Goal: Task Accomplishment & Management: Manage account settings

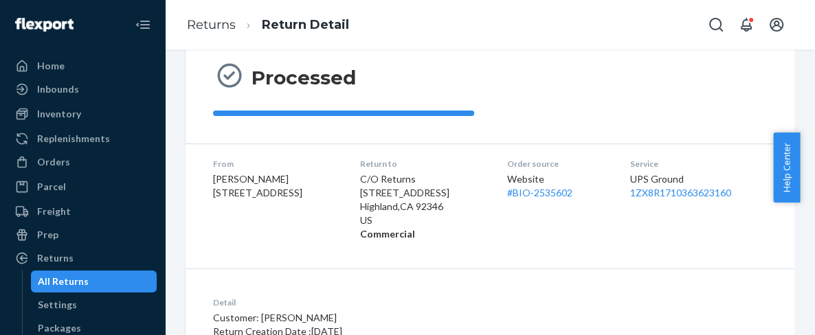
scroll to position [161, 0]
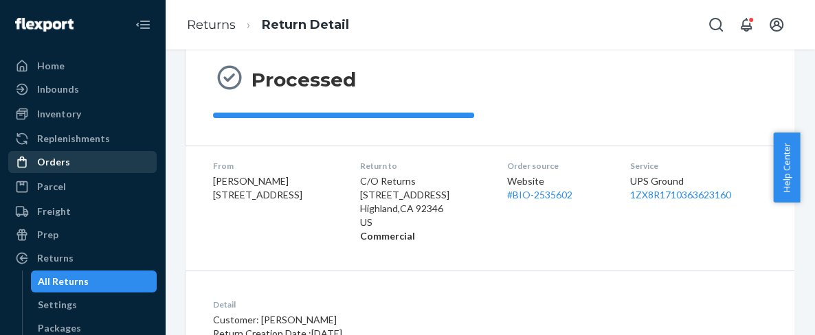
click at [71, 161] on div "Orders" at bounding box center [83, 162] width 146 height 19
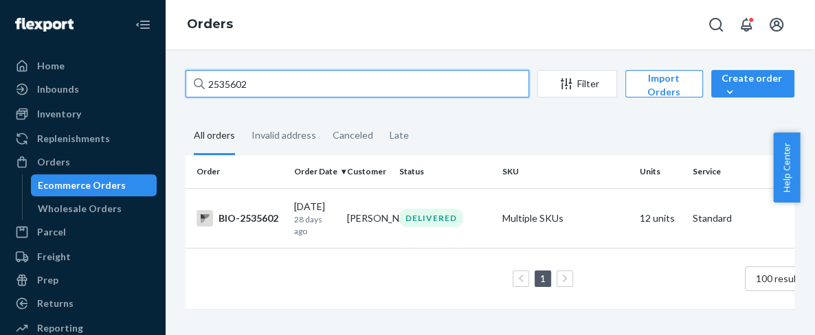
drag, startPoint x: 260, startPoint y: 82, endPoint x: 172, endPoint y: 95, distance: 88.8
click at [172, 95] on div "2535602 Filter Import Orders Create order Ecommerce order Removal order All ord…" at bounding box center [490, 192] width 650 height 286
paste input "88983"
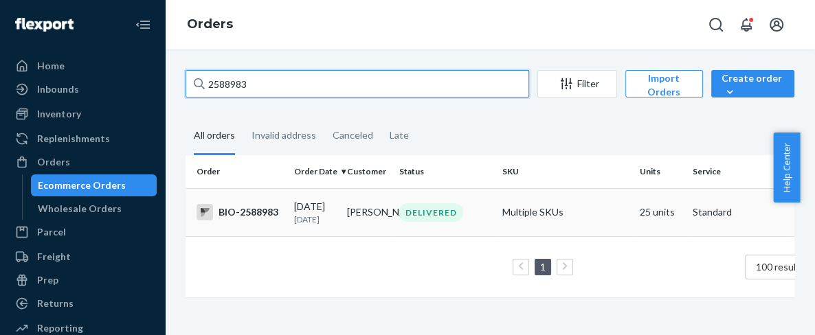
type input "2588983"
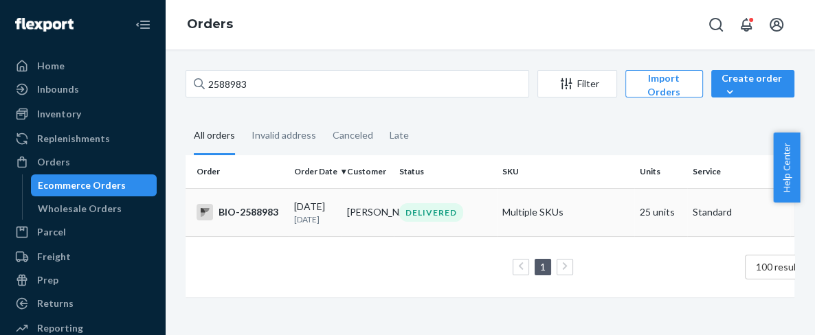
click at [257, 217] on div "BIO-2588983" at bounding box center [240, 212] width 87 height 16
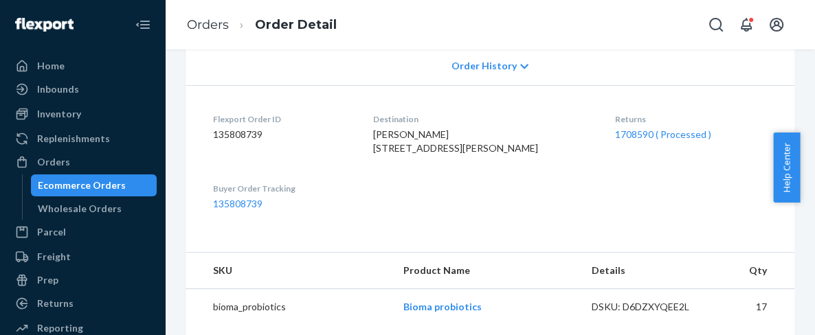
scroll to position [305, 0]
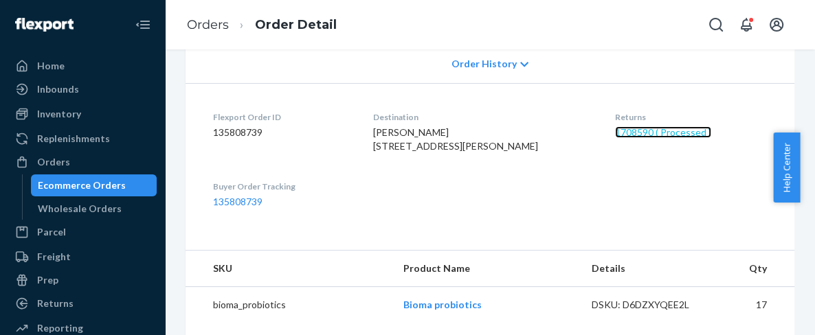
click at [615, 138] on link "1708590 ( Processed )" at bounding box center [663, 132] width 96 height 12
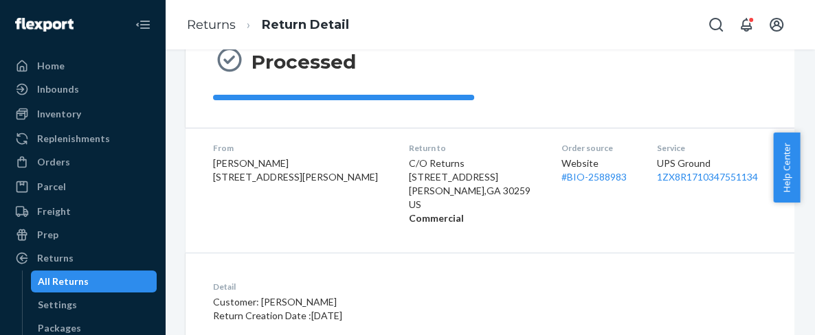
scroll to position [97, 0]
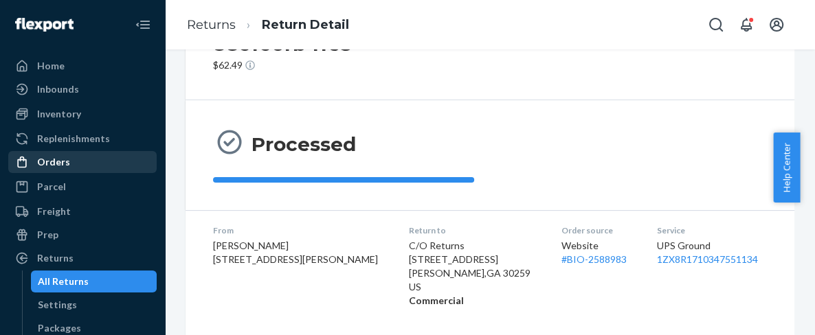
click at [69, 163] on div "Orders" at bounding box center [83, 162] width 146 height 19
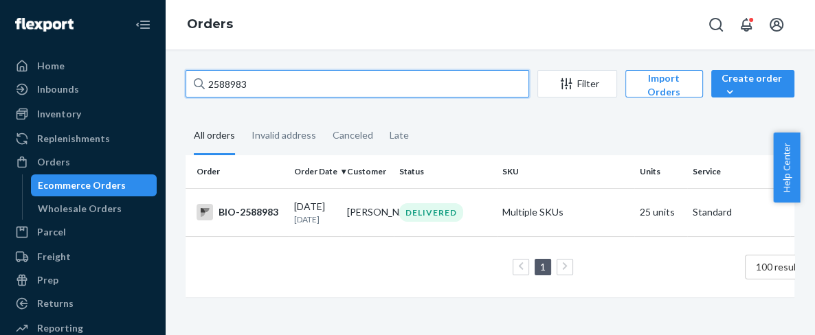
drag, startPoint x: 178, startPoint y: 80, endPoint x: 172, endPoint y: 89, distance: 11.1
click at [175, 83] on div "2588983 Filter Import Orders Create order Ecommerce order Removal order All ord…" at bounding box center [489, 190] width 629 height 241
paste input "20736"
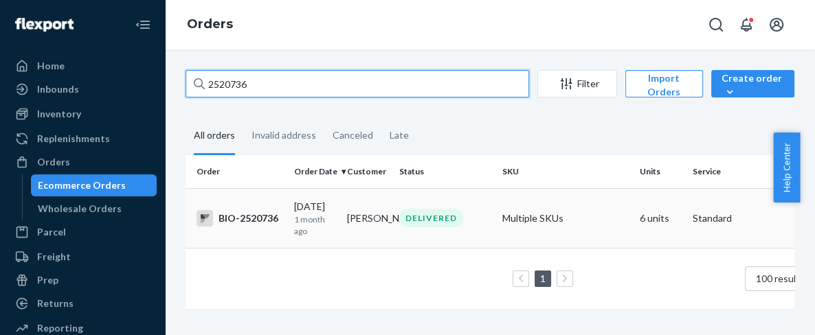
type input "2520736"
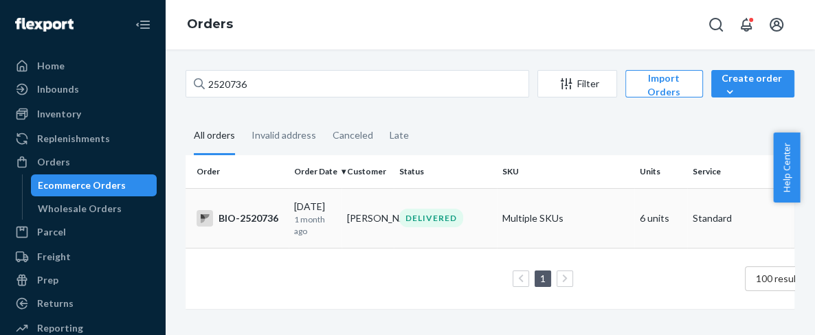
click at [259, 221] on div "BIO-2520736" at bounding box center [240, 218] width 87 height 16
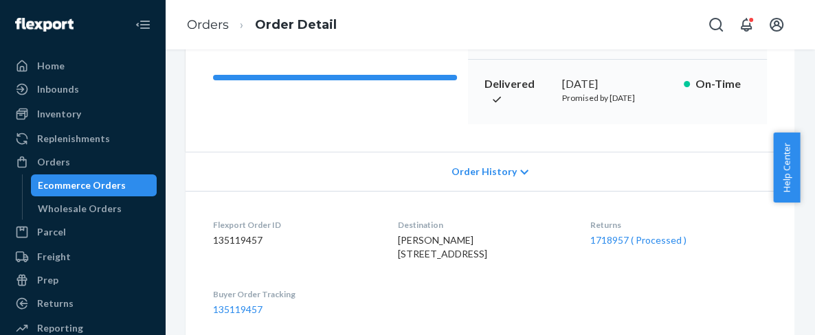
scroll to position [229, 0]
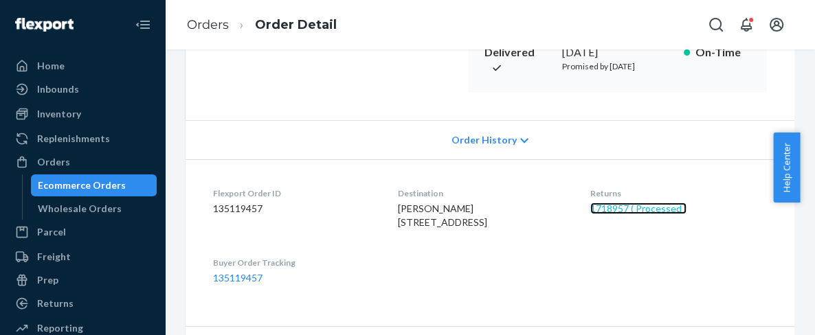
click at [621, 214] on link "1718957 ( Processed )" at bounding box center [638, 209] width 96 height 12
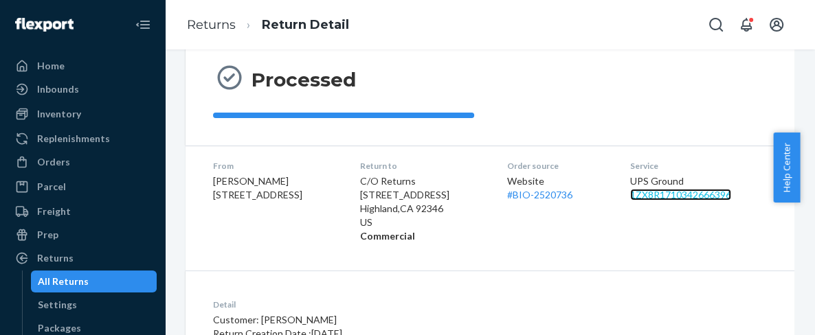
scroll to position [161, 0]
click at [663, 192] on link "1ZX8R1710342666396" at bounding box center [680, 196] width 101 height 12
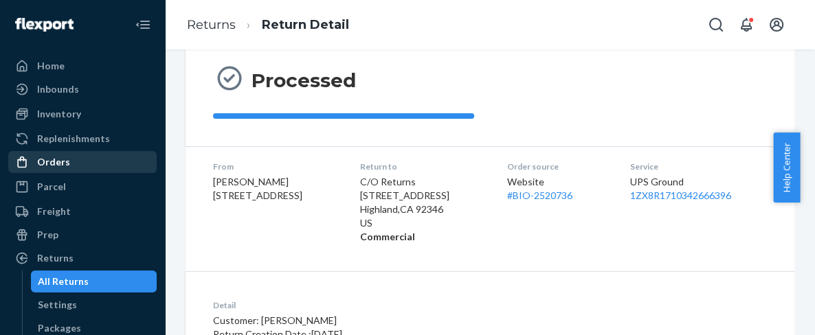
click at [48, 161] on div "Orders" at bounding box center [53, 162] width 33 height 14
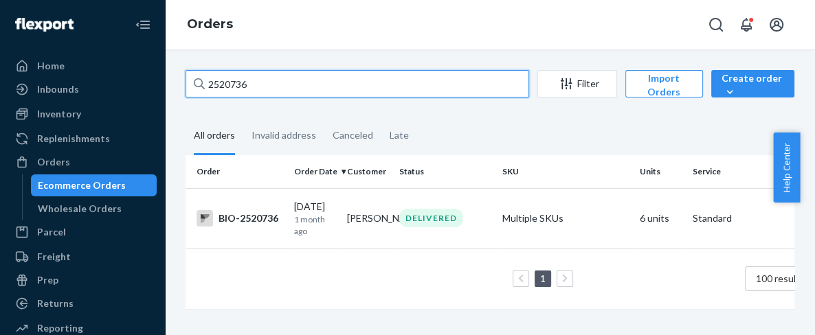
drag, startPoint x: 257, startPoint y: 84, endPoint x: 198, endPoint y: 85, distance: 59.1
click at [198, 85] on div "2520736" at bounding box center [358, 83] width 344 height 27
paste input "46089"
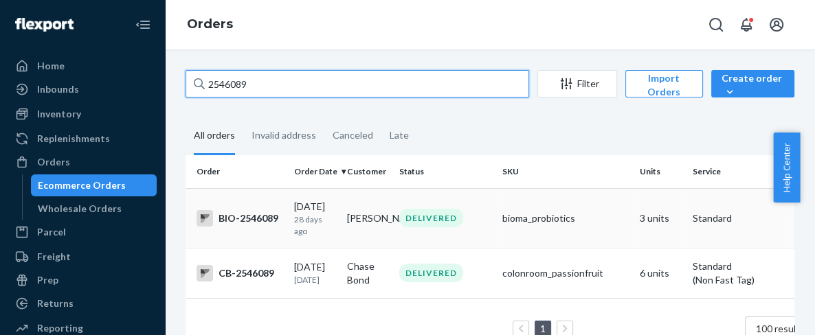
type input "2546089"
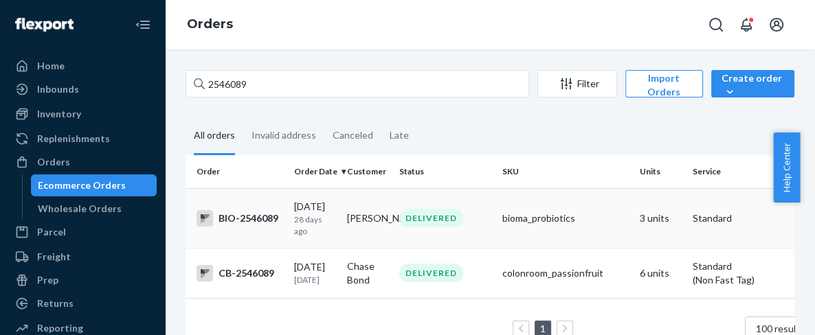
click at [258, 219] on div "BIO-2546089" at bounding box center [240, 218] width 87 height 16
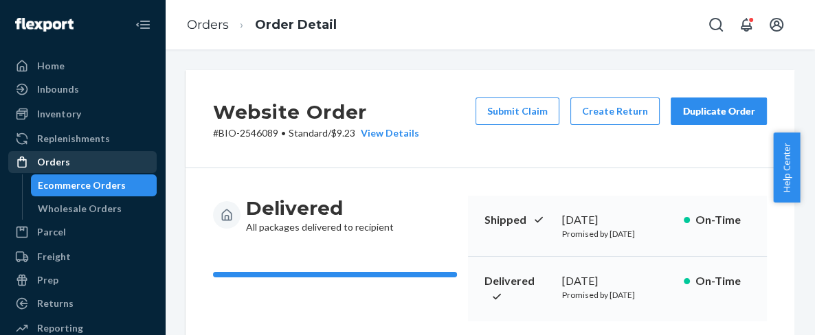
click at [64, 157] on div "Orders" at bounding box center [53, 162] width 33 height 14
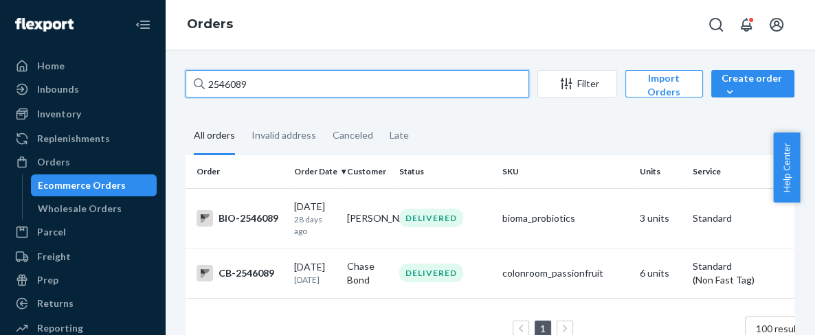
drag, startPoint x: 252, startPoint y: 80, endPoint x: 174, endPoint y: 82, distance: 77.7
click at [174, 82] on div "2546089 Filter Import Orders Create order Ecommerce order Removal order All ord…" at bounding box center [490, 192] width 650 height 286
paste input "672088"
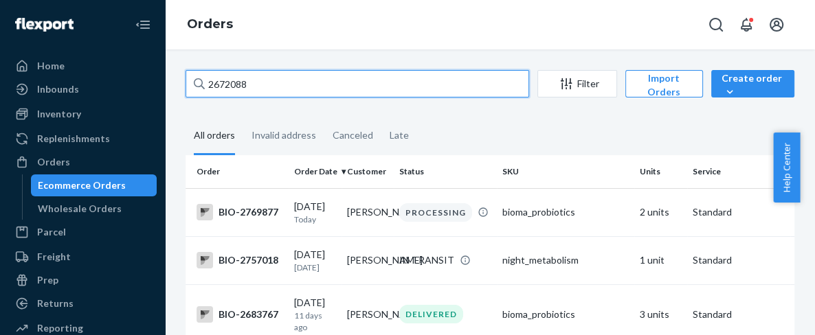
drag, startPoint x: 268, startPoint y: 89, endPoint x: 172, endPoint y: 88, distance: 95.5
click at [172, 88] on div "2672088 Filter Import Orders Create order Ecommerce order Removal order All ord…" at bounding box center [490, 192] width 650 height 286
type input "2672088"
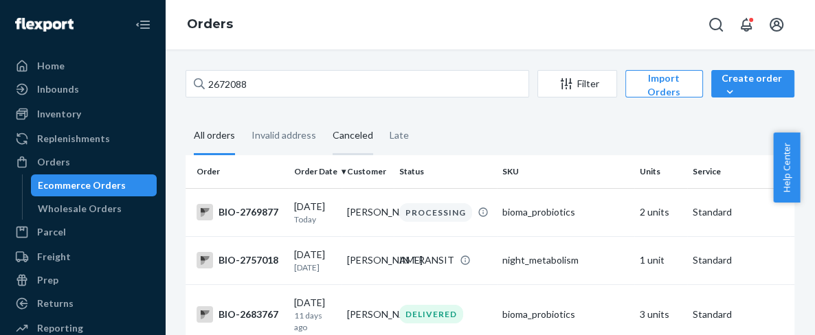
click at [346, 133] on div "Canceled" at bounding box center [353, 137] width 41 height 38
click at [324, 118] on input "Canceled" at bounding box center [324, 118] width 0 height 0
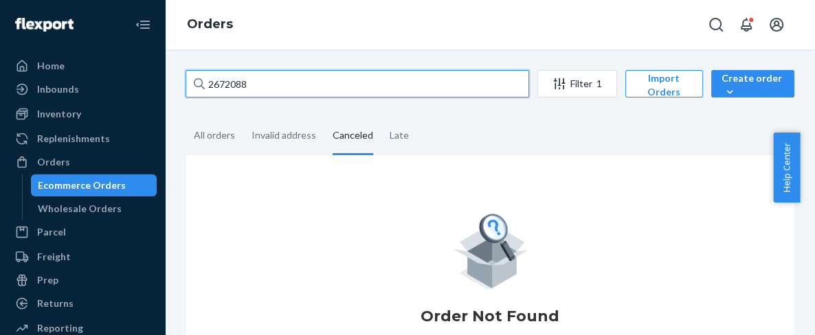
drag, startPoint x: 269, startPoint y: 87, endPoint x: 198, endPoint y: 99, distance: 71.7
click at [201, 98] on div "2672088 Filter 1 Import Orders Create order Ecommerce order Removal order" at bounding box center [490, 85] width 609 height 31
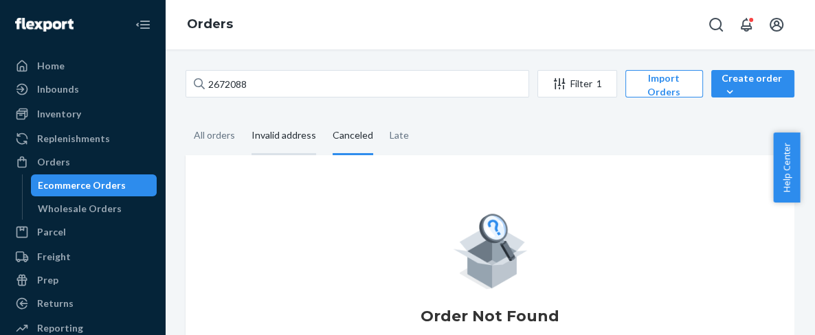
click at [269, 133] on div "Invalid address" at bounding box center [284, 137] width 65 height 38
click at [243, 118] on input "Invalid address" at bounding box center [243, 118] width 0 height 0
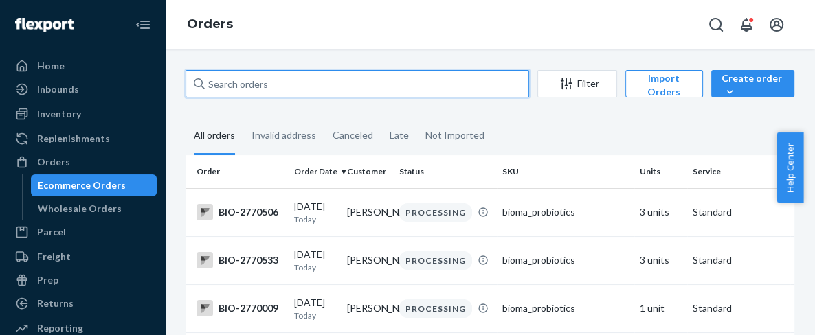
click at [225, 83] on input "text" at bounding box center [358, 83] width 344 height 27
paste input "2672088"
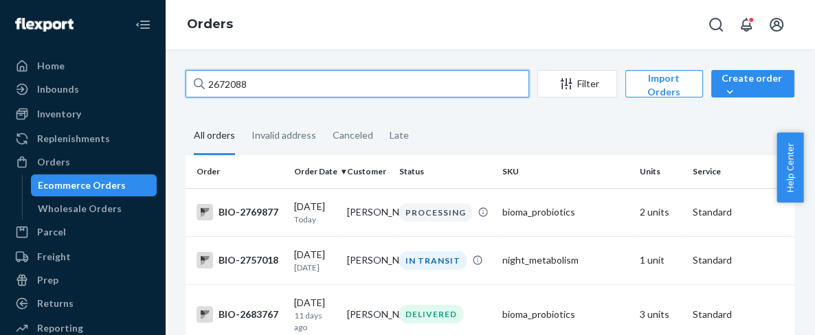
drag, startPoint x: 253, startPoint y: 81, endPoint x: 205, endPoint y: 81, distance: 48.1
click at [205, 81] on input "2672088" at bounding box center [358, 83] width 344 height 27
drag, startPoint x: 258, startPoint y: 87, endPoint x: 179, endPoint y: 89, distance: 79.7
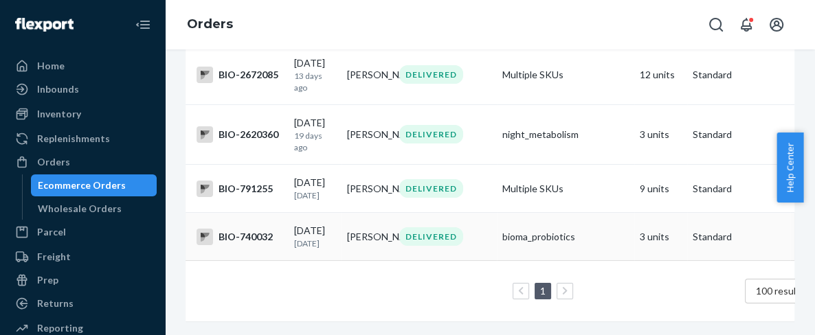
scroll to position [153, 0]
type input "SHARON WREN"
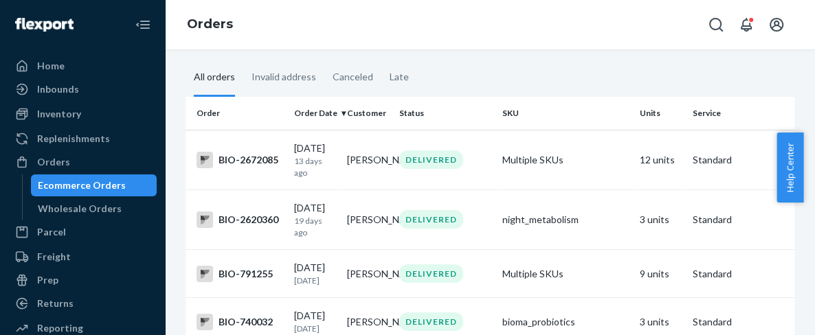
scroll to position [0, 0]
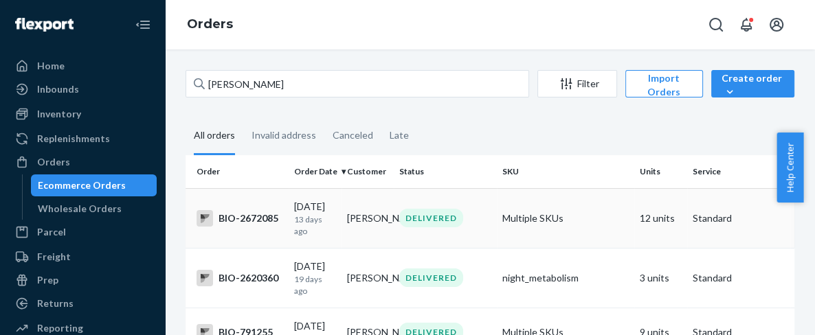
click at [256, 219] on div "BIO-2672085" at bounding box center [240, 218] width 87 height 16
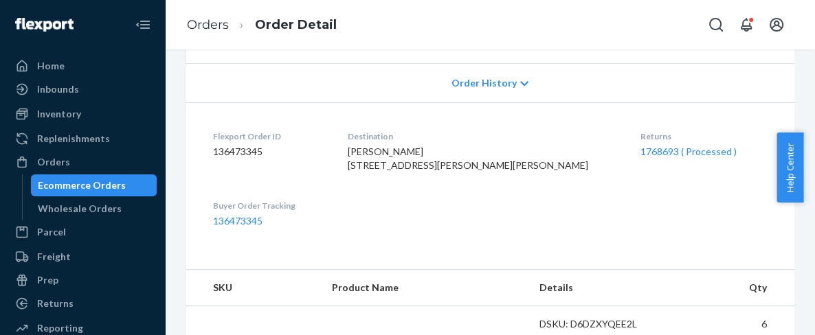
scroll to position [305, 0]
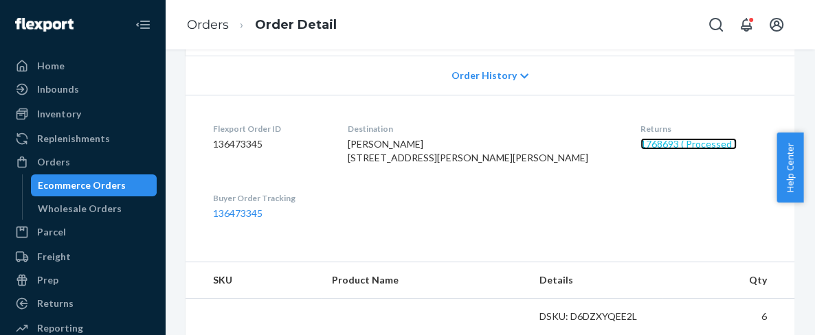
click at [646, 150] on link "1768693 ( Processed )" at bounding box center [688, 144] width 96 height 12
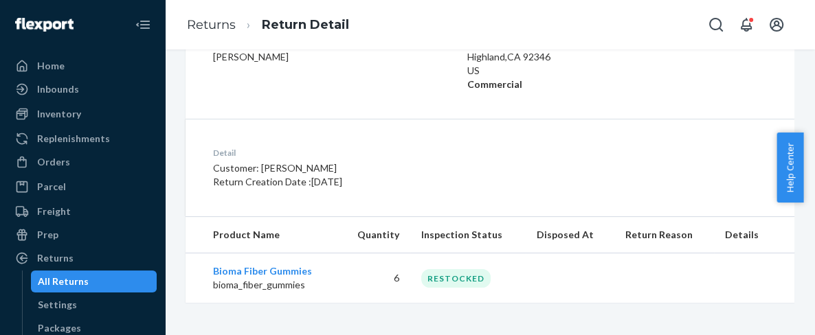
scroll to position [161, 0]
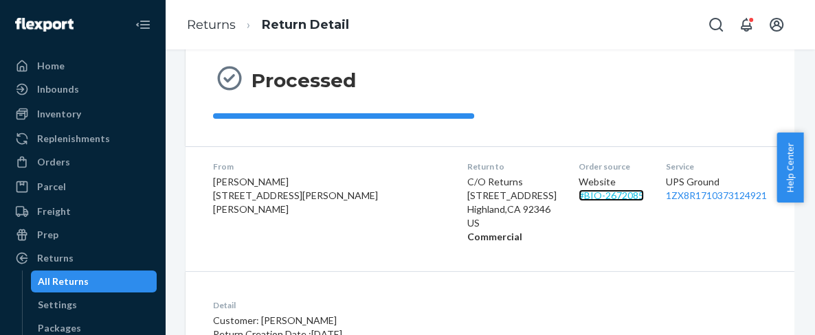
click at [579, 194] on link "# BIO-2672085" at bounding box center [611, 196] width 65 height 12
click at [561, 194] on div "Return #95d798fa-9bfb-4132-a936-deeccb335409 $25.44 Share return label Processe…" at bounding box center [490, 192] width 650 height 286
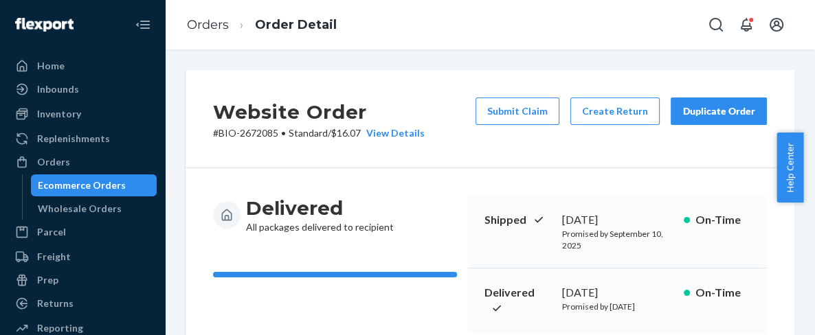
click at [322, 74] on div "Website Order # BIO-2672085 • Standard / $16.07 View Details Submit Claim Creat…" at bounding box center [490, 119] width 609 height 98
click at [257, 133] on p "# BIO-2672085 • Standard / $16.07 View Details" at bounding box center [319, 133] width 212 height 14
copy p "2672085"
click at [212, 22] on link "Orders" at bounding box center [208, 24] width 42 height 15
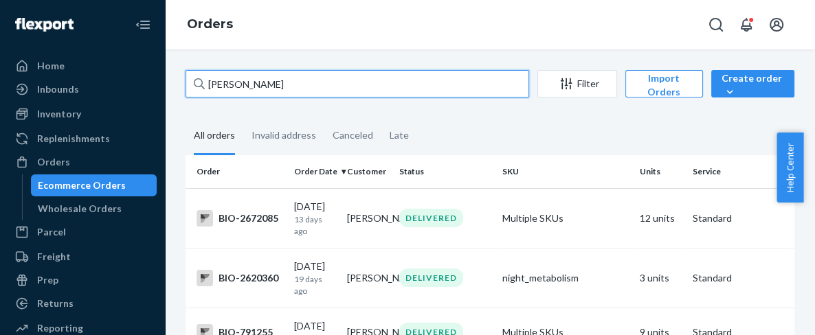
drag, startPoint x: 289, startPoint y: 89, endPoint x: 186, endPoint y: 92, distance: 103.8
click at [186, 92] on input "SHARON WREN" at bounding box center [358, 83] width 344 height 27
paste input "2649602"
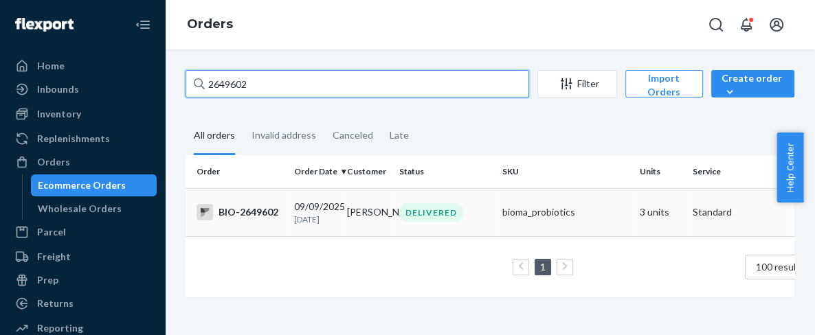
type input "2649602"
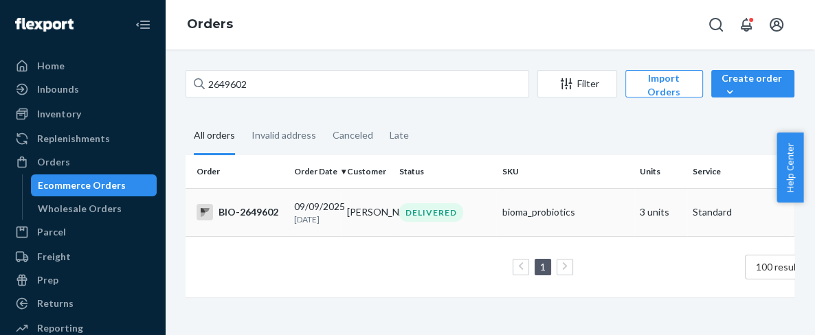
click at [244, 216] on div "BIO-2649602" at bounding box center [240, 212] width 87 height 16
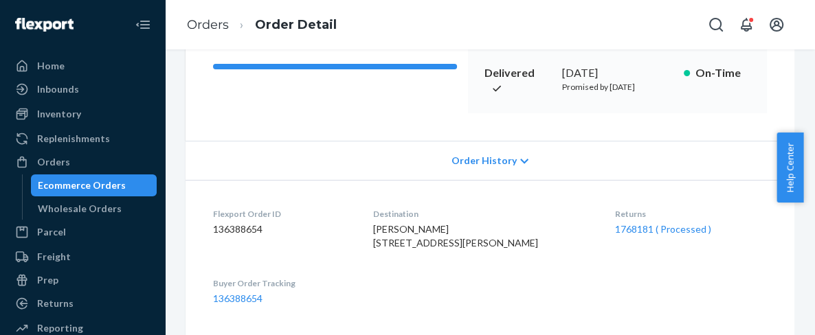
scroll to position [229, 0]
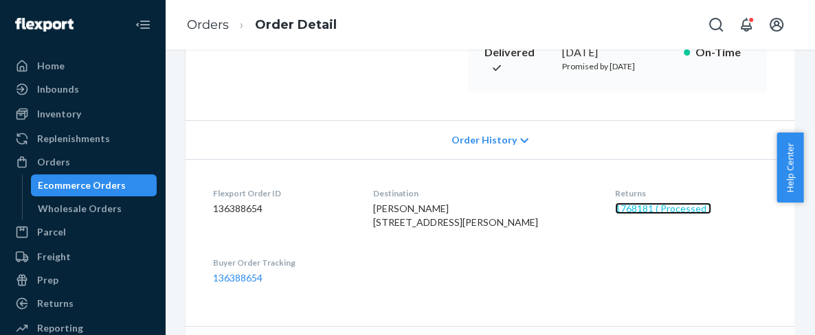
click at [664, 214] on link "1768181 ( Processed )" at bounding box center [663, 209] width 96 height 12
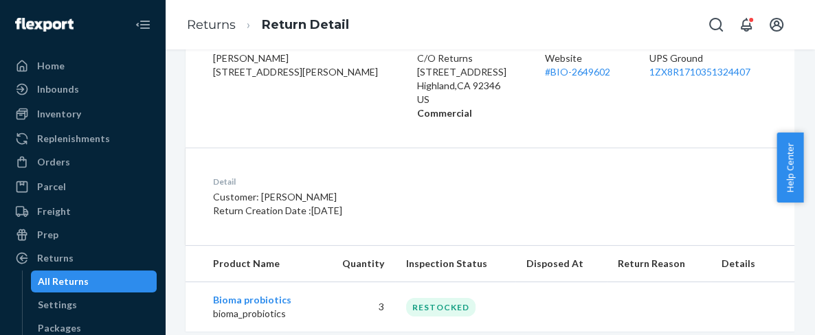
scroll to position [313, 0]
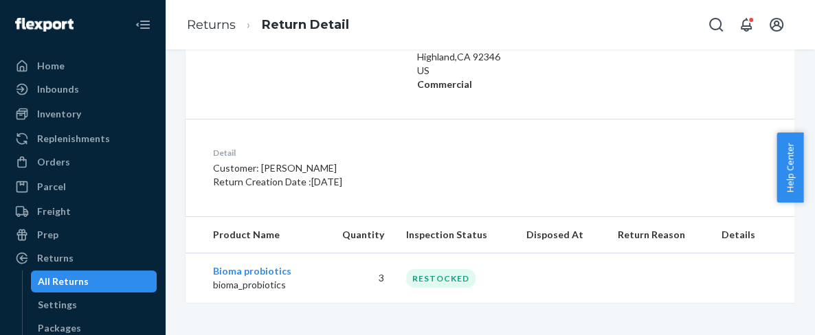
drag, startPoint x: 60, startPoint y: 161, endPoint x: 116, endPoint y: 101, distance: 82.2
click at [60, 161] on div "Orders" at bounding box center [53, 162] width 33 height 14
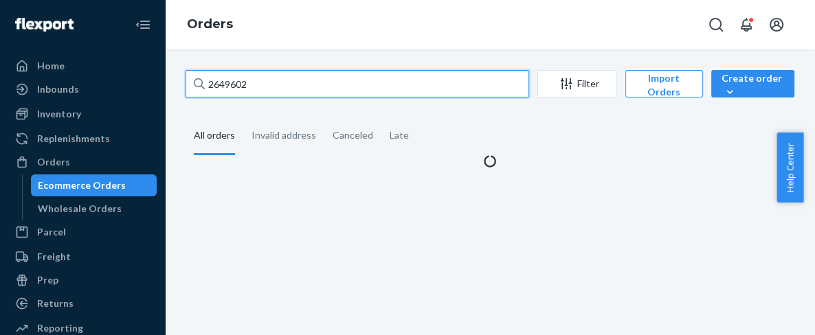
drag, startPoint x: 269, startPoint y: 87, endPoint x: 190, endPoint y: 94, distance: 79.4
click at [190, 94] on input "2649602" at bounding box center [358, 83] width 344 height 27
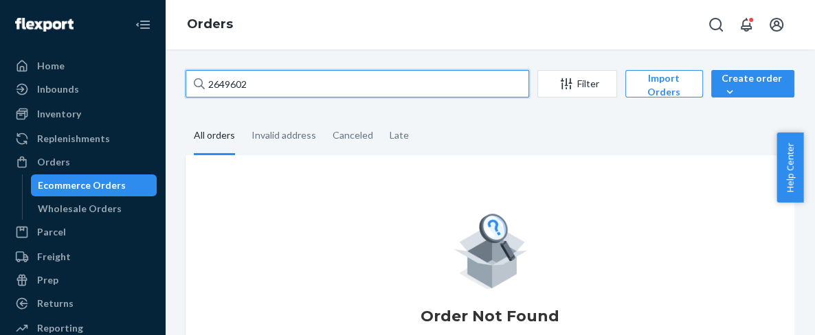
paste input "586037"
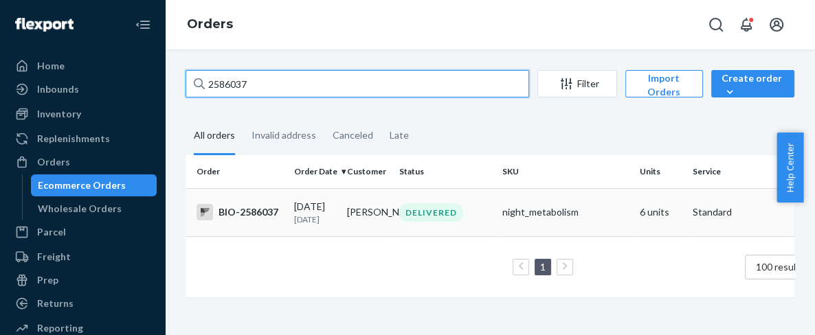
type input "2586037"
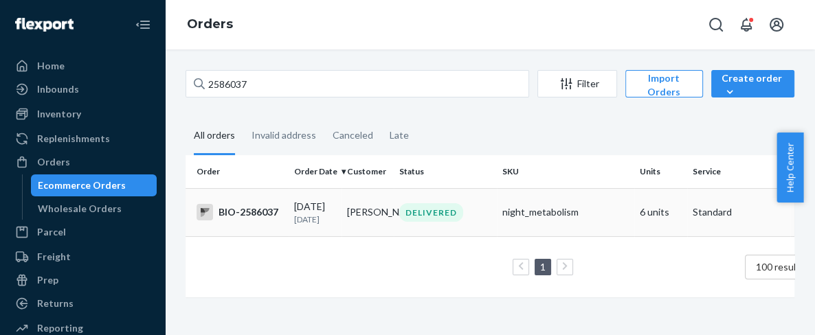
click at [261, 216] on div "BIO-2586037" at bounding box center [240, 212] width 87 height 16
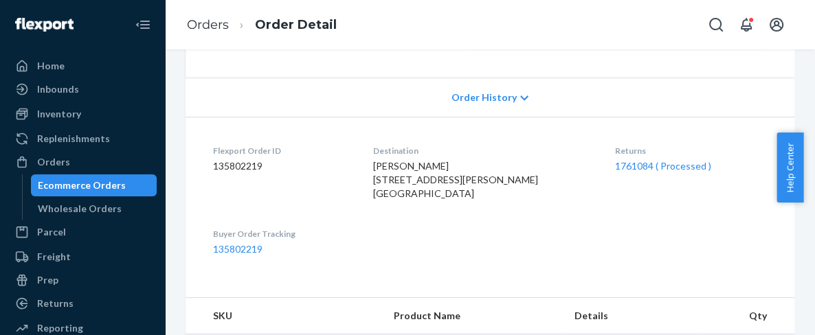
scroll to position [305, 0]
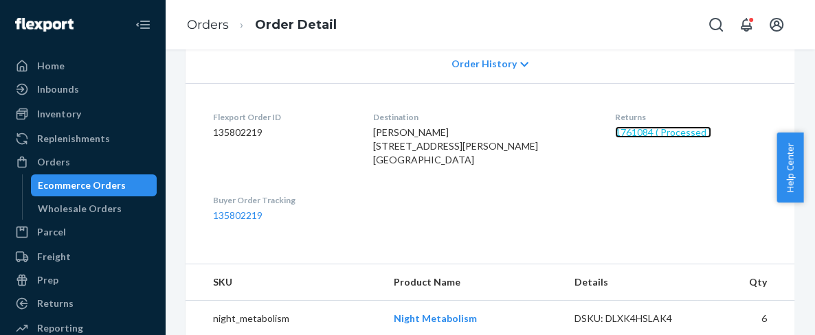
click at [647, 138] on link "1761084 ( Processed )" at bounding box center [663, 132] width 96 height 12
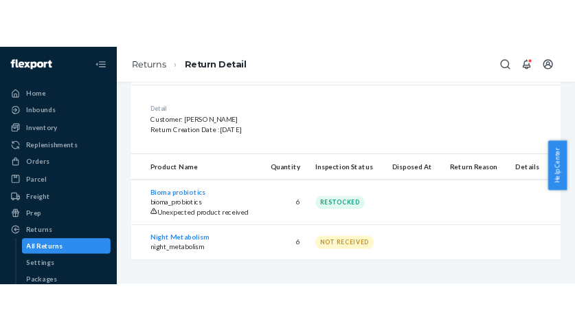
scroll to position [234, 0]
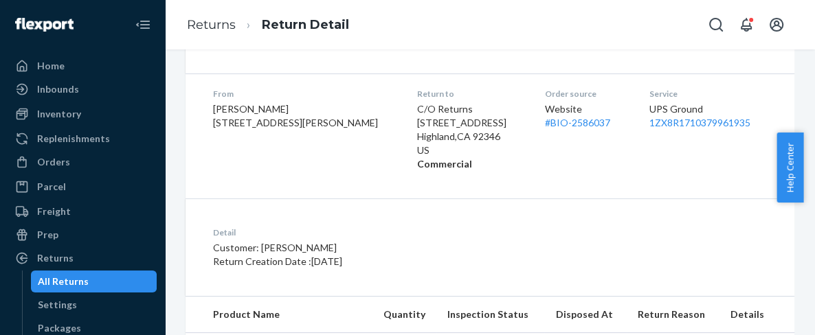
click at [420, 20] on div "Returns Return Detail" at bounding box center [490, 24] width 650 height 49
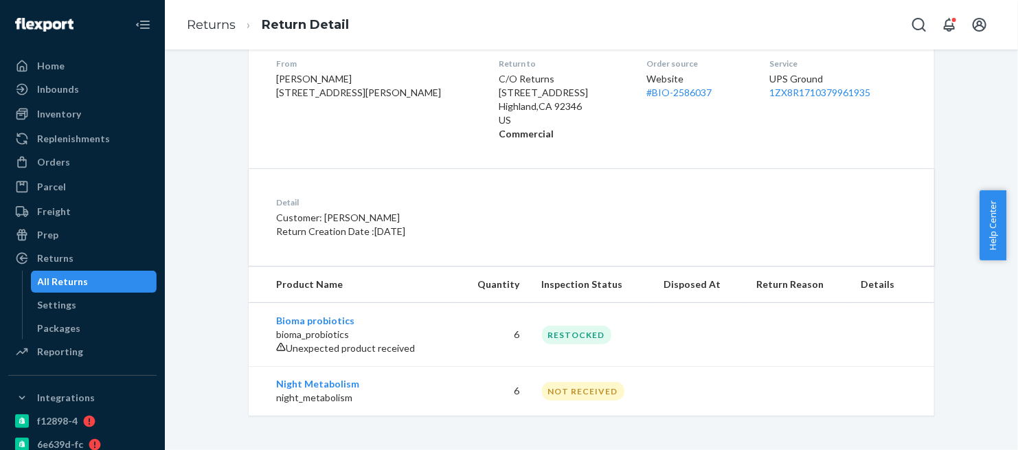
scroll to position [244, 0]
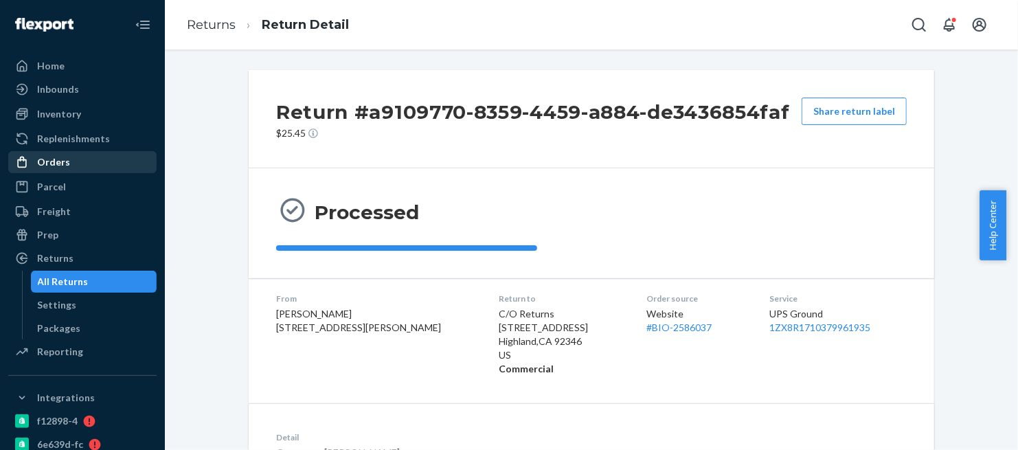
click at [47, 165] on div "Orders" at bounding box center [53, 162] width 33 height 14
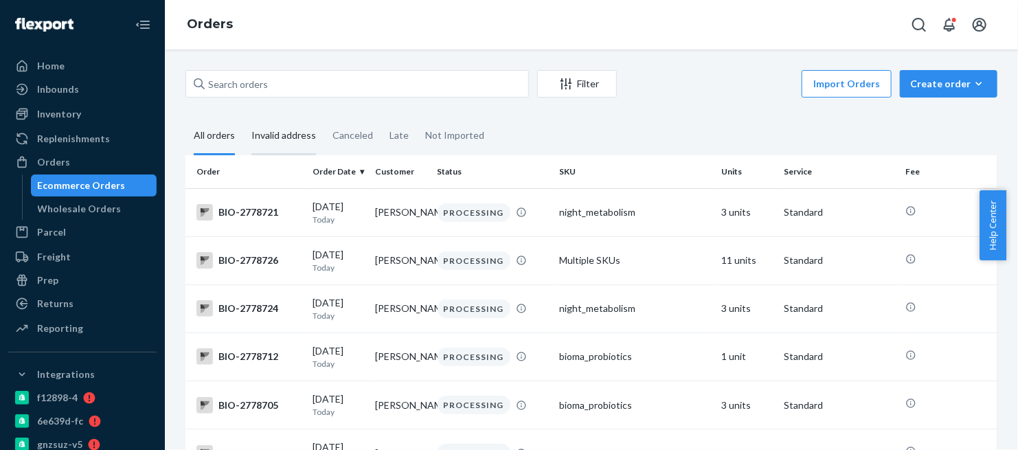
click at [268, 133] on div "Invalid address" at bounding box center [284, 137] width 65 height 38
click at [243, 118] on input "Invalid address" at bounding box center [243, 118] width 0 height 0
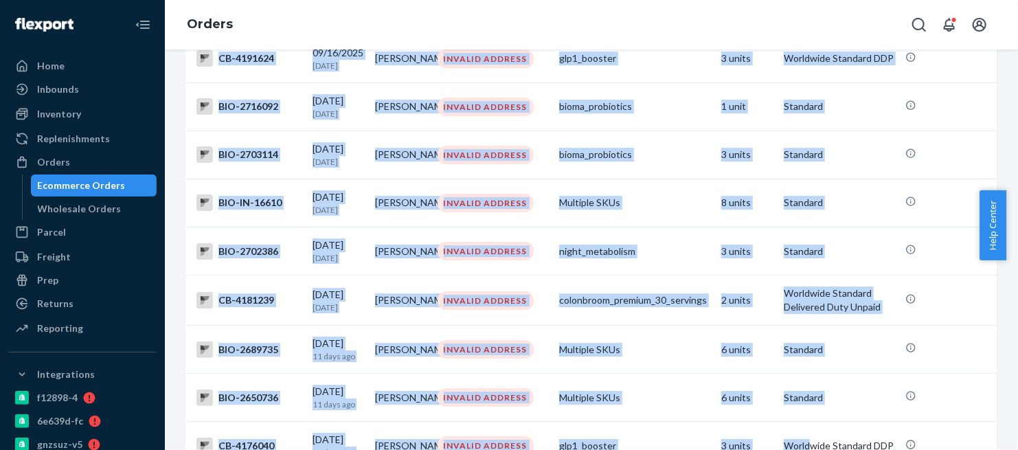
scroll to position [4942, 0]
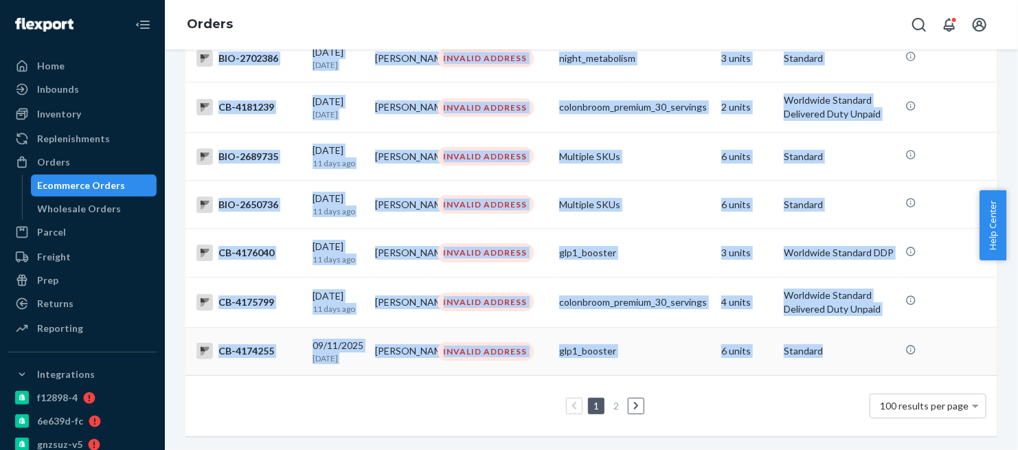
drag, startPoint x: 218, startPoint y: 213, endPoint x: 825, endPoint y: 339, distance: 620.4
copy tbody "BIO-2778117 09/23/2025 Today KAYLIA TRUMAN INVALID ADDRESS night_metabolism 1 u…"
click at [481, 24] on div "Orders" at bounding box center [592, 24] width 854 height 49
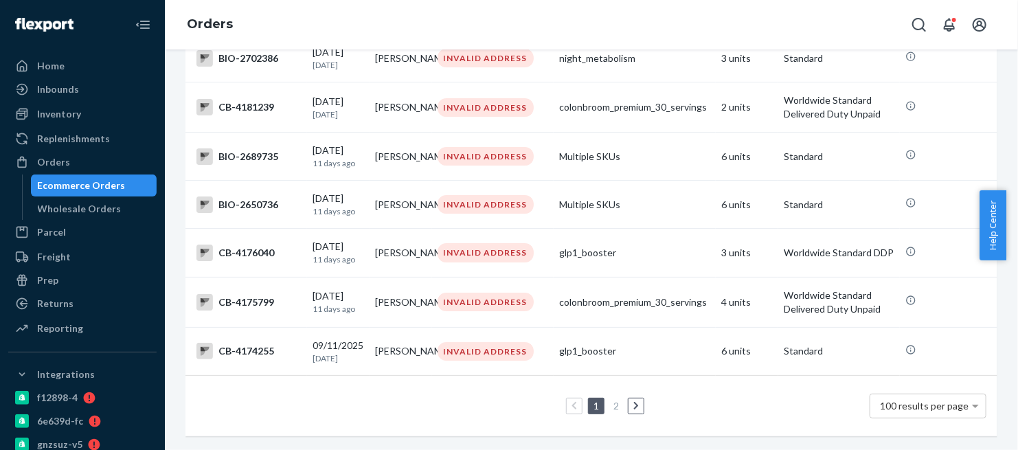
click at [313, 22] on div "Orders" at bounding box center [592, 24] width 854 height 49
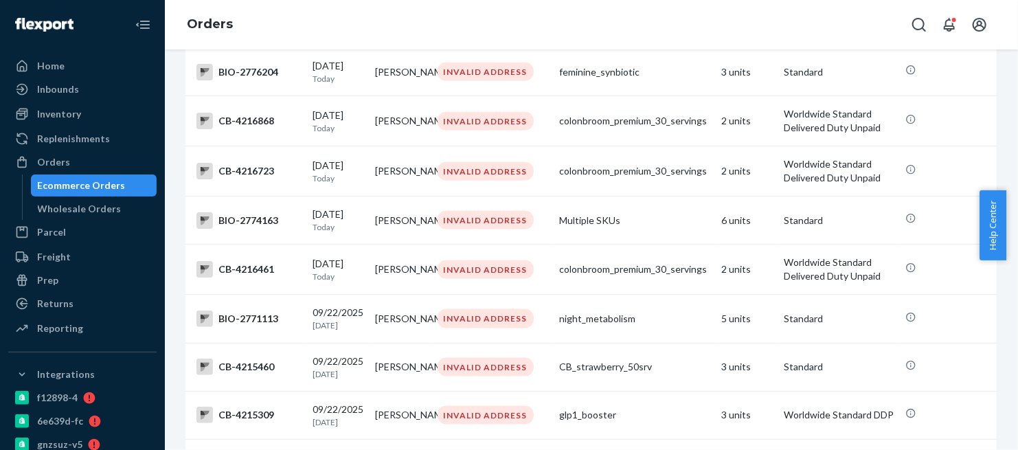
scroll to position [0, 0]
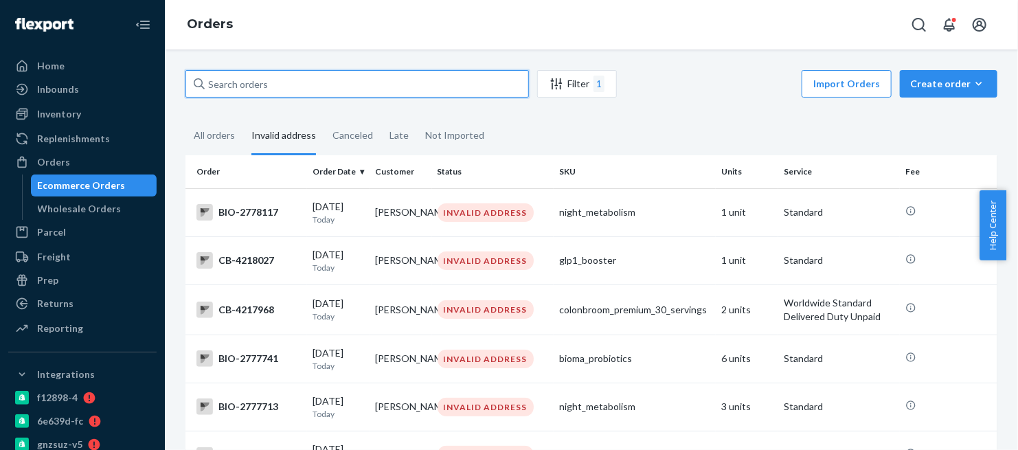
click at [352, 90] on input "text" at bounding box center [358, 83] width 344 height 27
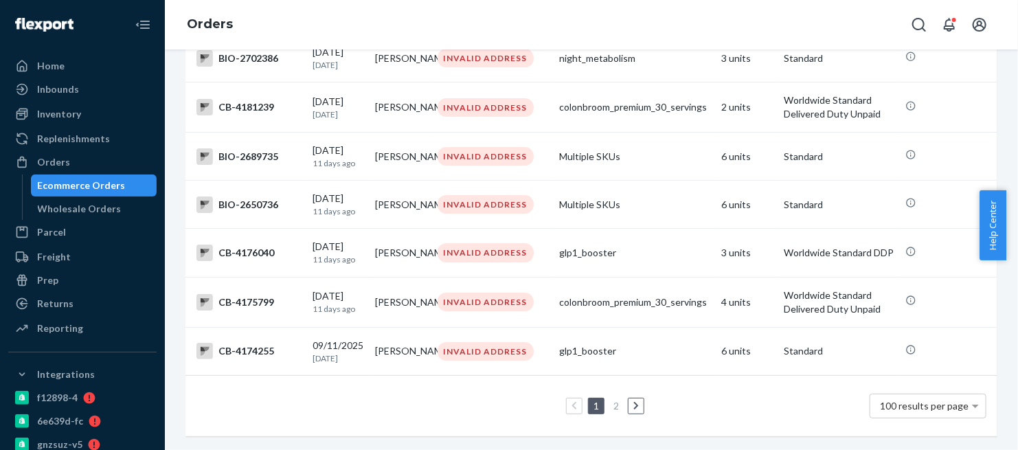
scroll to position [4942, 0]
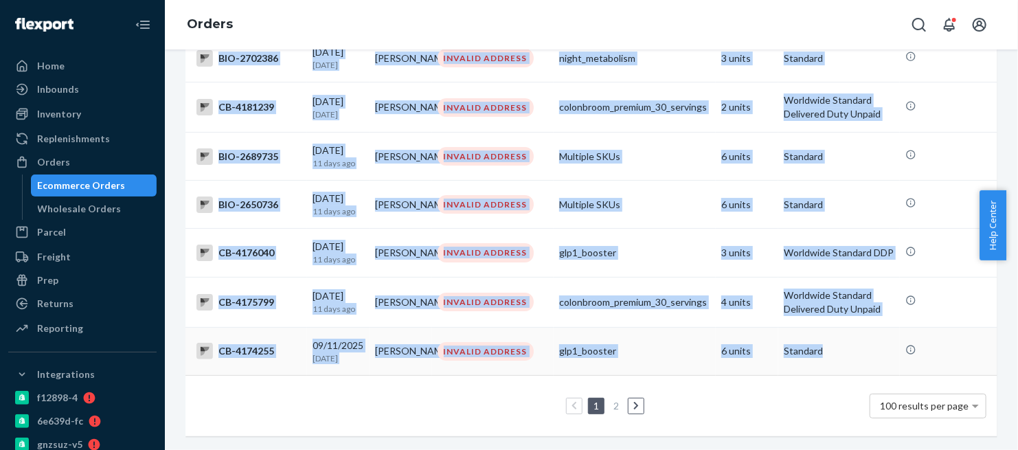
drag, startPoint x: 221, startPoint y: 214, endPoint x: 838, endPoint y: 344, distance: 631.3
copy tbody "BIO-2778117 09/23/2025 Today KAYLIA TRUMAN INVALID ADDRESS night_metabolism 1 u…"
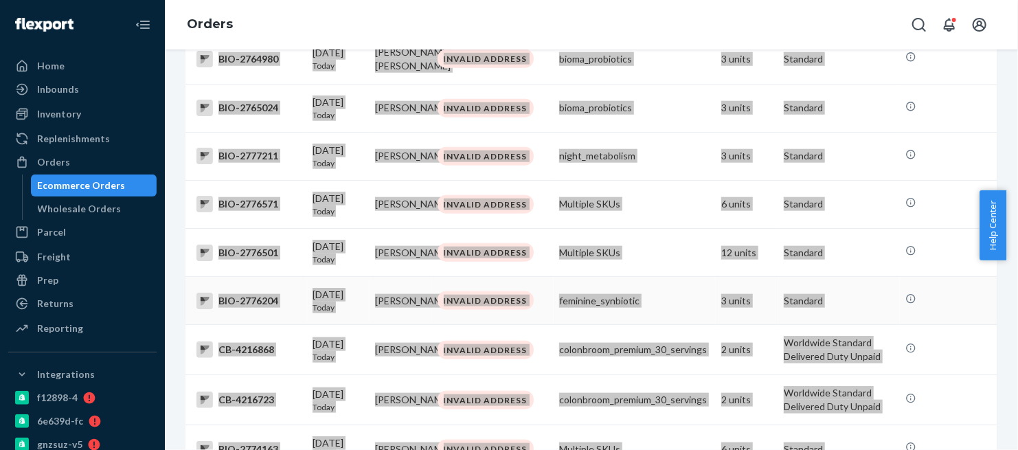
scroll to position [0, 0]
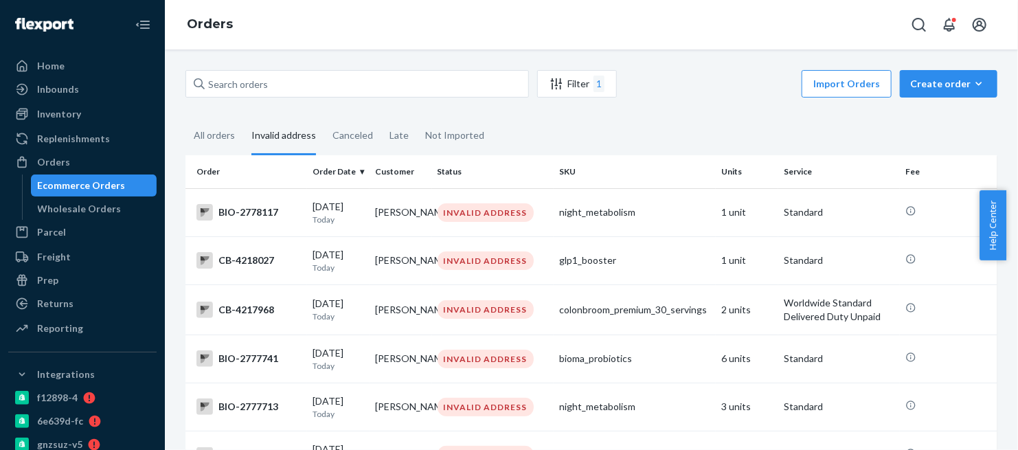
drag, startPoint x: 206, startPoint y: 137, endPoint x: 440, endPoint y: 203, distance: 242.6
click at [206, 137] on div "All orders" at bounding box center [214, 136] width 41 height 36
click at [186, 118] on input "All orders" at bounding box center [186, 118] width 0 height 0
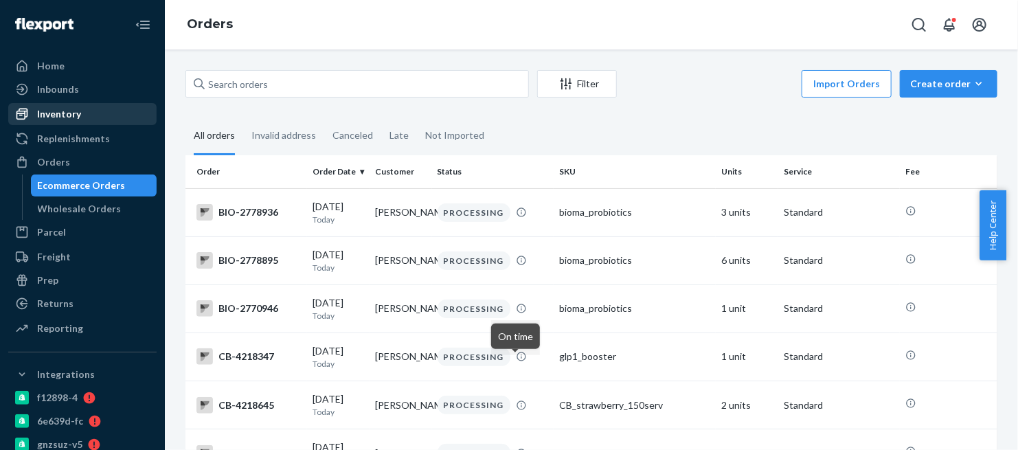
drag, startPoint x: 56, startPoint y: 161, endPoint x: 113, endPoint y: 110, distance: 77.4
click at [56, 161] on div "Orders" at bounding box center [53, 162] width 33 height 14
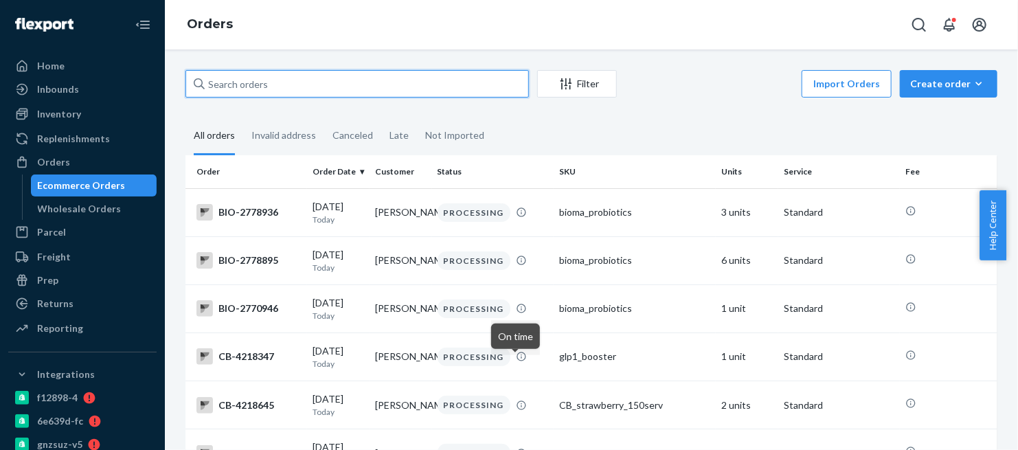
click at [300, 91] on input "text" at bounding box center [358, 83] width 344 height 27
click at [211, 85] on input "text" at bounding box center [358, 83] width 344 height 27
paste input "BIO-IN-16856"
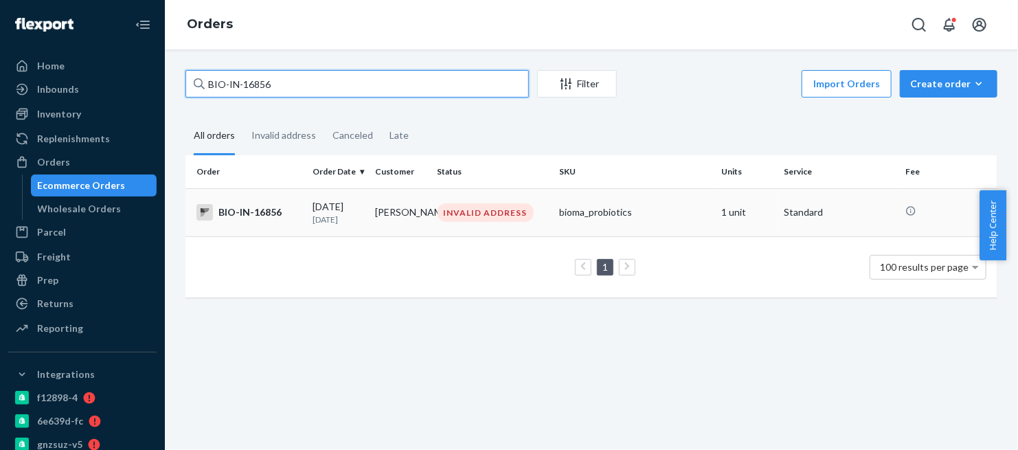
type input "BIO-IN-16856"
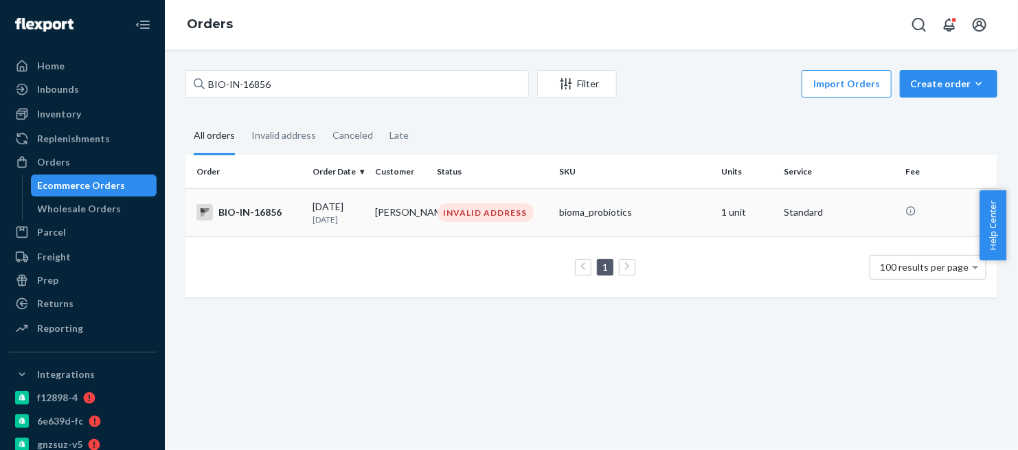
click at [246, 214] on div "BIO-IN-16856" at bounding box center [249, 212] width 105 height 16
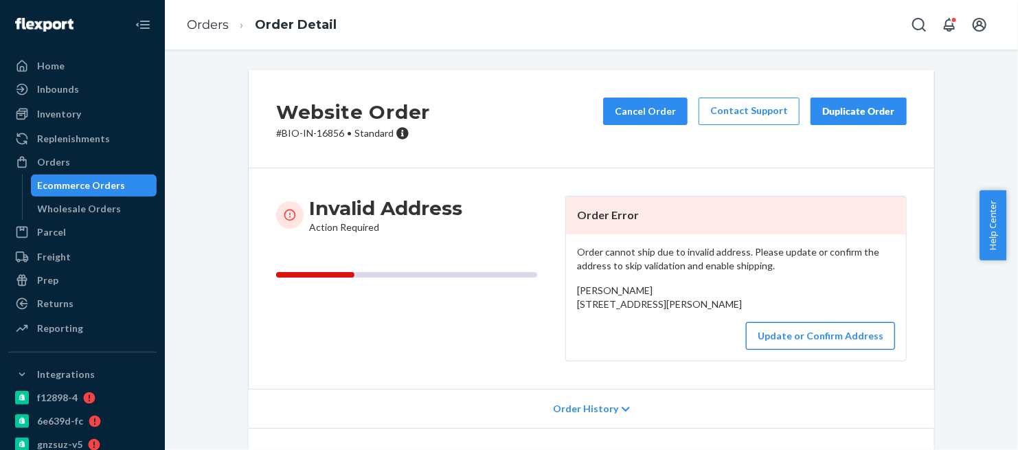
click at [836, 350] on button "Update or Confirm Address" at bounding box center [820, 335] width 149 height 27
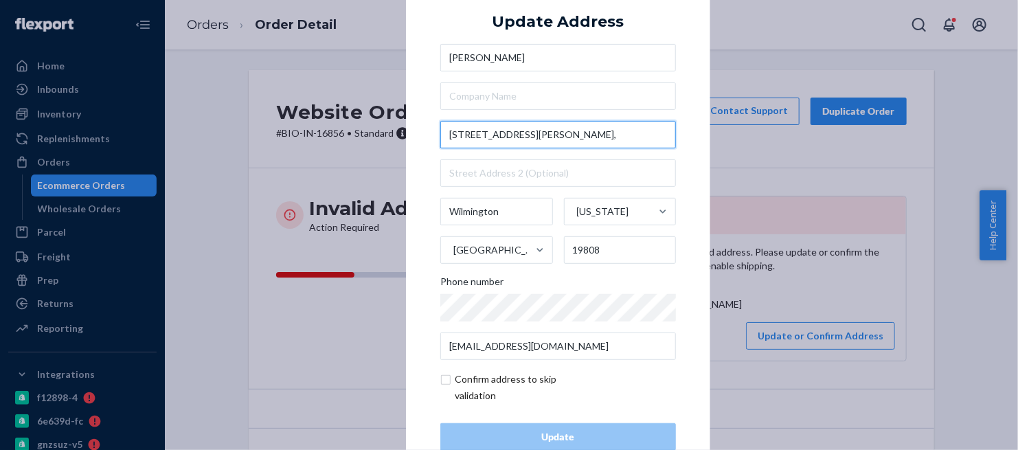
click at [521, 133] on input "12 Hannam Road," at bounding box center [558, 134] width 236 height 27
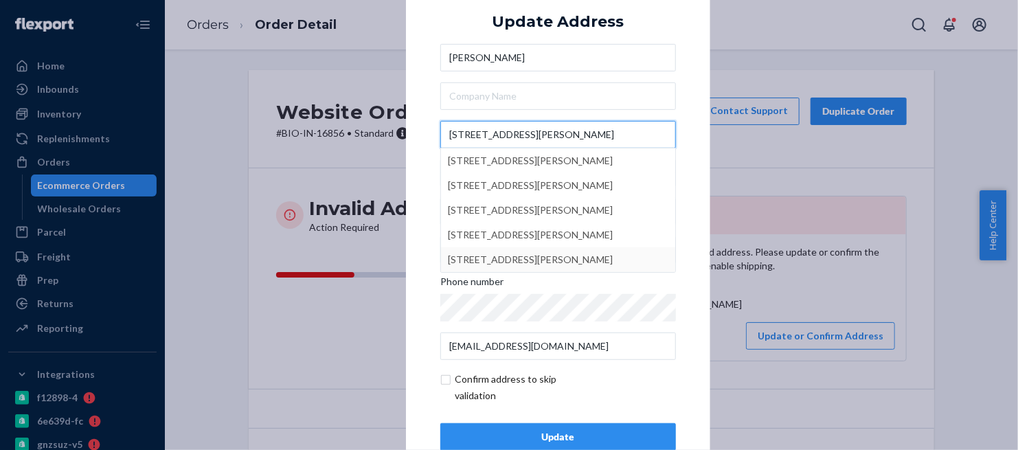
type input "12 Hannam Road"
click at [569, 436] on div "Update" at bounding box center [558, 437] width 212 height 14
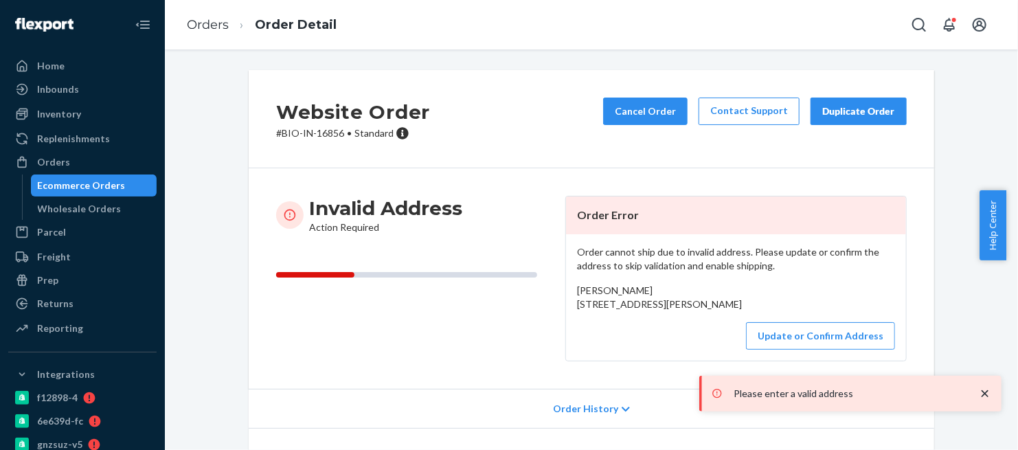
click at [984, 391] on icon "close toast" at bounding box center [986, 394] width 14 height 14
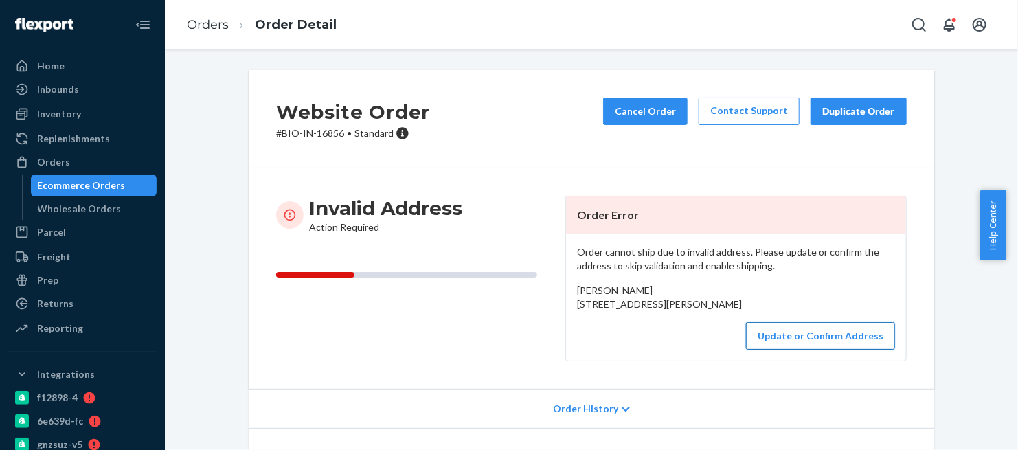
click at [790, 350] on button "Update or Confirm Address" at bounding box center [820, 335] width 149 height 27
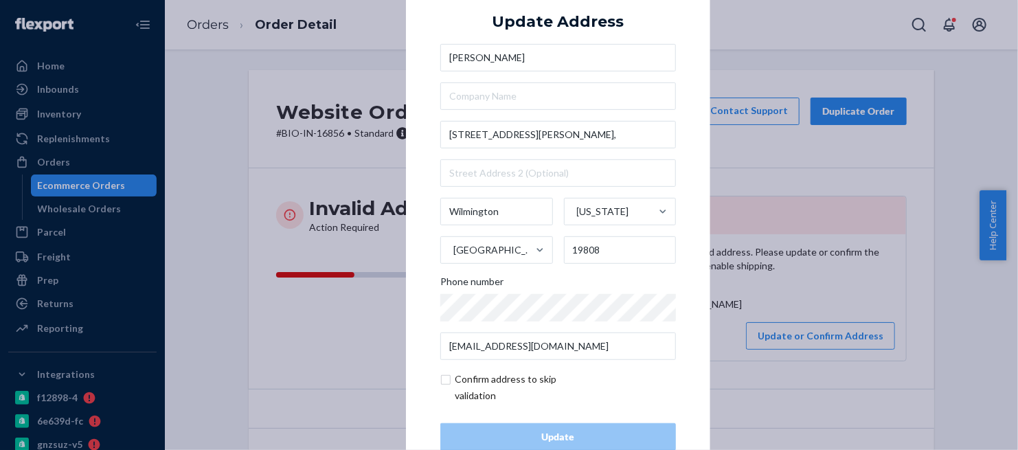
click at [812, 311] on div "× Update Address Erika Salter 12 Hannam Road, Wilmington Delaware United States…" at bounding box center [509, 225] width 1018 height 450
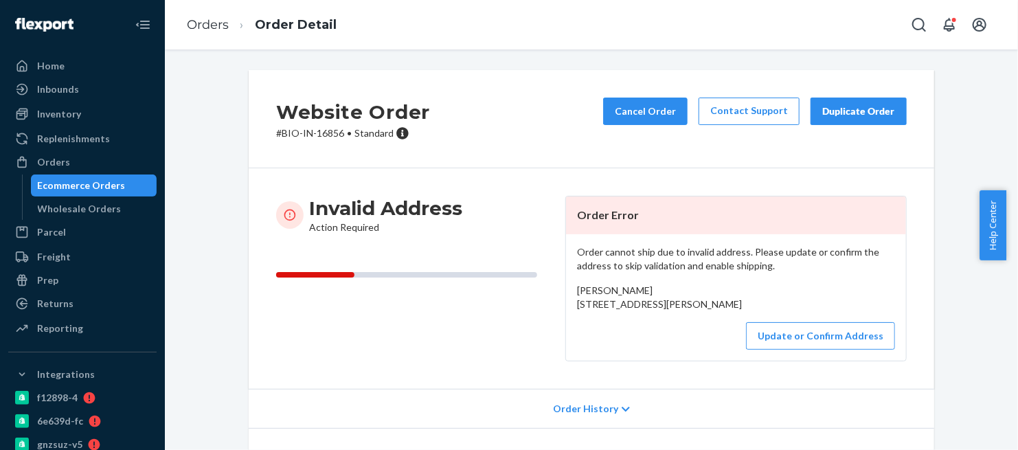
drag, startPoint x: 569, startPoint y: 302, endPoint x: 665, endPoint y: 335, distance: 101.7
click at [665, 335] on div "Order cannot ship due to invalid address. Please update or confirm the address …" at bounding box center [736, 297] width 340 height 126
copy span "12 Hannam Road, Wilmington, DE 19808 US"
click at [837, 350] on button "Update or Confirm Address" at bounding box center [820, 335] width 149 height 27
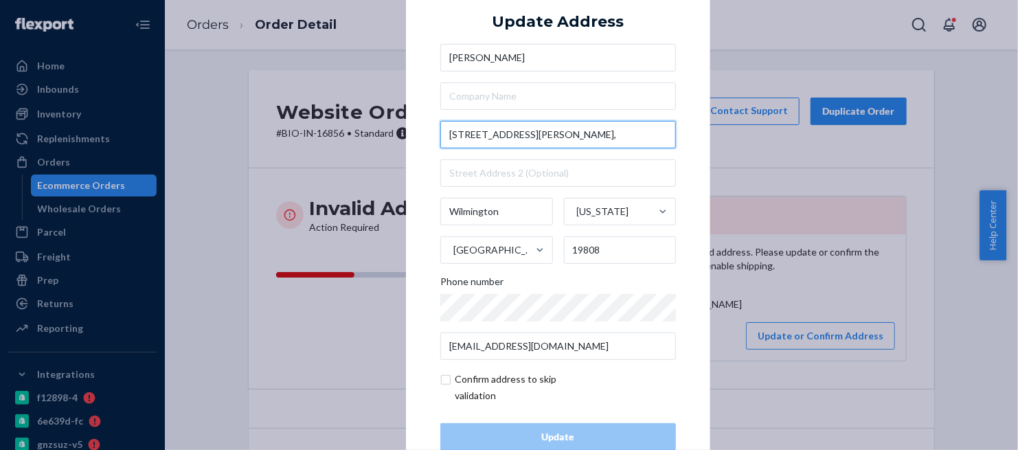
click at [518, 134] on input "12 Hannam Road," at bounding box center [558, 134] width 236 height 27
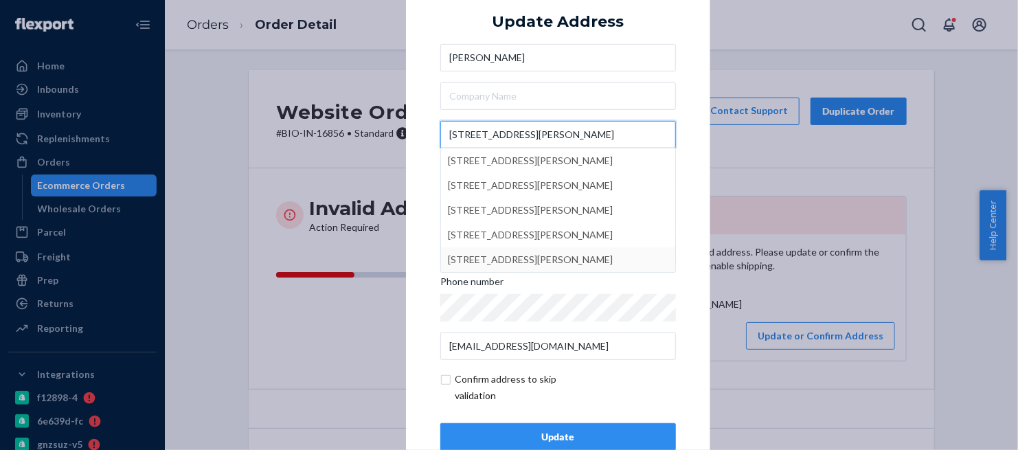
type input "12 Hannam Road"
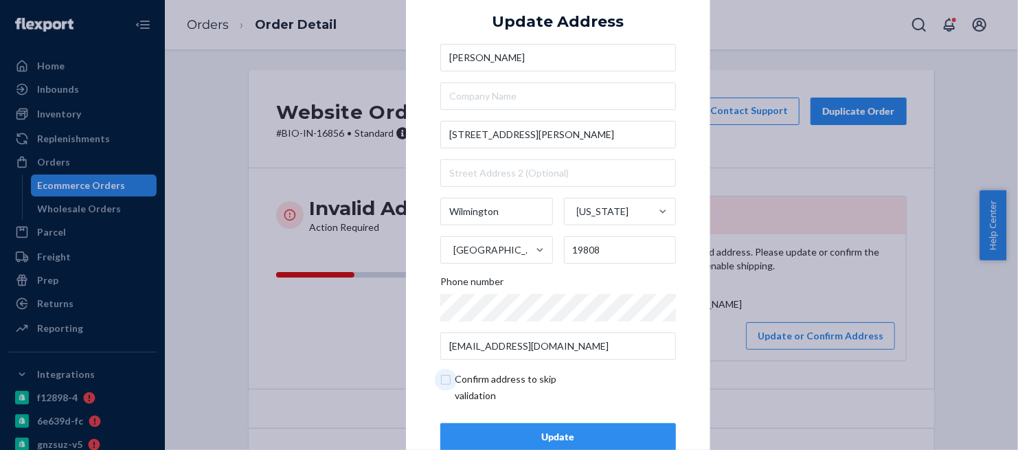
click at [442, 380] on input "checkbox" at bounding box center [519, 387] width 159 height 33
checkbox input "true"
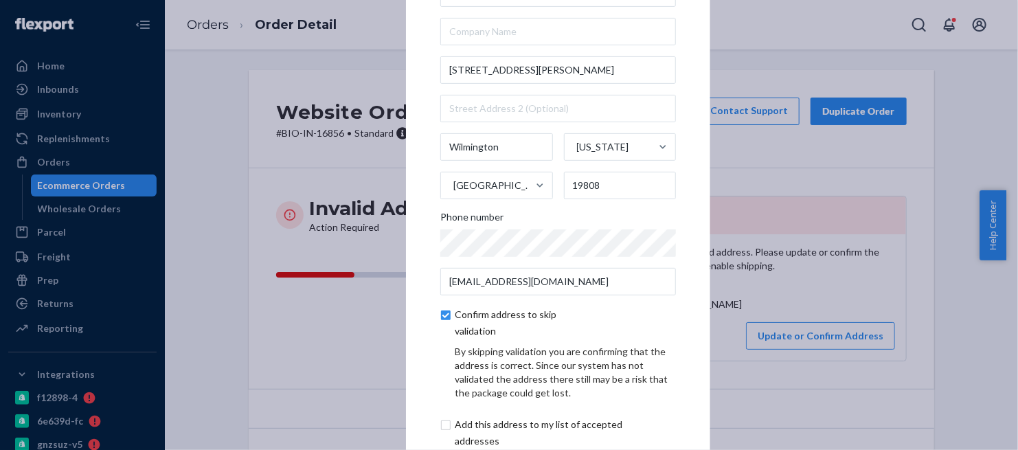
scroll to position [76, 0]
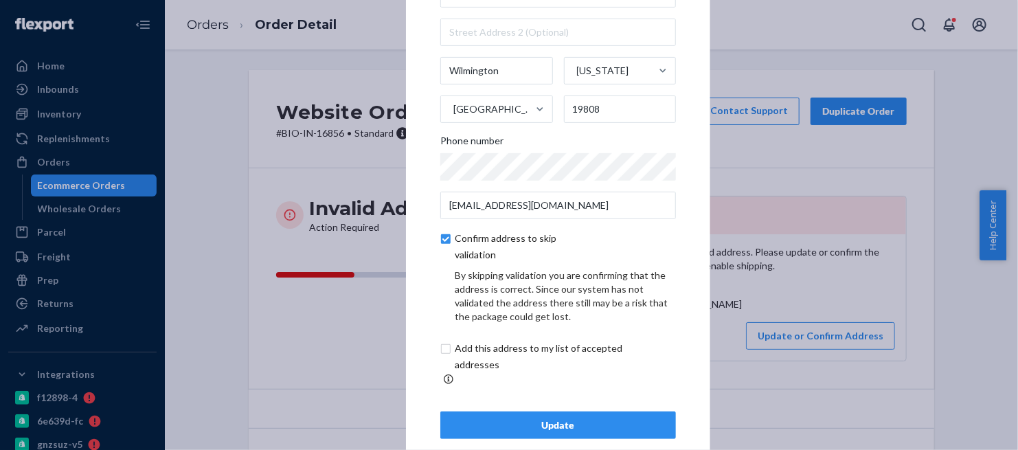
click at [442, 358] on input "checkbox" at bounding box center [554, 356] width 229 height 33
checkbox input "true"
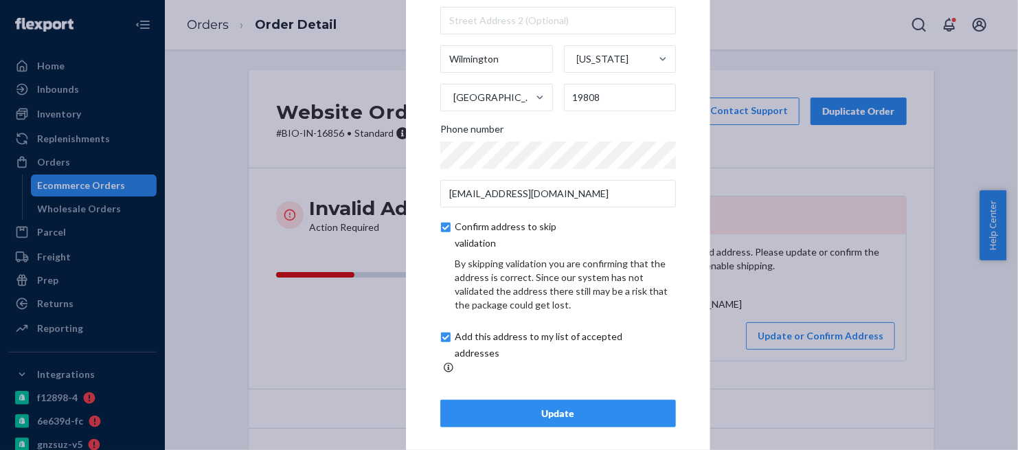
scroll to position [92, 0]
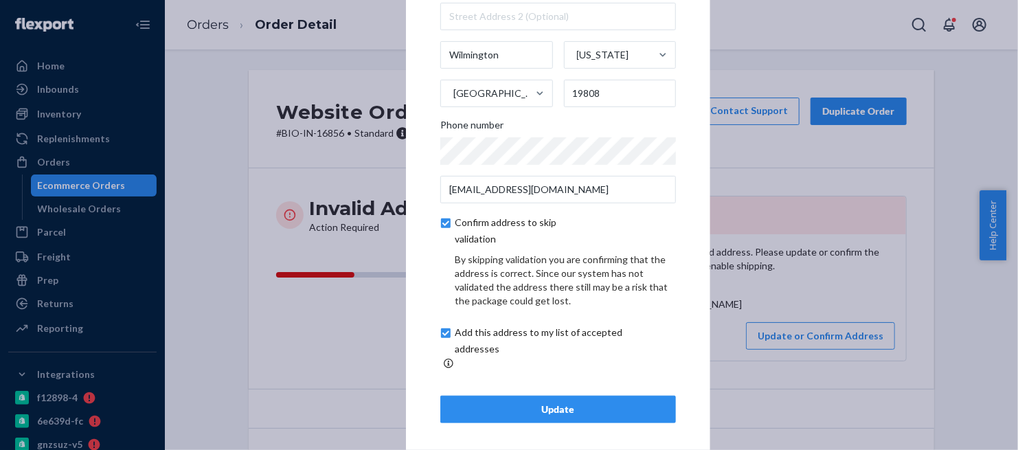
click at [542, 405] on div "Update" at bounding box center [558, 410] width 212 height 14
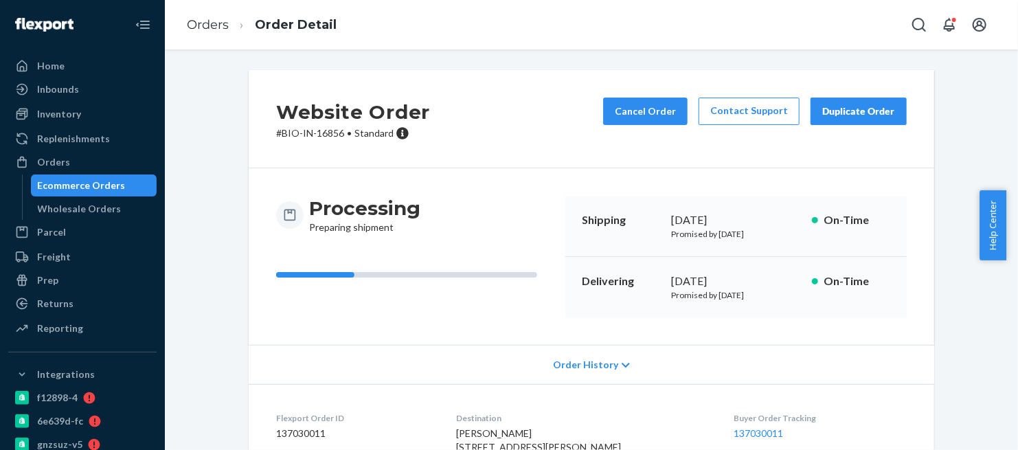
drag, startPoint x: 58, startPoint y: 155, endPoint x: 166, endPoint y: 118, distance: 114.1
click at [58, 156] on div "Orders" at bounding box center [53, 162] width 33 height 14
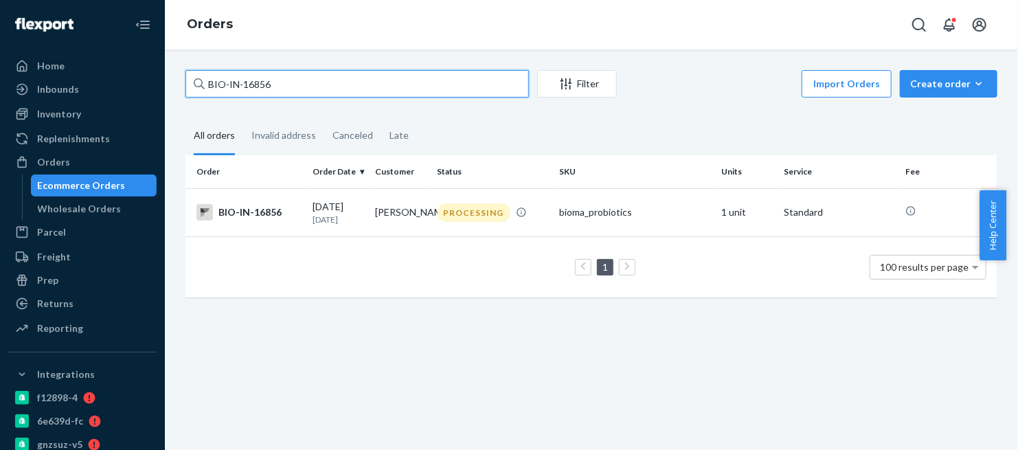
drag, startPoint x: 283, startPoint y: 81, endPoint x: 201, endPoint y: 85, distance: 82.6
click at [201, 85] on div "BIO-IN-16856" at bounding box center [358, 83] width 344 height 27
paste input "2756274"
type input "2756274"
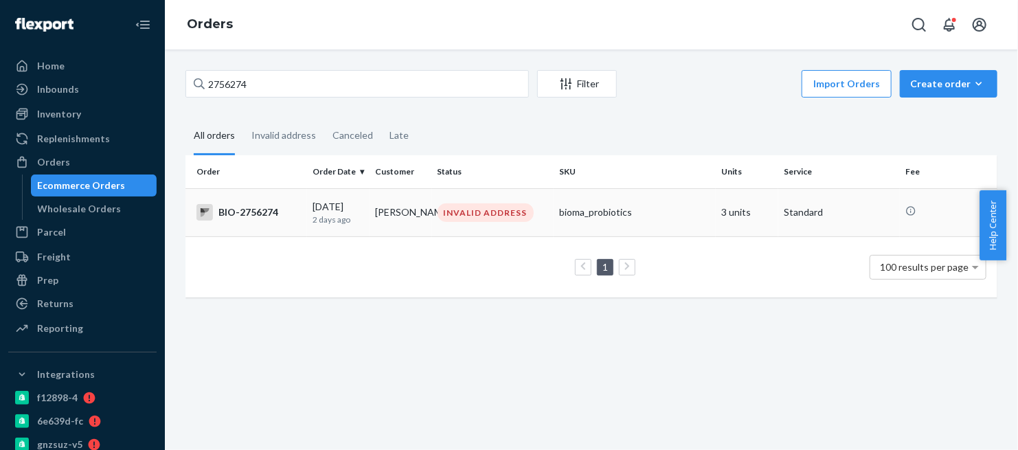
click at [238, 210] on div "BIO-2756274" at bounding box center [249, 212] width 105 height 16
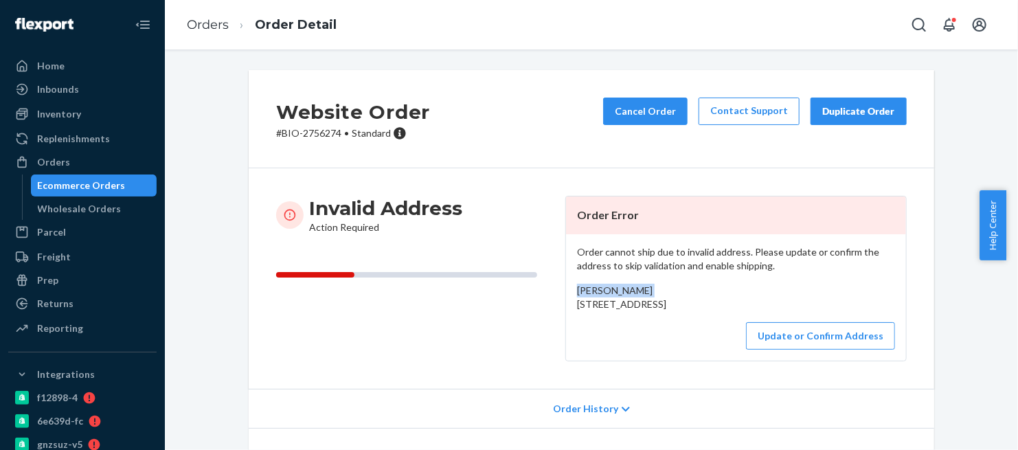
drag, startPoint x: 645, startPoint y: 289, endPoint x: 574, endPoint y: 292, distance: 71.6
click at [577, 292] on div "Lorna Peterson 1030 Middle Meadow Road, Box 27 Moose, WY 83012 US" at bounding box center [736, 297] width 318 height 27
copy span "[PERSON_NAME]"
click at [801, 350] on button "Update or Confirm Address" at bounding box center [820, 335] width 149 height 27
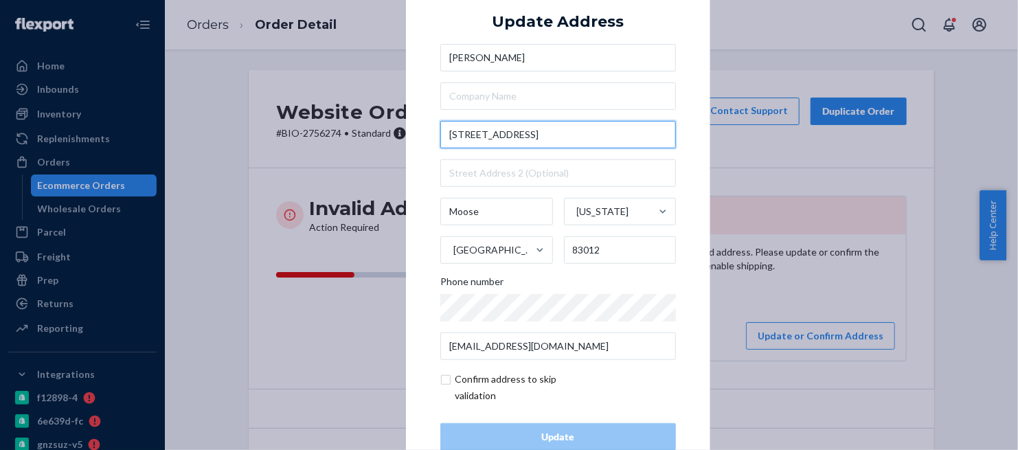
drag, startPoint x: 443, startPoint y: 133, endPoint x: 621, endPoint y: 129, distance: 177.3
click at [621, 129] on input "1030 Middle Meadow Road, Box 27" at bounding box center [558, 134] width 236 height 27
paste input "dJackson, WY 83001, USA"
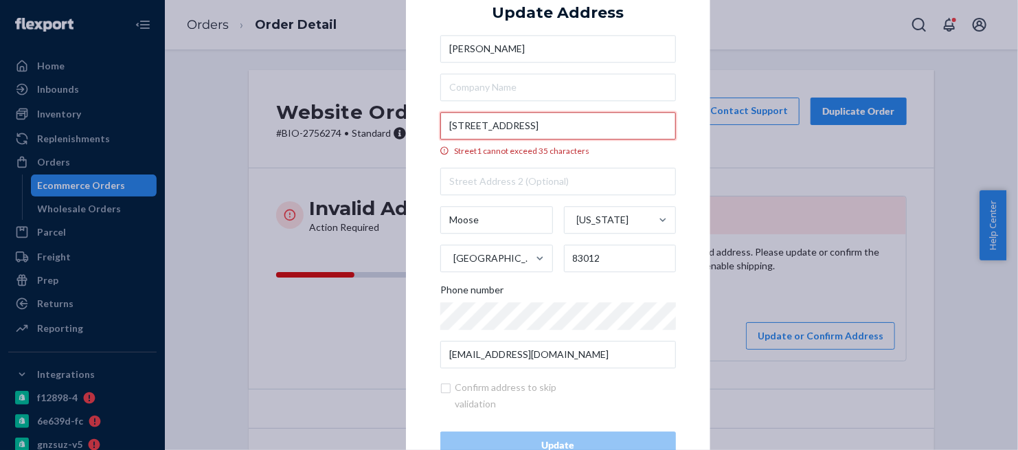
scroll to position [0, 12]
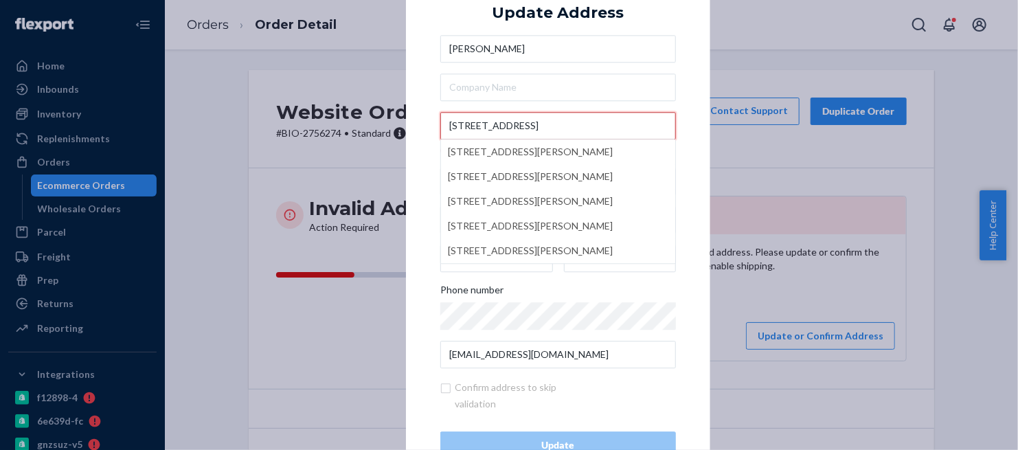
type input "1030 Middle Meadow RdJackson, WY 83001, USA"
click at [964, 167] on div "× Update Address Lorna Peterson 1030 Middle Meadow RdJackson, WY 83001, USA 103…" at bounding box center [509, 225] width 1018 height 450
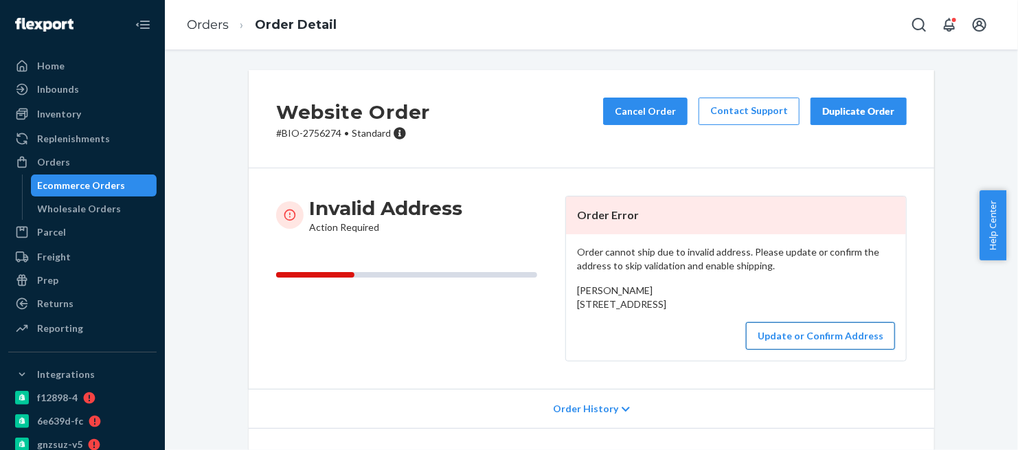
click at [804, 350] on button "Update or Confirm Address" at bounding box center [820, 335] width 149 height 27
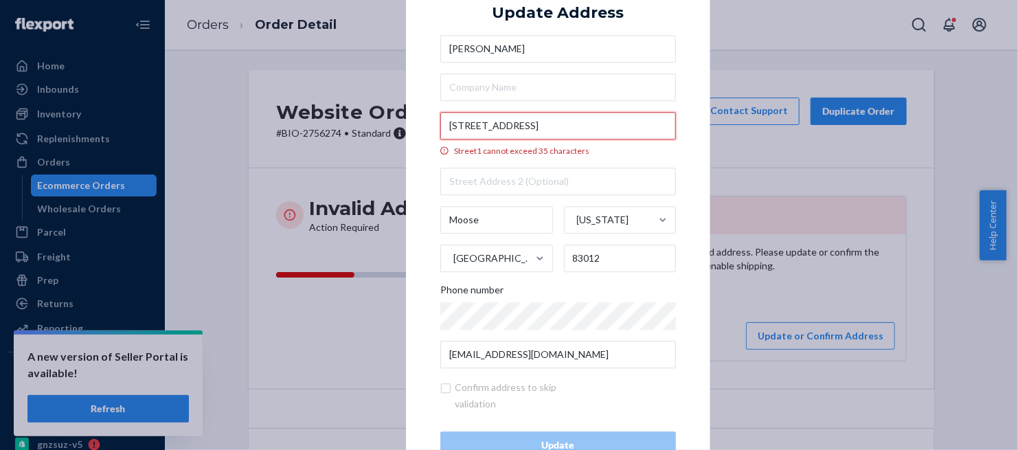
scroll to position [0, 12]
drag, startPoint x: 445, startPoint y: 126, endPoint x: 670, endPoint y: 119, distance: 225.5
click at [670, 119] on input "1030 Middle Meadow RdJackson, WY 83001, USA" at bounding box center [558, 125] width 236 height 27
paste input "E Middle Meadow Rd"
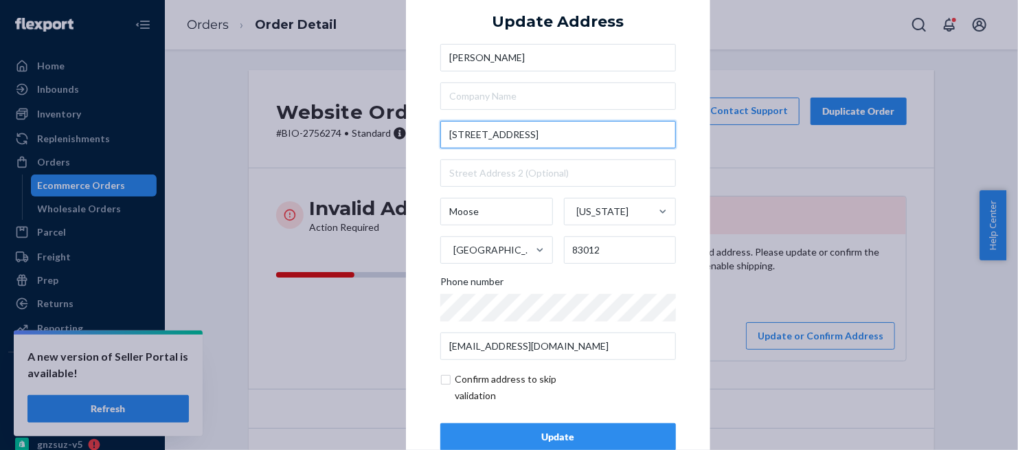
scroll to position [0, 0]
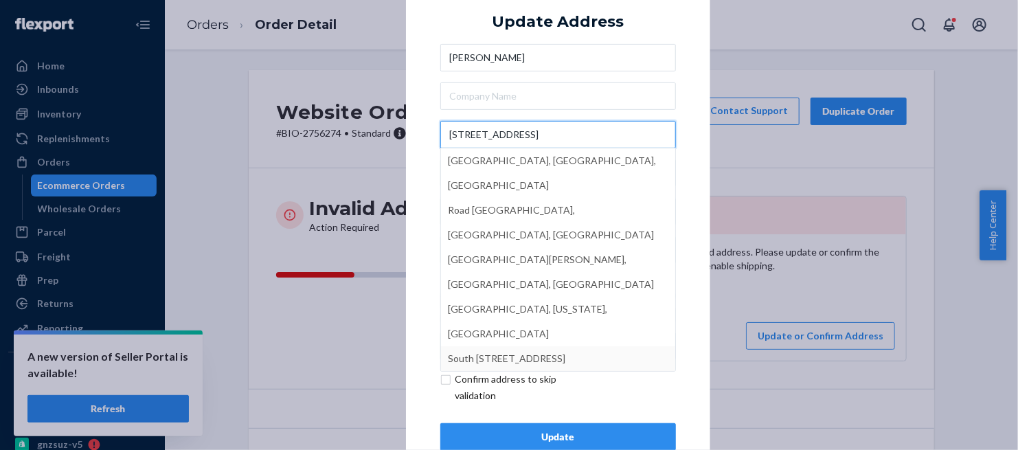
type input "1030 E Middle Meadow Rd"
click at [695, 205] on div "× Update Address Lorna Peterson 1030 E Middle Meadow Rd Middle Meadow, Tipton, …" at bounding box center [558, 225] width 304 height 520
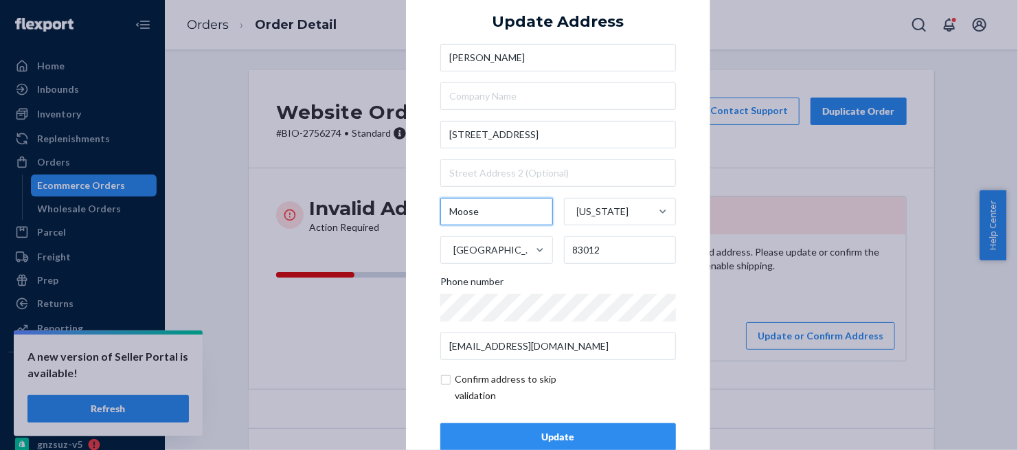
drag, startPoint x: 485, startPoint y: 212, endPoint x: 410, endPoint y: 221, distance: 75.4
click at [410, 221] on div "× Update Address Lorna Peterson 1030 E Middle Meadow Rd Moose Wyoming United St…" at bounding box center [558, 225] width 304 height 520
paste input "Jackson"
type input "Jackson"
click at [205, 83] on div "× Update Address Lorna Peterson 1030 E Middle Meadow Rd Jackson Wyoming United …" at bounding box center [509, 225] width 1018 height 450
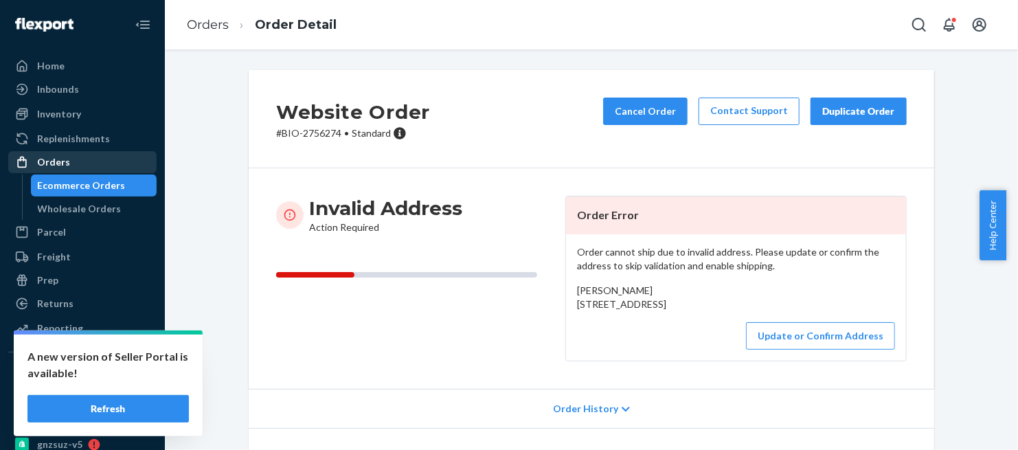
click at [65, 161] on div "Orders" at bounding box center [53, 162] width 33 height 14
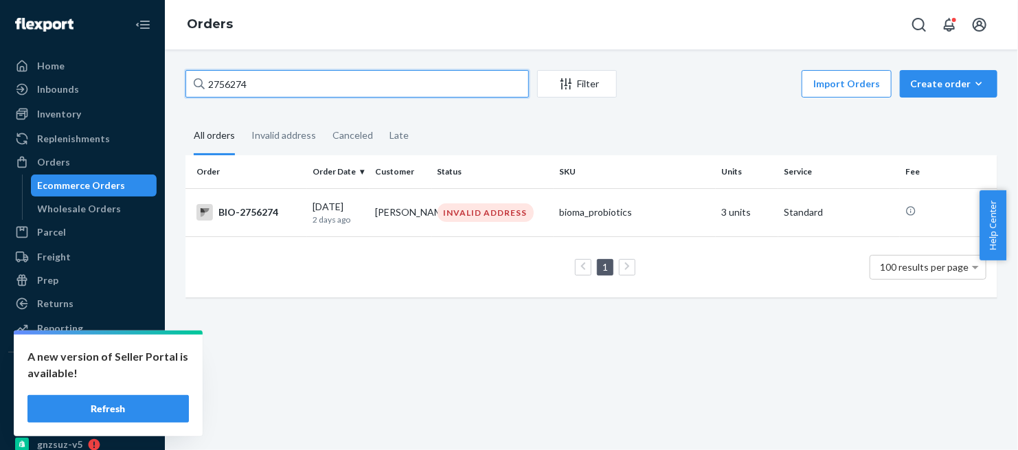
drag, startPoint x: 261, startPoint y: 82, endPoint x: 170, endPoint y: 98, distance: 92.1
click at [170, 98] on div "2756274 Filter Import Orders Create order Ecommerce order Removal order All ord…" at bounding box center [592, 249] width 854 height 401
paste input "CB-4210832"
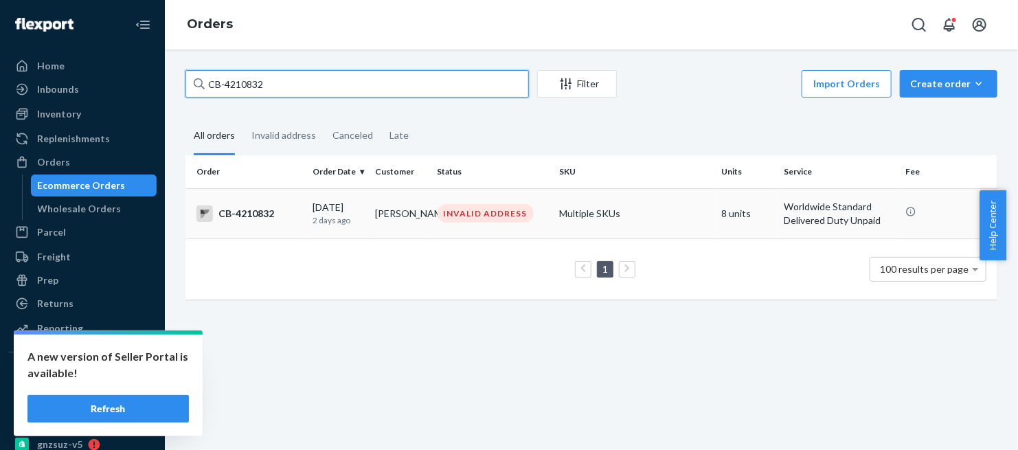
type input "CB-4210832"
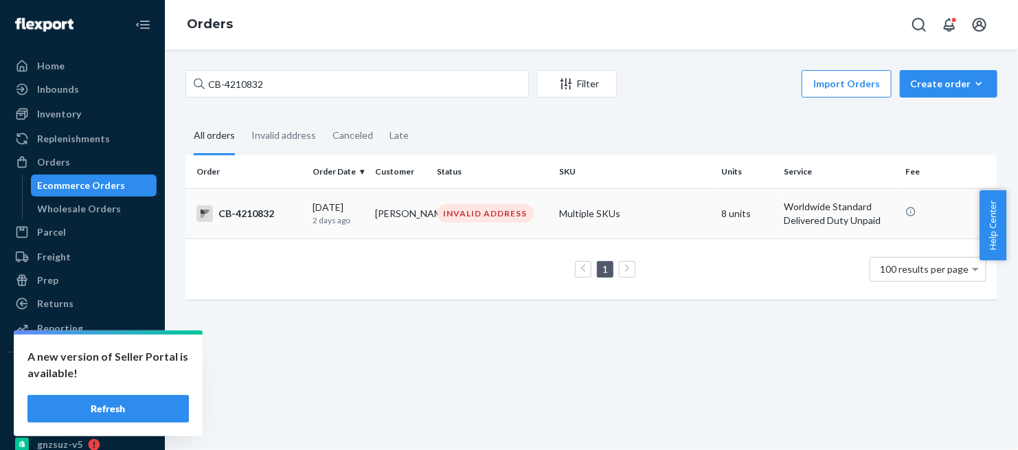
click at [249, 212] on div "CB-4210832" at bounding box center [249, 213] width 105 height 16
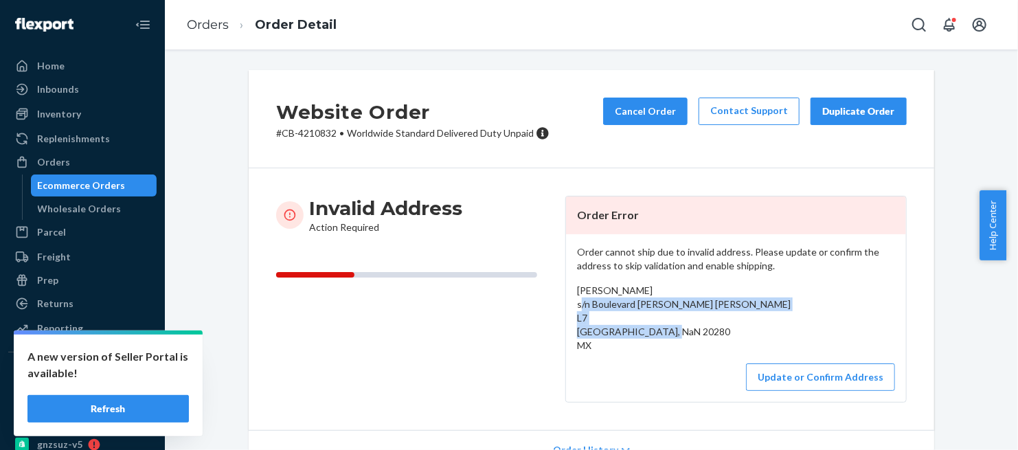
drag, startPoint x: 567, startPoint y: 304, endPoint x: 706, endPoint y: 342, distance: 144.5
click at [706, 342] on div "Order cannot ship due to invalid address. Please update or confirm the address …" at bounding box center [736, 318] width 340 height 168
copy span "s/n Boulevard José María Chávez L7 Aguascalientes, NaN 20280 MX"
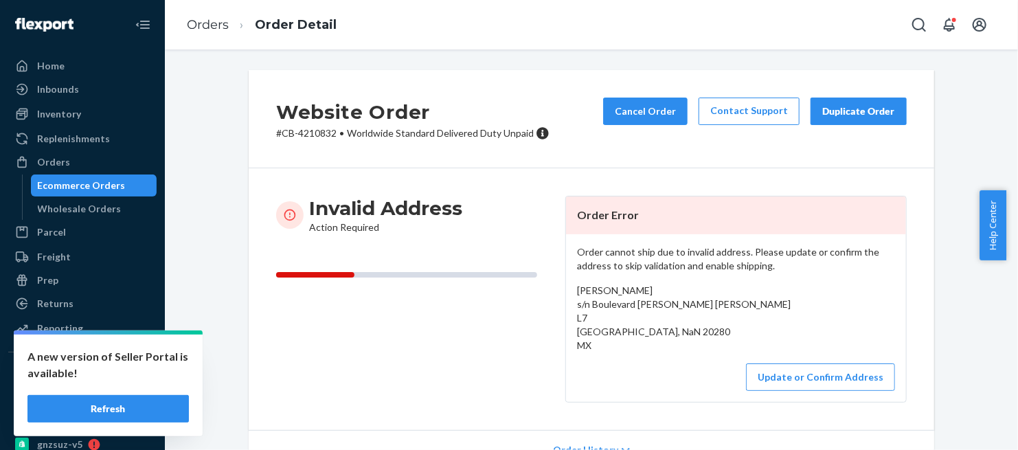
click at [667, 284] on div "Gabriela Barba s/n Boulevard José María Chávez L7 Aguascalientes, NaN 20280 MX" at bounding box center [736, 318] width 318 height 69
drag, startPoint x: 641, startPoint y: 291, endPoint x: 566, endPoint y: 291, distance: 74.9
click at [566, 291] on div "Order cannot ship due to invalid address. Please update or confirm the address …" at bounding box center [736, 318] width 340 height 168
copy span "[PERSON_NAME]"
click at [214, 19] on link "Orders" at bounding box center [208, 24] width 42 height 15
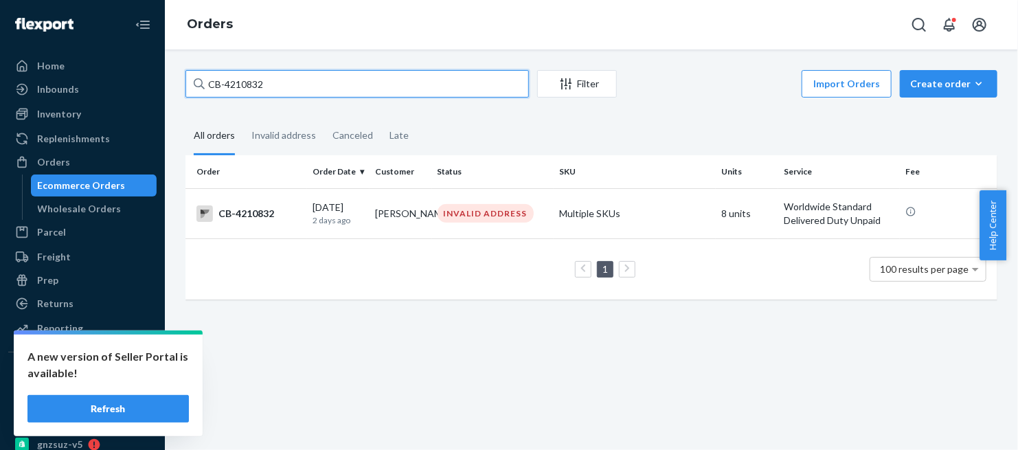
drag, startPoint x: 285, startPoint y: 81, endPoint x: 146, endPoint y: 102, distance: 140.3
click at [146, 102] on div "Home Inbounds Shipping Plans Problems Inventory Products Branded Packaging Repl…" at bounding box center [509, 225] width 1018 height 450
paste input "91"
type input "CB-4210912"
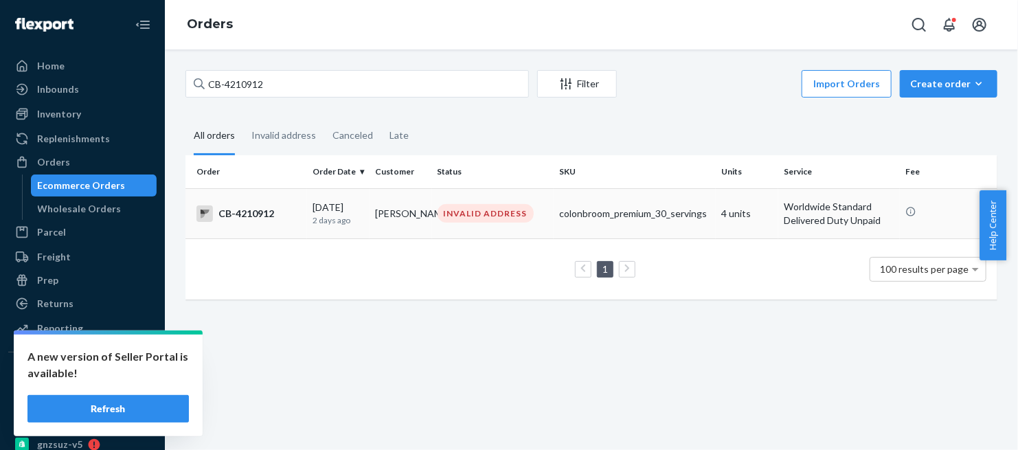
click at [253, 211] on div "CB-4210912" at bounding box center [249, 213] width 105 height 16
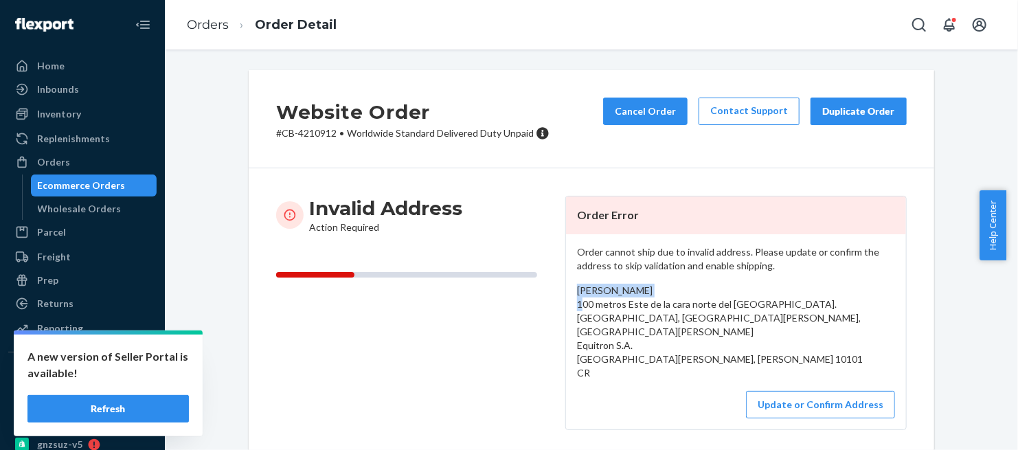
drag, startPoint x: 648, startPoint y: 288, endPoint x: 563, endPoint y: 295, distance: 85.5
click at [566, 295] on div "Order cannot ship due to invalid address. Please update or confirm the address …" at bounding box center [736, 331] width 340 height 195
copy span "[PERSON_NAME]"
click at [535, 311] on div "Invalid Address Action Required" at bounding box center [415, 313] width 278 height 234
drag, startPoint x: 575, startPoint y: 314, endPoint x: 605, endPoint y: 315, distance: 31.0
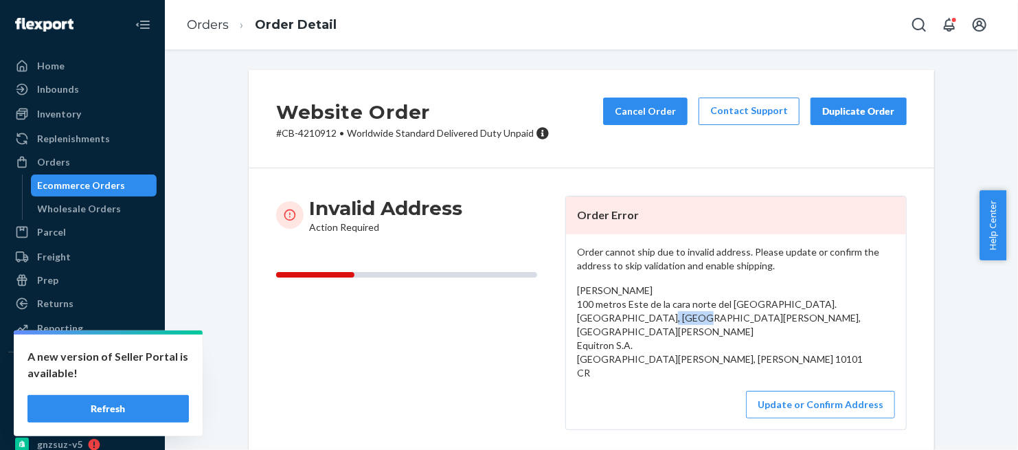
click at [605, 315] on span "Daniel Chaverri 100 metros Este de la cara norte del Hospital Calderon Guardia.…" at bounding box center [720, 332] width 286 height 94
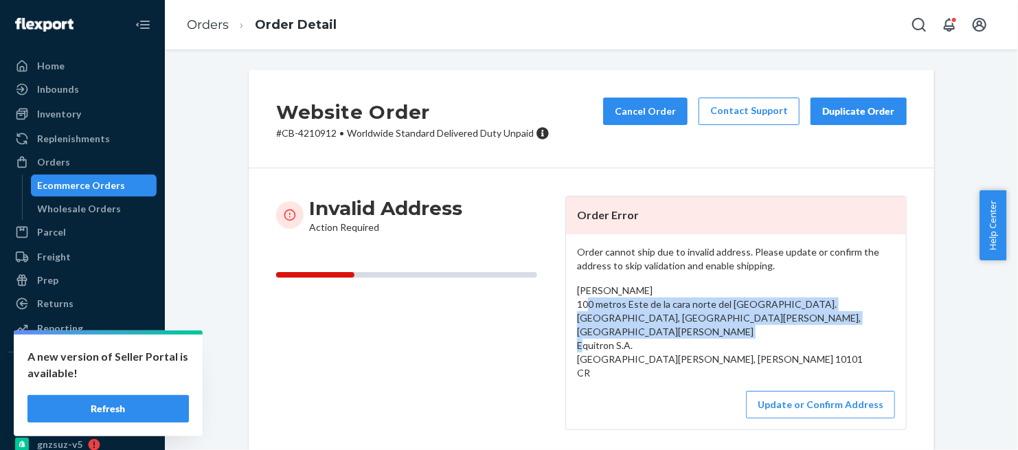
drag, startPoint x: 571, startPoint y: 302, endPoint x: 689, endPoint y: 361, distance: 131.2
click at [689, 361] on div "Daniel Chaverri 100 metros Este de la cara norte del Hospital Calderon Guardia.…" at bounding box center [736, 332] width 318 height 96
copy span "100 metros Este de la cara norte del Hospital Calderon Guardia. Barrio Aranjuez…"
click at [67, 163] on div "Orders" at bounding box center [53, 162] width 33 height 14
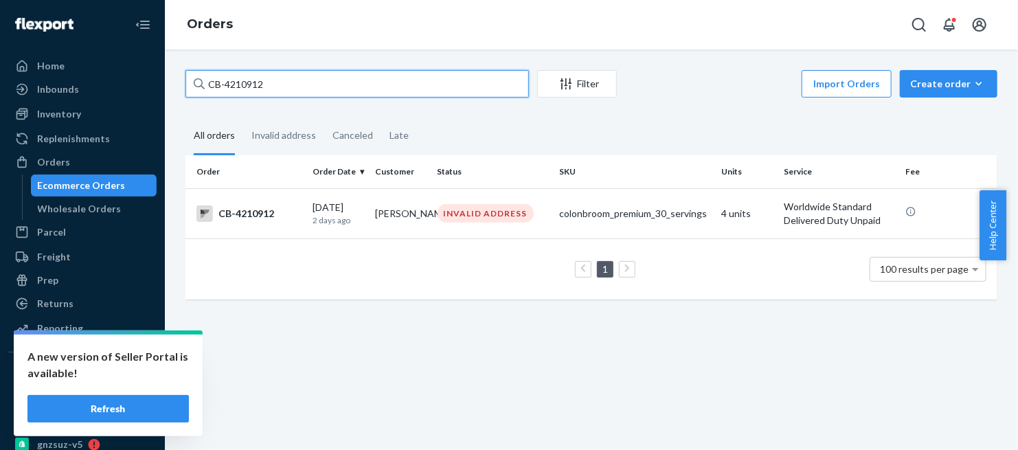
drag, startPoint x: 277, startPoint y: 81, endPoint x: 180, endPoint y: 96, distance: 98.0
click at [180, 96] on div "CB-4210912 Filter Import Orders Create order Ecommerce order Removal order All …" at bounding box center [591, 191] width 833 height 243
paste input "2259"
type input "CB-4212259"
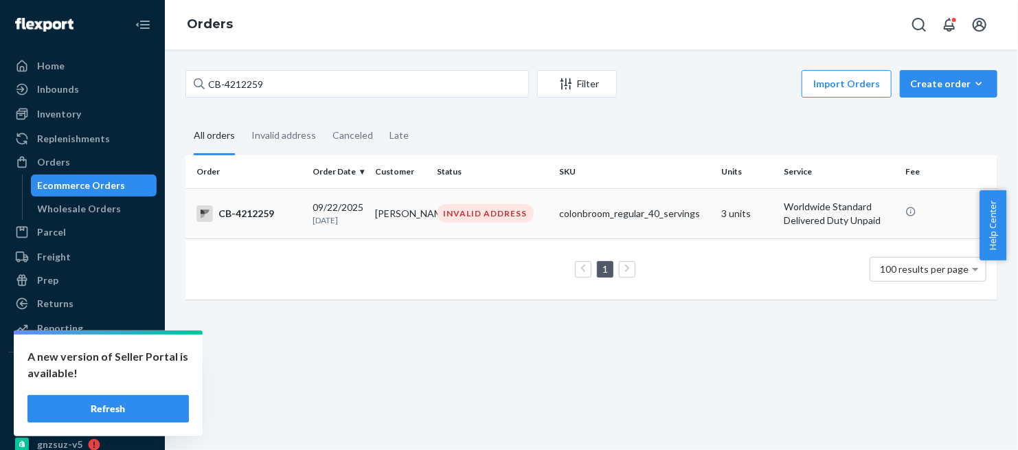
click at [256, 211] on div "CB-4212259" at bounding box center [249, 213] width 105 height 16
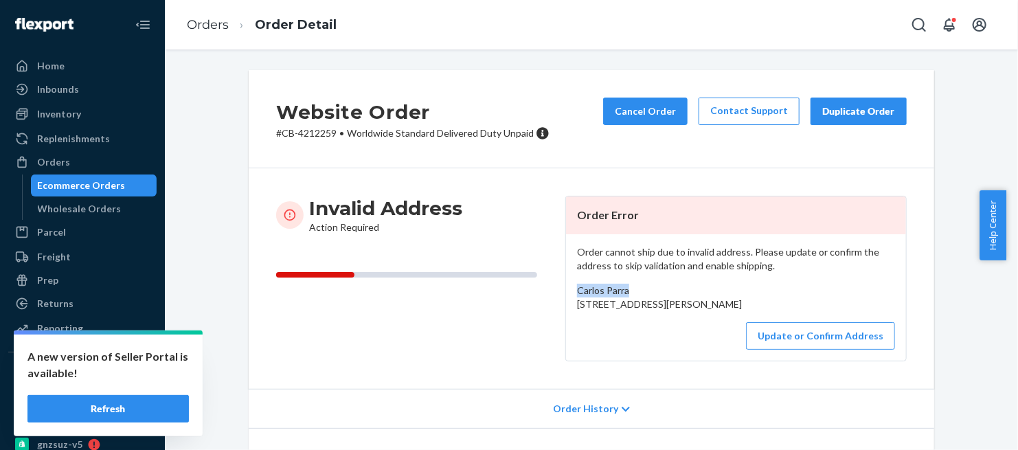
drag, startPoint x: 632, startPoint y: 291, endPoint x: 567, endPoint y: 298, distance: 65.6
click at [567, 298] on div "Order cannot ship due to invalid address. Please update or confirm the address …" at bounding box center [736, 297] width 340 height 126
copy span "[PERSON_NAME]"
drag, startPoint x: 570, startPoint y: 305, endPoint x: 611, endPoint y: 350, distance: 60.8
click at [611, 350] on div "Order cannot ship due to invalid address. Please update or confirm the address …" at bounding box center [736, 297] width 340 height 126
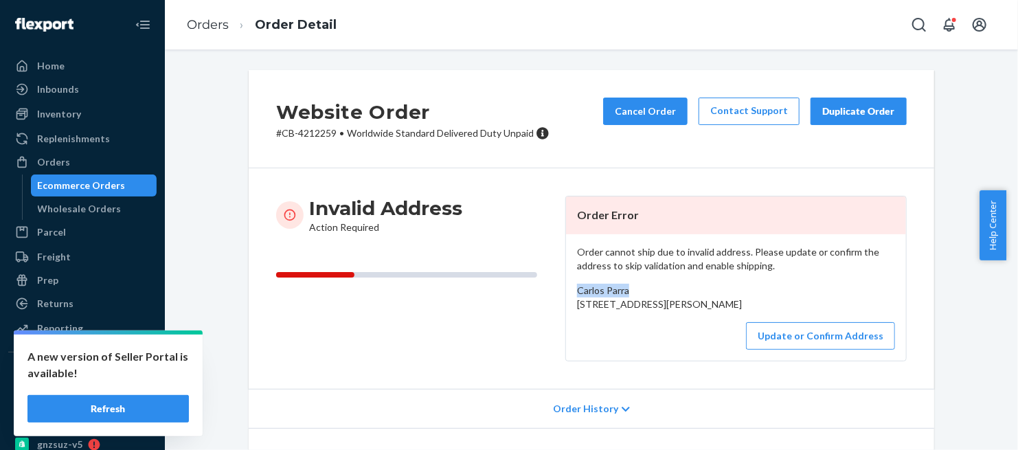
copy span "Paseo de Valdivia 7201-139 Chihuahua, NaN 31160 MX"
click at [196, 27] on link "Orders" at bounding box center [208, 24] width 42 height 15
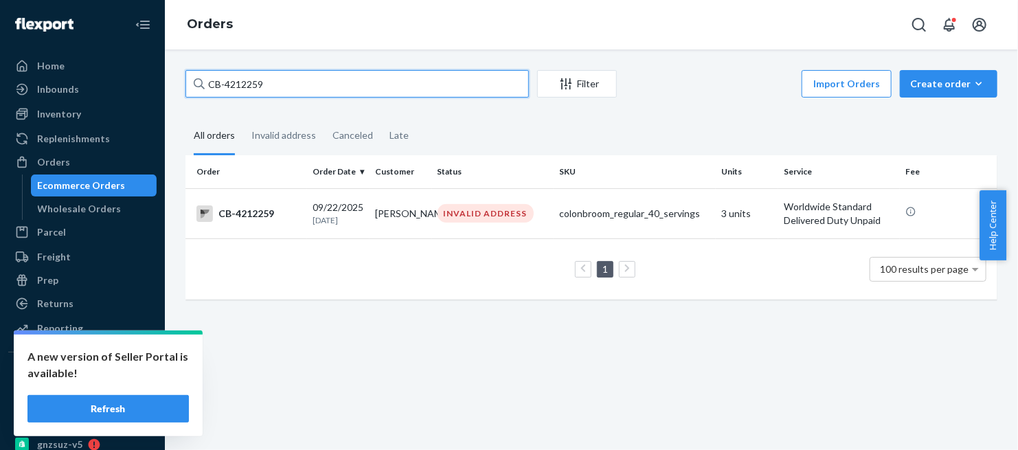
drag, startPoint x: 270, startPoint y: 82, endPoint x: 166, endPoint y: 100, distance: 106.1
click at [166, 100] on div "CB-4212259 Filter Import Orders Create order Ecommerce order Removal order All …" at bounding box center [592, 249] width 854 height 401
paste input "BIO-2771113"
type input "BIO-2771113"
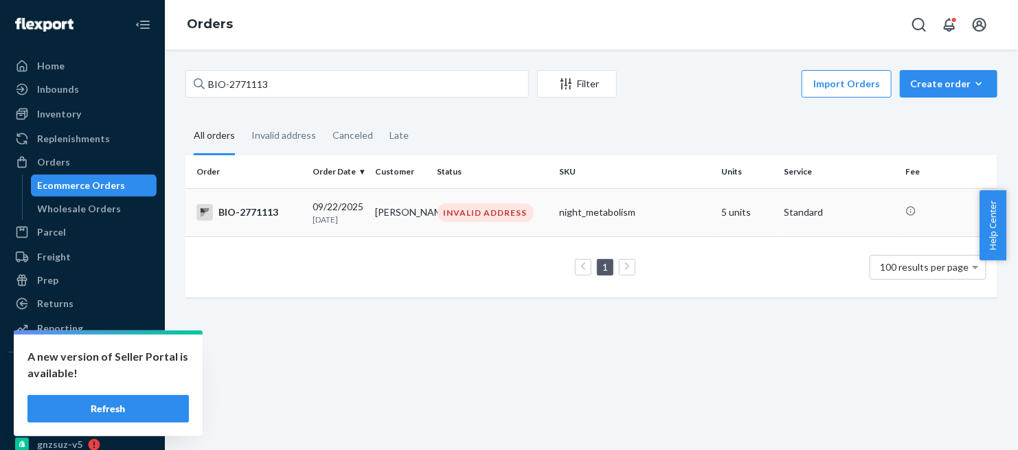
click at [252, 215] on div "BIO-2771113" at bounding box center [249, 212] width 105 height 16
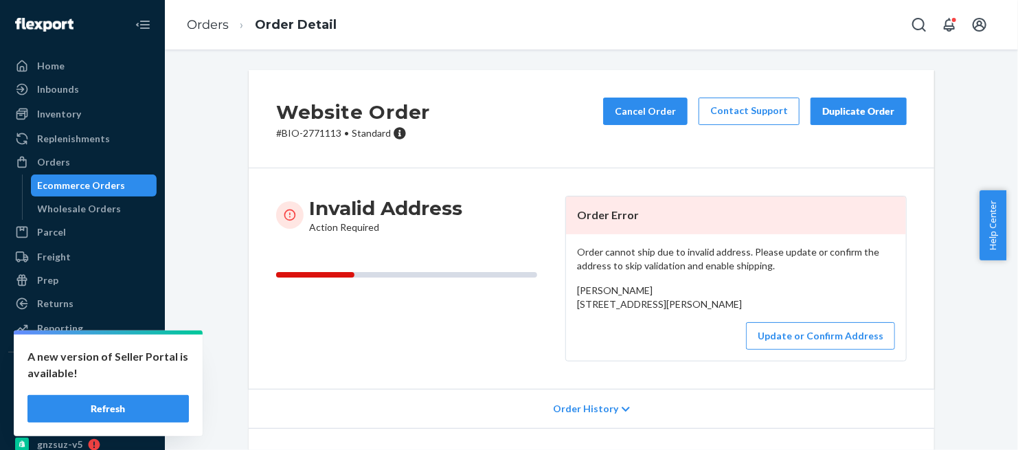
drag, startPoint x: 570, startPoint y: 304, endPoint x: 644, endPoint y: 333, distance: 78.7
click at [644, 333] on div "Order cannot ship due to invalid address. Please update or confirm the address …" at bounding box center [736, 297] width 340 height 126
drag, startPoint x: 641, startPoint y: 287, endPoint x: 563, endPoint y: 294, distance: 78.7
click at [566, 294] on div "Order cannot ship due to invalid address. Please update or confirm the address …" at bounding box center [736, 297] width 340 height 126
drag, startPoint x: 569, startPoint y: 307, endPoint x: 648, endPoint y: 331, distance: 82.6
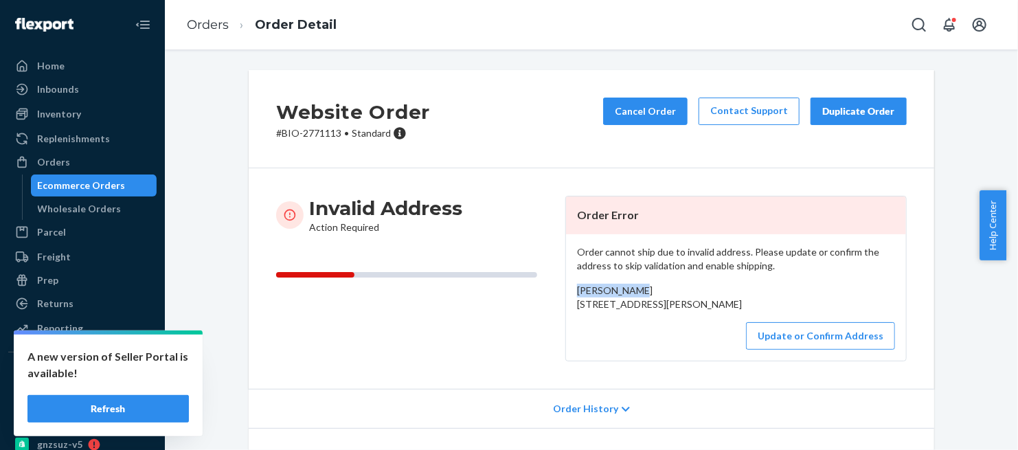
click at [648, 331] on div "Order cannot ship due to invalid address. Please update or confirm the address …" at bounding box center [736, 297] width 340 height 126
click at [197, 21] on link "Orders" at bounding box center [208, 24] width 42 height 15
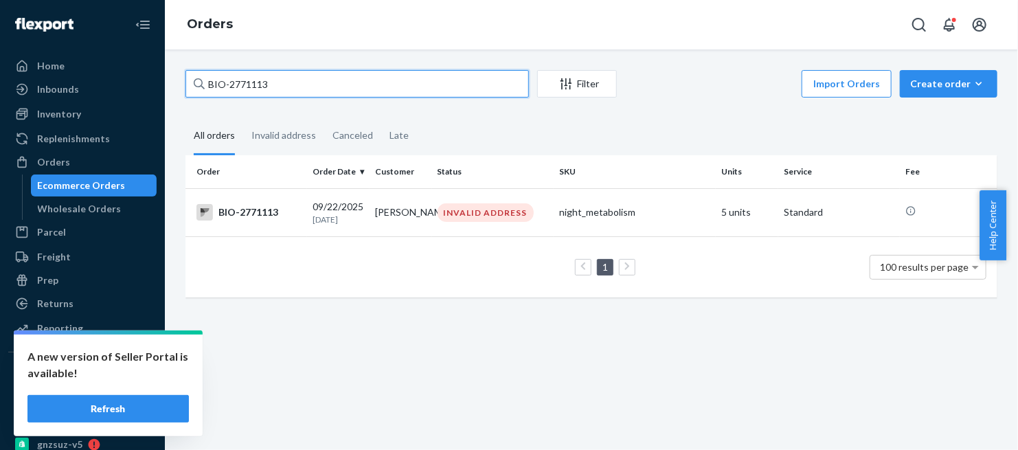
drag, startPoint x: 285, startPoint y: 90, endPoint x: 188, endPoint y: 98, distance: 97.2
click at [188, 98] on div "BIO-2771113 Filter Import Orders Create order Ecommerce order Removal order" at bounding box center [592, 85] width 812 height 31
paste input "6204"
type input "BIO-2776204"
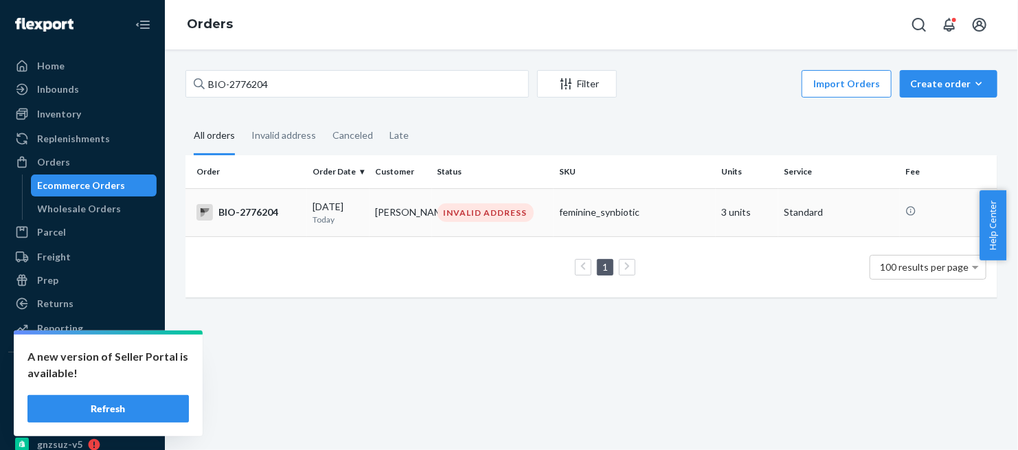
click at [252, 213] on div "BIO-2776204" at bounding box center [249, 212] width 105 height 16
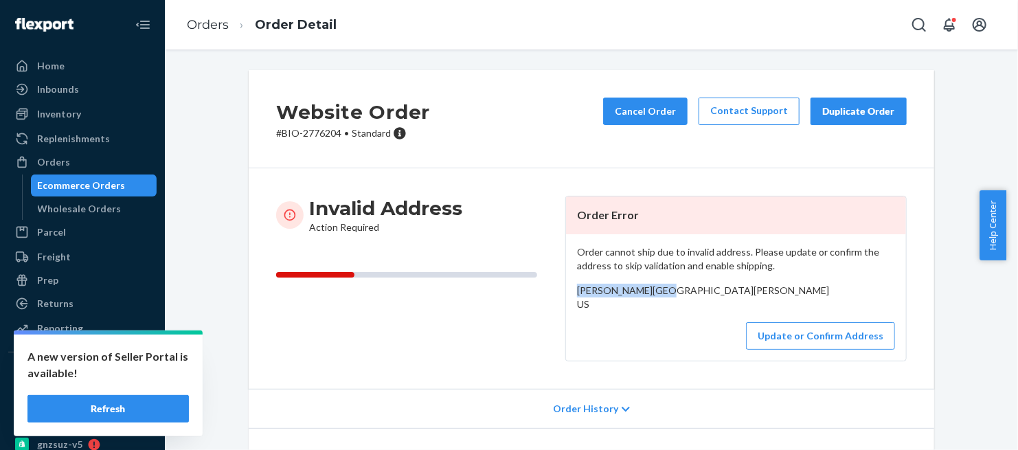
drag, startPoint x: 660, startPoint y: 291, endPoint x: 566, endPoint y: 293, distance: 93.5
click at [566, 293] on div "Order cannot ship due to invalid address. Please update or confirm the address …" at bounding box center [736, 297] width 340 height 126
click at [214, 23] on link "Orders" at bounding box center [208, 24] width 42 height 15
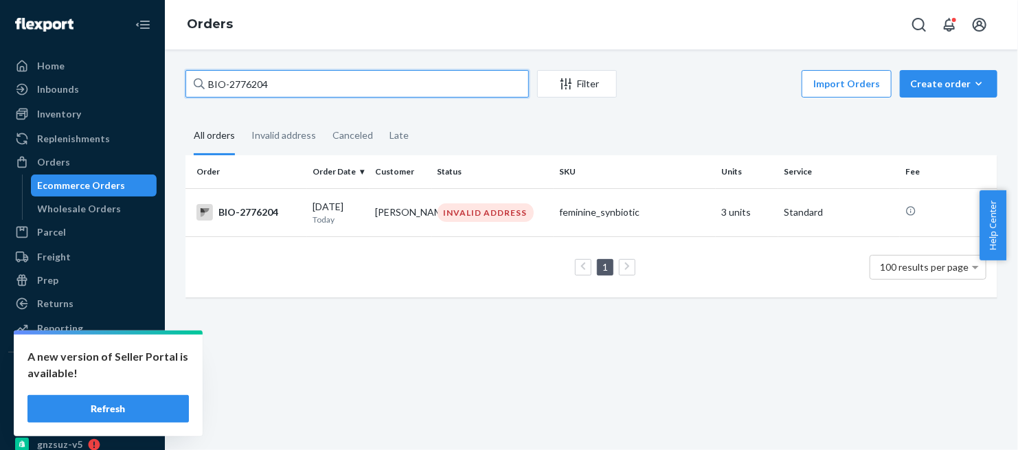
drag, startPoint x: 282, startPoint y: 84, endPoint x: 192, endPoint y: 93, distance: 90.5
click at [192, 93] on input "BIO-2776204" at bounding box center [358, 83] width 344 height 27
paste input "501"
type input "BIO-2776501"
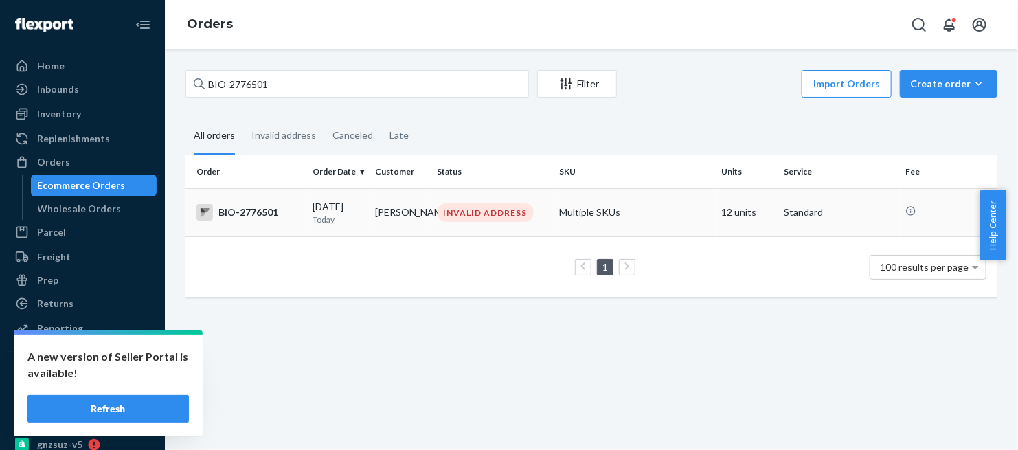
click at [247, 201] on td "BIO-2776501" at bounding box center [247, 212] width 122 height 48
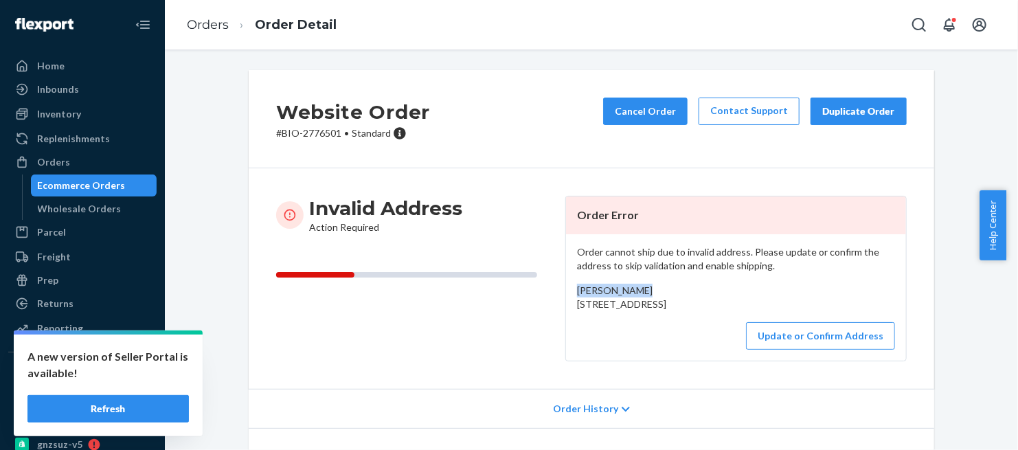
drag, startPoint x: 573, startPoint y: 293, endPoint x: 644, endPoint y: 294, distance: 70.8
click at [644, 294] on div "Brenda Tickle 7907, ROanoke, VA 24019 US" at bounding box center [736, 297] width 318 height 27
click at [803, 350] on button "Update or Confirm Address" at bounding box center [820, 335] width 149 height 27
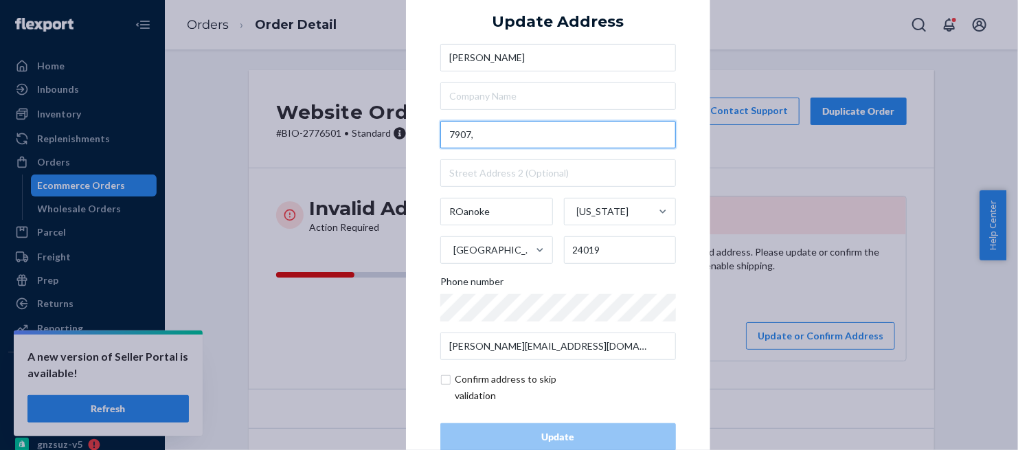
drag, startPoint x: 483, startPoint y: 135, endPoint x: 439, endPoint y: 140, distance: 44.2
click at [440, 140] on input "7907," at bounding box center [558, 134] width 236 height 27
paste input "Enon Dr"
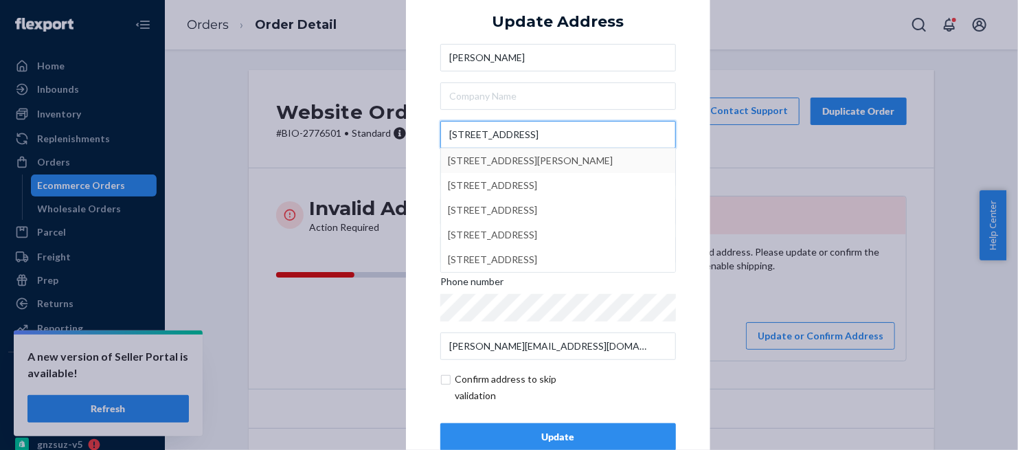
type input "7907 Enon Dr"
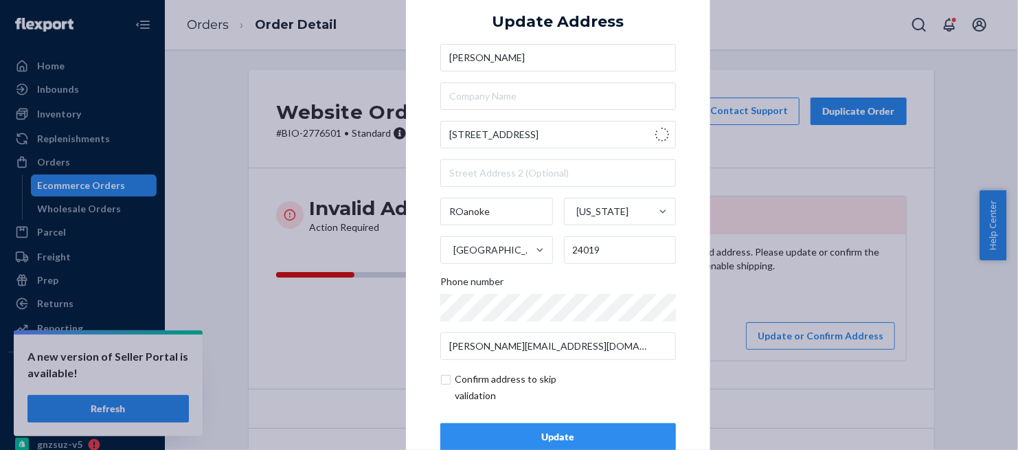
type input "Hollins"
drag, startPoint x: 603, startPoint y: 254, endPoint x: 561, endPoint y: 254, distance: 41.9
click at [564, 254] on input "24019" at bounding box center [620, 249] width 113 height 27
paste input "-1517"
type input "24019-1517"
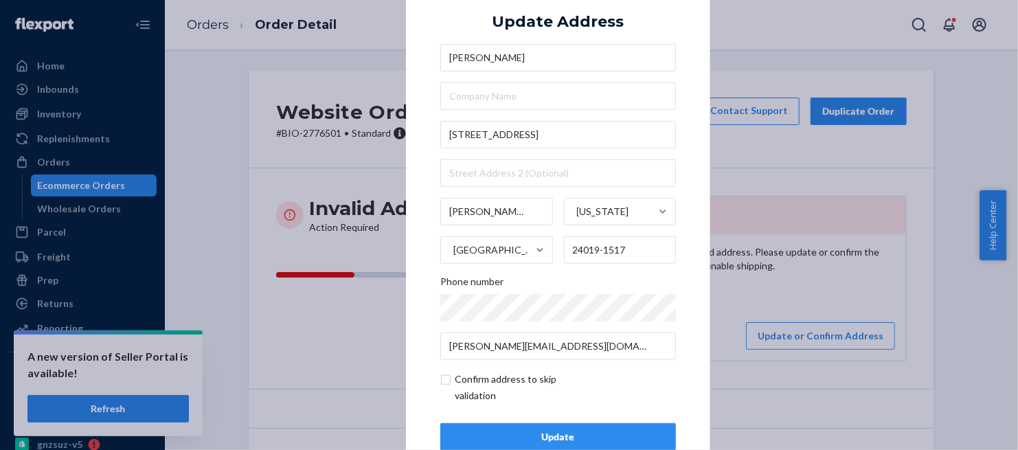
click at [531, 430] on div "Update" at bounding box center [558, 437] width 212 height 14
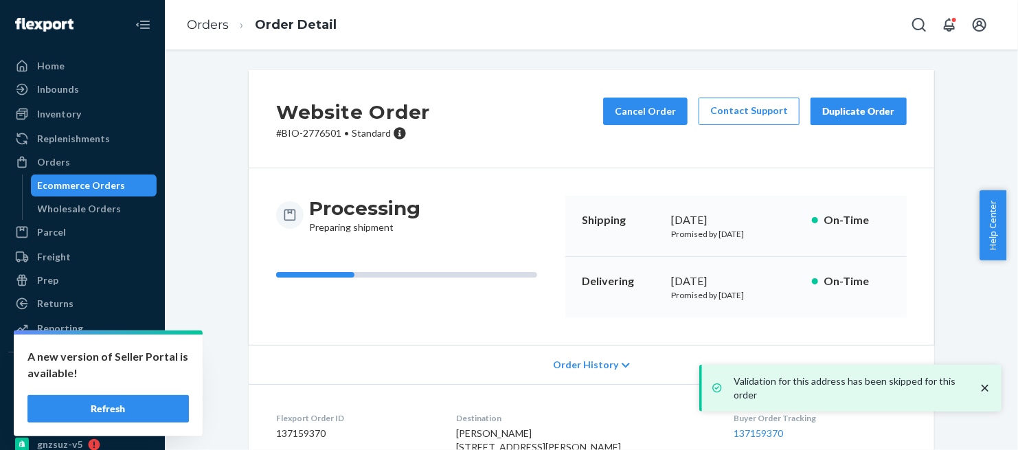
click at [955, 233] on div "Website Order # BIO-2776501 • Standard Cancel Order Contact Support Duplicate O…" at bounding box center [591, 348] width 833 height 556
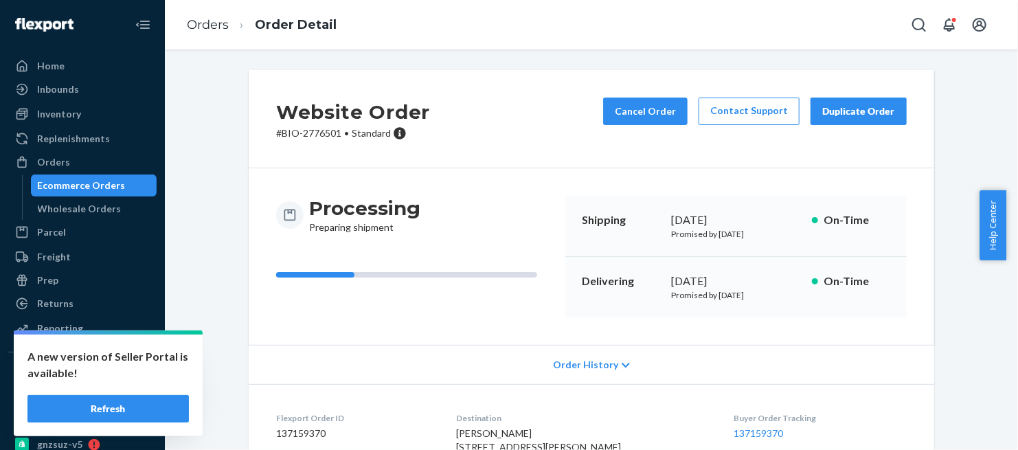
click at [123, 410] on button "Refresh" at bounding box center [107, 408] width 161 height 27
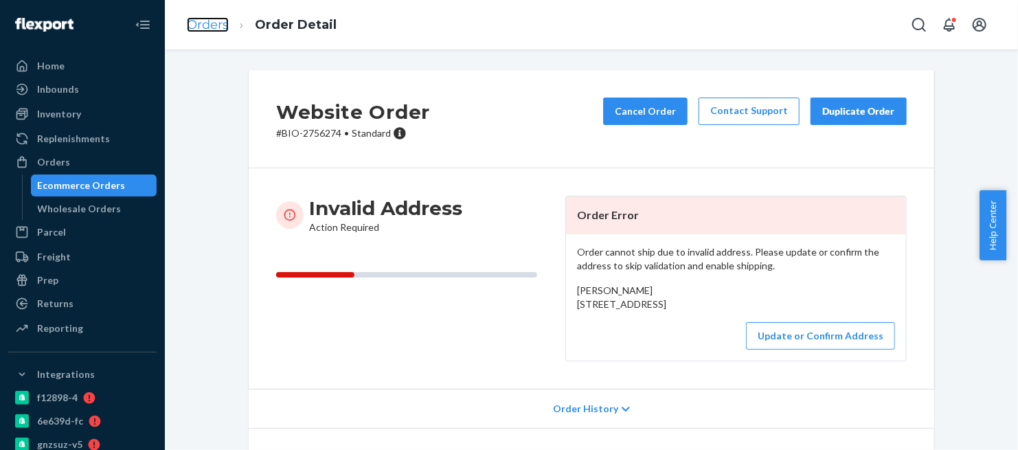
click at [211, 17] on link "Orders" at bounding box center [208, 24] width 42 height 15
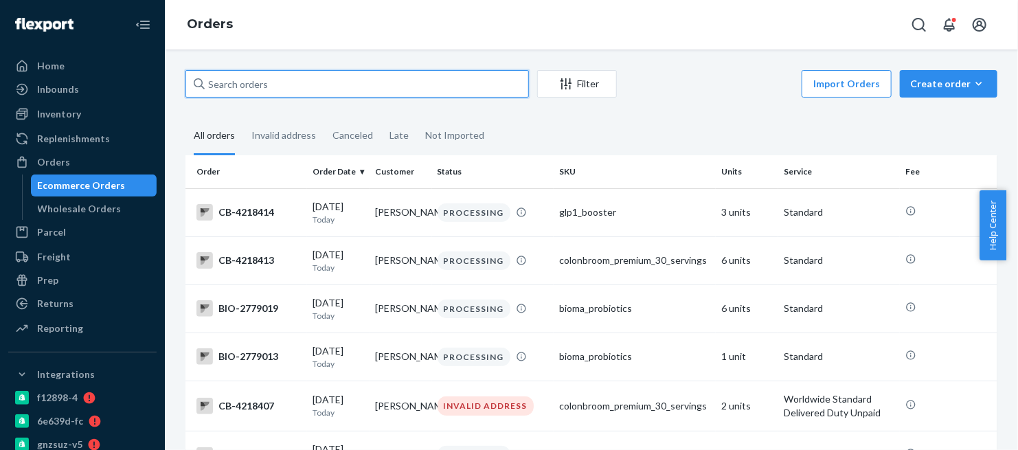
drag, startPoint x: 287, startPoint y: 84, endPoint x: 189, endPoint y: 101, distance: 99.1
paste input "[PERSON_NAME]"
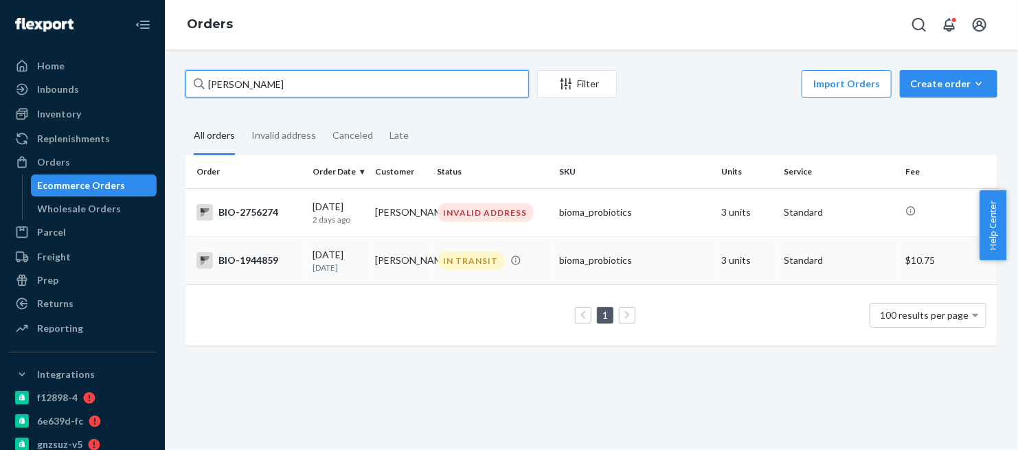
type input "[PERSON_NAME]"
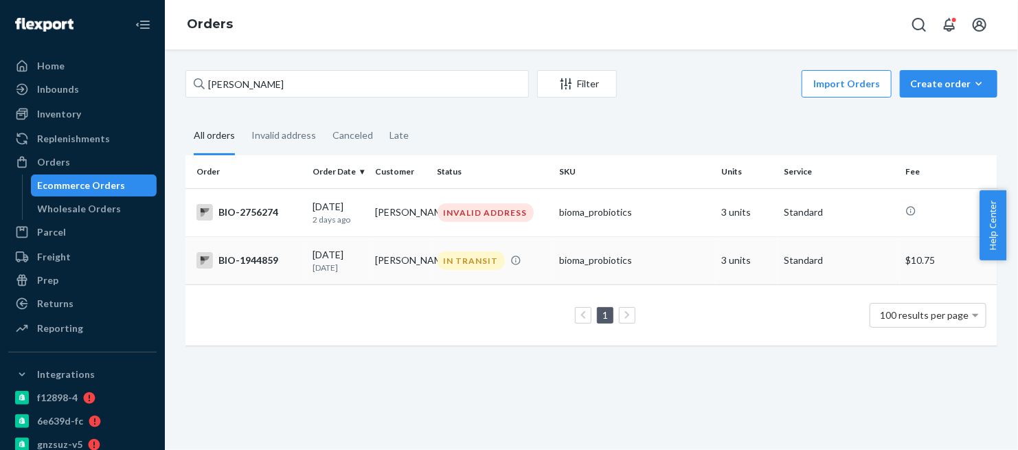
click at [264, 264] on div "BIO-1944859" at bounding box center [249, 260] width 105 height 16
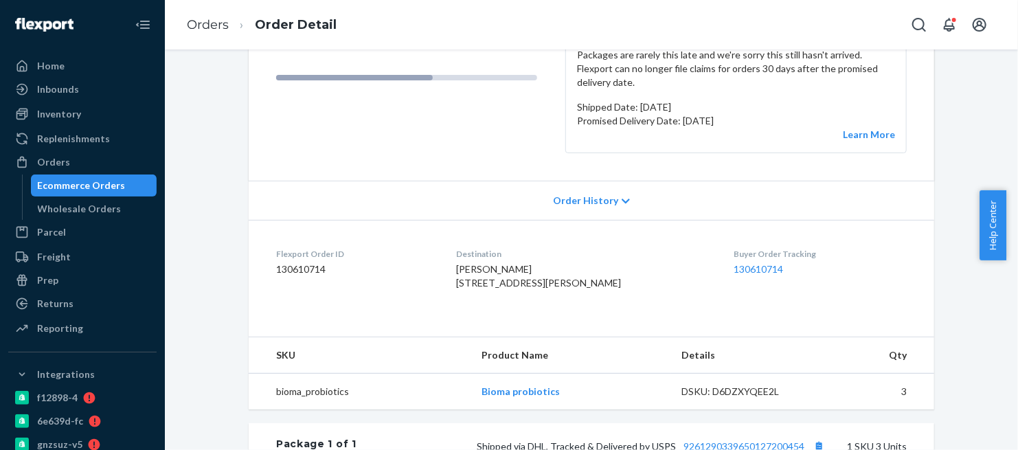
scroll to position [229, 0]
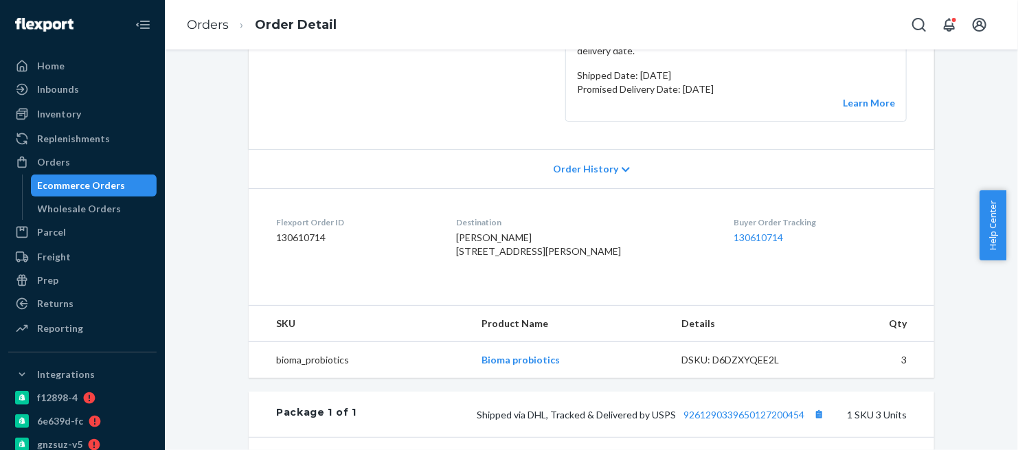
drag, startPoint x: 467, startPoint y: 239, endPoint x: 561, endPoint y: 263, distance: 96.3
click at [561, 258] on div "[PERSON_NAME] [STREET_ADDRESS][PERSON_NAME]" at bounding box center [585, 244] width 256 height 27
copy span "[STREET_ADDRESS][PERSON_NAME]"
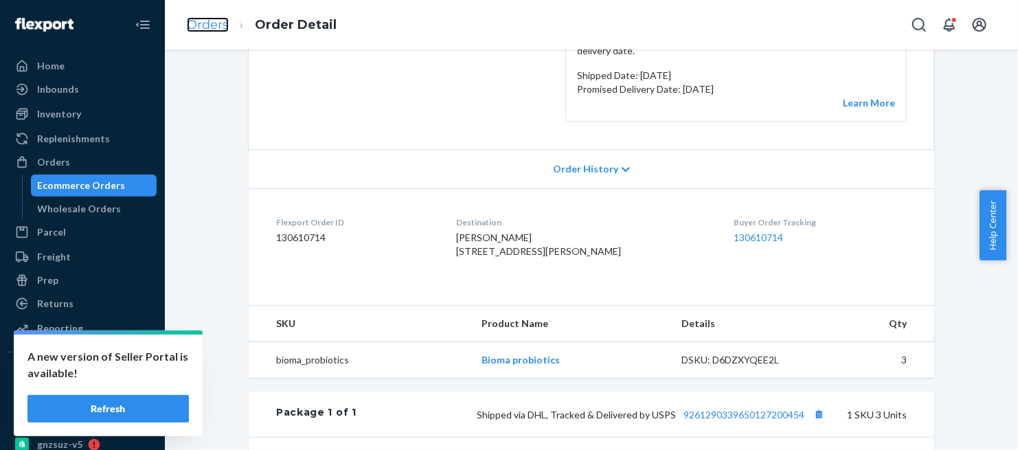
click at [197, 21] on link "Orders" at bounding box center [208, 24] width 42 height 15
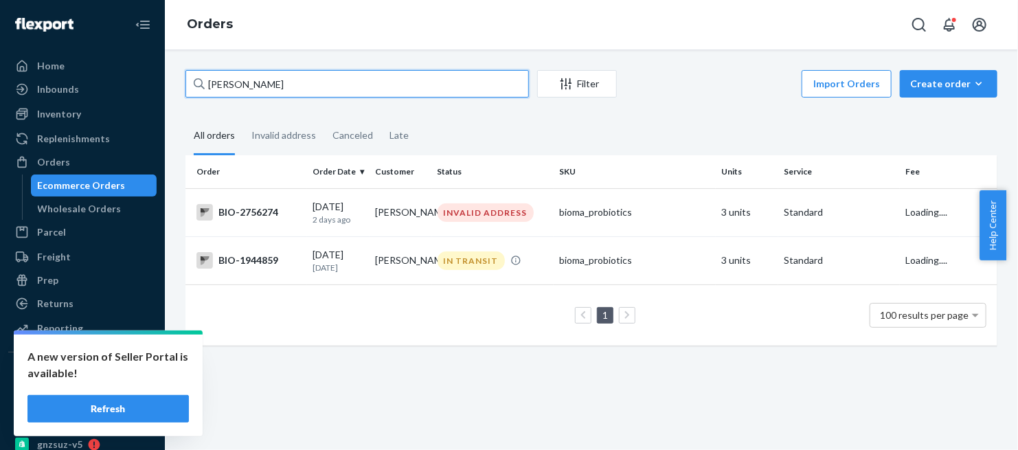
drag, startPoint x: 303, startPoint y: 77, endPoint x: 188, endPoint y: 99, distance: 117.5
click at [188, 99] on div "[PERSON_NAME] Filter Import Orders Create order Ecommerce order Removal order" at bounding box center [592, 85] width 812 height 31
paste input "[PERSON_NAME]"
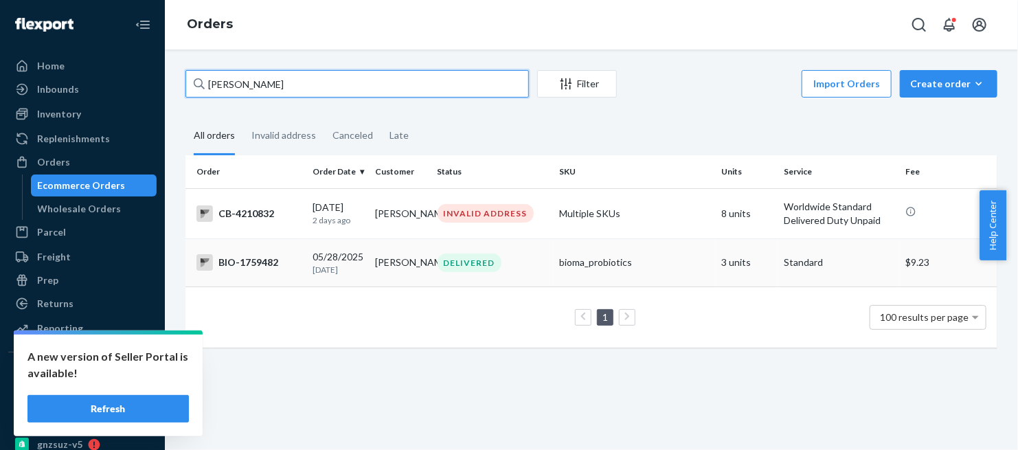
type input "[PERSON_NAME]"
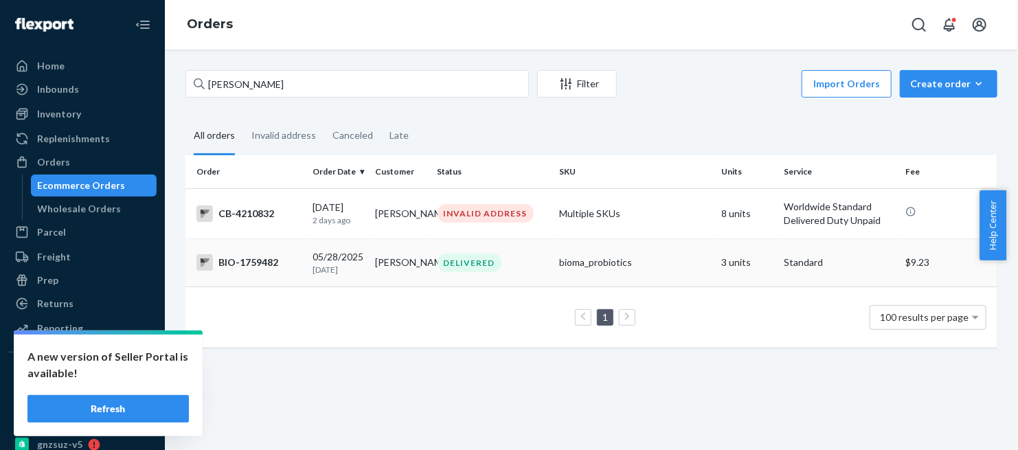
click at [258, 266] on div "BIO-1759482" at bounding box center [249, 262] width 105 height 16
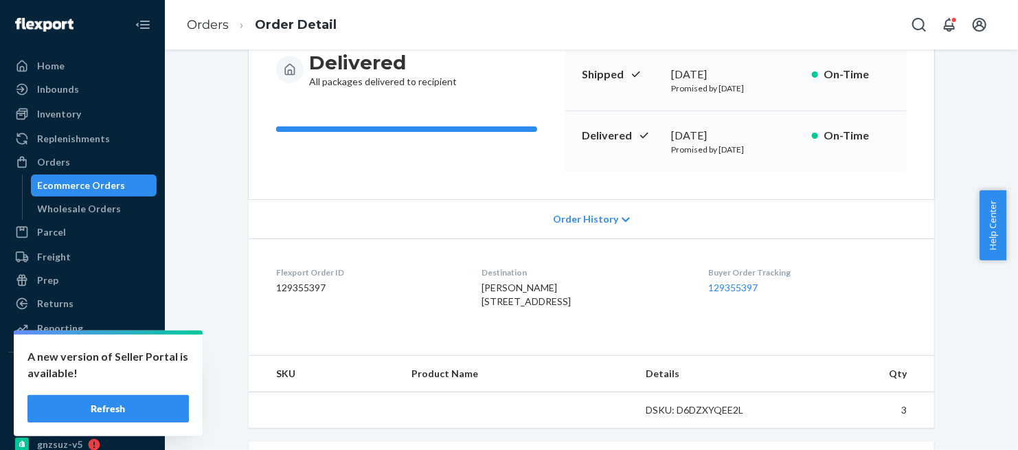
scroll to position [153, 0]
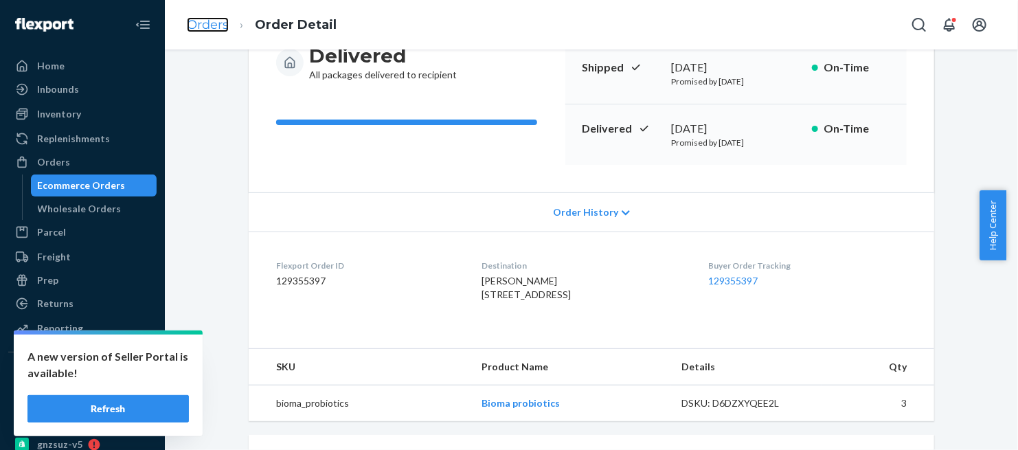
click at [201, 22] on link "Orders" at bounding box center [208, 24] width 42 height 15
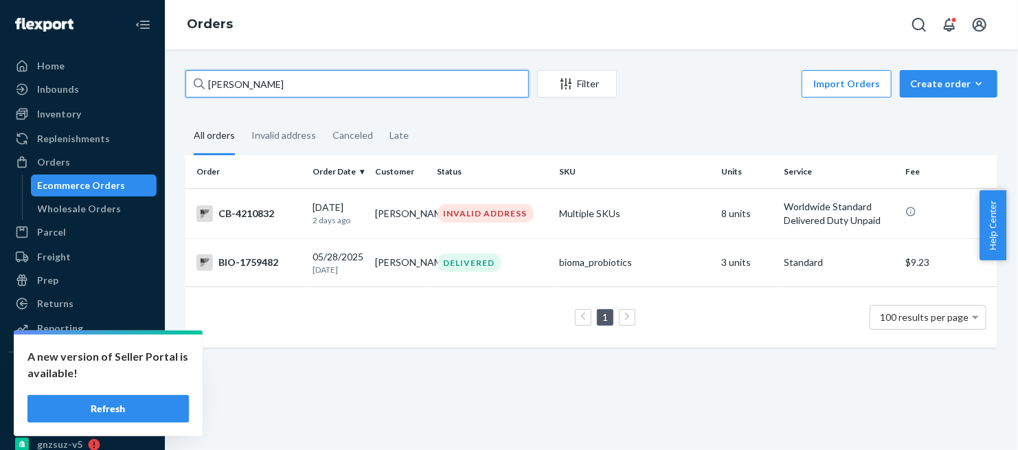
drag, startPoint x: 282, startPoint y: 86, endPoint x: 185, endPoint y: 97, distance: 98.2
click at [186, 97] on div "[PERSON_NAME]" at bounding box center [358, 83] width 344 height 27
paste input "[PERSON_NAME]"
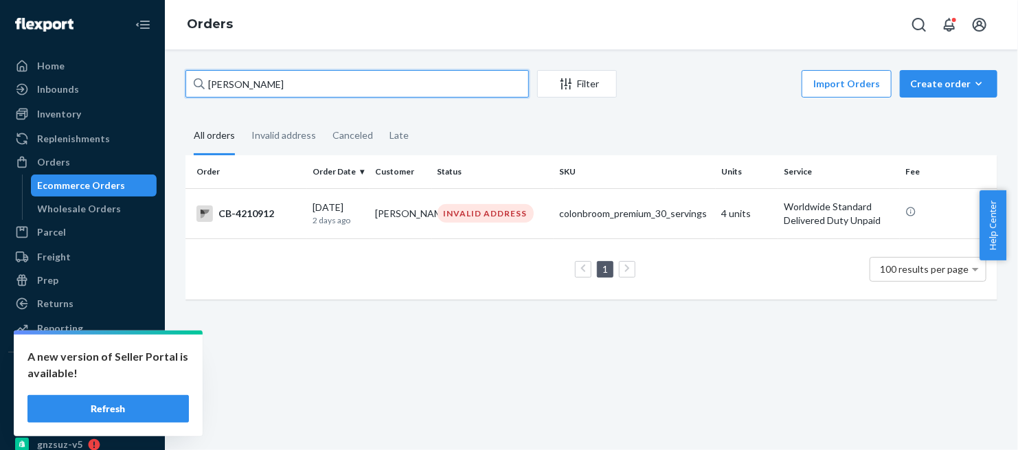
drag, startPoint x: 282, startPoint y: 85, endPoint x: 189, endPoint y: 98, distance: 94.4
click at [189, 98] on div "[PERSON_NAME] Filter Import Orders Create order Ecommerce order Removal order" at bounding box center [592, 85] width 812 height 31
paste input "[PERSON_NAME]"
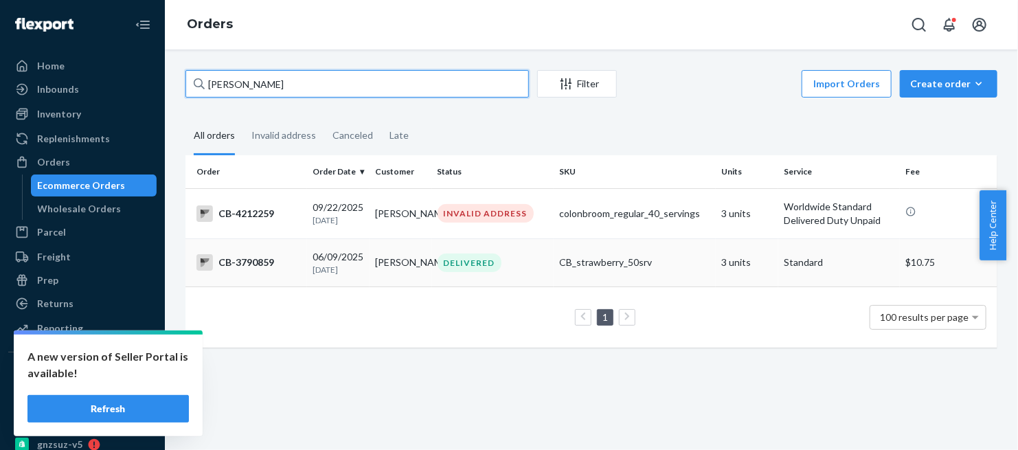
type input "[PERSON_NAME]"
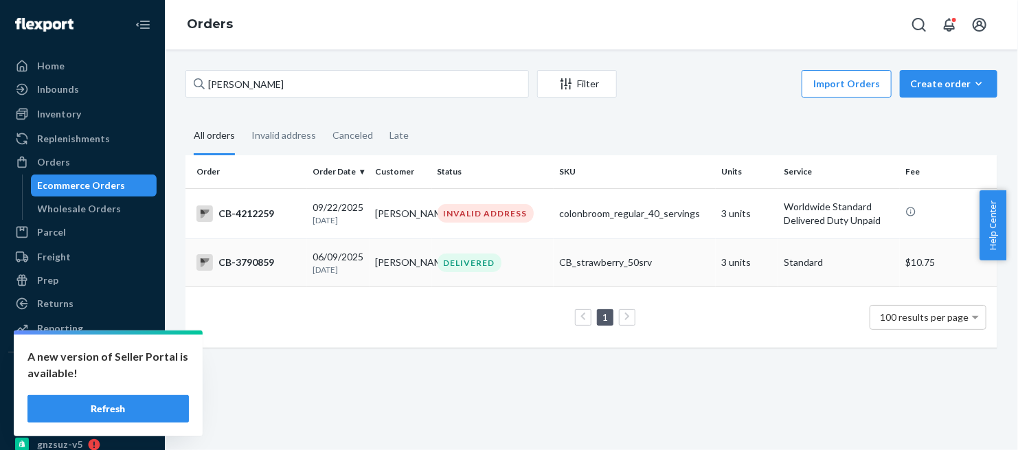
click at [258, 261] on div "CB-3790859" at bounding box center [249, 262] width 105 height 16
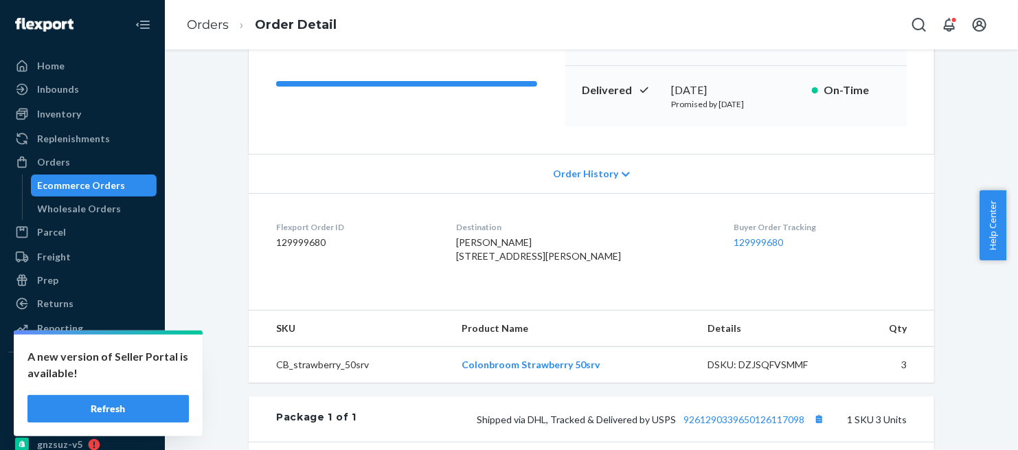
scroll to position [229, 0]
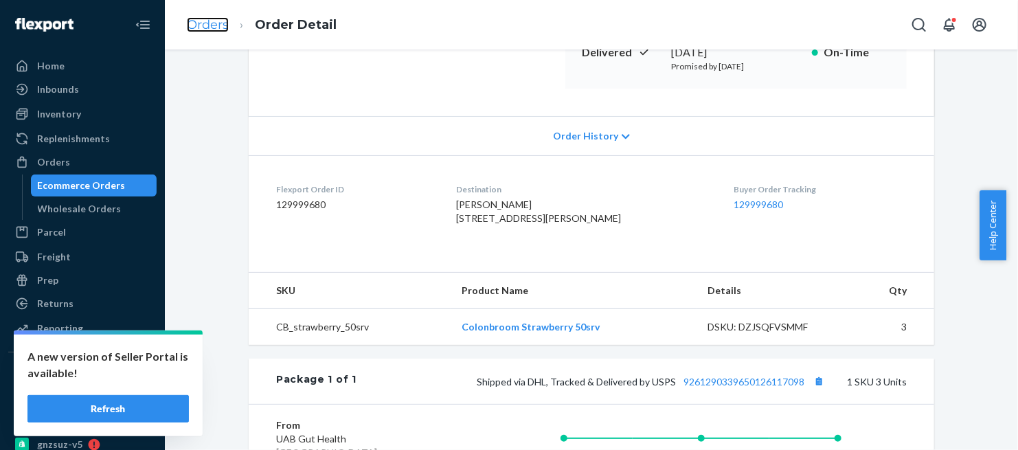
click at [196, 25] on link "Orders" at bounding box center [208, 24] width 42 height 15
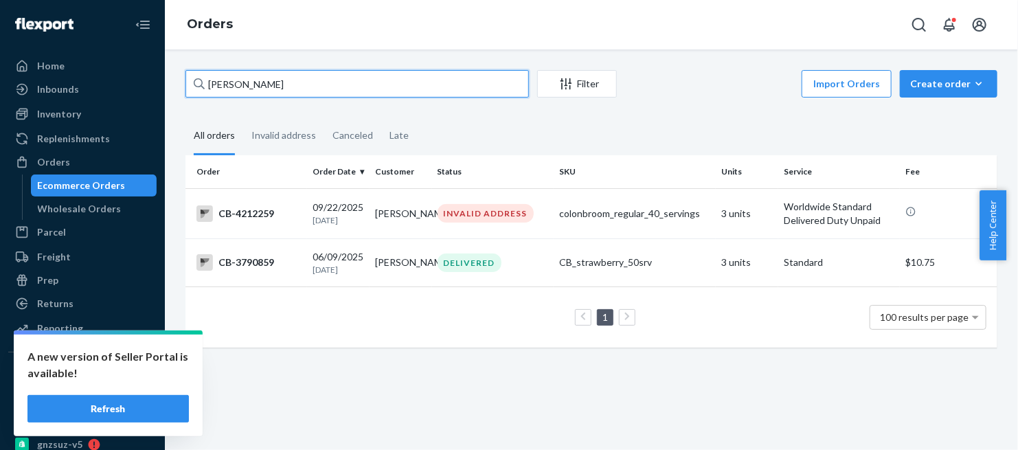
drag, startPoint x: 266, startPoint y: 85, endPoint x: 198, endPoint y: 94, distance: 68.6
click at [198, 94] on div "[PERSON_NAME]" at bounding box center [358, 83] width 344 height 27
paste input "[PERSON_NAME]"
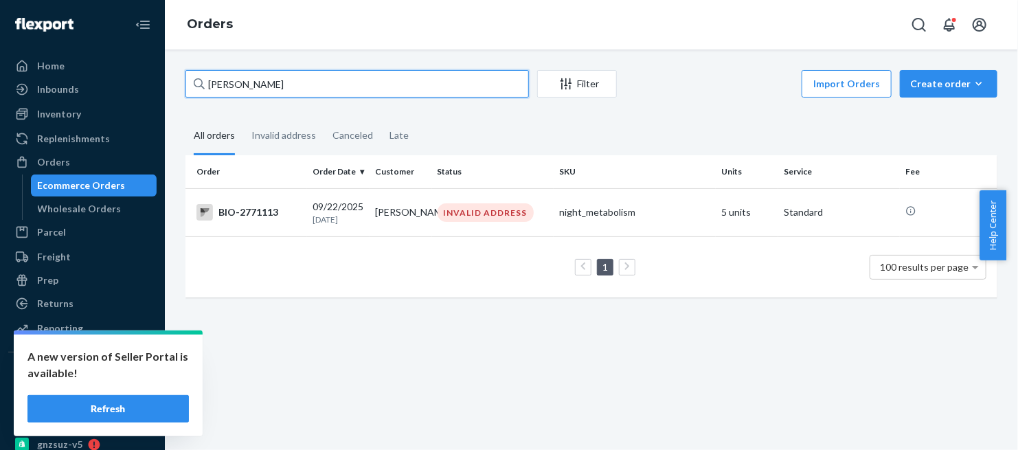
drag, startPoint x: 274, startPoint y: 87, endPoint x: 186, endPoint y: 94, distance: 88.3
click at [186, 94] on input "[PERSON_NAME]" at bounding box center [358, 83] width 344 height 27
paste input "[PERSON_NAME]"
drag, startPoint x: 293, startPoint y: 89, endPoint x: 194, endPoint y: 91, distance: 99.7
click at [194, 91] on div "[PERSON_NAME]" at bounding box center [358, 83] width 344 height 27
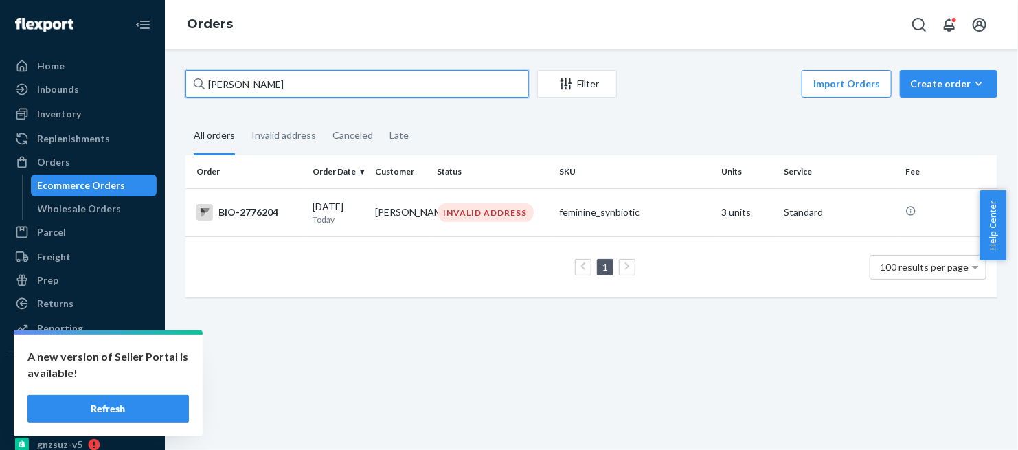
paste input "Brenda Tickl"
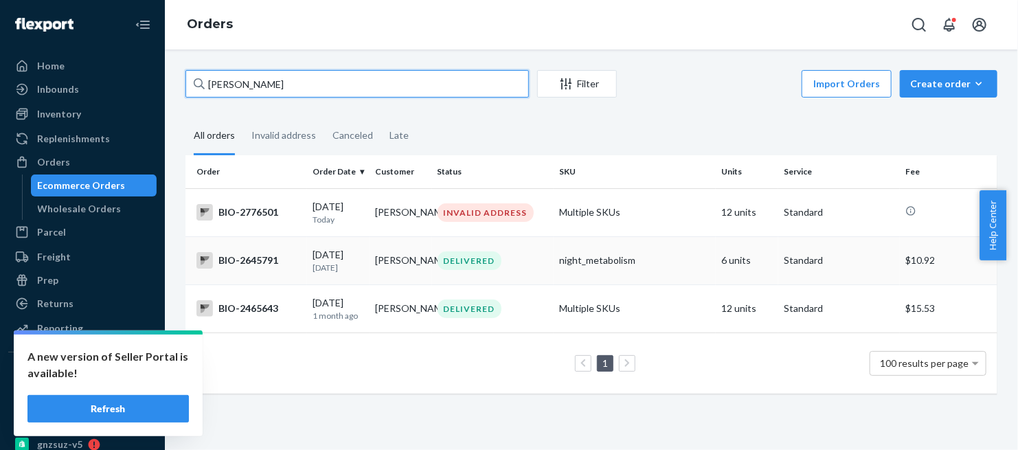
type input "Brenda Tickle"
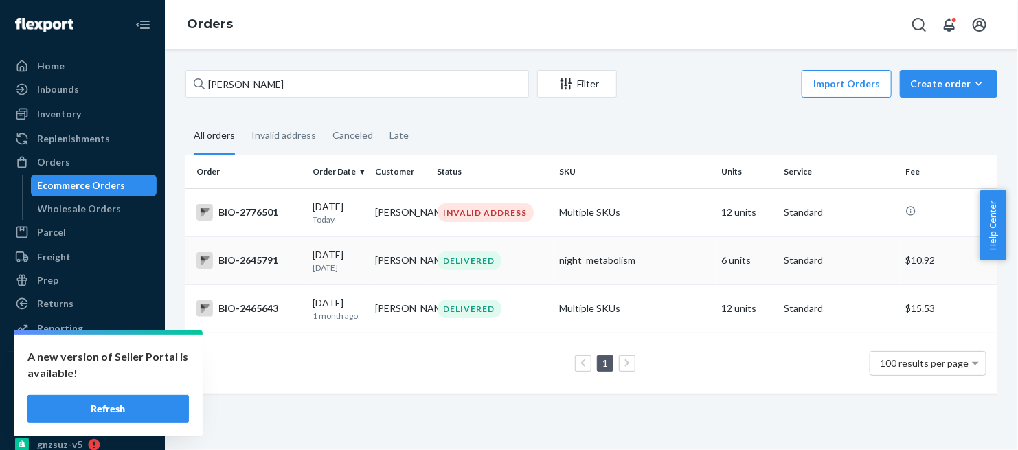
click at [266, 261] on div "BIO-2645791" at bounding box center [249, 260] width 105 height 16
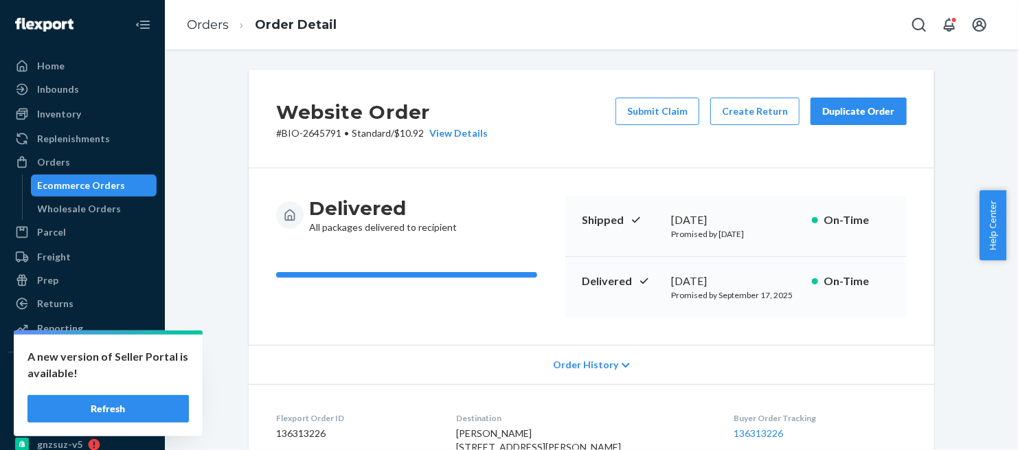
scroll to position [153, 0]
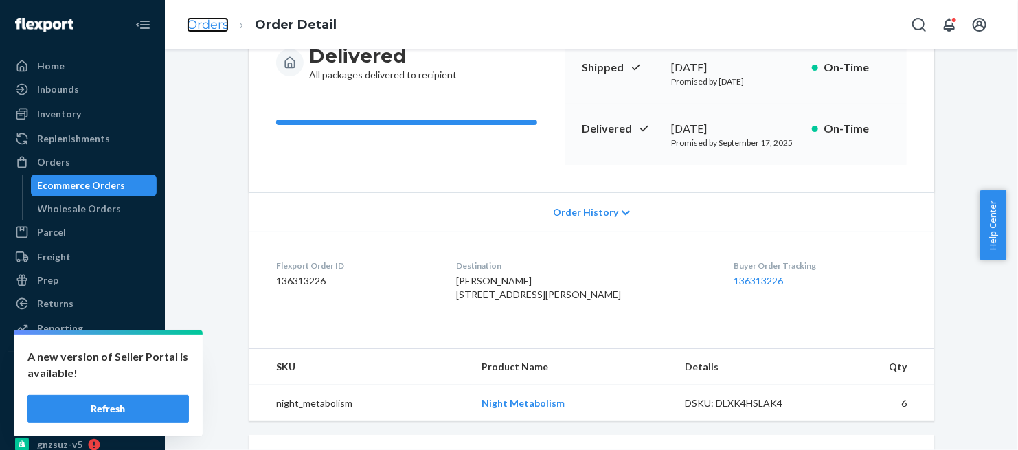
click at [206, 28] on link "Orders" at bounding box center [208, 24] width 42 height 15
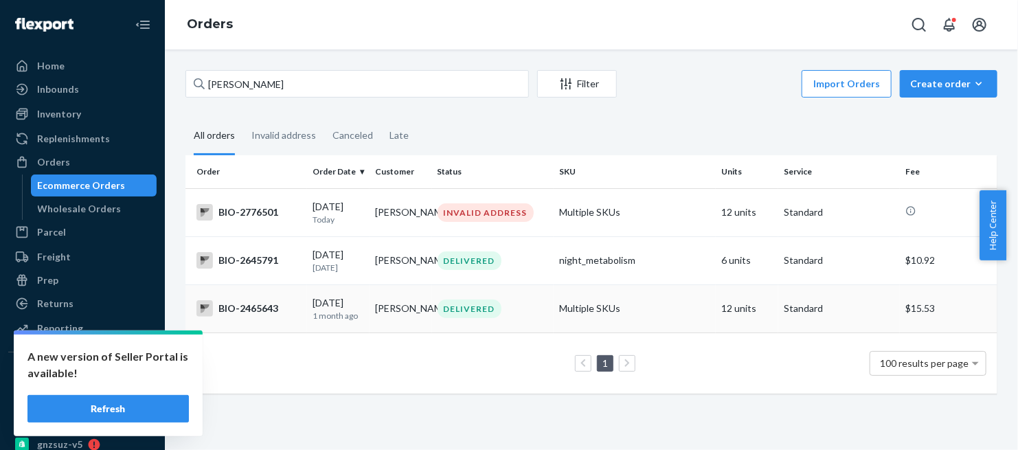
click at [251, 311] on div "BIO-2465643" at bounding box center [249, 308] width 105 height 16
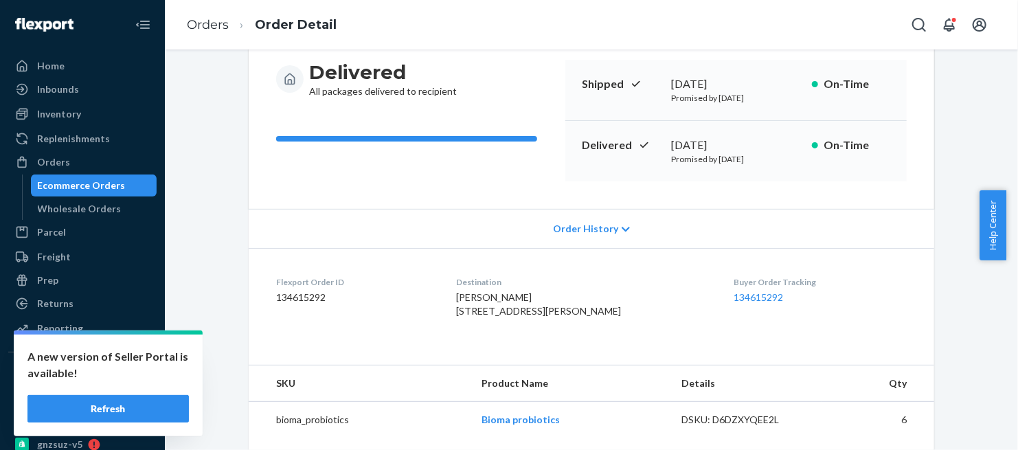
scroll to position [153, 0]
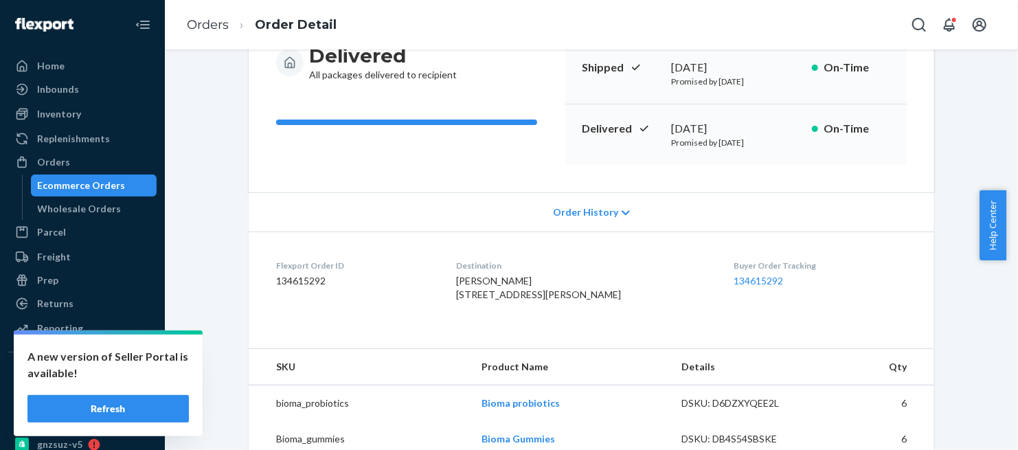
drag, startPoint x: 470, startPoint y: 298, endPoint x: 581, endPoint y: 317, distance: 113.0
click at [581, 317] on dl "Flexport Order ID 134615292 Destination Brenda Tickle 7907 Enon Dr Hollins, VA …" at bounding box center [592, 283] width 686 height 103
copy span "7907 Enon Dr Hollins, VA 24019-1517 US"
click at [203, 25] on link "Orders" at bounding box center [208, 24] width 42 height 15
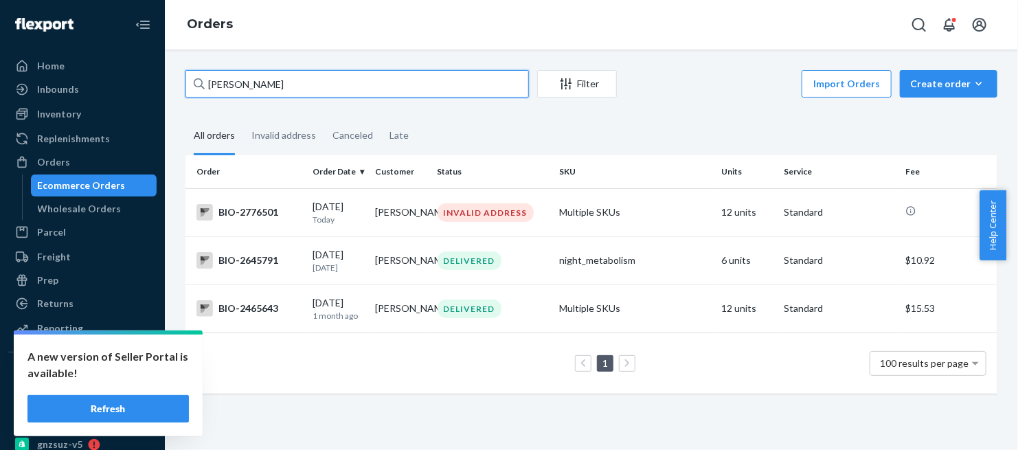
drag, startPoint x: 292, startPoint y: 86, endPoint x: 199, endPoint y: 86, distance: 92.8
click at [199, 86] on div "Brenda Tickle" at bounding box center [358, 83] width 344 height 27
paste input "[PERSON_NAME]"
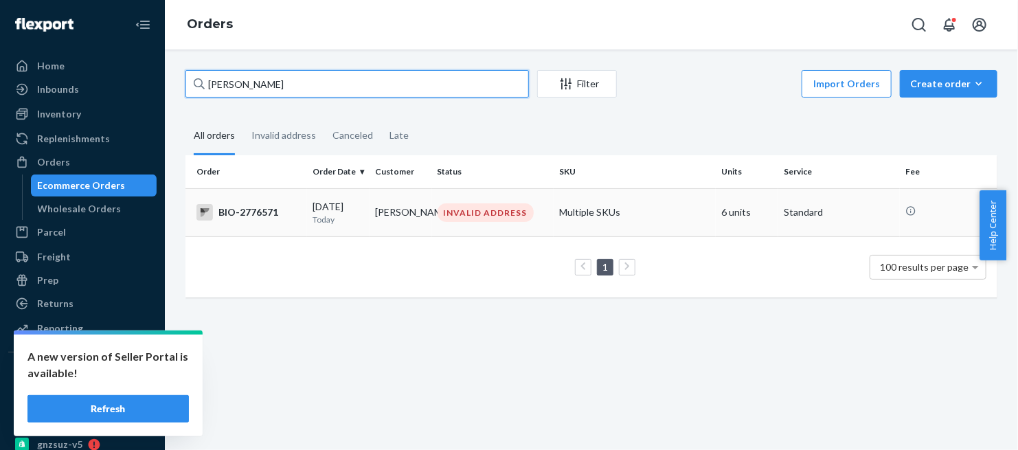
type input "[PERSON_NAME]"
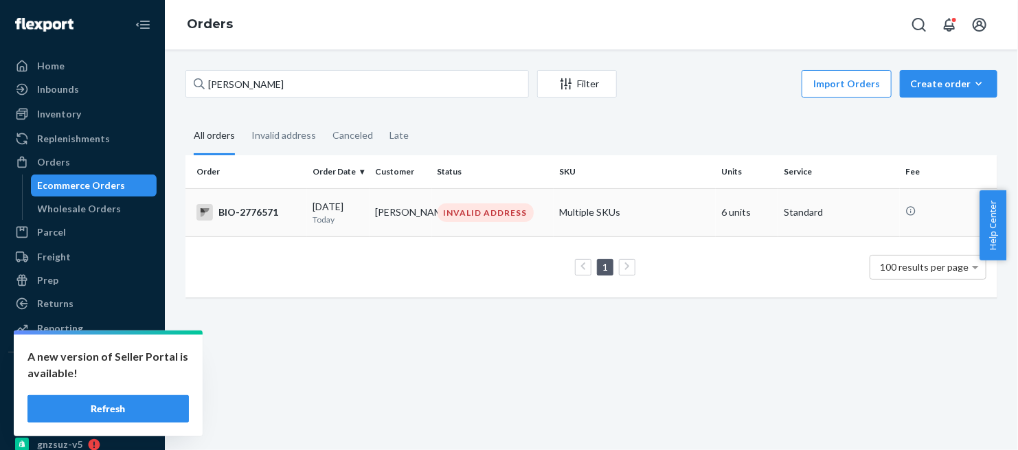
click at [249, 209] on div "BIO-2776571" at bounding box center [249, 212] width 105 height 16
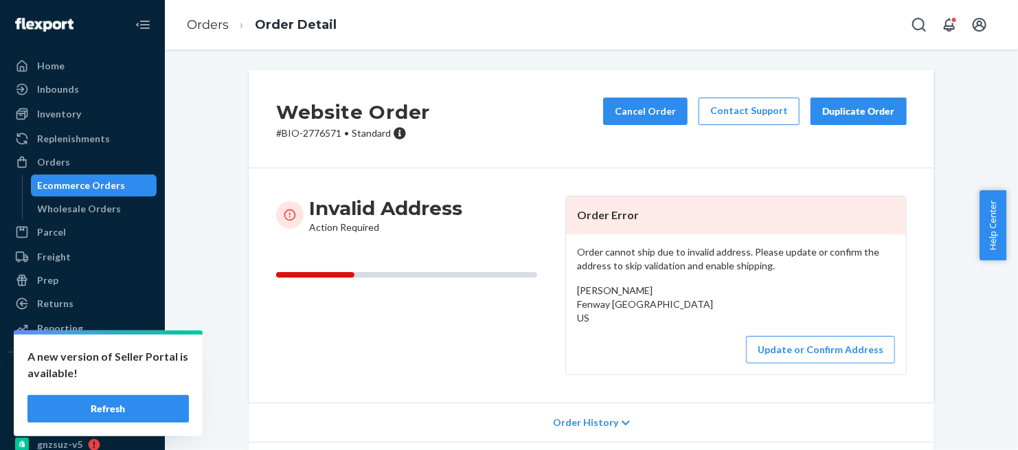
drag, startPoint x: 568, startPoint y: 306, endPoint x: 650, endPoint y: 326, distance: 84.3
click at [650, 326] on div "Order cannot ship due to invalid address. Please update or confirm the address …" at bounding box center [736, 304] width 340 height 140
copy span "Fenway St., Victoria, TX 77904 US"
click at [213, 27] on link "Orders" at bounding box center [208, 24] width 42 height 15
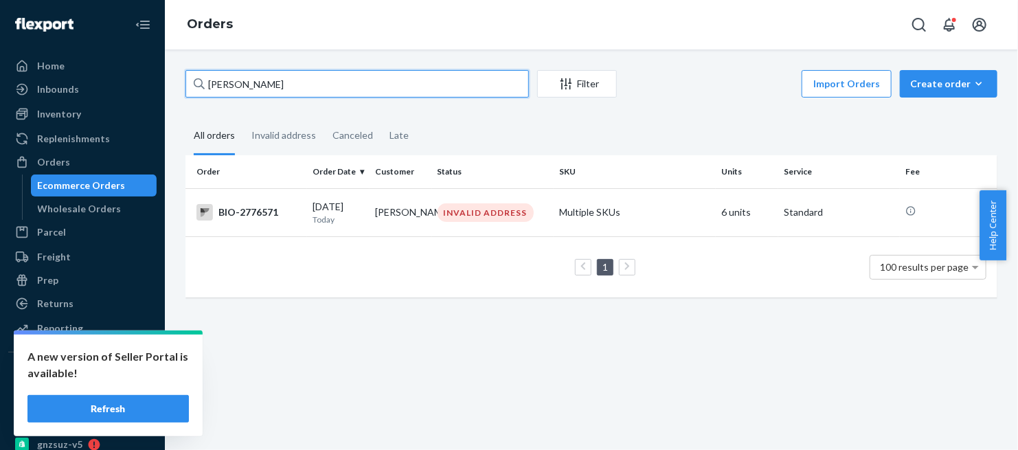
drag, startPoint x: 296, startPoint y: 93, endPoint x: 206, endPoint y: 89, distance: 90.1
click at [206, 89] on input "[PERSON_NAME]" at bounding box center [358, 83] width 344 height 27
paste input "Linda Slade"
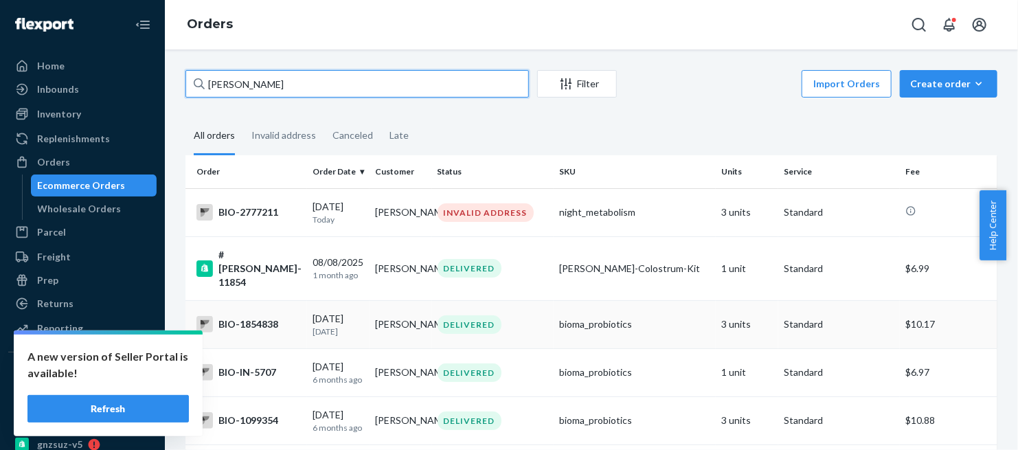
type input "Linda Slade"
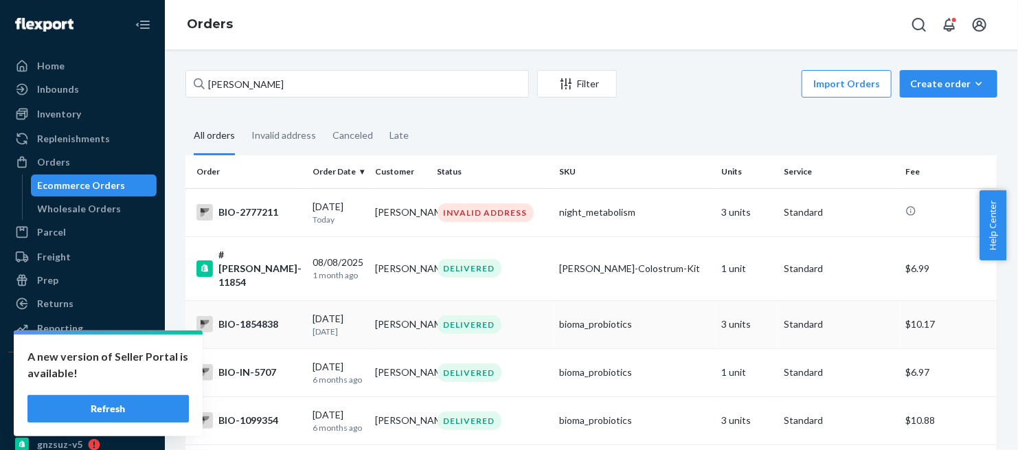
click at [244, 316] on div "BIO-1854838" at bounding box center [249, 324] width 105 height 16
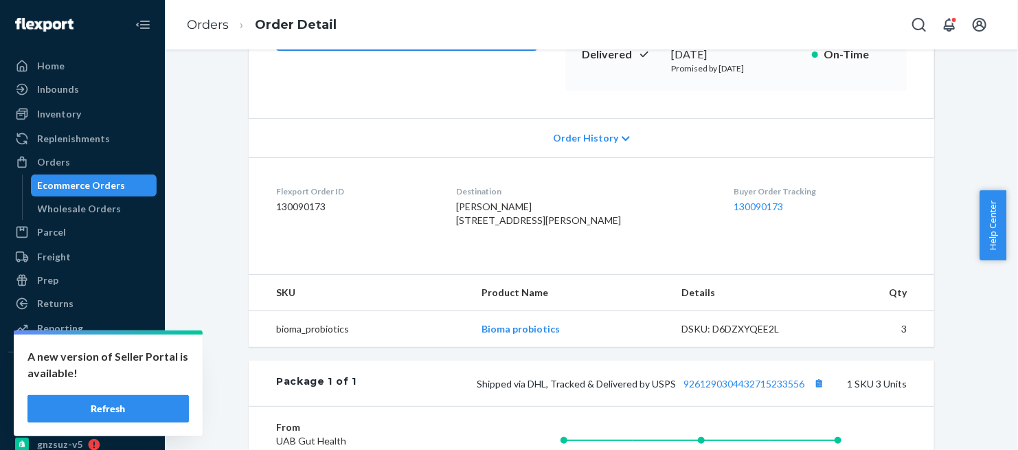
scroll to position [229, 0]
drag, startPoint x: 445, startPoint y: 219, endPoint x: 659, endPoint y: 263, distance: 218.9
click at [659, 258] on dl "Flexport Order ID 130090173 Destination Linda Slade 4019 Buckeye Rd Merriam Woo…" at bounding box center [592, 206] width 686 height 103
copy span "4019 Buckeye Rd Merriam Woods Village, MO 65740-9715 US"
click at [203, 19] on link "Orders" at bounding box center [208, 24] width 42 height 15
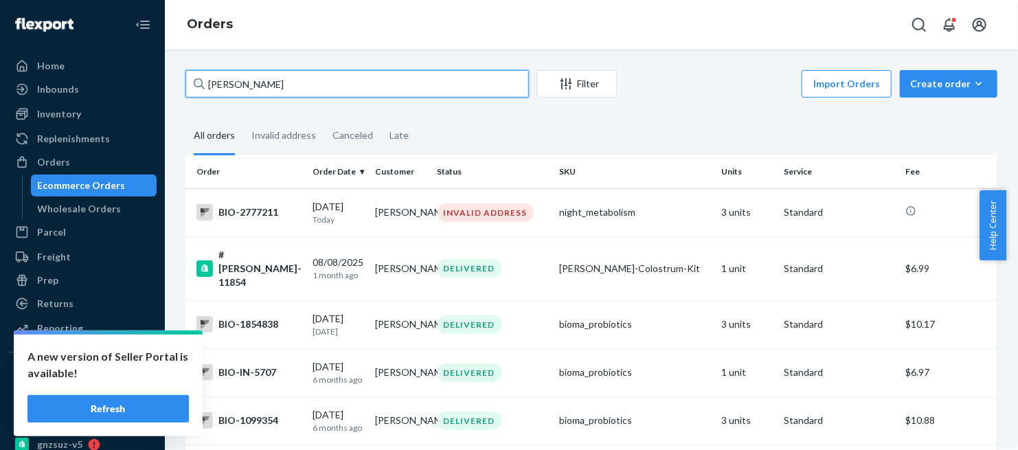
drag, startPoint x: 282, startPoint y: 80, endPoint x: 167, endPoint y: 99, distance: 116.3
click at [172, 98] on div "Linda Slade Filter Import Orders Create order Ecommerce order Removal order All…" at bounding box center [592, 249] width 854 height 401
paste input "Whit"
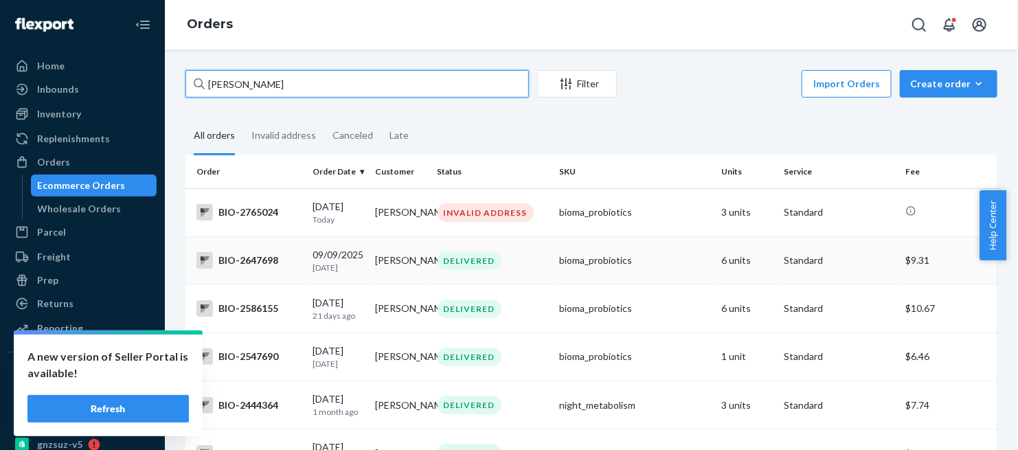
type input "[PERSON_NAME]"
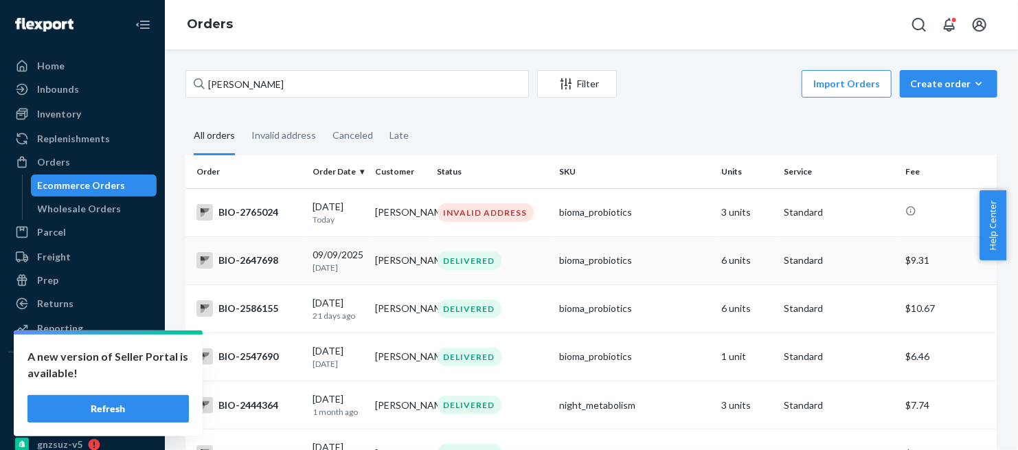
click at [245, 266] on div "BIO-2647698" at bounding box center [249, 260] width 105 height 16
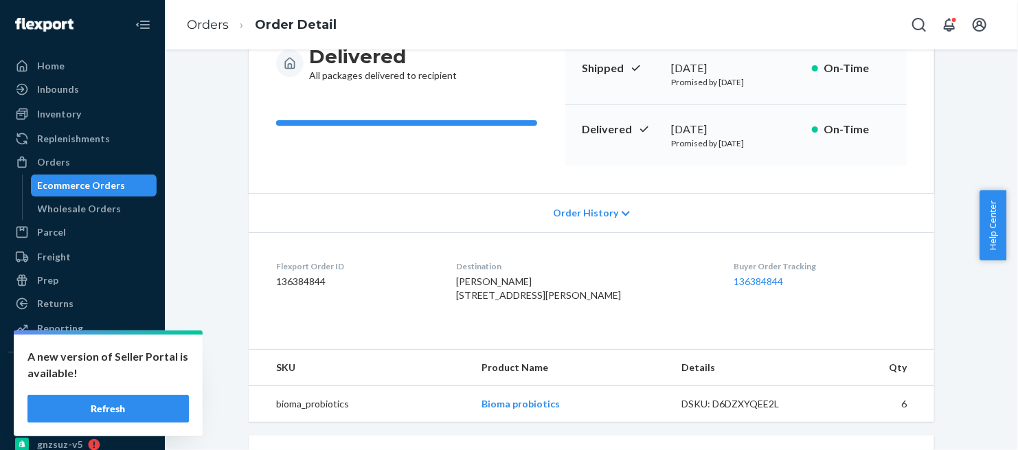
scroll to position [153, 0]
click at [214, 23] on link "Orders" at bounding box center [208, 24] width 42 height 15
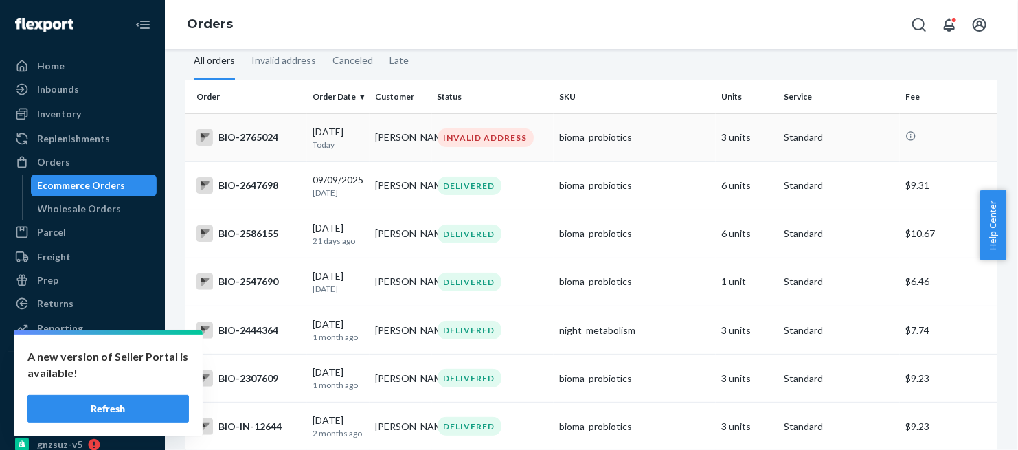
scroll to position [153, 0]
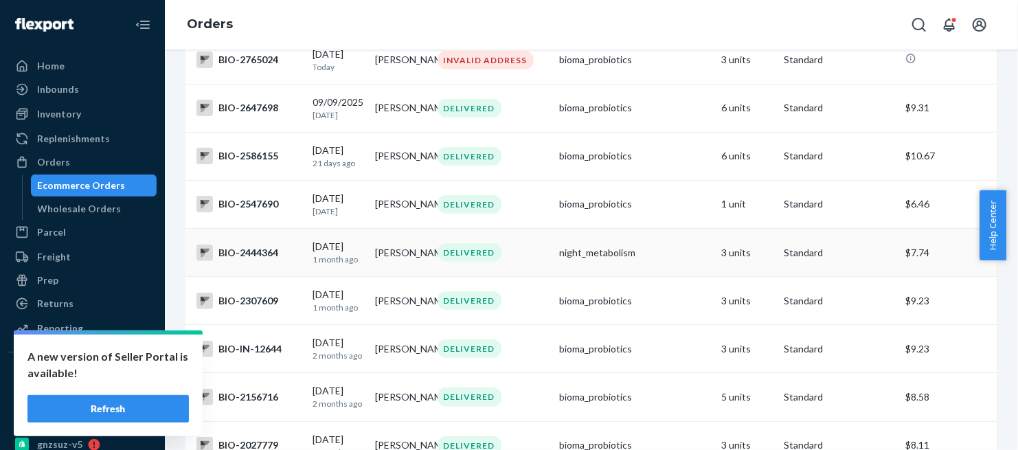
click at [256, 258] on div "BIO-2444364" at bounding box center [249, 253] width 105 height 16
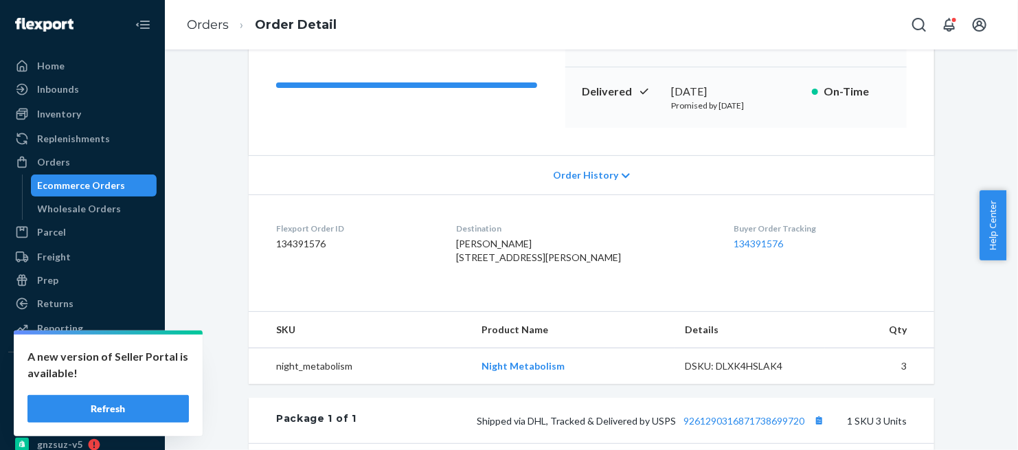
scroll to position [229, 0]
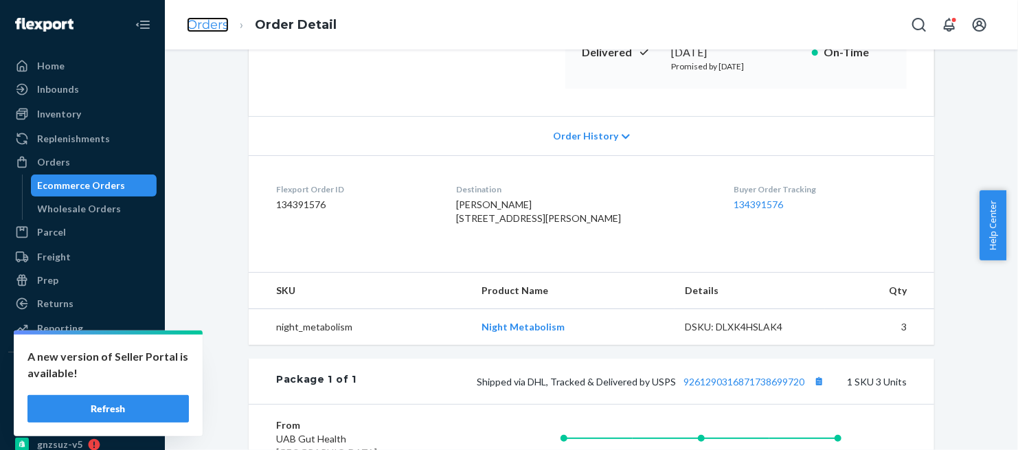
click at [210, 24] on link "Orders" at bounding box center [208, 24] width 42 height 15
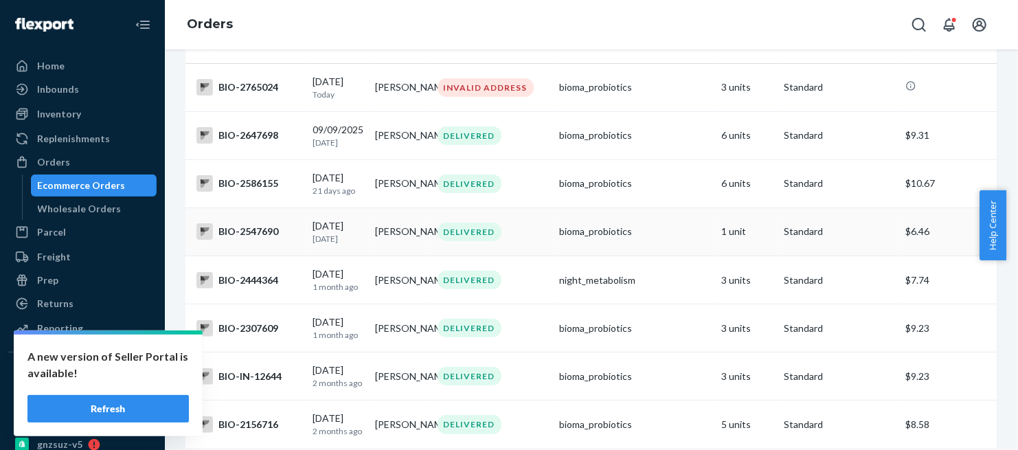
scroll to position [153, 0]
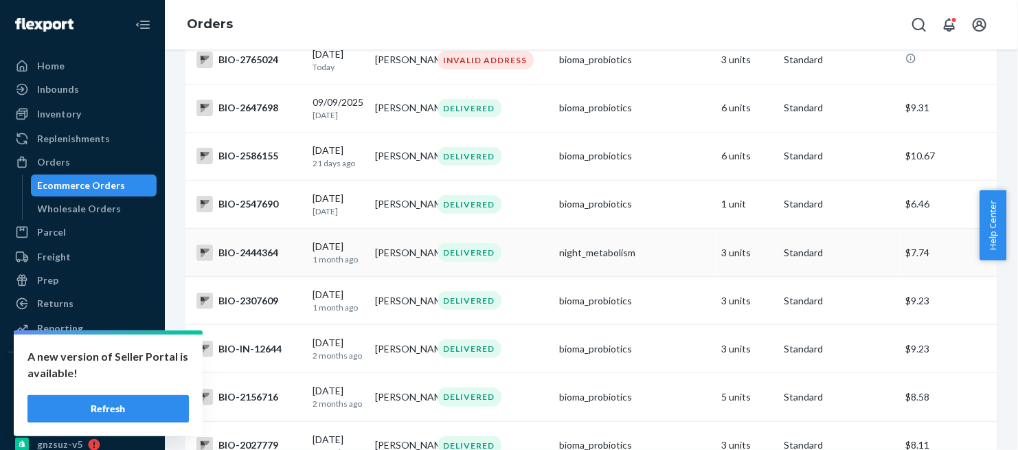
click at [258, 254] on div "BIO-2444364" at bounding box center [249, 253] width 105 height 16
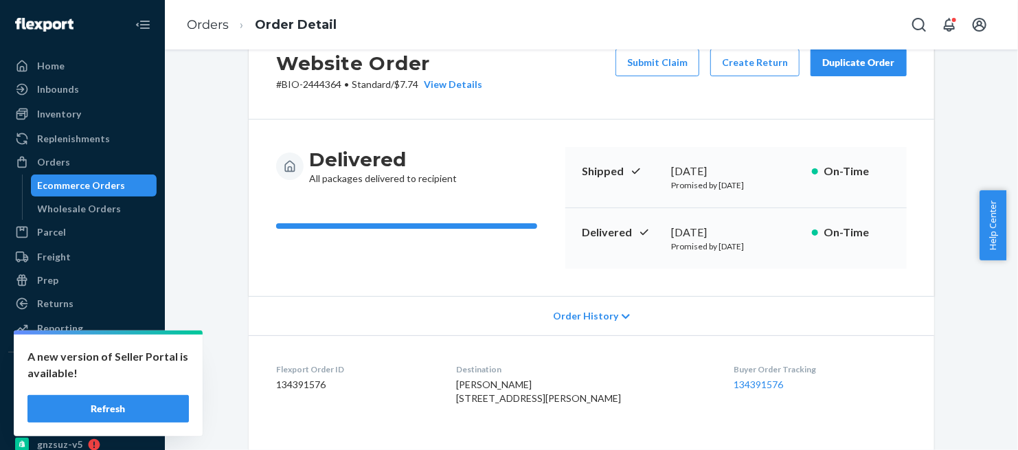
scroll to position [76, 0]
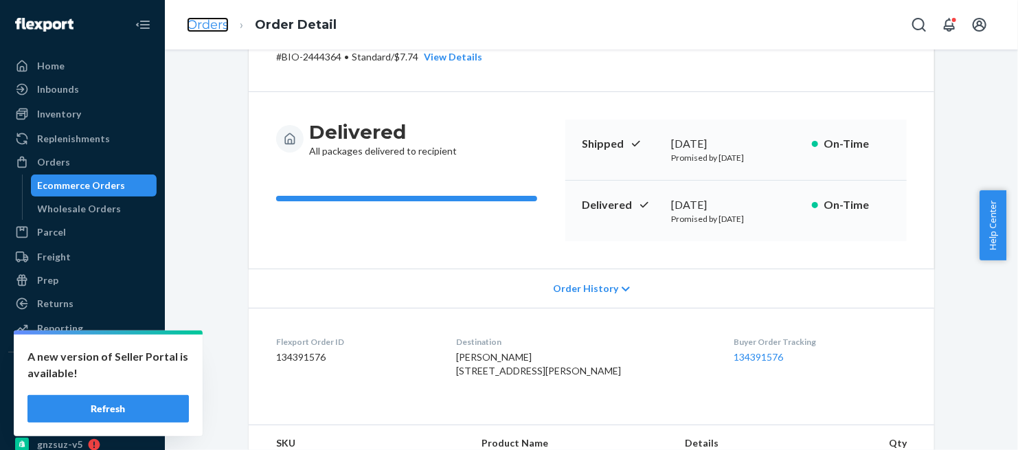
click at [206, 24] on link "Orders" at bounding box center [208, 24] width 42 height 15
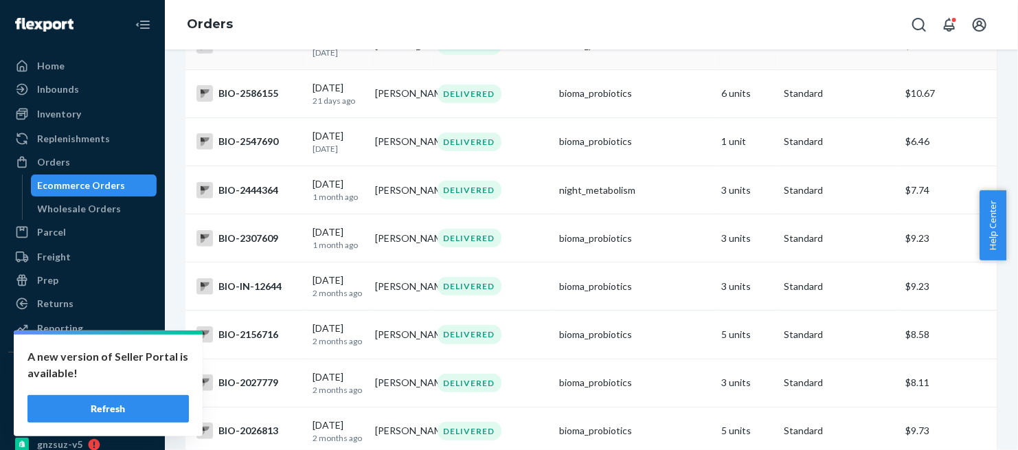
scroll to position [229, 0]
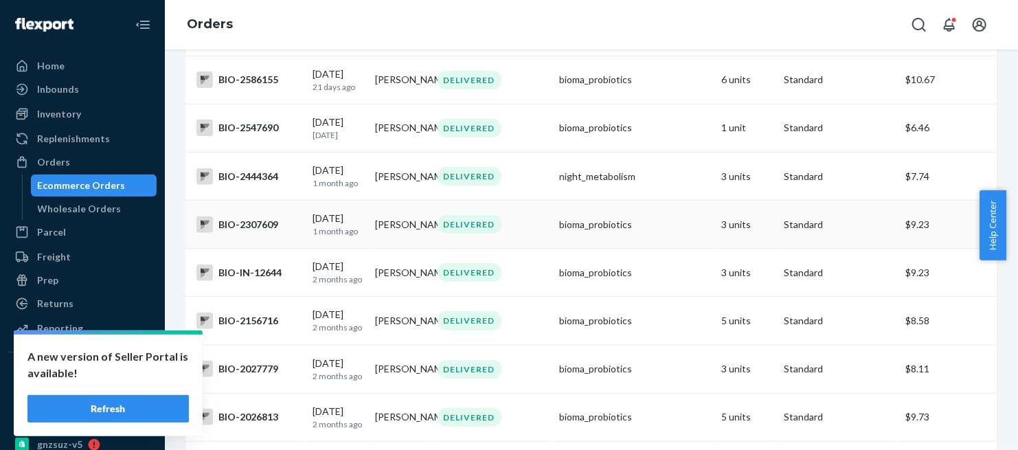
click at [252, 233] on div "BIO-2307609" at bounding box center [249, 224] width 105 height 16
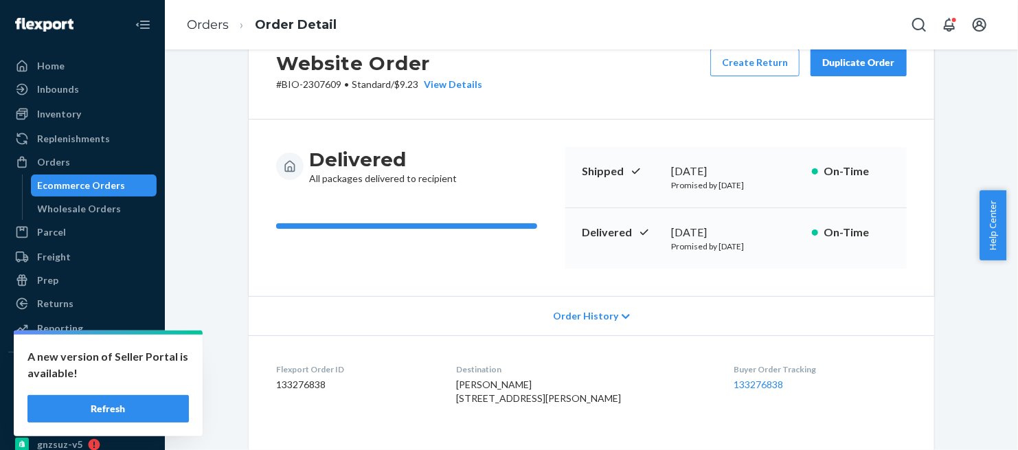
scroll to position [76, 0]
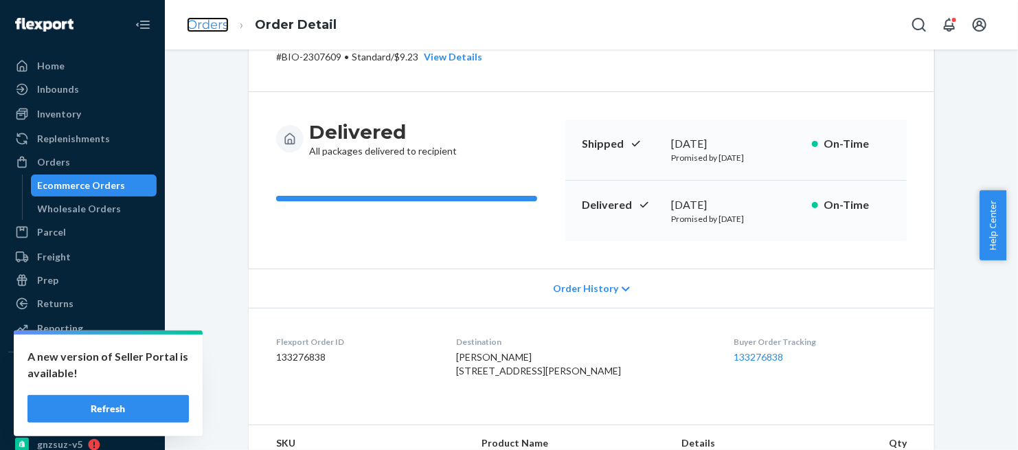
click at [212, 26] on link "Orders" at bounding box center [208, 24] width 42 height 15
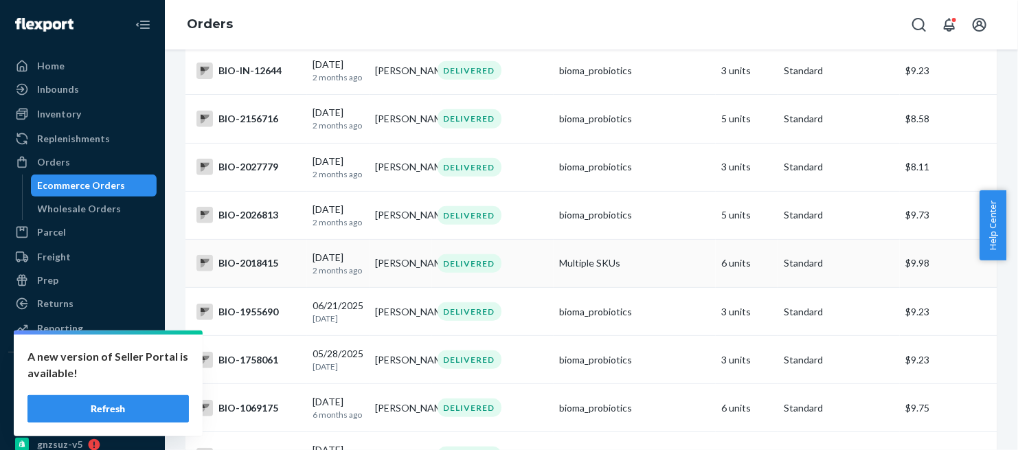
scroll to position [458, 0]
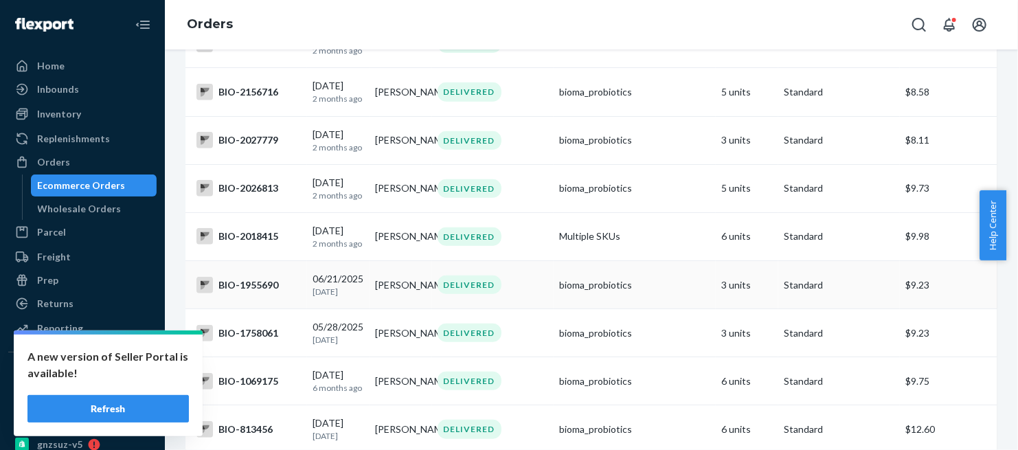
click at [239, 293] on div "BIO-1955690" at bounding box center [249, 285] width 105 height 16
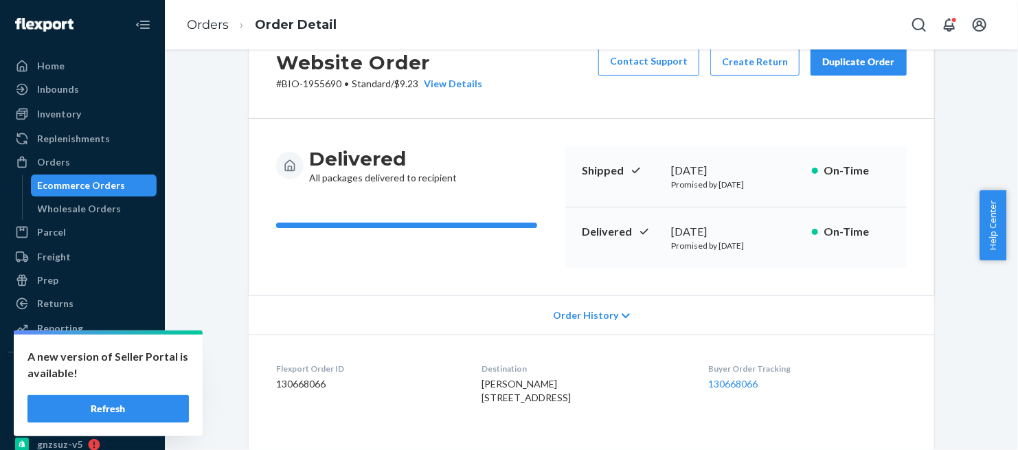
scroll to position [76, 0]
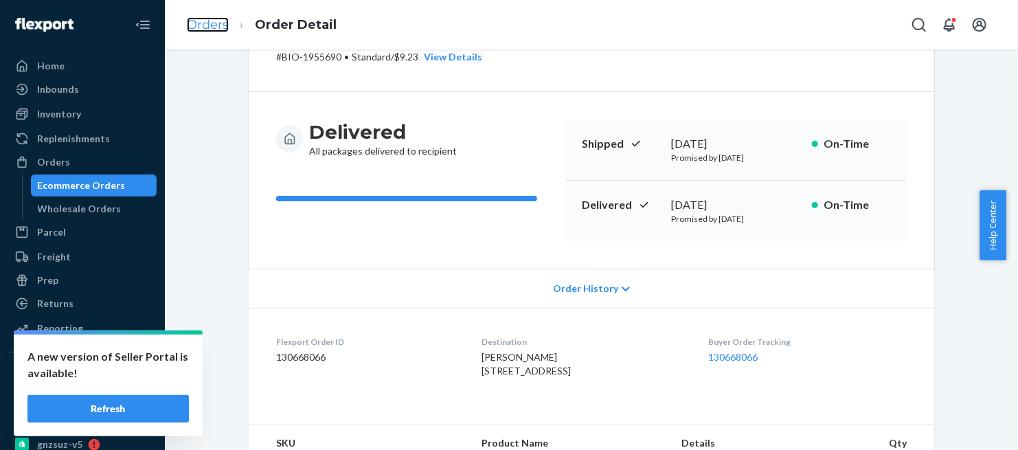
click at [210, 29] on link "Orders" at bounding box center [208, 24] width 42 height 15
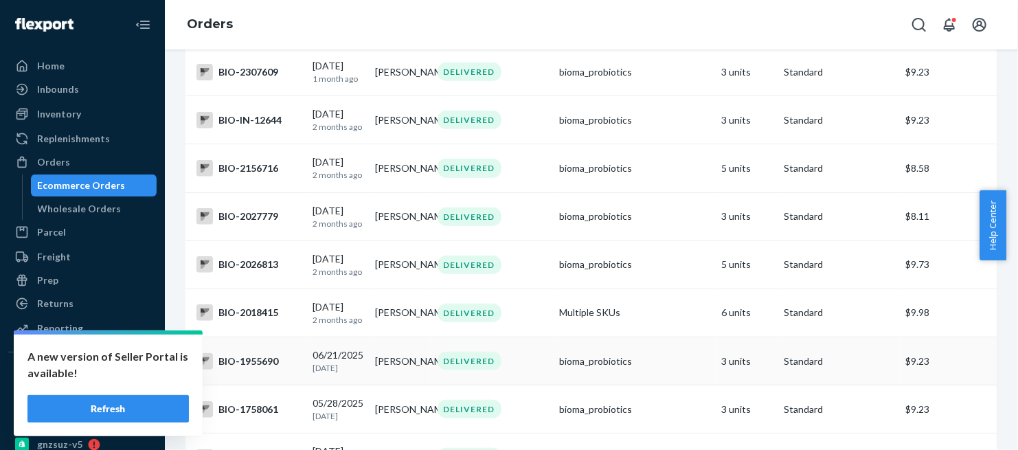
scroll to position [458, 0]
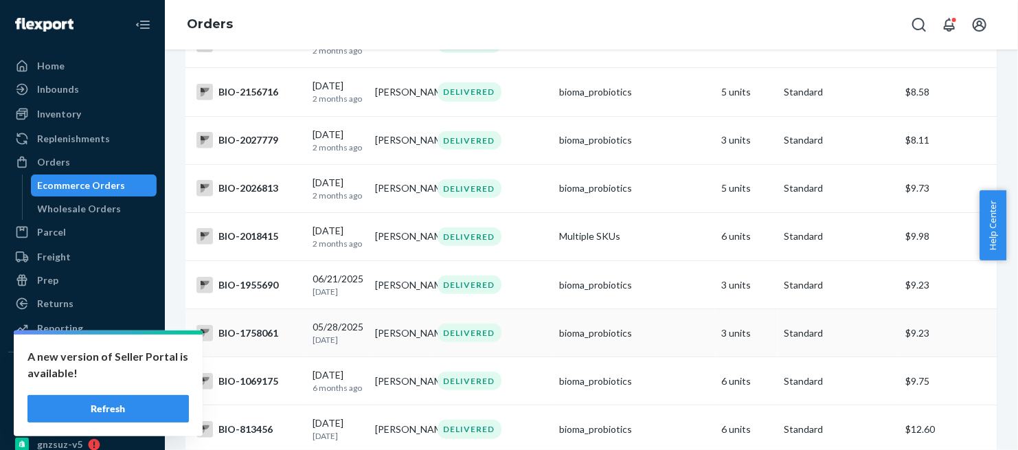
click at [266, 342] on div "BIO-1758061" at bounding box center [249, 333] width 105 height 16
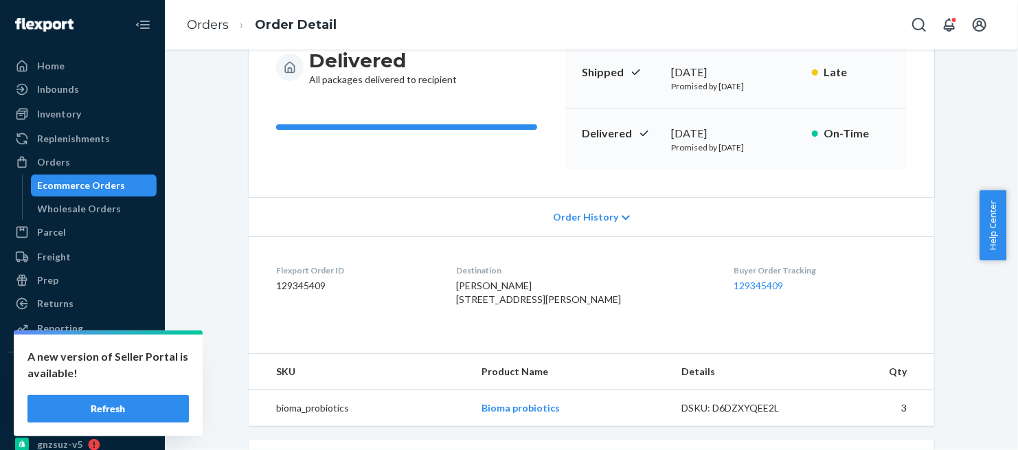
scroll to position [153, 0]
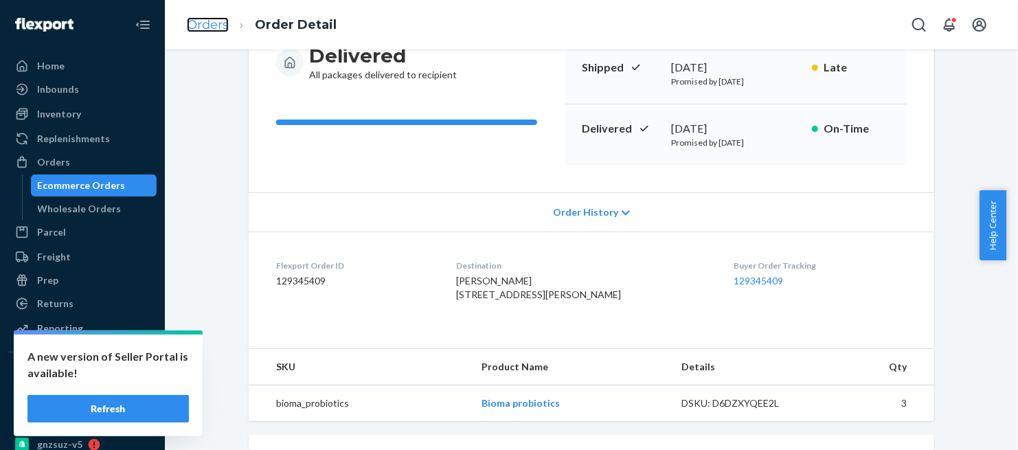
click at [204, 30] on link "Orders" at bounding box center [208, 24] width 42 height 15
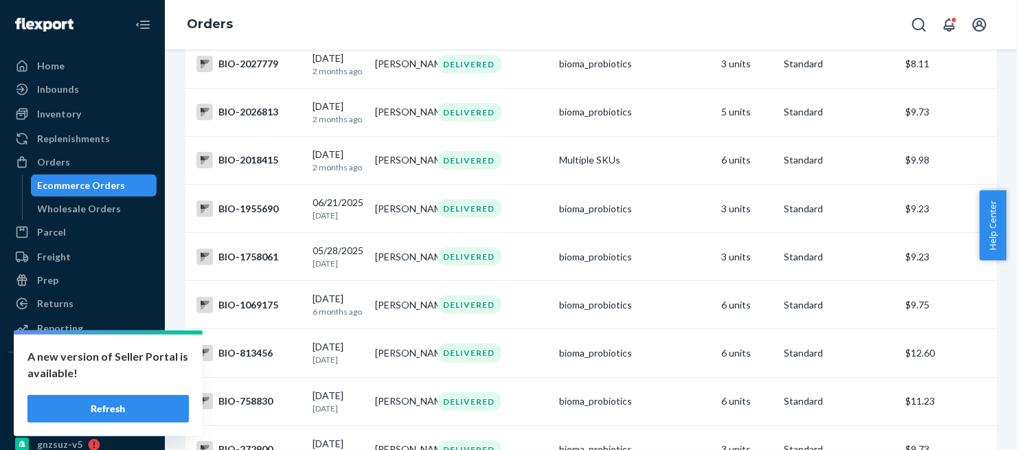
scroll to position [610, 0]
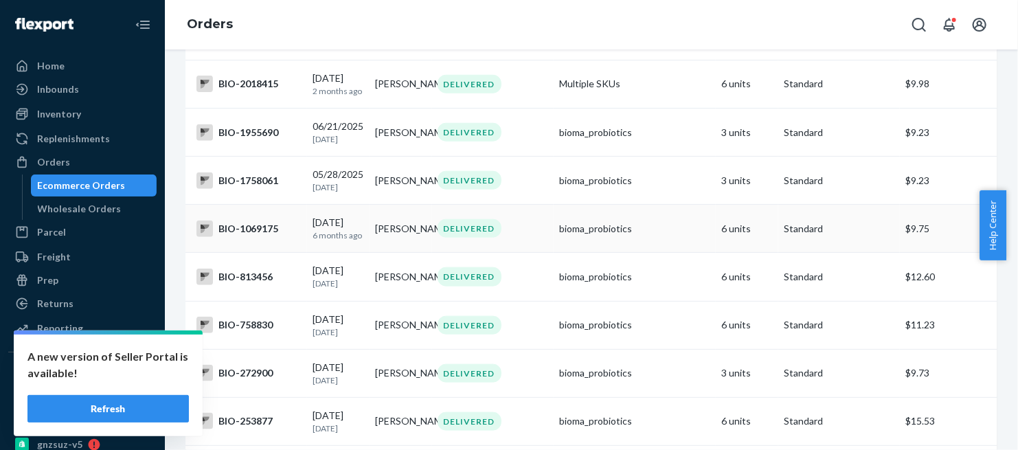
click at [249, 237] on div "BIO-1069175" at bounding box center [249, 229] width 105 height 16
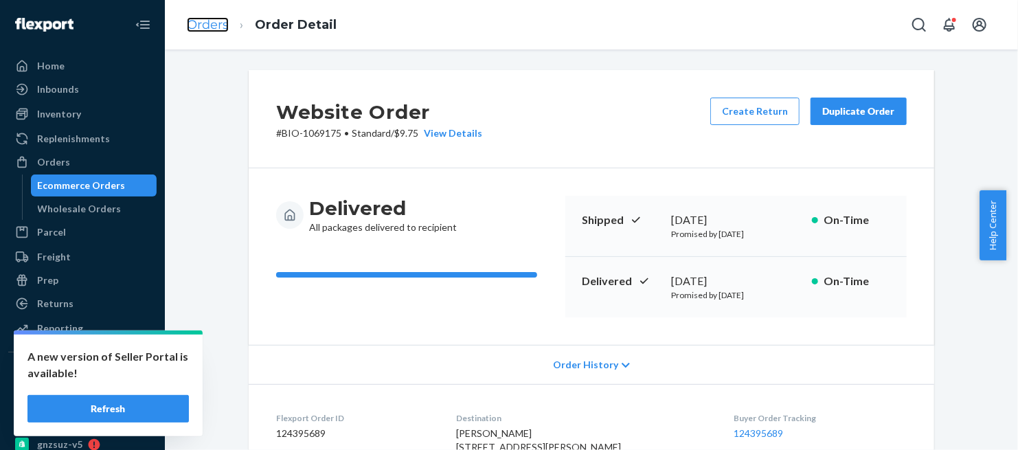
click at [212, 25] on link "Orders" at bounding box center [208, 24] width 42 height 15
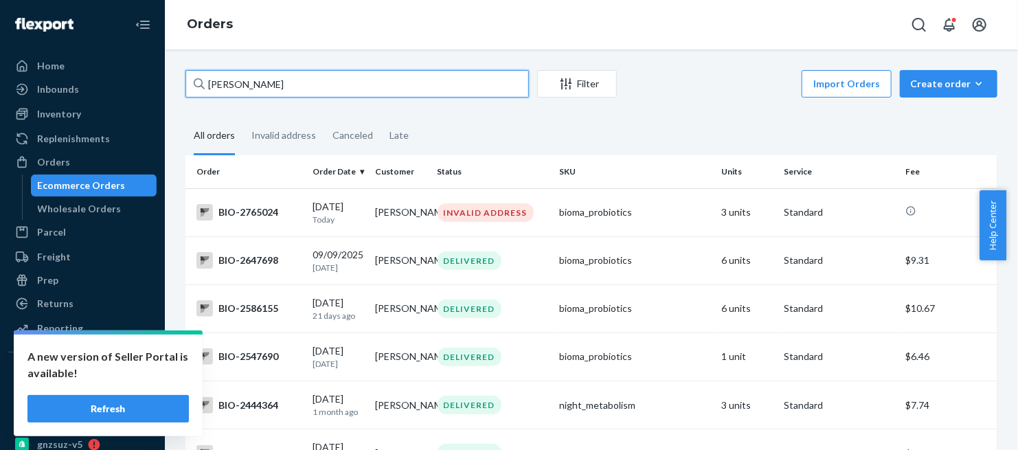
drag, startPoint x: 280, startPoint y: 88, endPoint x: 200, endPoint y: 96, distance: 80.8
click at [200, 96] on div "[PERSON_NAME]" at bounding box center [358, 83] width 344 height 27
paste input "Mary Anne Rogers"
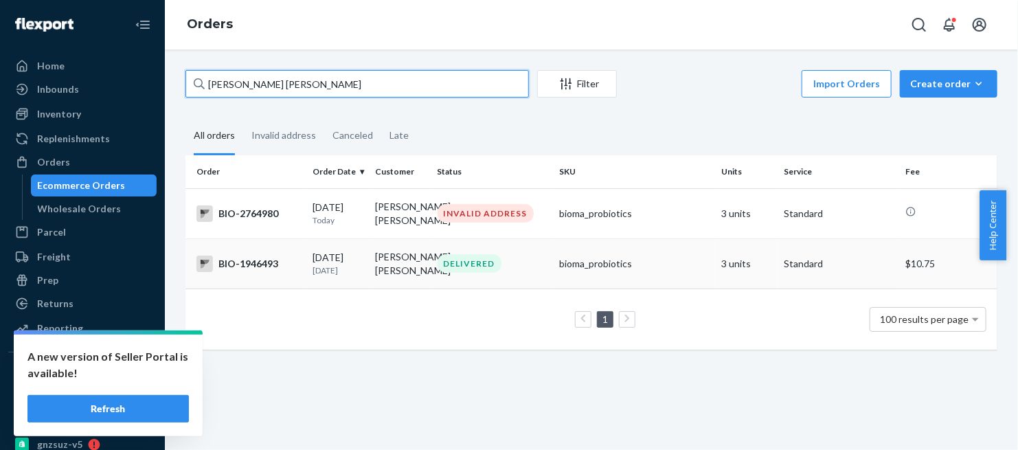
type input "Mary Anne Rogers"
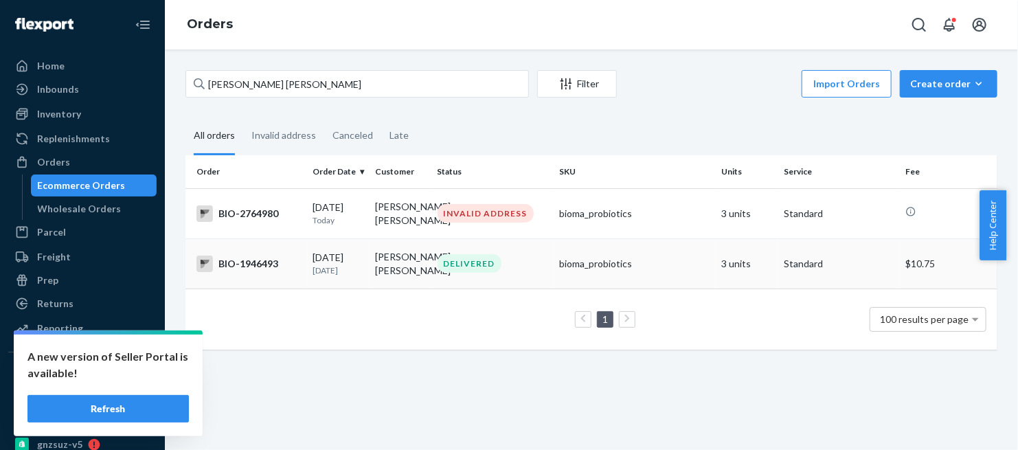
click at [260, 262] on div "BIO-1946493" at bounding box center [249, 264] width 105 height 16
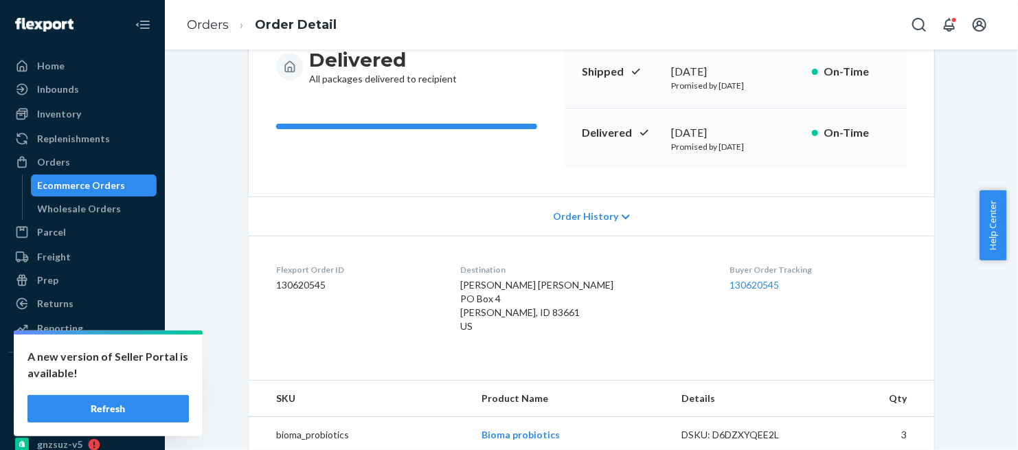
scroll to position [153, 0]
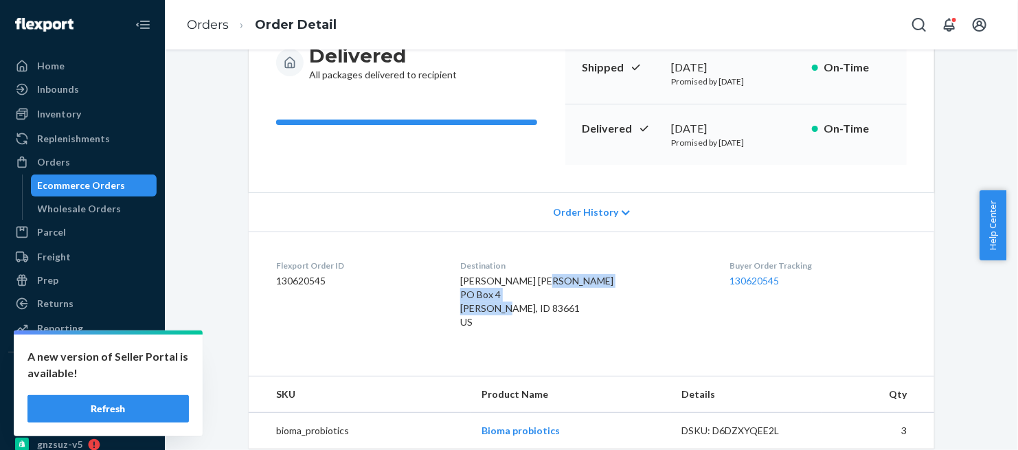
drag, startPoint x: 473, startPoint y: 296, endPoint x: 570, endPoint y: 322, distance: 100.2
click at [570, 322] on dl "Flexport Order ID 130620545 Destination Mary Anne Rogers PO Box 4 Payette, ID 8…" at bounding box center [592, 297] width 686 height 131
copy span "PO Box 4 Payette, ID 83661 US"
click at [205, 25] on link "Orders" at bounding box center [208, 24] width 42 height 15
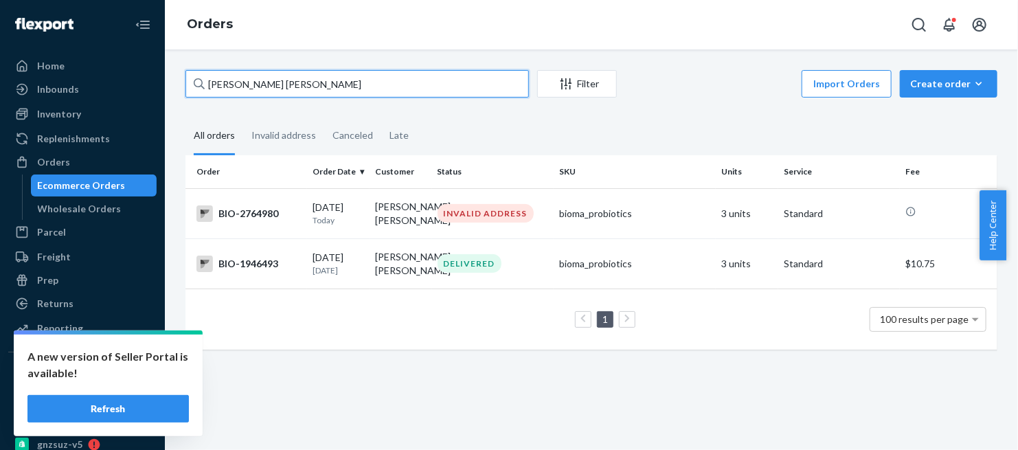
drag, startPoint x: 252, startPoint y: 82, endPoint x: 175, endPoint y: 96, distance: 78.3
click at [175, 96] on div "Mary Anne Rogers Filter Import Orders Create order Ecommerce order Removal orde…" at bounding box center [591, 216] width 833 height 293
paste input "ICHELE RAE Selby"
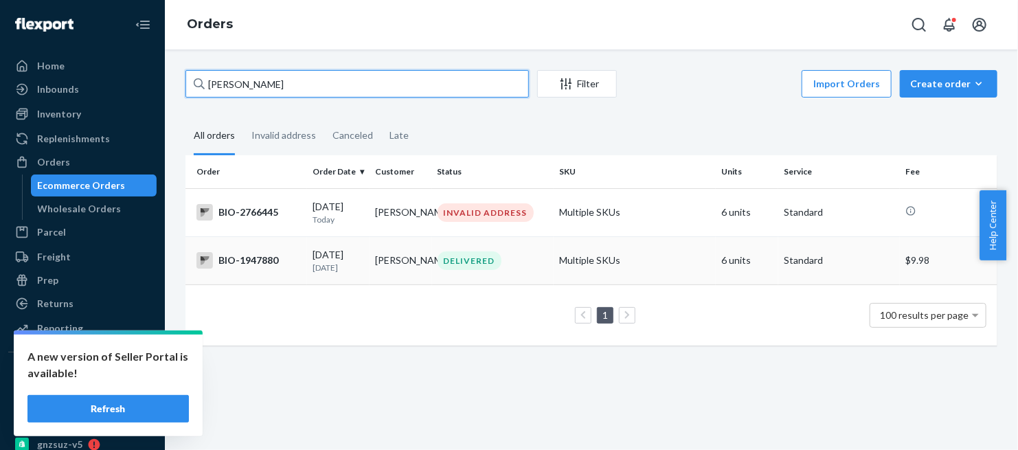
type input "MICHELE RAE Selby"
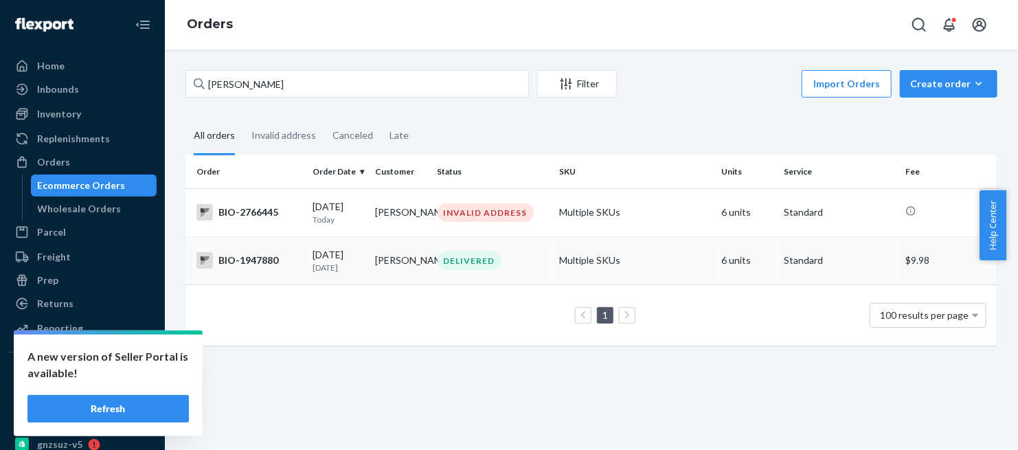
click at [275, 265] on div "BIO-1947880" at bounding box center [249, 260] width 105 height 16
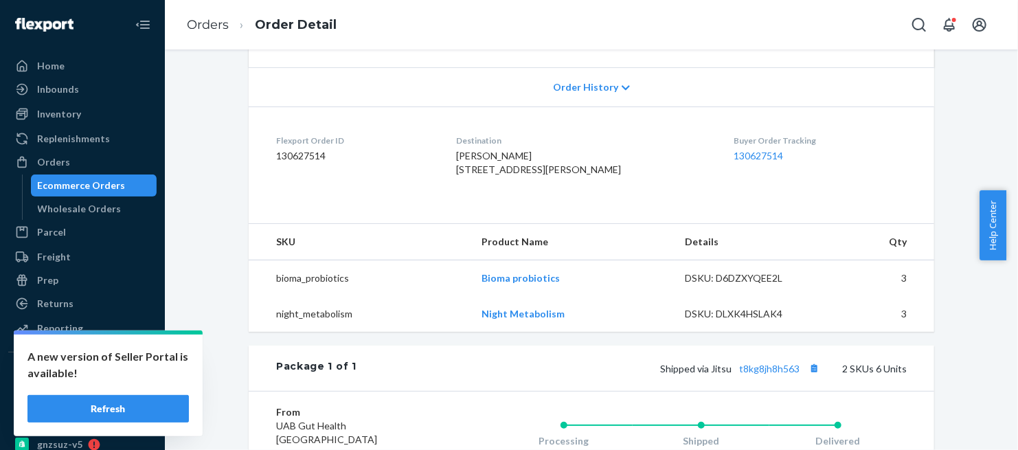
scroll to position [305, 0]
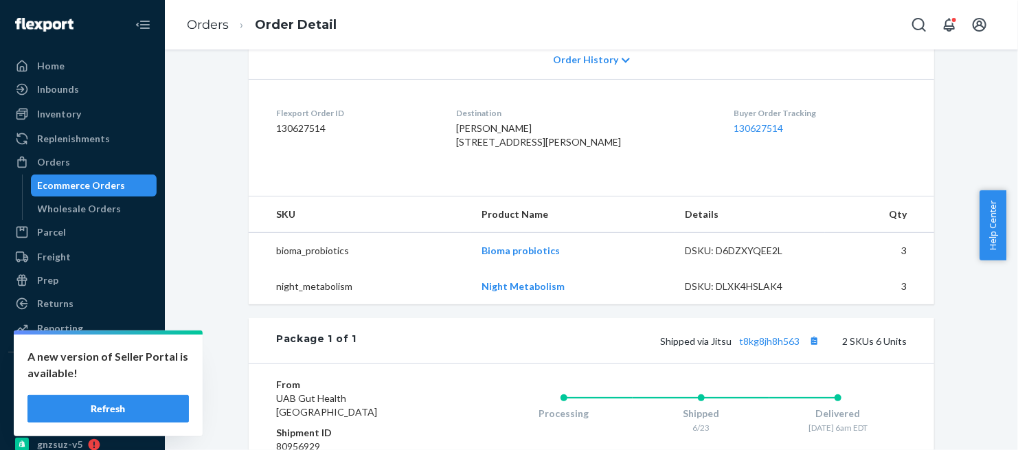
drag, startPoint x: 460, startPoint y: 143, endPoint x: 611, endPoint y: 170, distance: 152.9
click at [611, 170] on dl "Flexport Order ID 130627514 Destination MICHELE RAE Selby 600 Musket Dr William…" at bounding box center [592, 130] width 686 height 103
copy span "600 Musket Dr Williamsburg, VA 23185-5302 US"
click at [208, 32] on li "Orders" at bounding box center [208, 25] width 42 height 18
click at [212, 28] on link "Orders" at bounding box center [208, 24] width 42 height 15
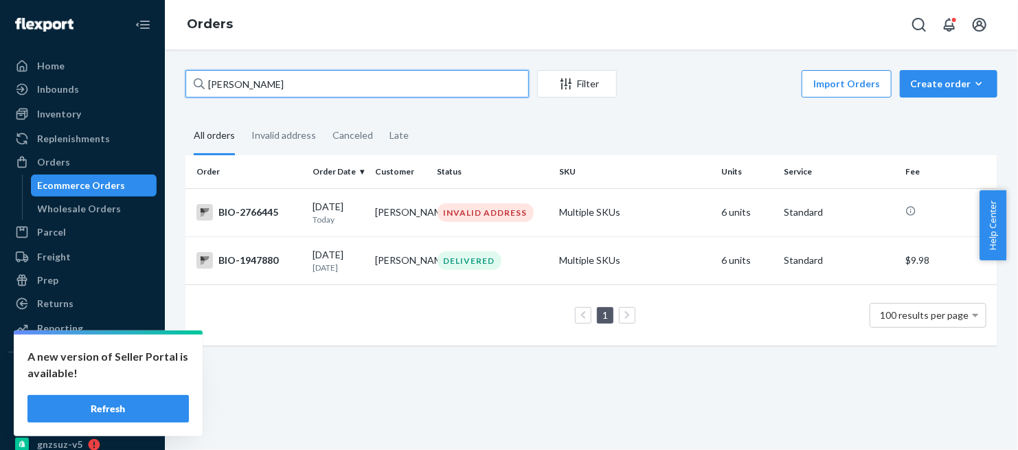
drag, startPoint x: 310, startPoint y: 80, endPoint x: 189, endPoint y: 92, distance: 121.6
click at [189, 92] on input "MICHELE RAE Selby" at bounding box center [358, 83] width 344 height 27
paste input "Julia Whiting"
type input "Julia Whiting"
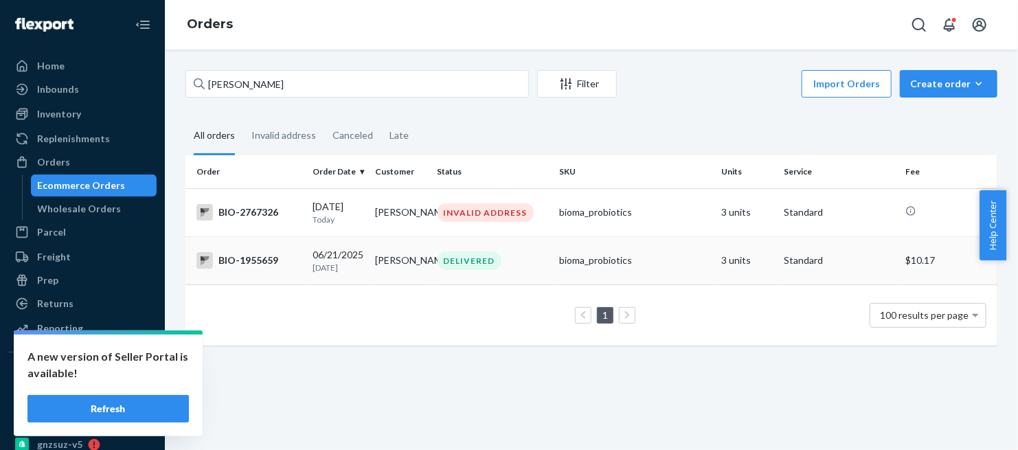
click at [242, 260] on div "BIO-1955659" at bounding box center [249, 260] width 105 height 16
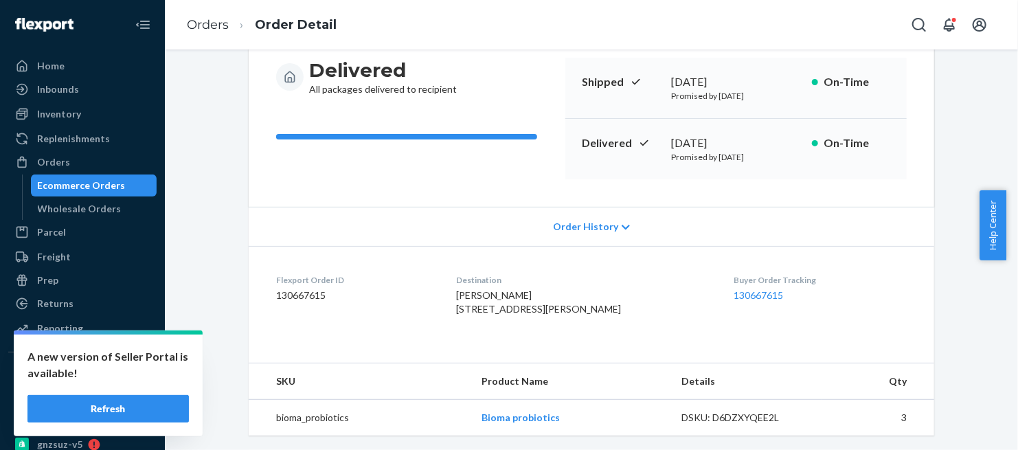
scroll to position [153, 0]
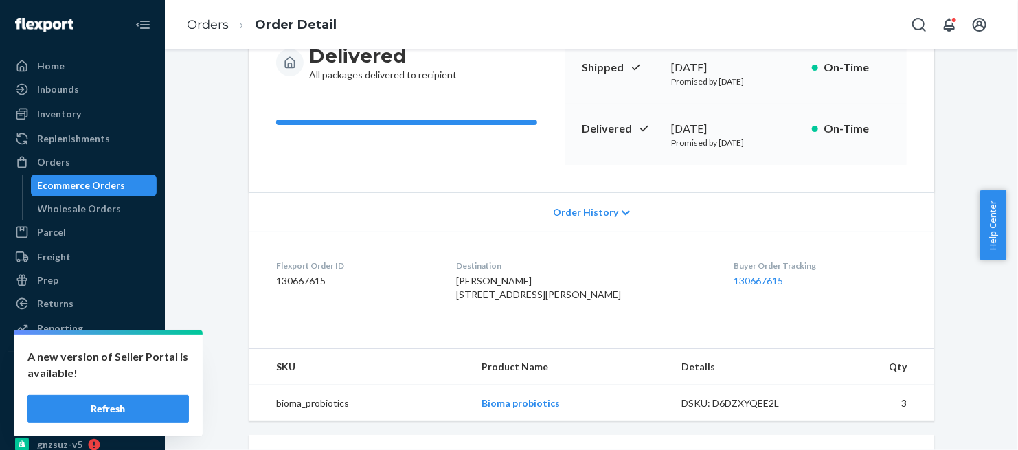
drag, startPoint x: 473, startPoint y: 295, endPoint x: 567, endPoint y: 326, distance: 98.2
click at [567, 302] on div "Julia Whiting 258 Co Rte 7/9 Reedy, WV 25270-9442 US" at bounding box center [585, 287] width 256 height 27
copy span "258 Co Rte 7/9 Reedy, WV 25270-9442 US"
click at [220, 25] on link "Orders" at bounding box center [208, 24] width 42 height 15
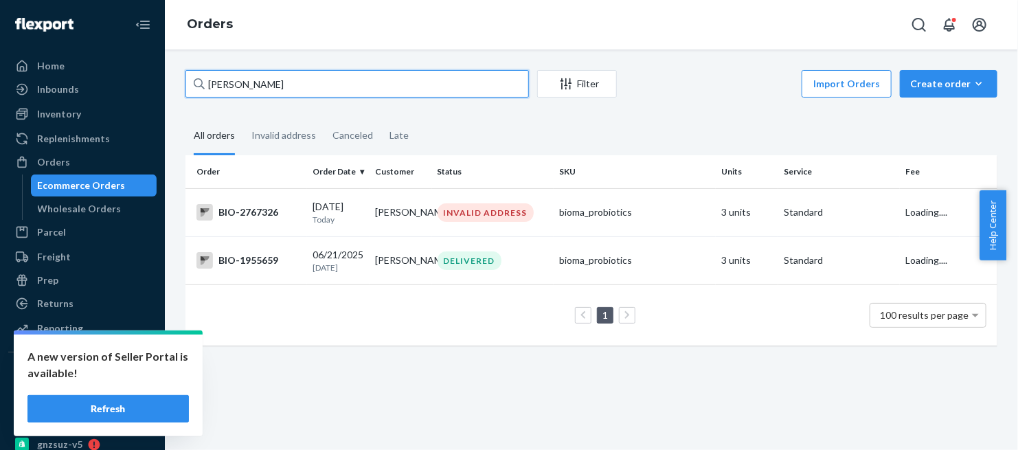
drag, startPoint x: 282, startPoint y: 84, endPoint x: 197, endPoint y: 109, distance: 88.9
click at [197, 107] on div "Julia Whiting Filter Import Orders Create order Ecommerce order Removal order A…" at bounding box center [591, 214] width 833 height 289
paste input "Maria Razeto"
type input "Maria Razeto"
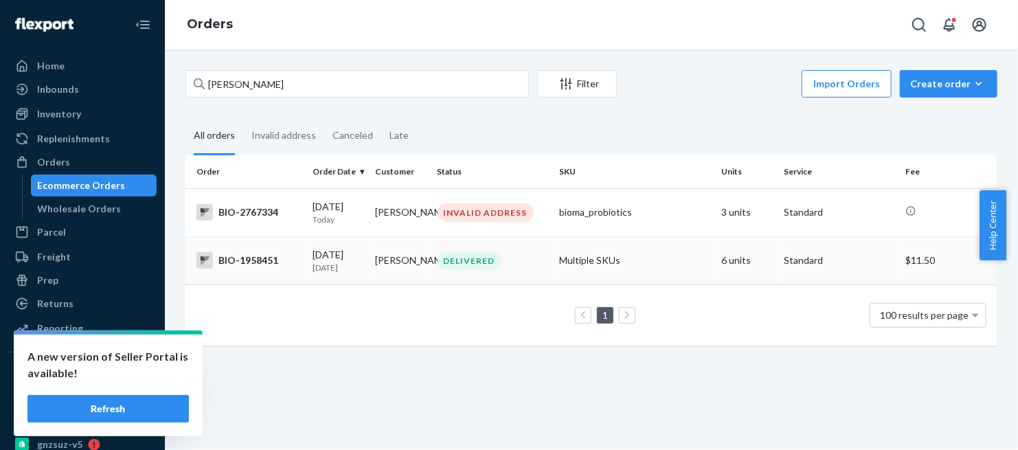
click at [254, 258] on div "BIO-1958451" at bounding box center [249, 260] width 105 height 16
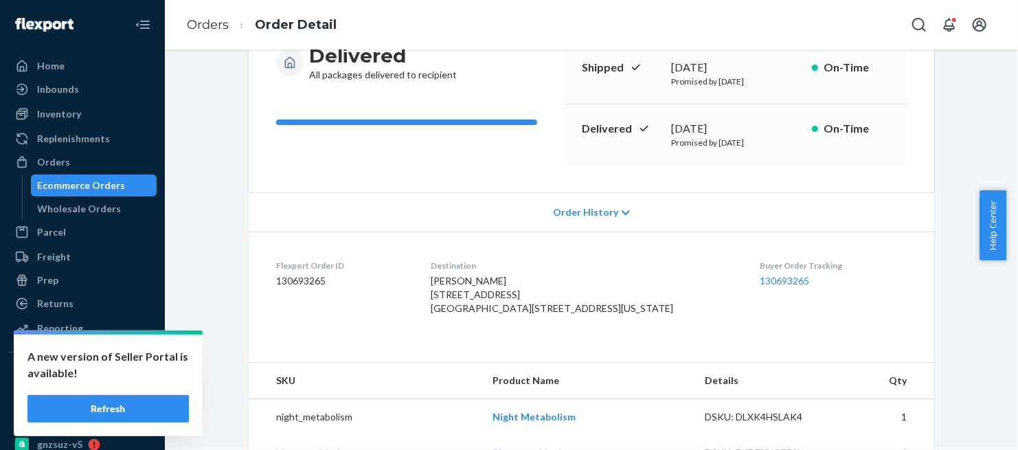
scroll to position [229, 0]
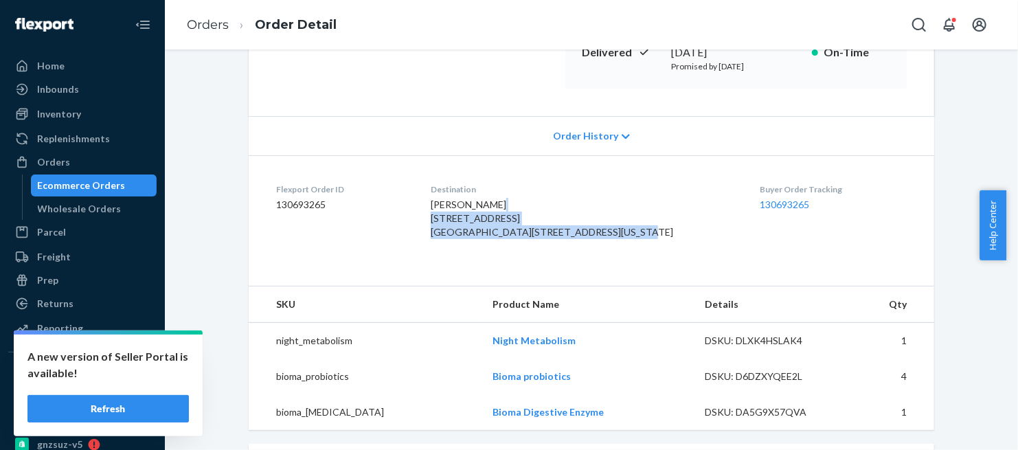
drag, startPoint x: 467, startPoint y: 219, endPoint x: 565, endPoint y: 258, distance: 105.2
click at [565, 239] on div "Maria Razeto 27550 US-290 Frontage Rd. Apartment 115 Texas, TX 77433 US" at bounding box center [584, 218] width 307 height 41
copy span "27550 US-290 Frontage Rd. Apartment 115 Texas, TX 77433 US"
click at [599, 239] on div "Maria Razeto 27550 US-290 Frontage Rd. Apartment 115 Texas, TX 77433 US" at bounding box center [584, 218] width 307 height 41
drag, startPoint x: 464, startPoint y: 220, endPoint x: 560, endPoint y: 254, distance: 102.2
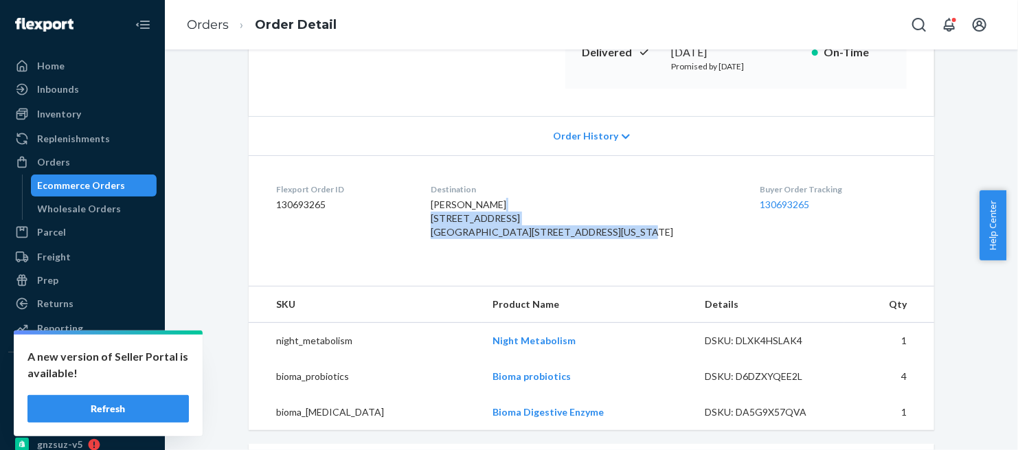
click at [560, 254] on dl "Flexport Order ID 130693265 Destination Maria Razeto 27550 US-290 Frontage Rd. …" at bounding box center [592, 213] width 686 height 117
copy span "27550 US-290 Frontage Rd. Apartment 115 Texas, TX 77433 US"
click at [546, 232] on div "Maria Razeto 27550 US-290 Frontage Rd. Apartment 115 Texas, TX 77433 US" at bounding box center [584, 218] width 307 height 41
drag, startPoint x: 541, startPoint y: 231, endPoint x: 460, endPoint y: 233, distance: 80.4
click at [460, 233] on dl "Flexport Order ID 130693265 Destination Maria Razeto 27550 US-290 Frontage Rd. …" at bounding box center [592, 213] width 686 height 117
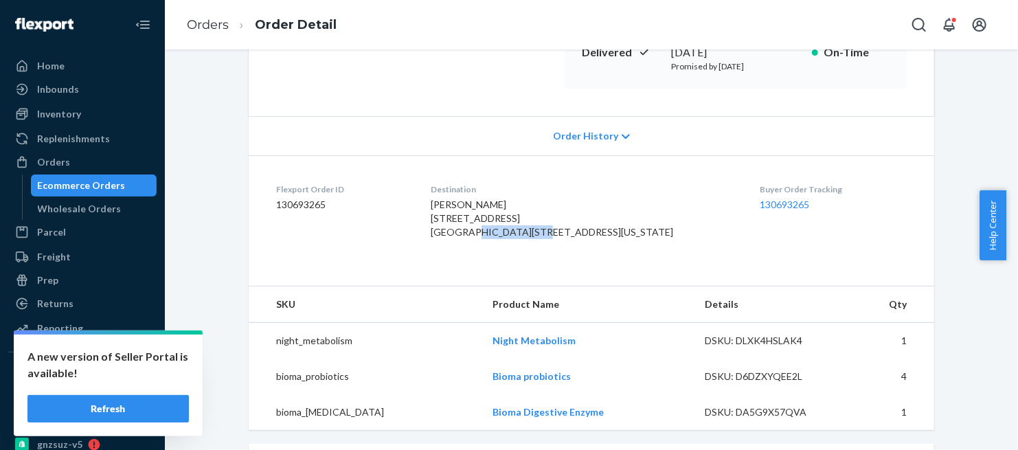
copy span "Apartment 115"
click at [555, 237] on div "Maria Razeto 27550 US-290 Frontage Rd. Apartment 115 Texas, TX 77433 US" at bounding box center [584, 218] width 307 height 41
drag, startPoint x: 540, startPoint y: 235, endPoint x: 464, endPoint y: 236, distance: 76.3
click at [464, 236] on dl "Flexport Order ID 130693265 Destination Maria Razeto 27550 US-290 Frontage Rd. …" at bounding box center [592, 213] width 686 height 117
click at [205, 25] on link "Orders" at bounding box center [208, 24] width 42 height 15
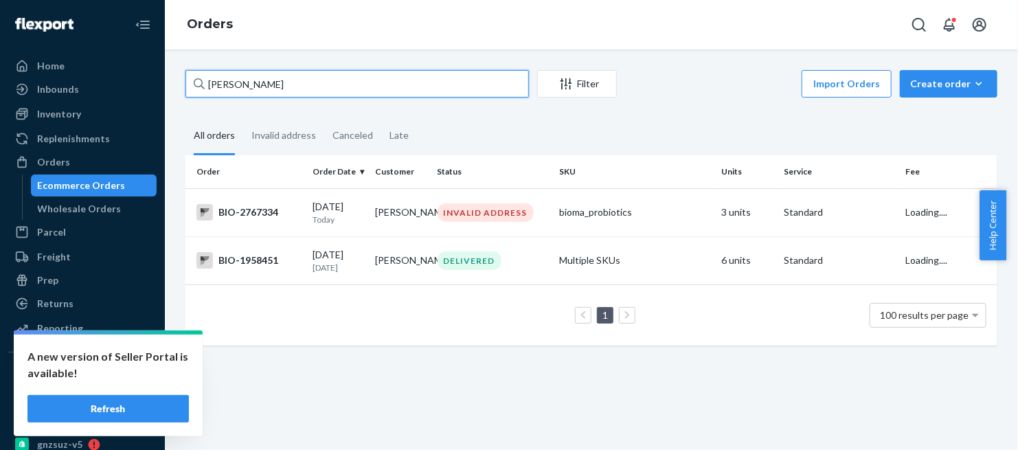
drag, startPoint x: 292, startPoint y: 84, endPoint x: 178, endPoint y: 96, distance: 114.7
click at [178, 96] on div "Maria Razeto Filter Import Orders Create order Ecommerce order Removal order Al…" at bounding box center [591, 214] width 833 height 289
paste input "[PERSON_NAME]"
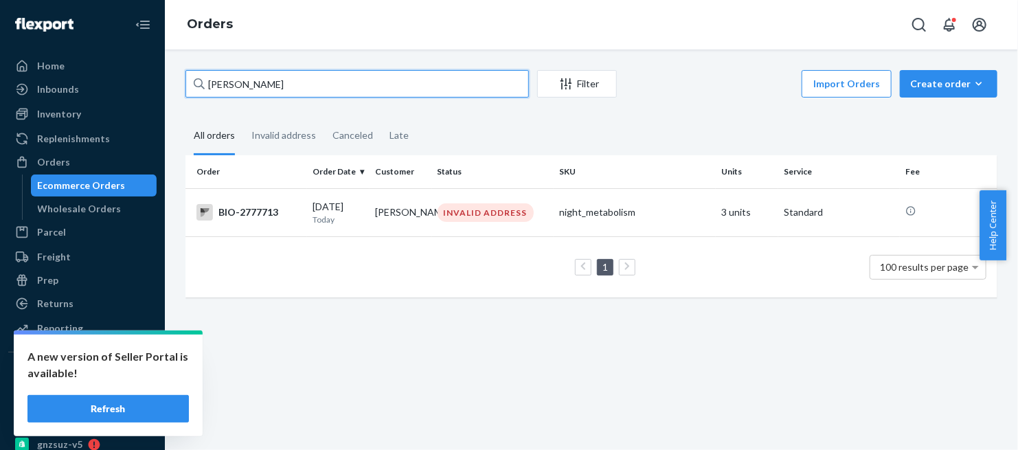
drag, startPoint x: 288, startPoint y: 83, endPoint x: 191, endPoint y: 104, distance: 99.2
click at [192, 102] on div "Sharon Lough Filter Import Orders Create order Ecommerce order Removal order Al…" at bounding box center [591, 190] width 833 height 241
paste input "[PERSON_NAME]"
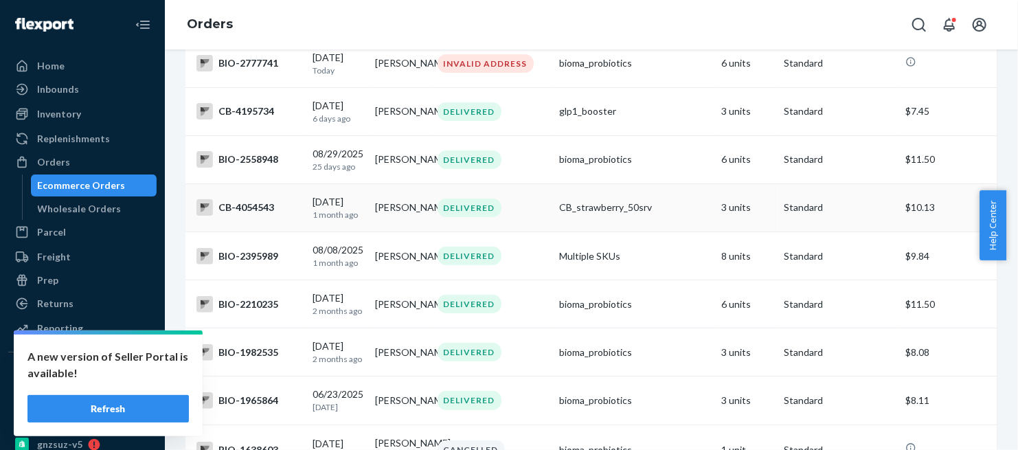
scroll to position [153, 0]
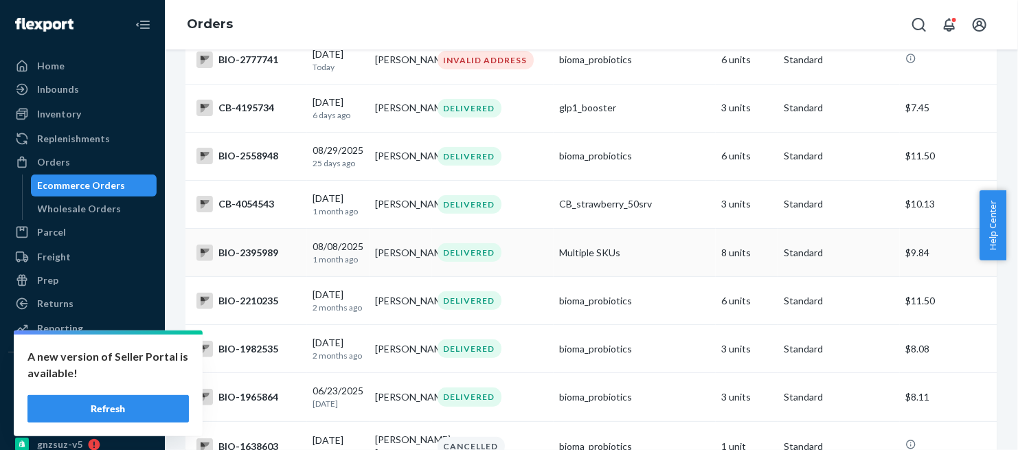
type input "[PERSON_NAME]"
click at [261, 249] on div "BIO-2395989" at bounding box center [249, 253] width 105 height 16
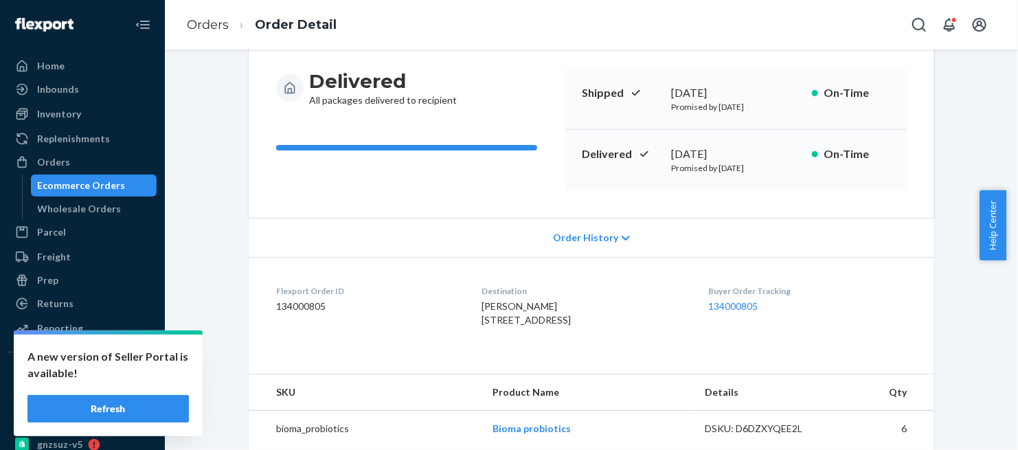
scroll to position [153, 0]
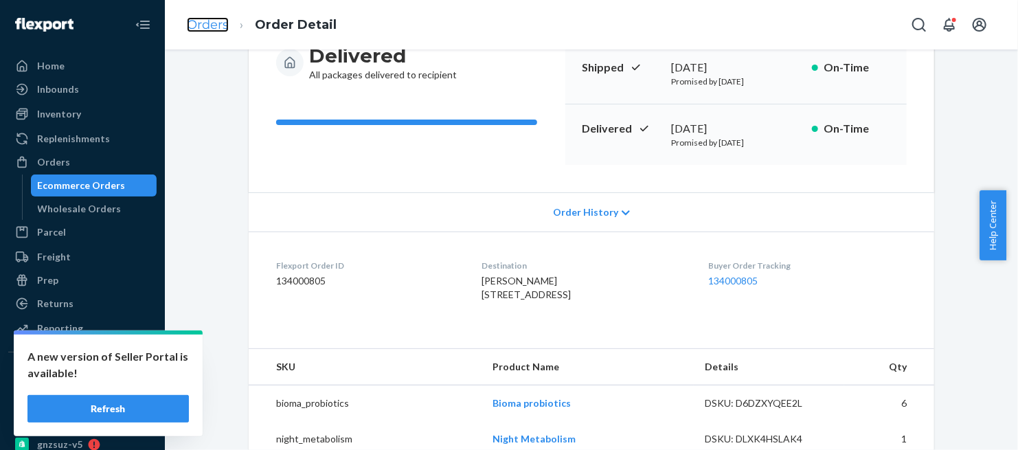
click at [190, 25] on link "Orders" at bounding box center [208, 24] width 42 height 15
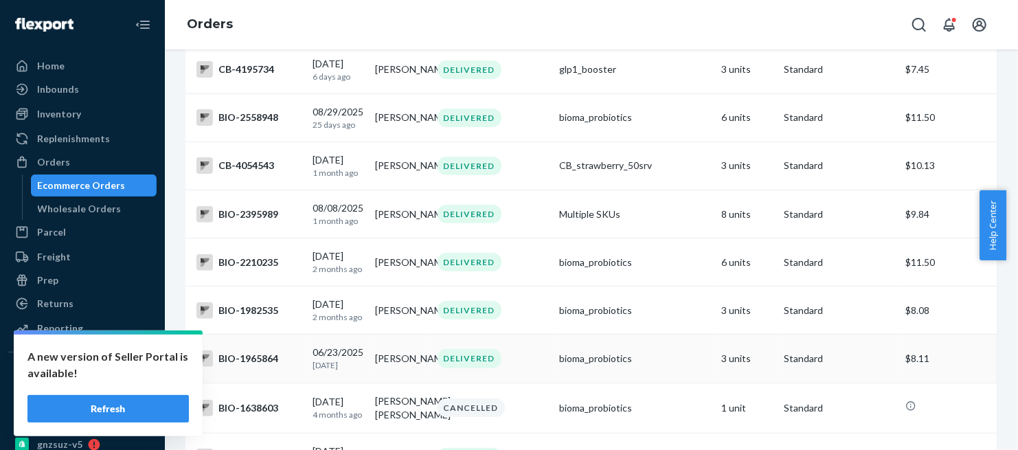
scroll to position [229, 0]
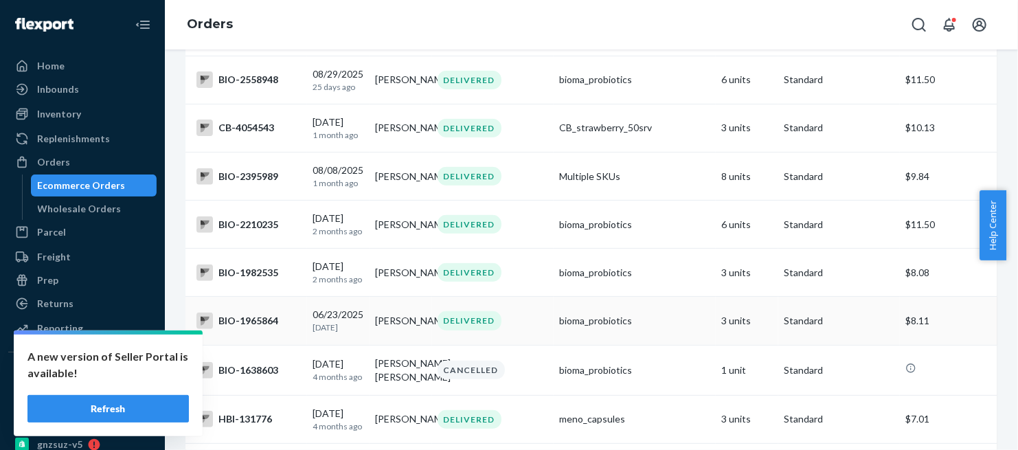
click at [263, 325] on div "BIO-1965864" at bounding box center [249, 321] width 105 height 16
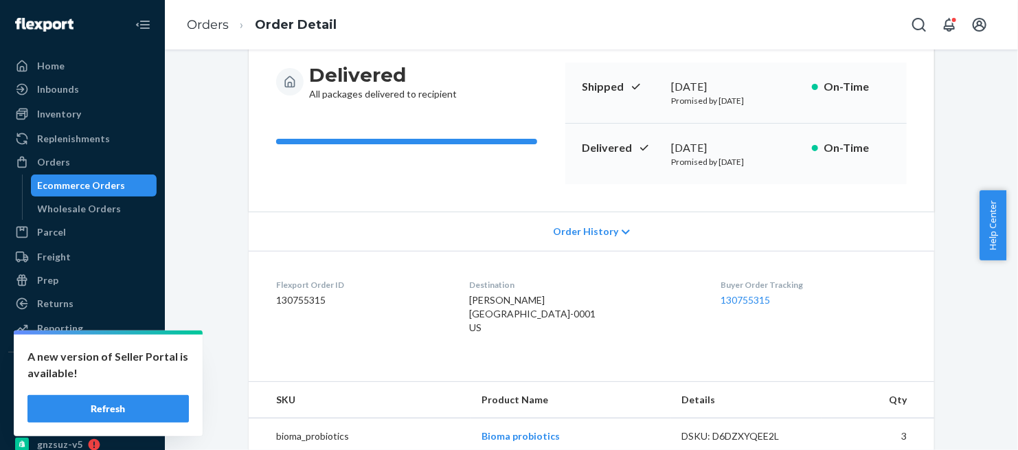
scroll to position [153, 0]
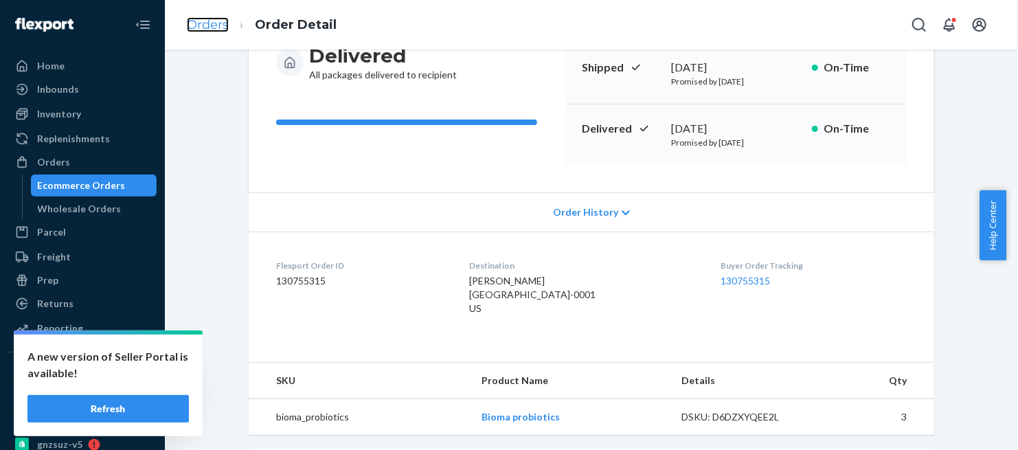
click at [213, 26] on link "Orders" at bounding box center [208, 24] width 42 height 15
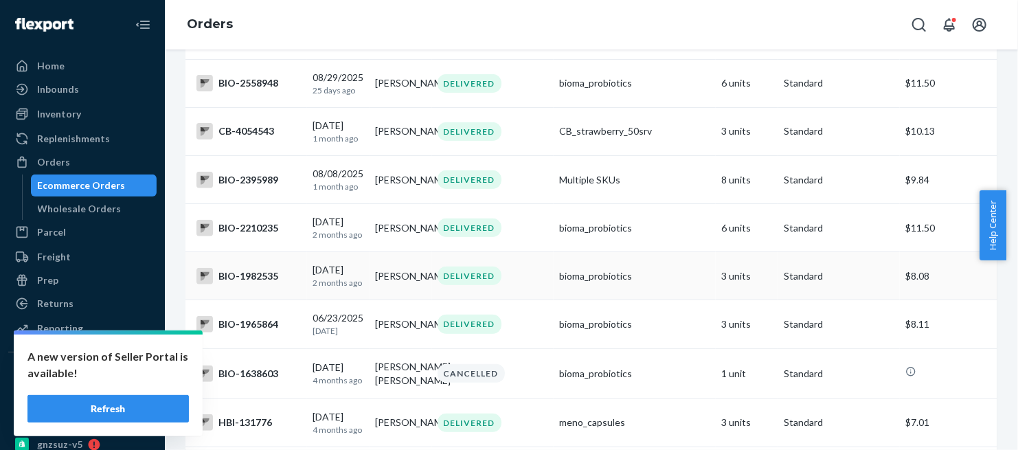
scroll to position [229, 0]
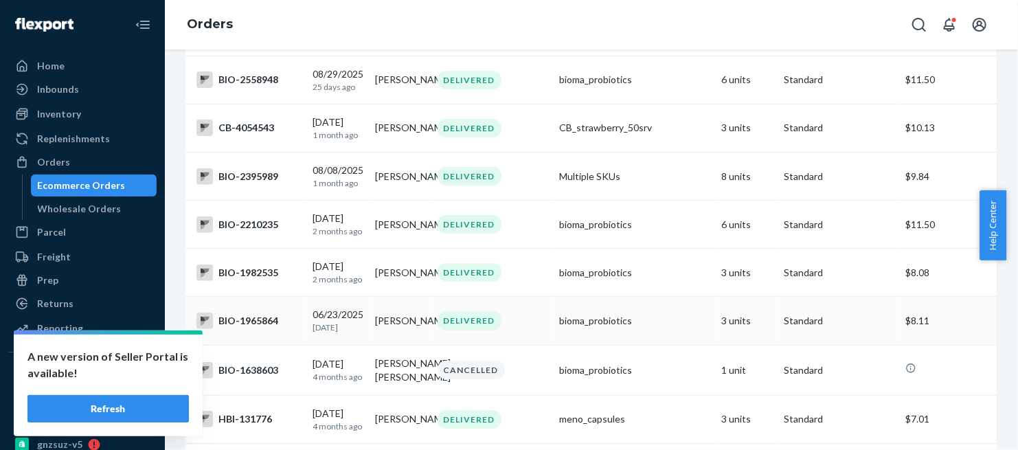
click at [254, 327] on div "BIO-1965864" at bounding box center [249, 321] width 105 height 16
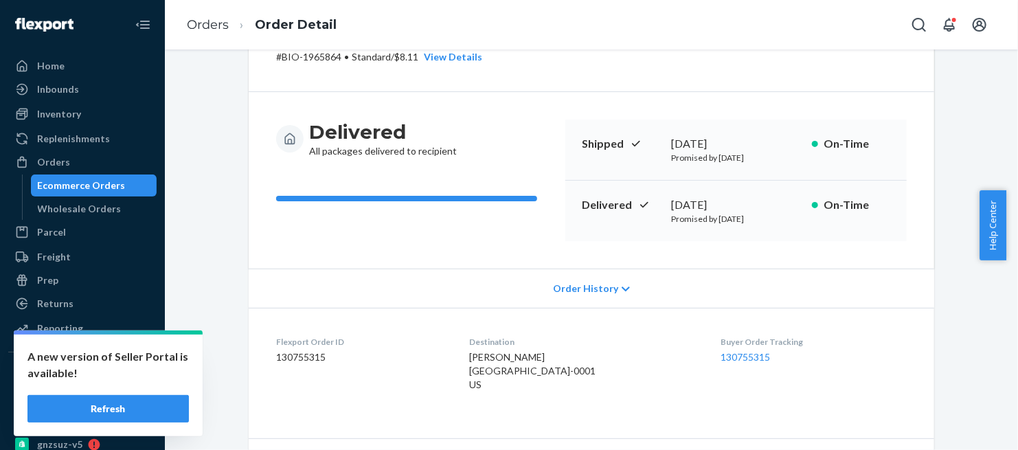
scroll to position [153, 0]
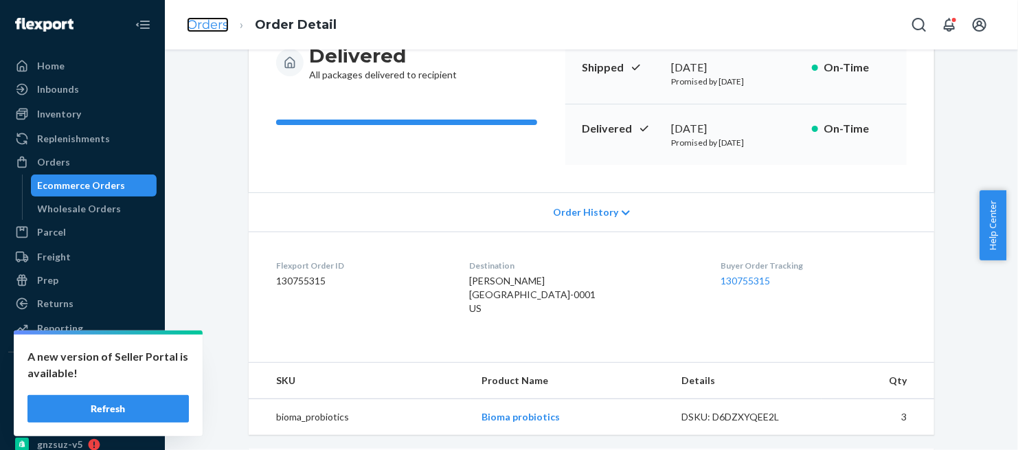
click at [210, 21] on link "Orders" at bounding box center [208, 24] width 42 height 15
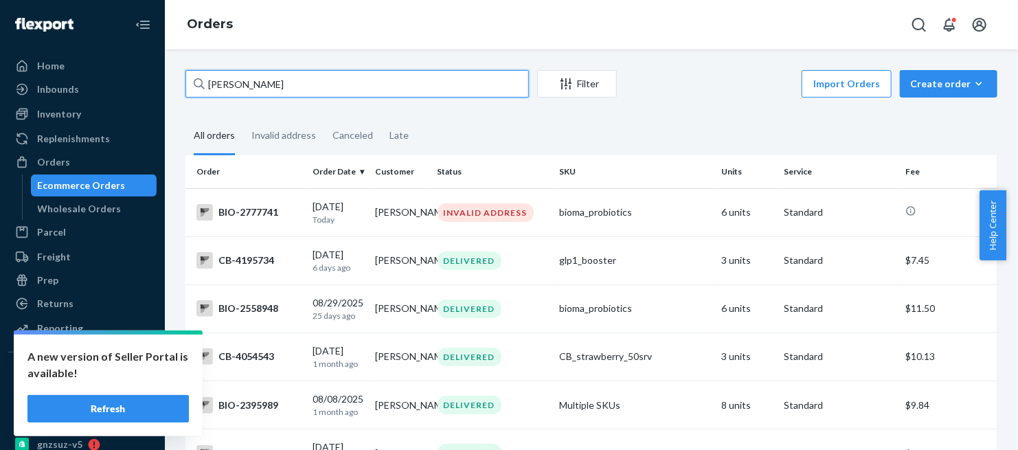
drag, startPoint x: 261, startPoint y: 82, endPoint x: 188, endPoint y: 93, distance: 74.2
click at [188, 93] on input "[PERSON_NAME]" at bounding box center [358, 83] width 344 height 27
paste input "[PERSON_NAME]"
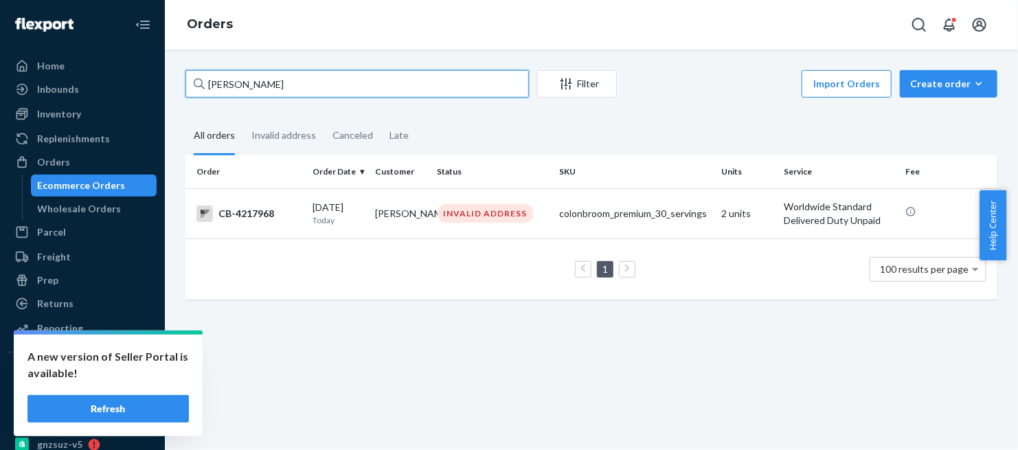
drag, startPoint x: 330, startPoint y: 90, endPoint x: 190, endPoint y: 94, distance: 140.2
click at [190, 94] on input "[PERSON_NAME]" at bounding box center [358, 83] width 344 height 27
paste input "Jacqueline Robles"
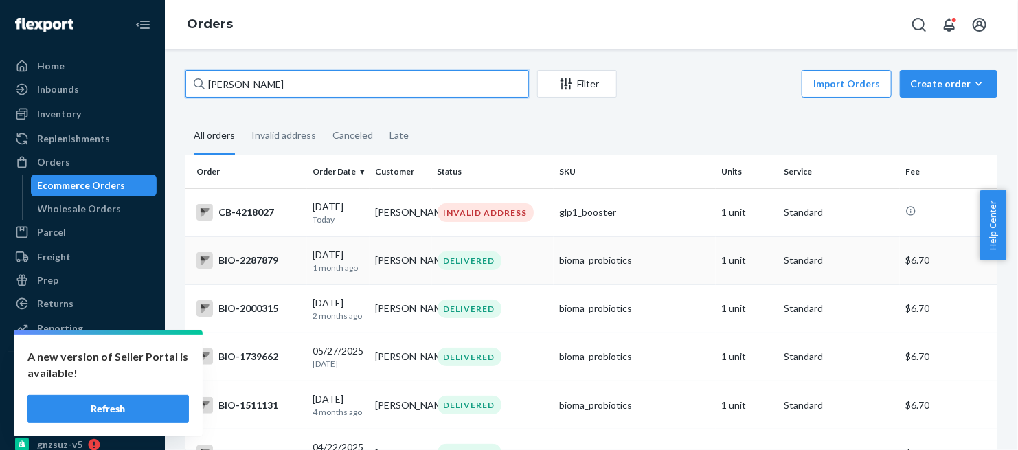
type input "Jacqueline Robles"
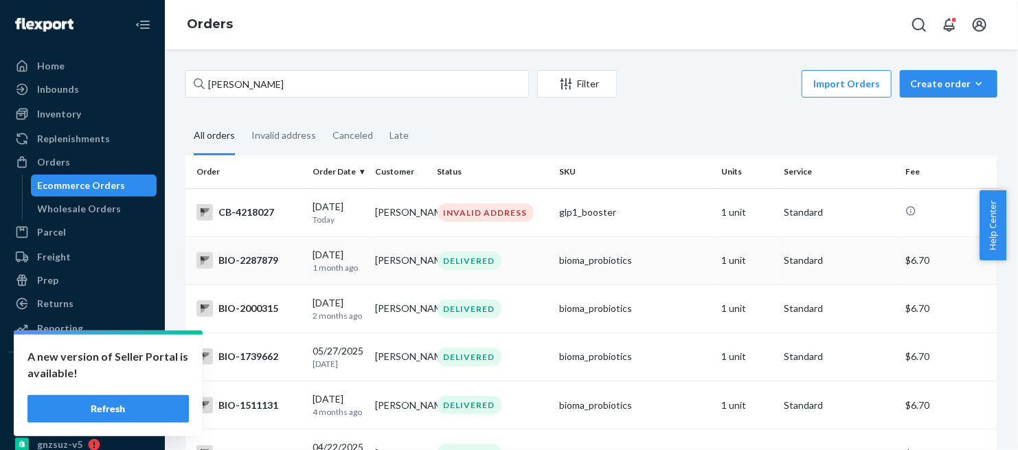
click at [244, 266] on div "BIO-2287879" at bounding box center [249, 260] width 105 height 16
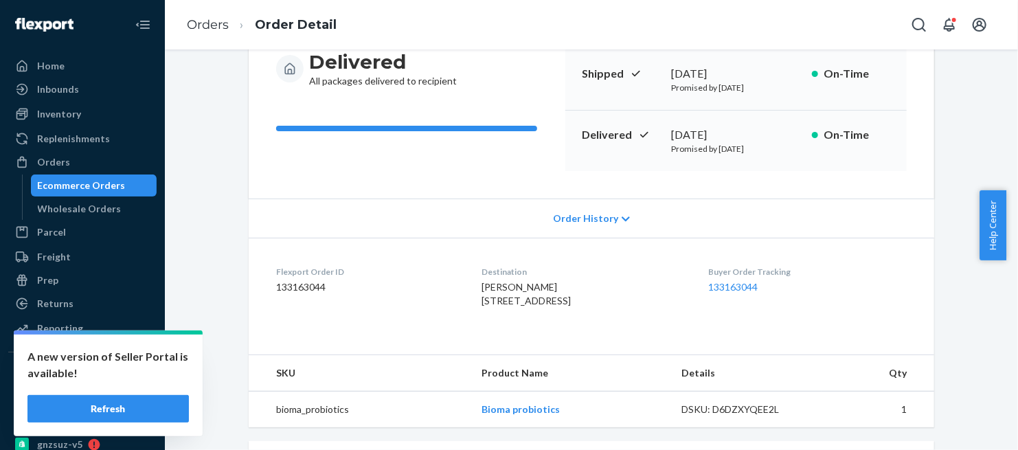
scroll to position [153, 0]
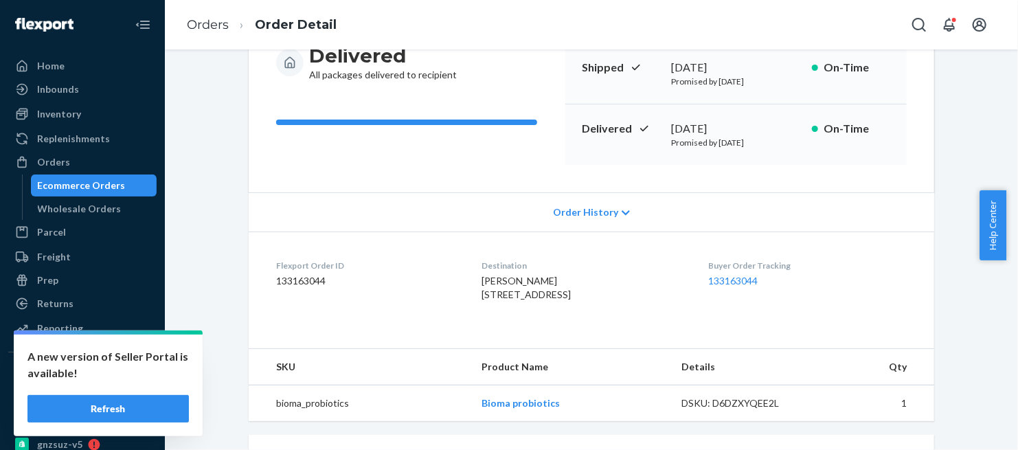
drag, startPoint x: 464, startPoint y: 298, endPoint x: 575, endPoint y: 342, distance: 119.4
click at [575, 335] on dl "Flexport Order ID 133163044 Destination Jacqueline Robles 347 S 3430 E New Harm…" at bounding box center [592, 283] width 686 height 103
click at [208, 30] on link "Orders" at bounding box center [208, 24] width 42 height 15
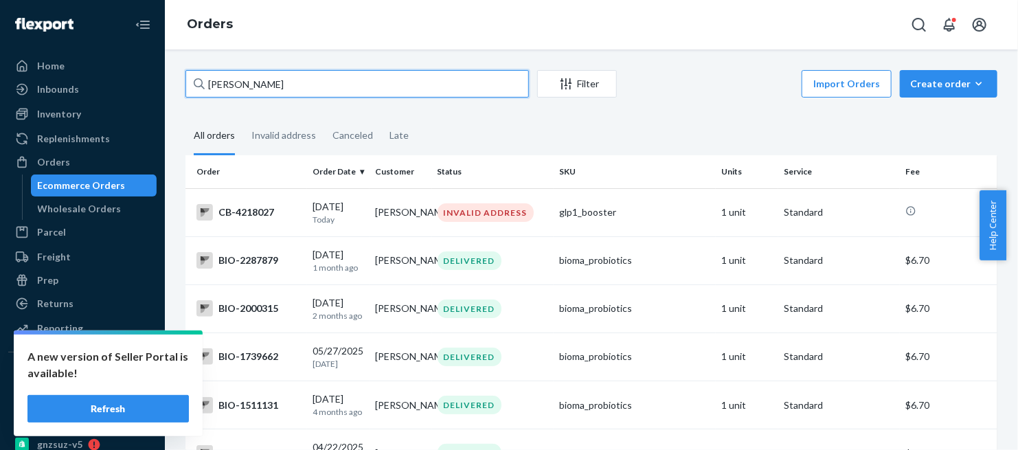
drag, startPoint x: 299, startPoint y: 85, endPoint x: 188, endPoint y: 96, distance: 111.9
click at [188, 96] on input "Jacqueline Robles" at bounding box center [358, 83] width 344 height 27
paste input "[PERSON_NAME]"
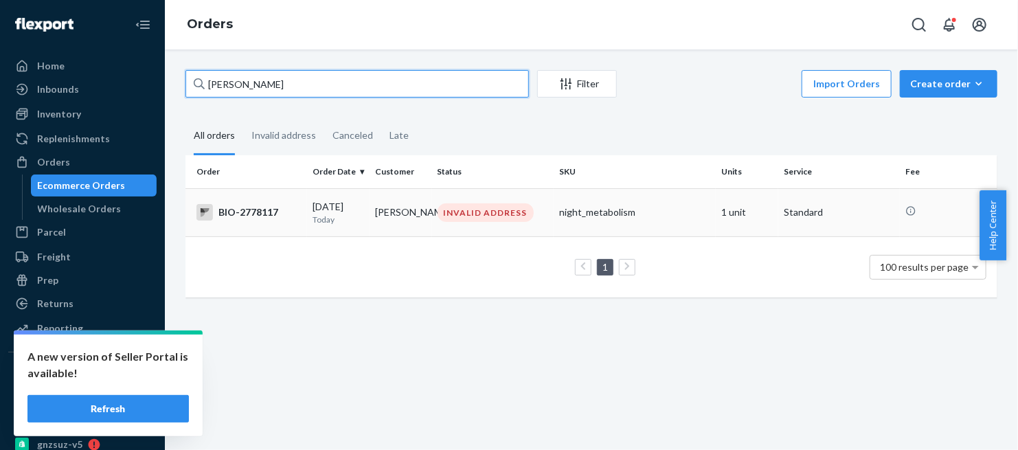
type input "[PERSON_NAME]"
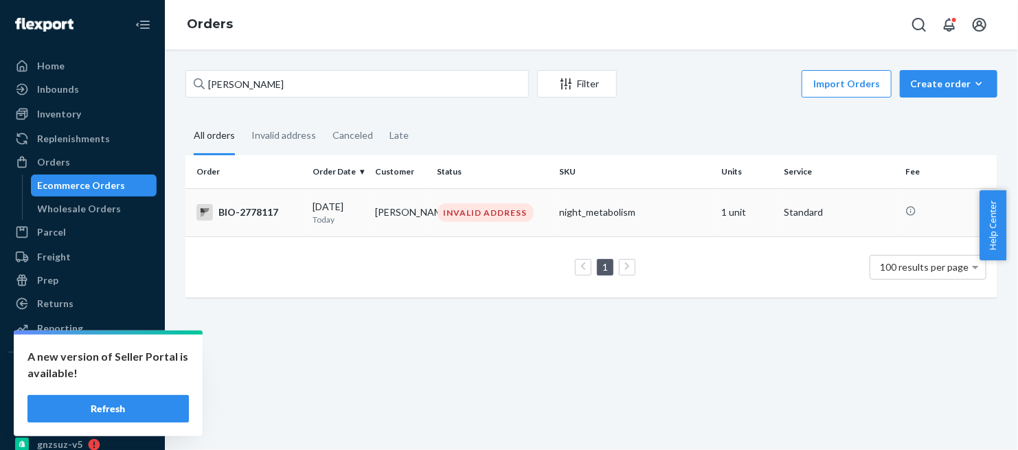
click at [259, 213] on div "BIO-2778117" at bounding box center [249, 212] width 105 height 16
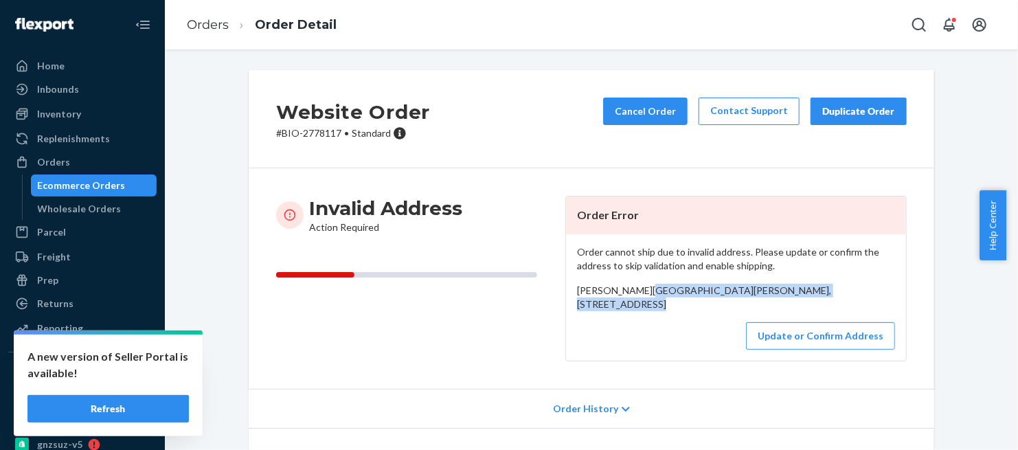
drag, startPoint x: 569, startPoint y: 302, endPoint x: 656, endPoint y: 334, distance: 92.2
click at [656, 334] on div "Order cannot ship due to invalid address. Please update or confirm the address …" at bounding box center [736, 297] width 340 height 126
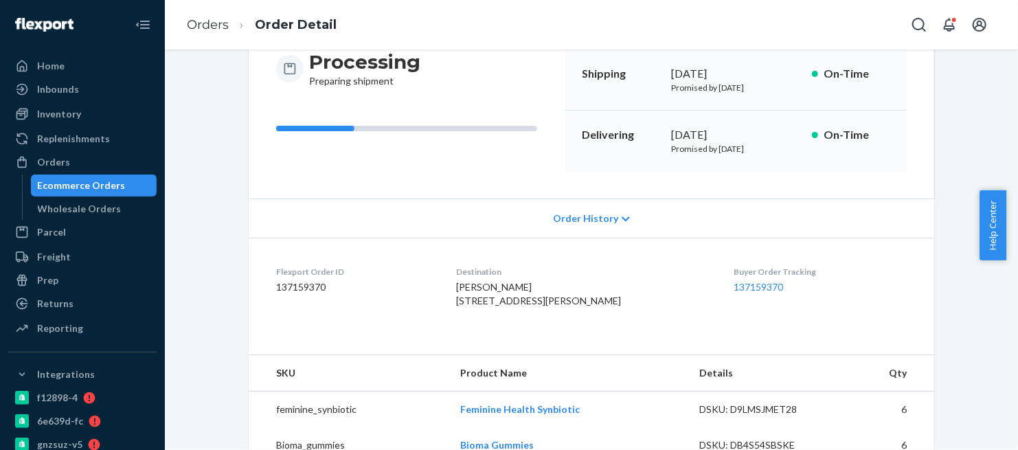
scroll to position [153, 0]
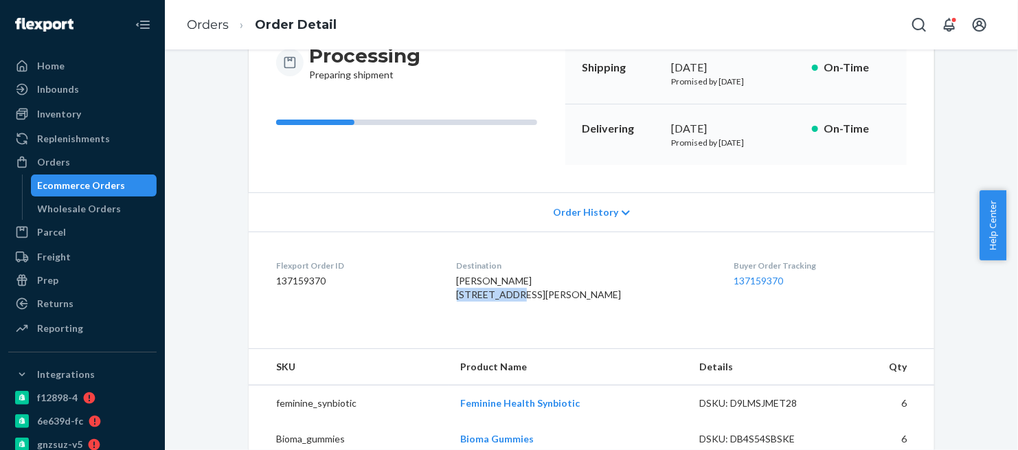
drag, startPoint x: 541, startPoint y: 290, endPoint x: 463, endPoint y: 295, distance: 77.8
click at [463, 295] on dl "Flexport Order ID 137159370 Destination Brenda Tickle 7907 Enon Dr Hollins, VA …" at bounding box center [592, 283] width 686 height 103
copy span "7907 Enon Dr"
click at [595, 335] on dl "Flexport Order ID 137159370 Destination Brenda Tickle 7907 Enon Dr Hollins, VA …" at bounding box center [592, 283] width 686 height 103
drag, startPoint x: 521, startPoint y: 308, endPoint x: 587, endPoint y: 306, distance: 66.0
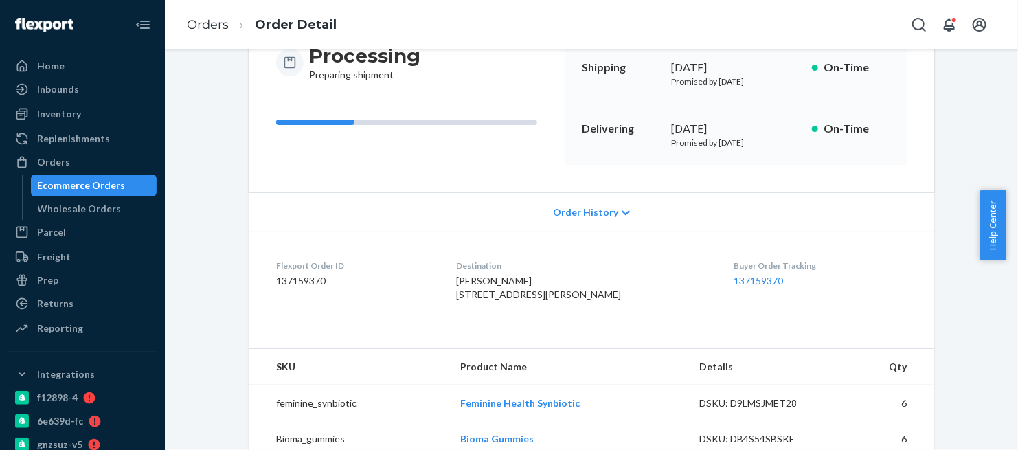
click at [587, 302] on div "Brenda Tickle 7907 Enon Dr Hollins, VA 24019-1517 US" at bounding box center [585, 287] width 256 height 27
copy span "24019-1517"
click at [488, 300] on span "Brenda Tickle 7907 Enon Dr Hollins, VA 24019-1517 US" at bounding box center [539, 287] width 165 height 25
copy span "Hollins"
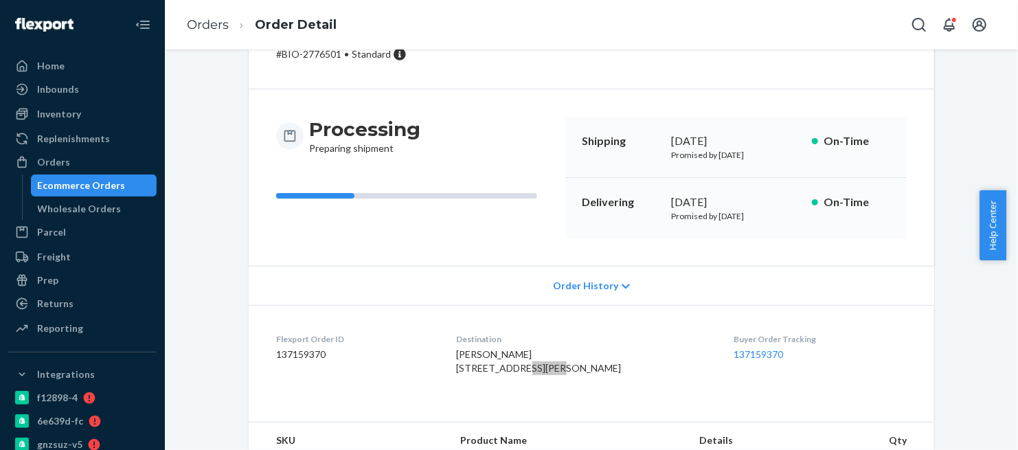
scroll to position [0, 0]
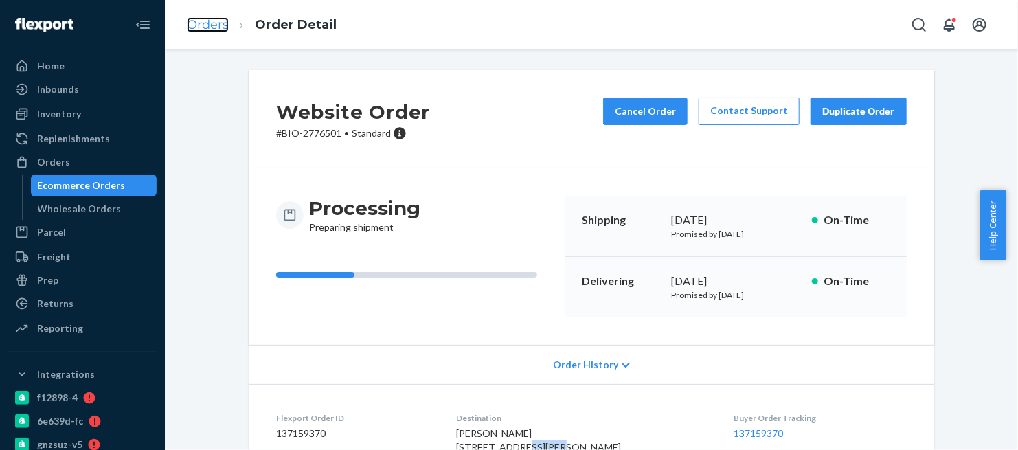
click at [214, 27] on link "Orders" at bounding box center [208, 24] width 42 height 15
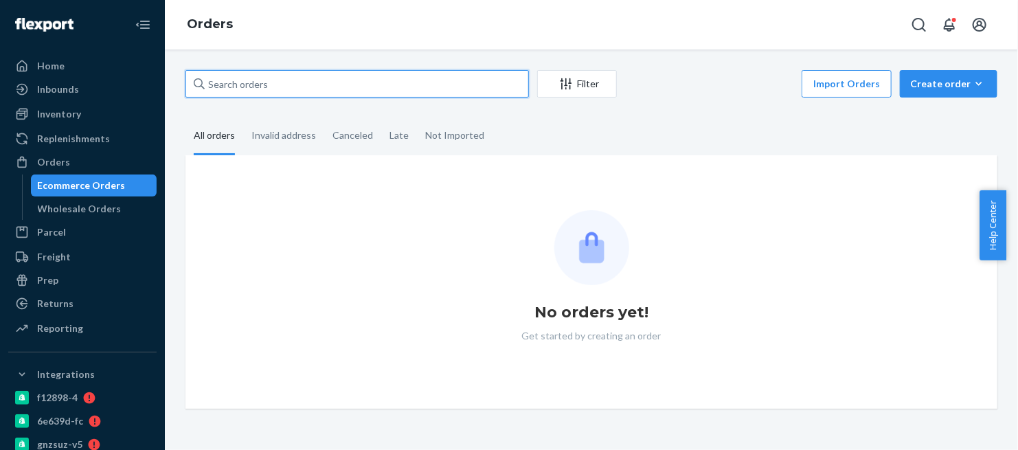
click at [210, 84] on input "text" at bounding box center [358, 83] width 344 height 27
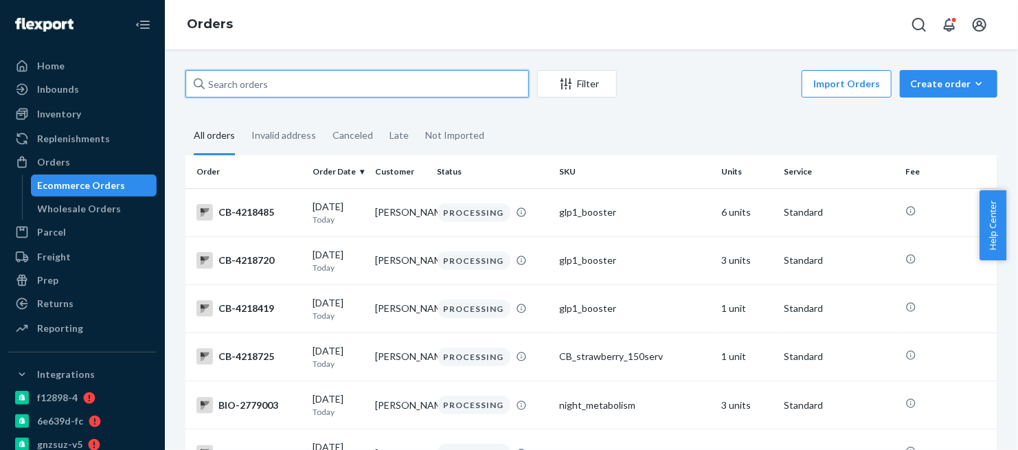
paste input "BIO-2776571"
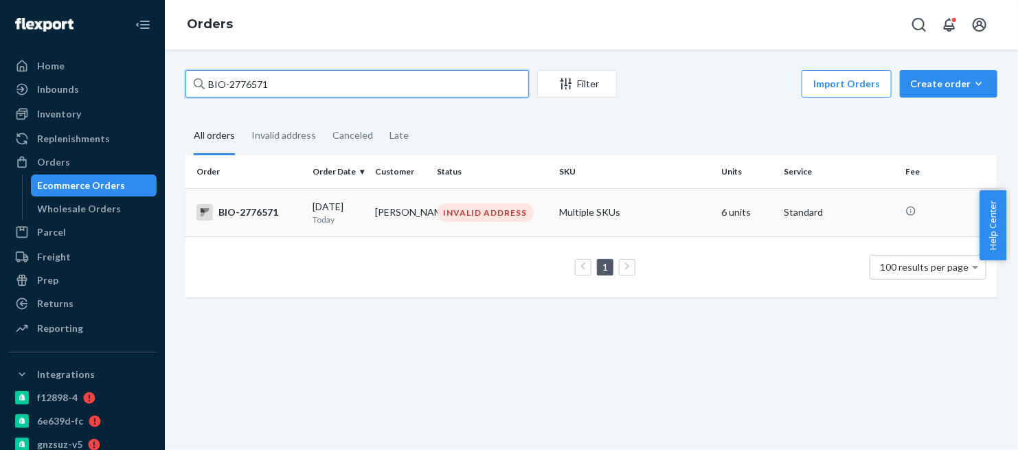
type input "BIO-2776571"
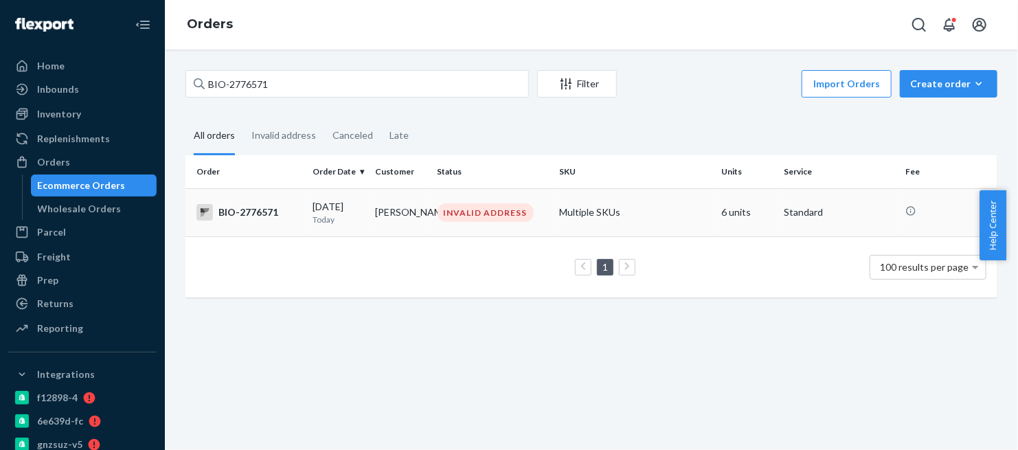
click at [245, 212] on div "BIO-2776571" at bounding box center [249, 212] width 105 height 16
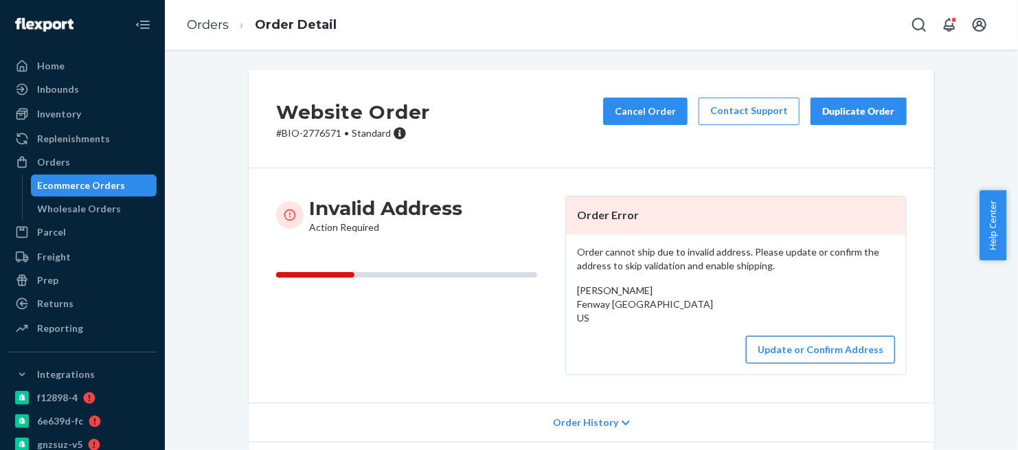
click at [796, 364] on button "Update or Confirm Address" at bounding box center [820, 349] width 149 height 27
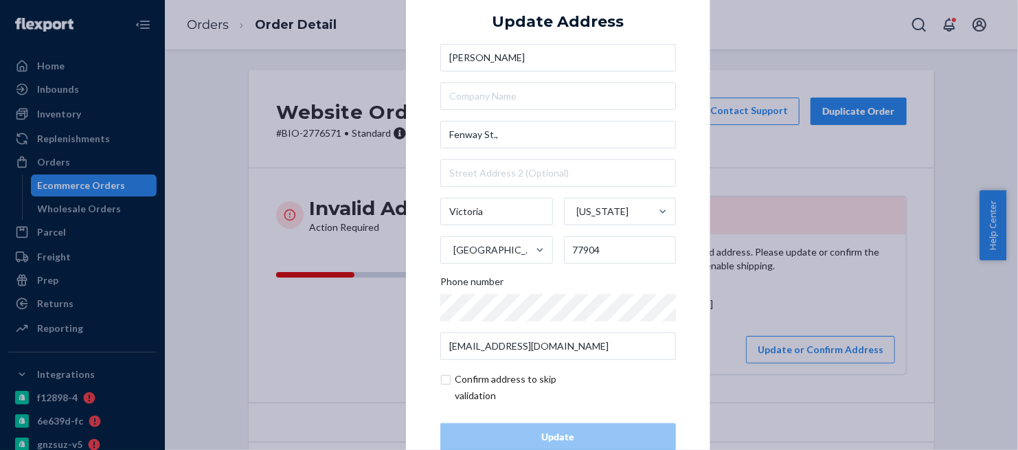
click at [773, 175] on div "× Update Address Karen Locher Fenway St., Victoria Texas United States 77904 Ph…" at bounding box center [509, 225] width 1018 height 450
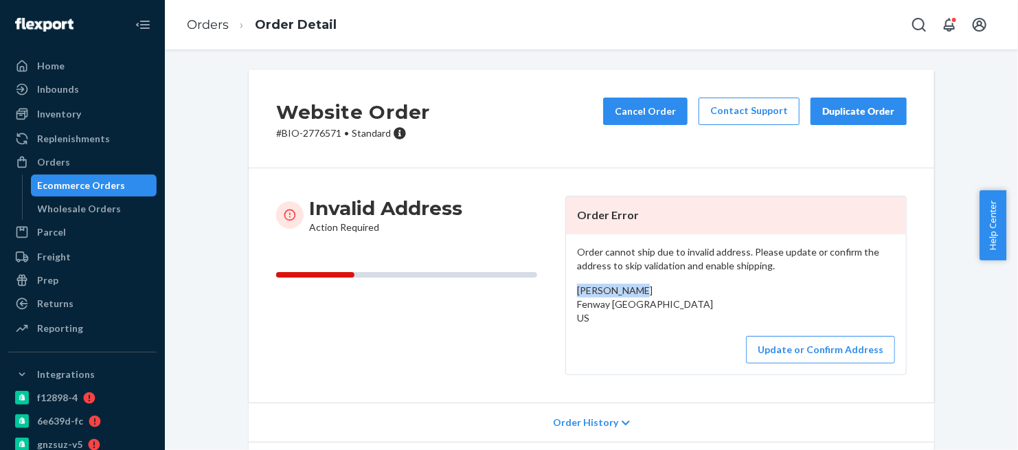
drag, startPoint x: 636, startPoint y: 291, endPoint x: 566, endPoint y: 291, distance: 70.1
click at [566, 291] on div "Order cannot ship due to invalid address. Please update or confirm the address …" at bounding box center [736, 304] width 340 height 140
copy span "[PERSON_NAME]"
click at [194, 13] on ol "Orders Order Detail" at bounding box center [262, 25] width 172 height 41
click at [195, 22] on link "Orders" at bounding box center [208, 24] width 42 height 15
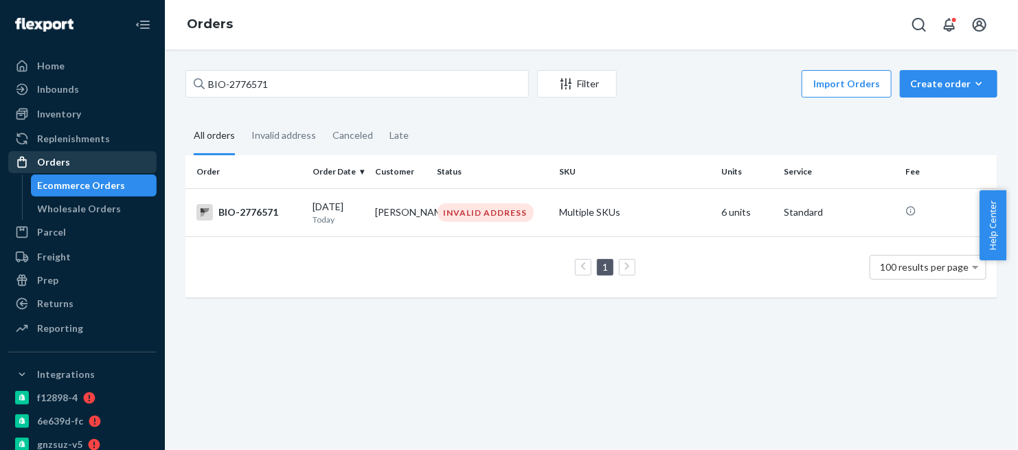
click at [69, 159] on div "Orders" at bounding box center [83, 162] width 146 height 19
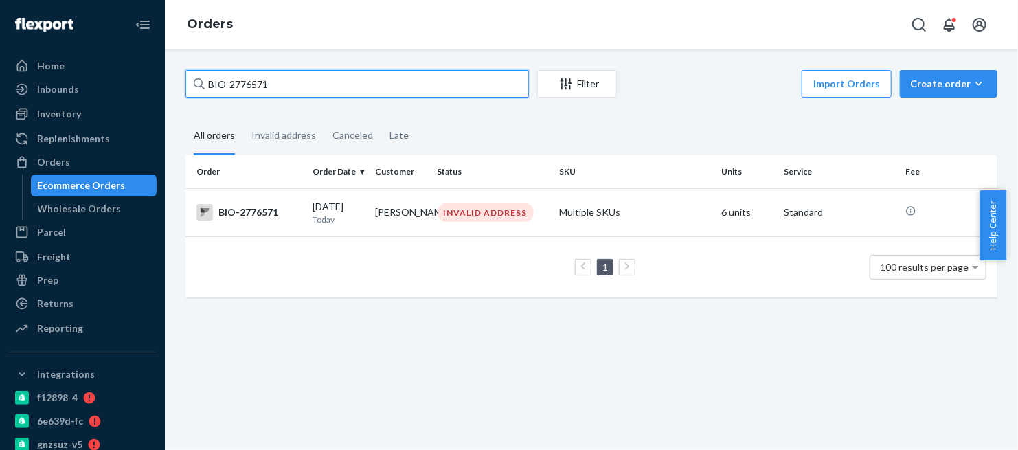
drag, startPoint x: 282, startPoint y: 78, endPoint x: 167, endPoint y: 92, distance: 116.3
click at [167, 92] on div "BIO-2776571 Filter Import Orders Create order Ecommerce order Removal order All…" at bounding box center [592, 249] width 854 height 401
paste input "721"
type input "BIO-2777211"
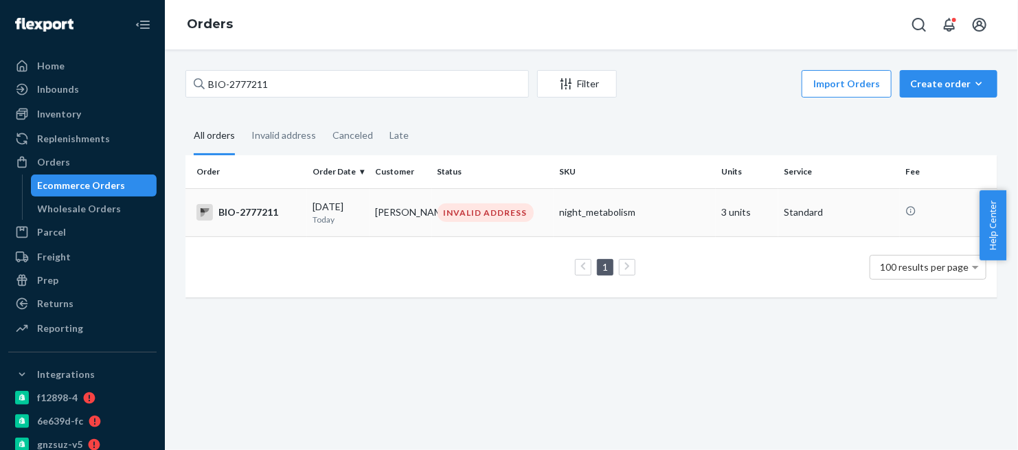
click at [252, 212] on div "BIO-2777211" at bounding box center [249, 212] width 105 height 16
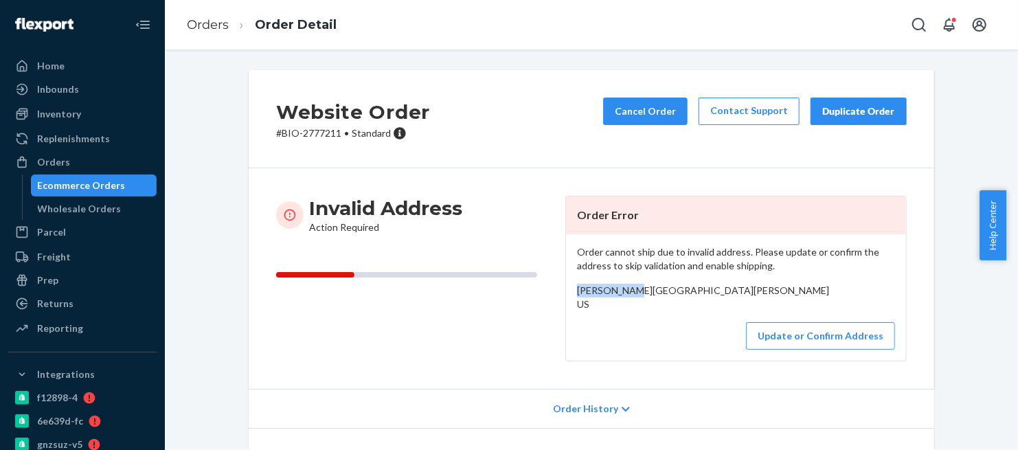
drag, startPoint x: 572, startPoint y: 295, endPoint x: 632, endPoint y: 289, distance: 60.8
click at [632, 289] on div "Linda Slade Buckeye Road, Merriam Woods, MO 65740 US" at bounding box center [736, 297] width 318 height 27
copy span "Linda Slade"
click at [791, 350] on button "Update or Confirm Address" at bounding box center [820, 335] width 149 height 27
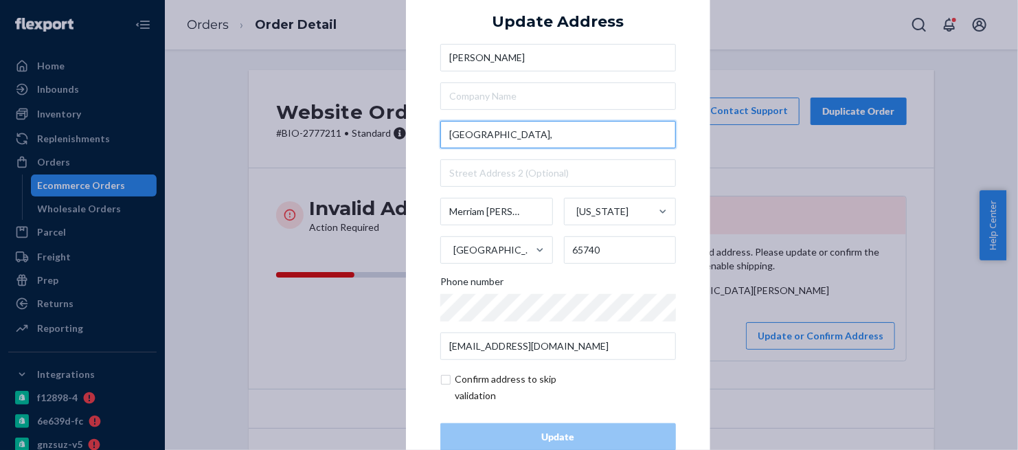
drag, startPoint x: 514, startPoint y: 137, endPoint x: 407, endPoint y: 150, distance: 108.0
click at [407, 150] on div "× Update Address Linda Slade Buckeye Road, Merriam Woods Missouri United States…" at bounding box center [558, 225] width 304 height 520
paste input "4019 Buckeye Rd"
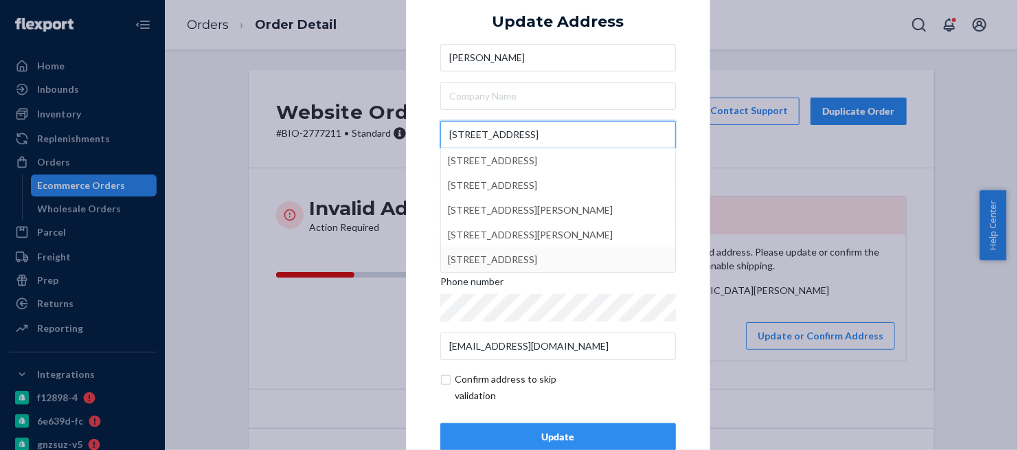
type input "4019 Buckeye Rd"
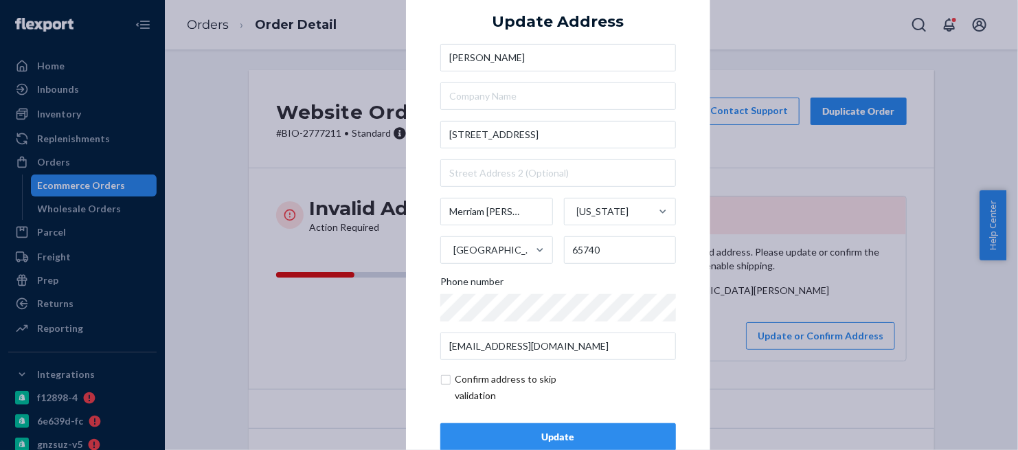
click at [684, 303] on div "× Update Address Linda Slade 4019 Buckeye Rd Merriam Woods Missouri United Stat…" at bounding box center [558, 225] width 304 height 520
drag, startPoint x: 527, startPoint y: 210, endPoint x: 432, endPoint y: 226, distance: 96.1
click at [432, 226] on div "× Update Address Linda Slade 4019 Buckeye Rd Merriam Woods Missouri United Stat…" at bounding box center [558, 225] width 304 height 520
paste input "Village"
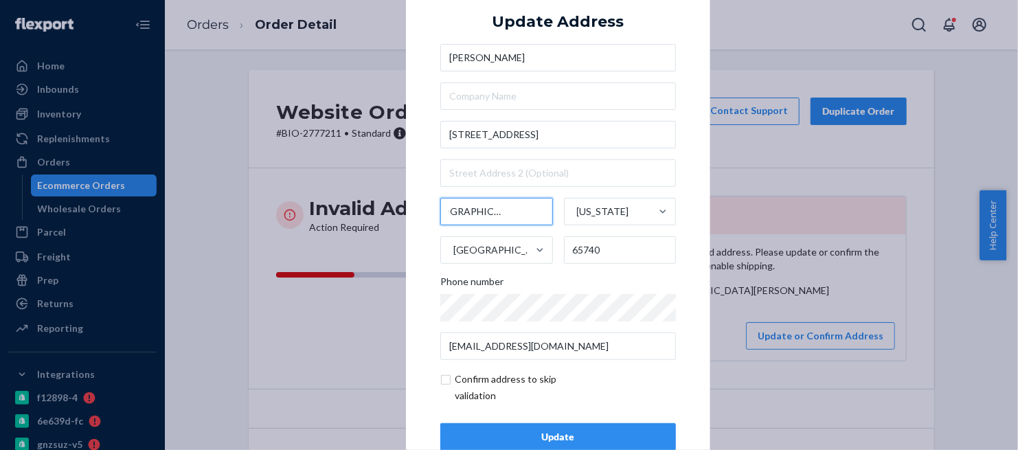
type input "Merriam Woods Village"
drag, startPoint x: 604, startPoint y: 247, endPoint x: 558, endPoint y: 265, distance: 49.1
click at [558, 265] on div "Linda Slade 4019 Buckeye Rd Merriam Woods Village Missouri United States 65740 …" at bounding box center [558, 202] width 236 height 316
paste input "-9715"
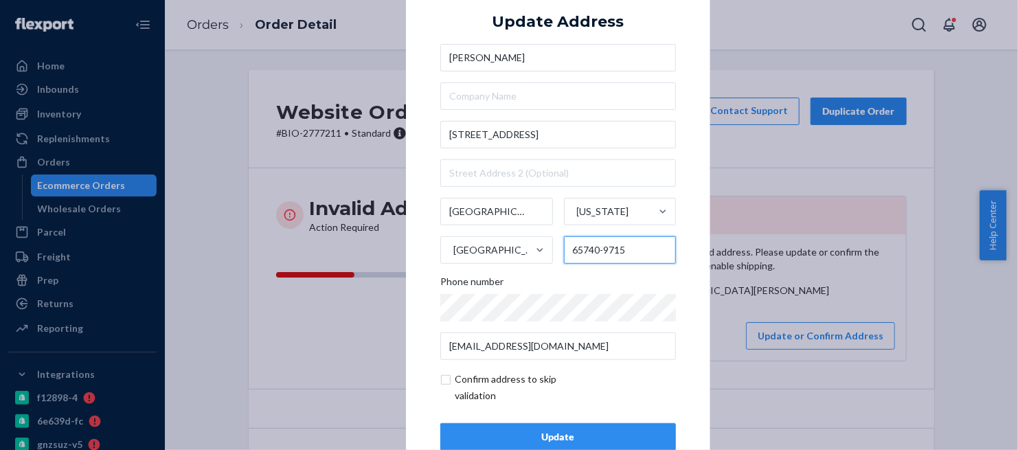
type input "65740-9715"
click at [551, 431] on div "Update" at bounding box center [558, 437] width 212 height 14
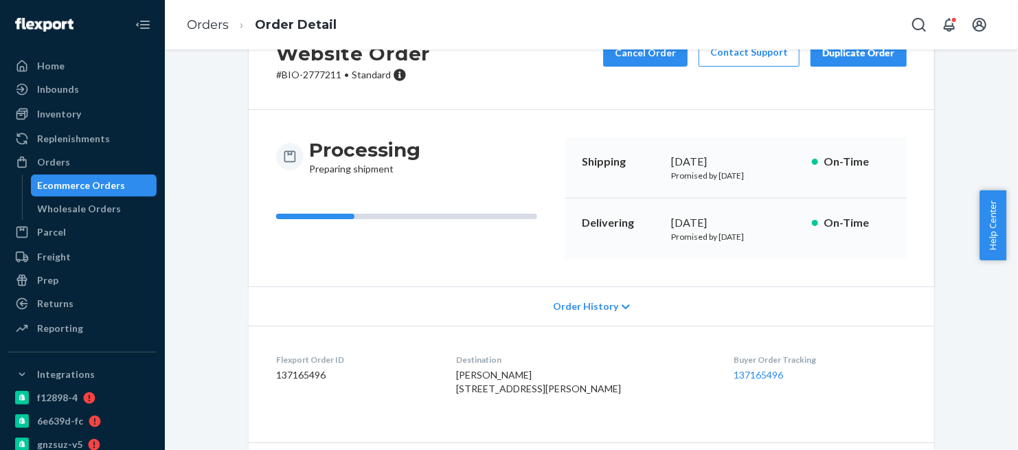
scroll to position [167, 0]
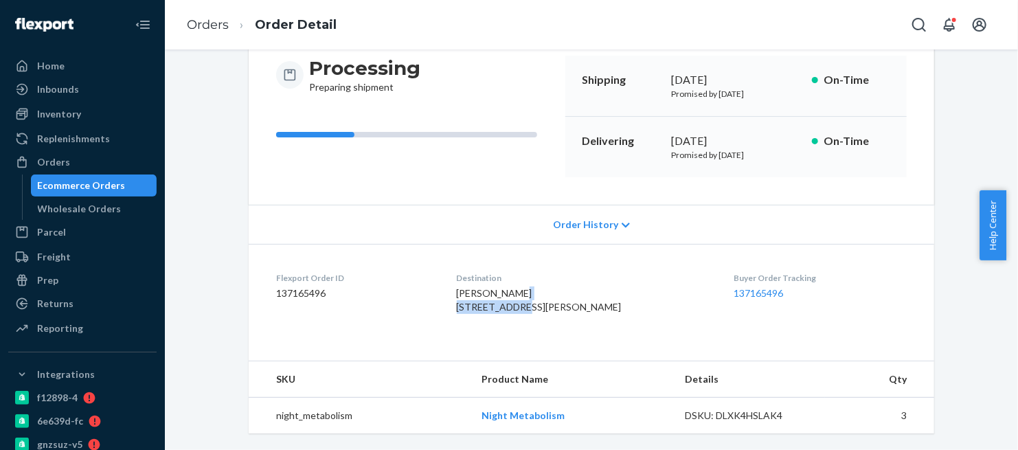
drag, startPoint x: 526, startPoint y: 280, endPoint x: 439, endPoint y: 283, distance: 86.7
click at [439, 283] on dl "Flexport Order ID 137165496 Destination Linda Slade 4019 Buckeye Rd Merriam Woo…" at bounding box center [592, 295] width 686 height 103
copy span "4019 Buckeye Rd"
drag, startPoint x: 548, startPoint y: 290, endPoint x: 447, endPoint y: 291, distance: 101.0
click at [447, 291] on dl "Flexport Order ID 137165496 Destination Linda Slade 4019 Buckeye Rd Merriam Woo…" at bounding box center [592, 295] width 686 height 103
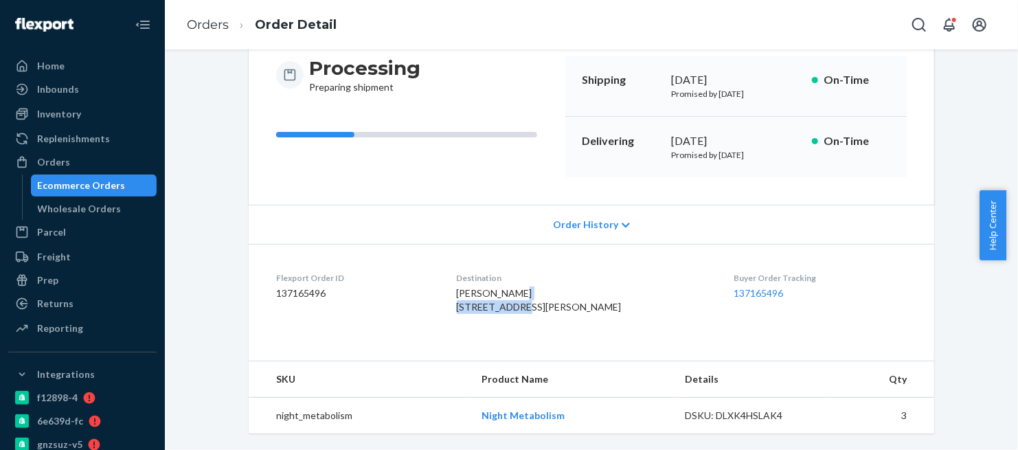
copy span "Merriam Woods Village,"
drag, startPoint x: 570, startPoint y: 290, endPoint x: 622, endPoint y: 295, distance: 52.5
click at [622, 295] on span "Linda Slade 4019 Buckeye Rd Merriam Woods Village, MO 65740-9715 US" at bounding box center [539, 299] width 165 height 25
copy span "65740-9715"
drag, startPoint x: 65, startPoint y: 159, endPoint x: 89, endPoint y: 157, distance: 24.1
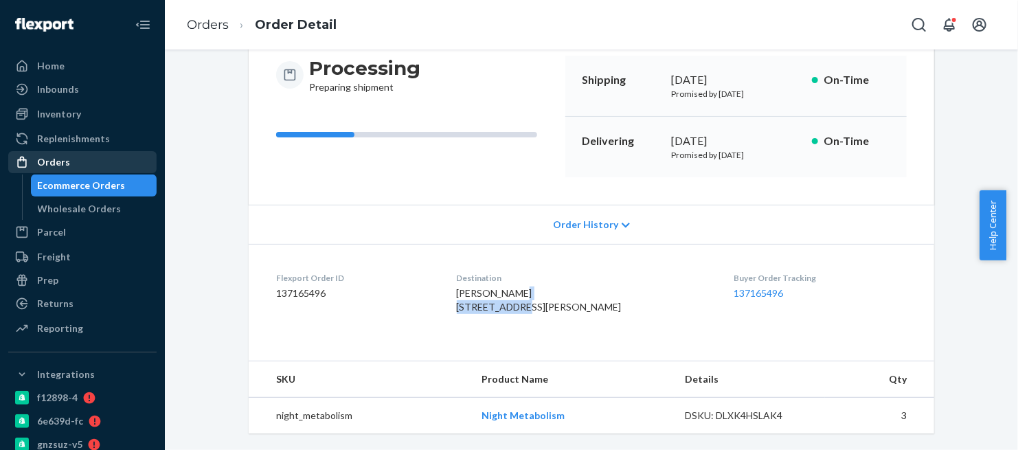
click at [65, 160] on div "Orders" at bounding box center [53, 162] width 33 height 14
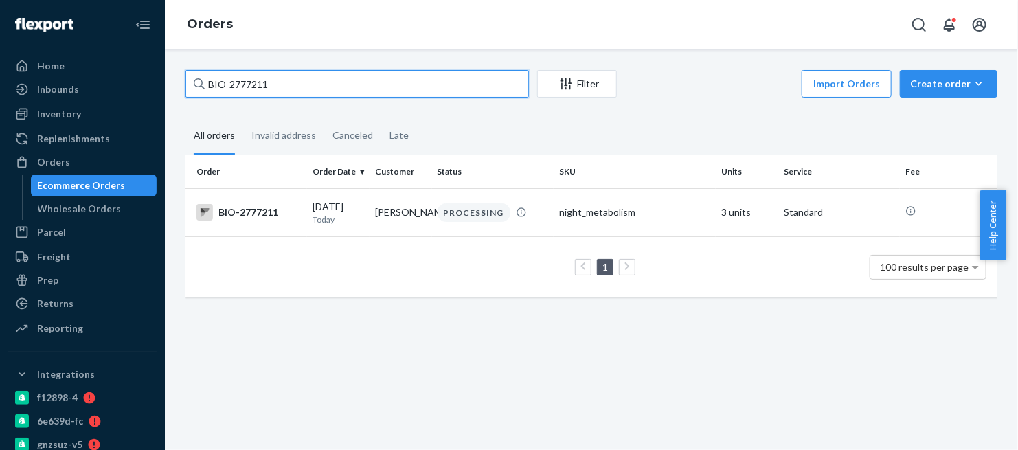
drag, startPoint x: 280, startPoint y: 82, endPoint x: 183, endPoint y: 83, distance: 96.9
click at [183, 83] on div "BIO-2777211 Filter Import Orders Create order Ecommerce order Removal order All…" at bounding box center [591, 190] width 833 height 241
paste input "65024"
type input "BIO-2765024"
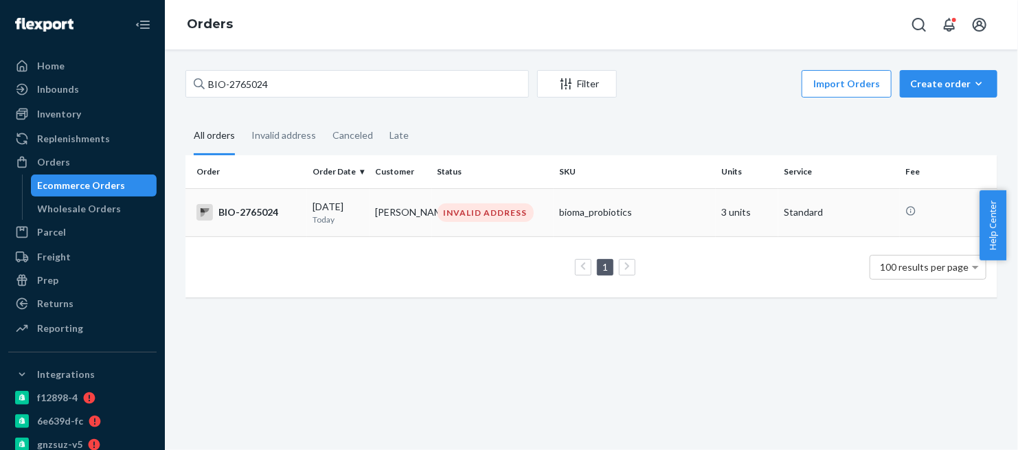
click at [262, 212] on div "BIO-2765024" at bounding box center [249, 212] width 105 height 16
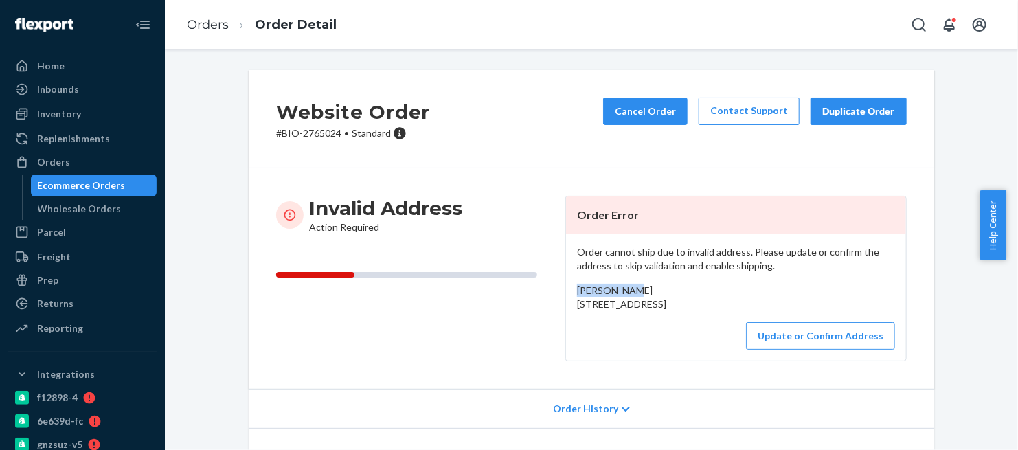
drag, startPoint x: 627, startPoint y: 290, endPoint x: 568, endPoint y: 292, distance: 59.1
click at [568, 292] on div "Order cannot ship due to invalid address. Please update or confirm the address …" at bounding box center [736, 297] width 340 height 126
copy span "[PERSON_NAME]"
click at [210, 30] on link "Orders" at bounding box center [208, 24] width 42 height 15
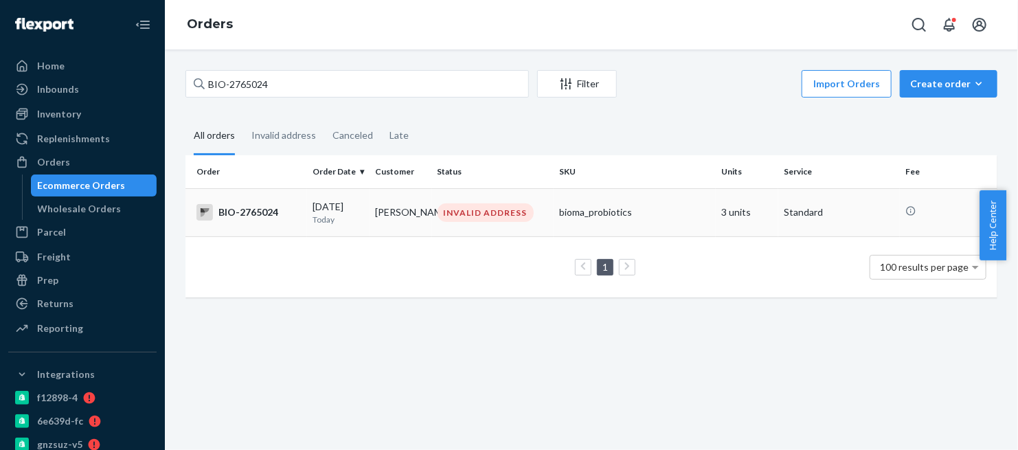
click at [250, 213] on div "BIO-2765024" at bounding box center [249, 212] width 105 height 16
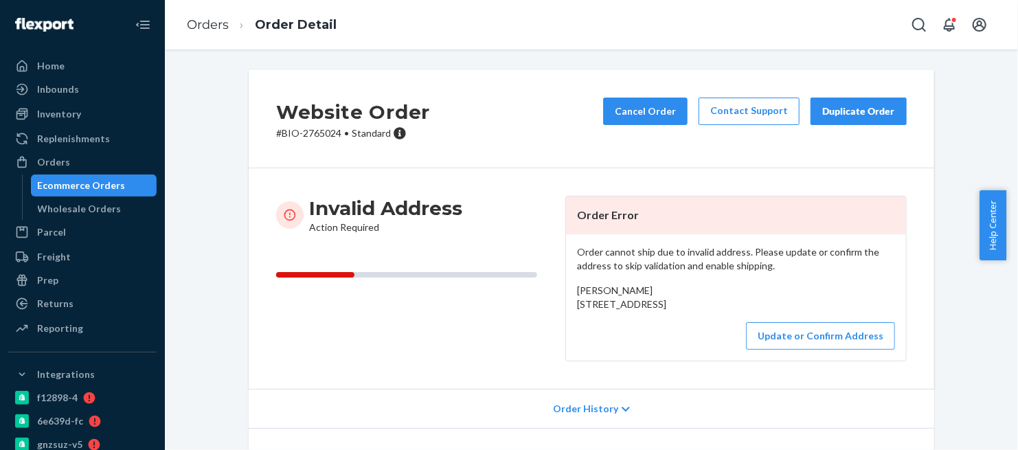
drag, startPoint x: 571, startPoint y: 301, endPoint x: 655, endPoint y: 344, distance: 94.4
click at [655, 311] on div "Linda White 2748 East Woodstock Road Unit 2 Taftsville, VT 05073 US" at bounding box center [736, 297] width 318 height 27
copy span "2748 East Woodstock Road Unit 2 Taftsville, VT 05073 US"
click at [199, 28] on link "Orders" at bounding box center [208, 24] width 42 height 15
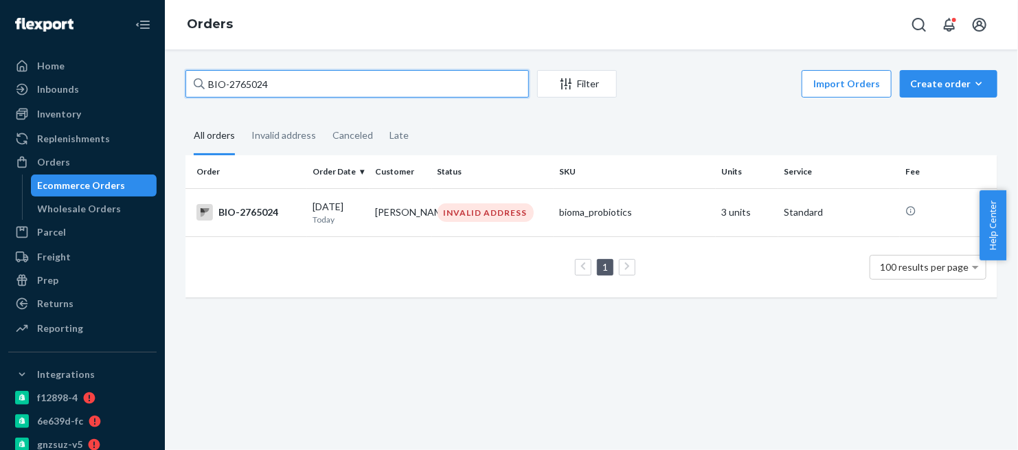
drag, startPoint x: 281, startPoint y: 80, endPoint x: 152, endPoint y: 96, distance: 130.2
click at [161, 93] on div "Home Inbounds Shipping Plans Problems Inventory Products Branded Packaging Repl…" at bounding box center [509, 225] width 1018 height 450
paste input "4980"
type input "BIO-2764980"
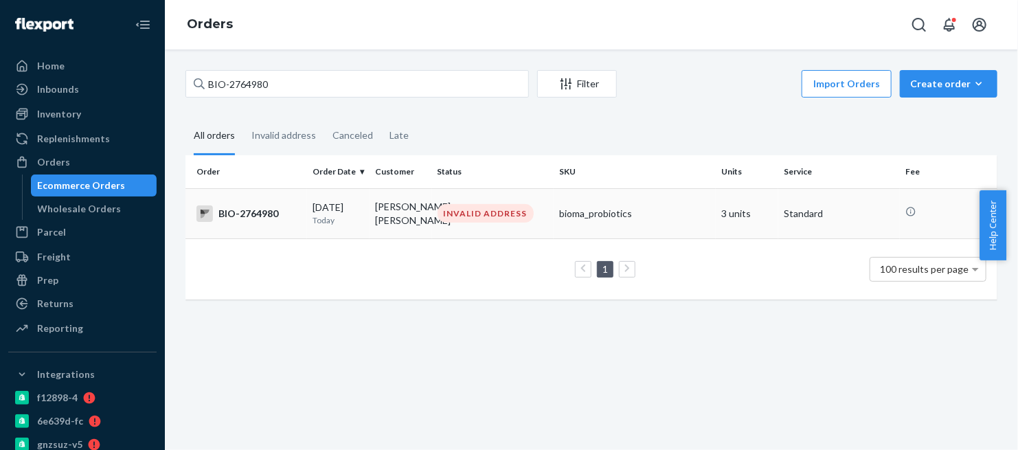
click at [252, 213] on div "BIO-2764980" at bounding box center [249, 213] width 105 height 16
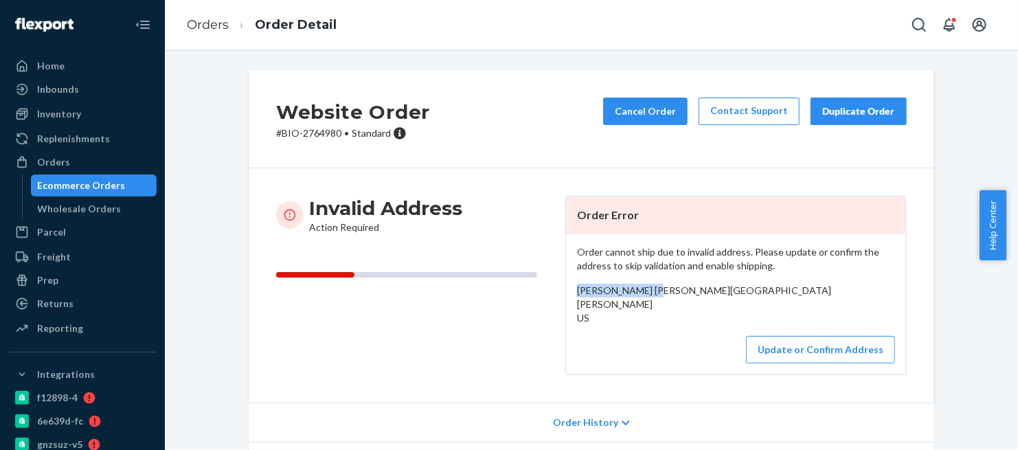
drag, startPoint x: 653, startPoint y: 287, endPoint x: 567, endPoint y: 293, distance: 86.1
click at [567, 293] on div "Order cannot ship due to invalid address. Please update or confirm the address …" at bounding box center [736, 304] width 340 height 140
drag, startPoint x: 569, startPoint y: 307, endPoint x: 625, endPoint y: 332, distance: 60.9
click at [625, 332] on div "Order cannot ship due to invalid address. Please update or confirm the address …" at bounding box center [736, 304] width 340 height 140
click at [807, 364] on button "Update or Confirm Address" at bounding box center [820, 349] width 149 height 27
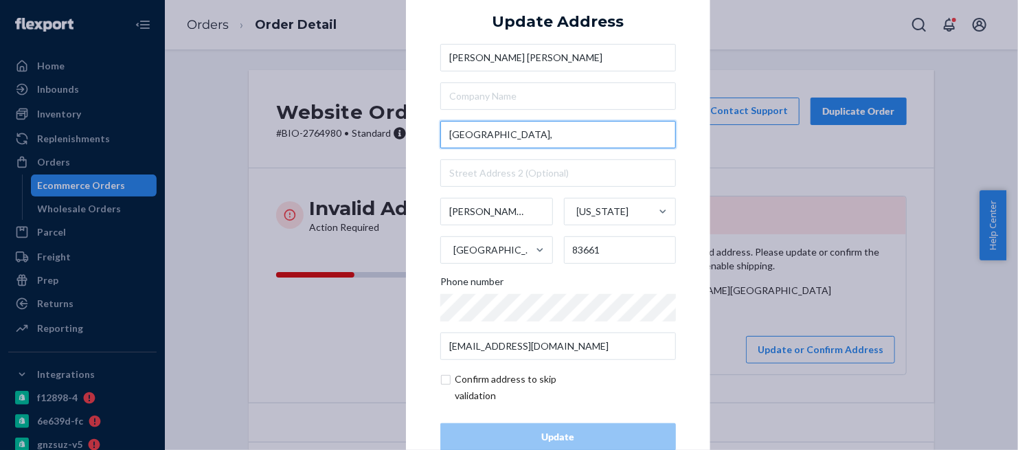
drag, startPoint x: 515, startPoint y: 134, endPoint x: 412, endPoint y: 137, distance: 103.8
click at [412, 137] on div "× Update Address Mary Anne Rogers Elcho Avenue, Payette Idaho United States 836…" at bounding box center [558, 225] width 304 height 520
paste input "PO Box 4 Payette, ID 83661 US"
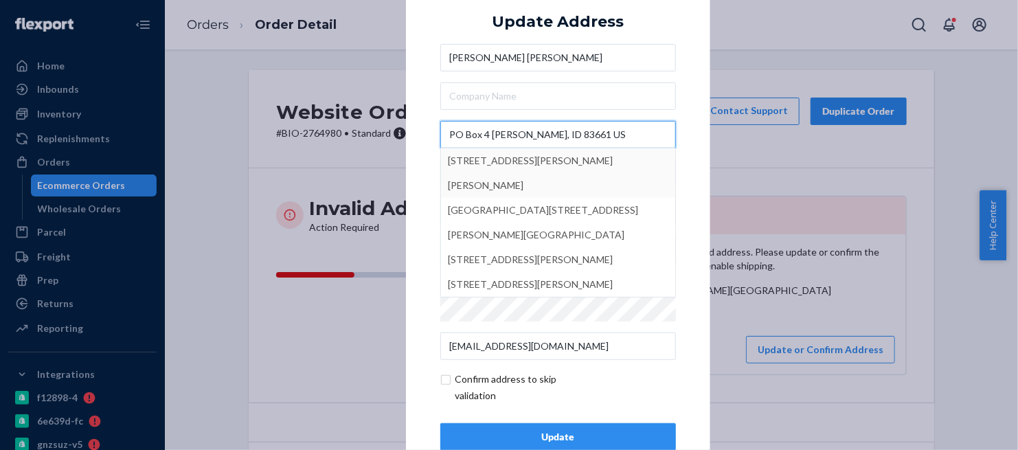
drag, startPoint x: 484, startPoint y: 133, endPoint x: 599, endPoint y: 133, distance: 114.8
click at [599, 133] on input "PO Box 4 Payette, ID 83661 US" at bounding box center [558, 134] width 236 height 27
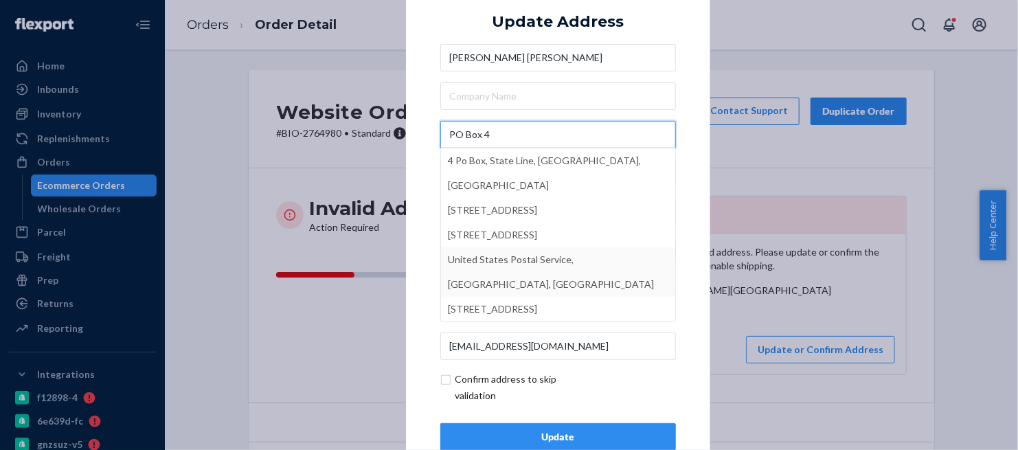
type input "PO Box 4"
click at [685, 256] on div "× Update Address Mary Anne Rogers PO Box 4 4 Po Box, State Line, MS, USA 4 Box …" at bounding box center [558, 225] width 304 height 520
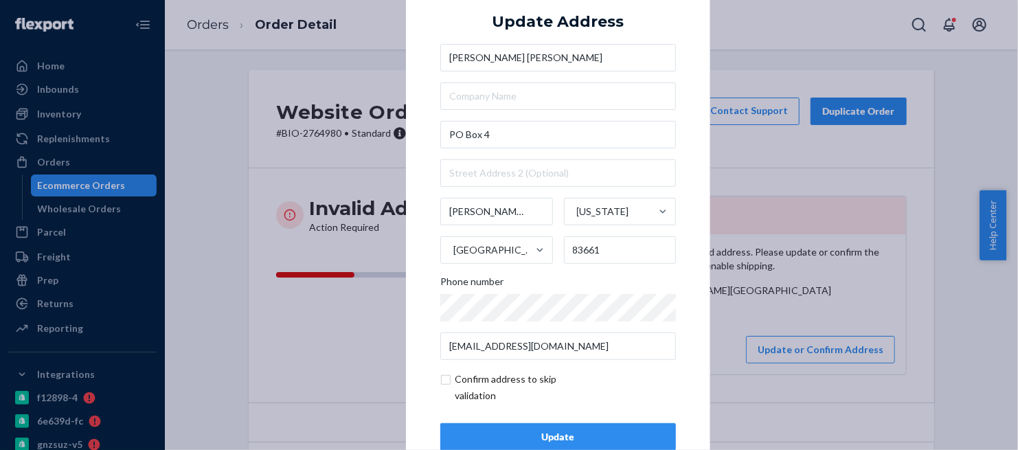
click at [566, 436] on div "Update" at bounding box center [558, 437] width 212 height 14
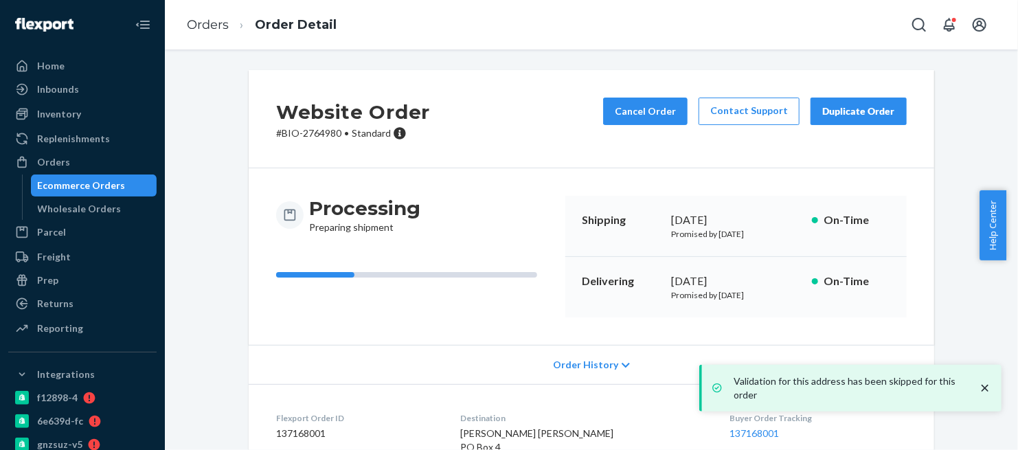
click at [320, 138] on p "# BIO-2764980 • Standard" at bounding box center [353, 133] width 154 height 14
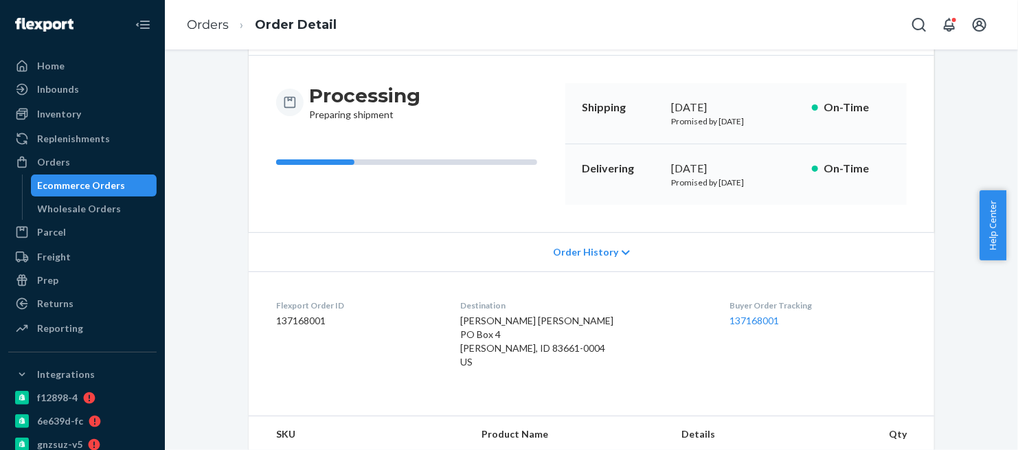
scroll to position [153, 0]
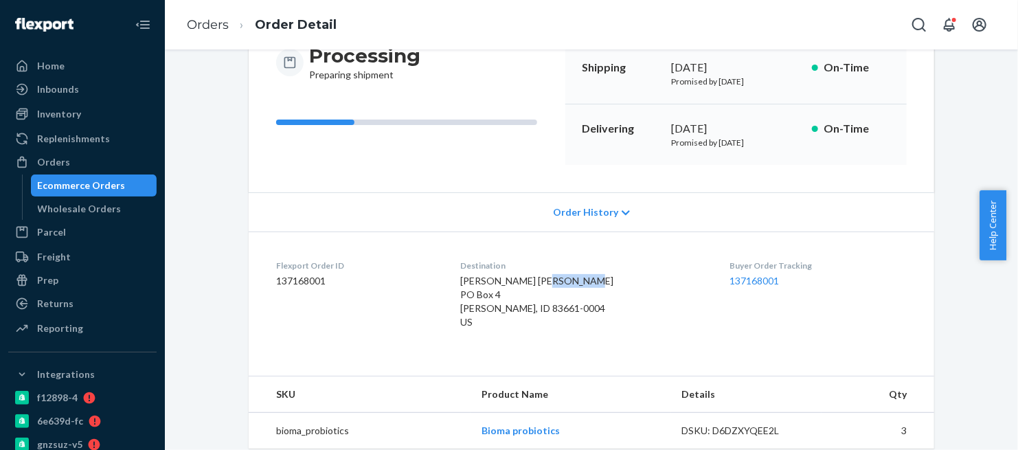
drag, startPoint x: 525, startPoint y: 298, endPoint x: 470, endPoint y: 300, distance: 55.0
click at [470, 300] on dl "Flexport Order ID 137168001 Destination Mary Anne Rogers PO Box 4 Payette, ID 8…" at bounding box center [592, 297] width 686 height 131
drag, startPoint x: 520, startPoint y: 311, endPoint x: 599, endPoint y: 313, distance: 79.1
click at [599, 313] on div "Mary Anne Rogers PO Box 4 Payette, ID 83661-0004 US" at bounding box center [583, 301] width 247 height 55
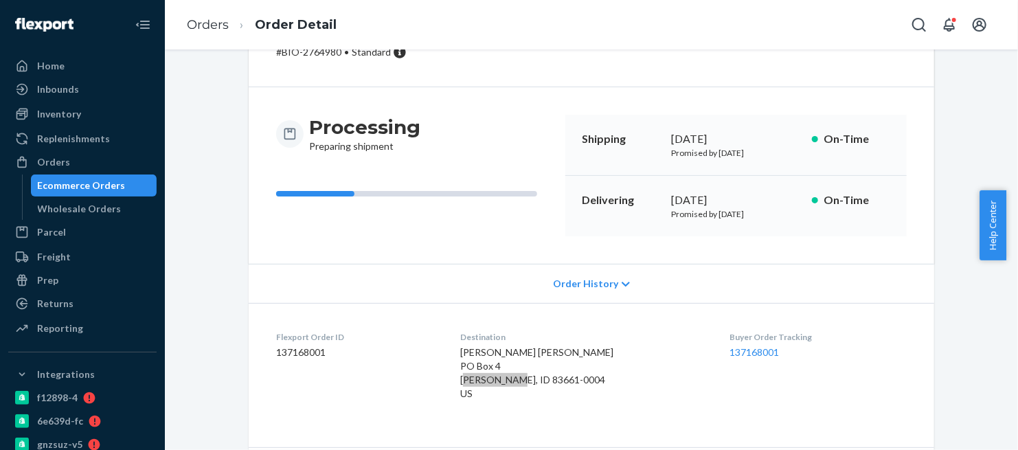
scroll to position [0, 0]
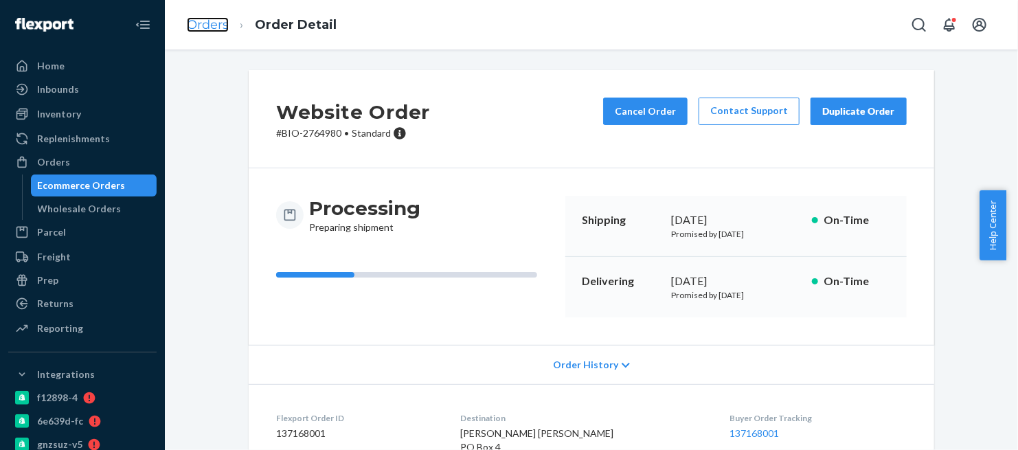
click at [190, 25] on link "Orders" at bounding box center [208, 24] width 42 height 15
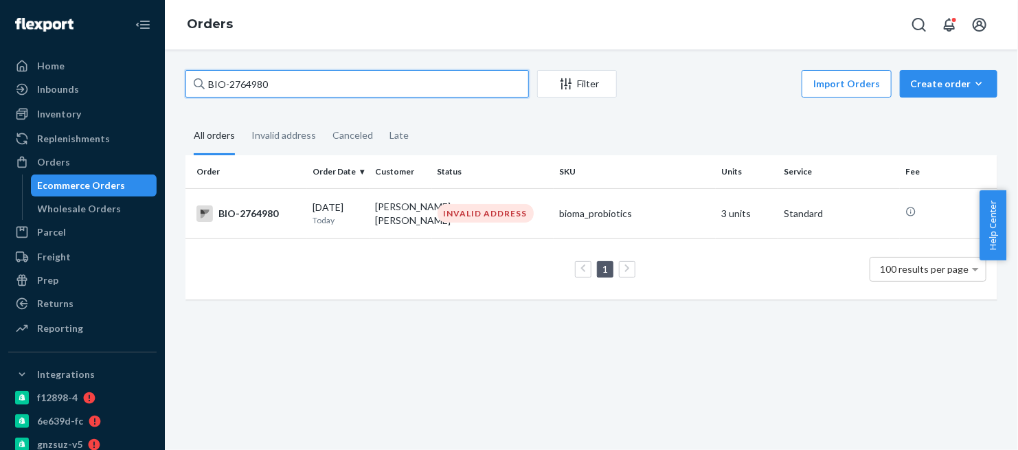
drag, startPoint x: 284, startPoint y: 83, endPoint x: 169, endPoint y: 91, distance: 115.0
click at [169, 91] on div "BIO-2764980 Filter Import Orders Create order Ecommerce order Removal order All…" at bounding box center [592, 249] width 854 height 401
paste input "68"
type input "BIO-2764968"
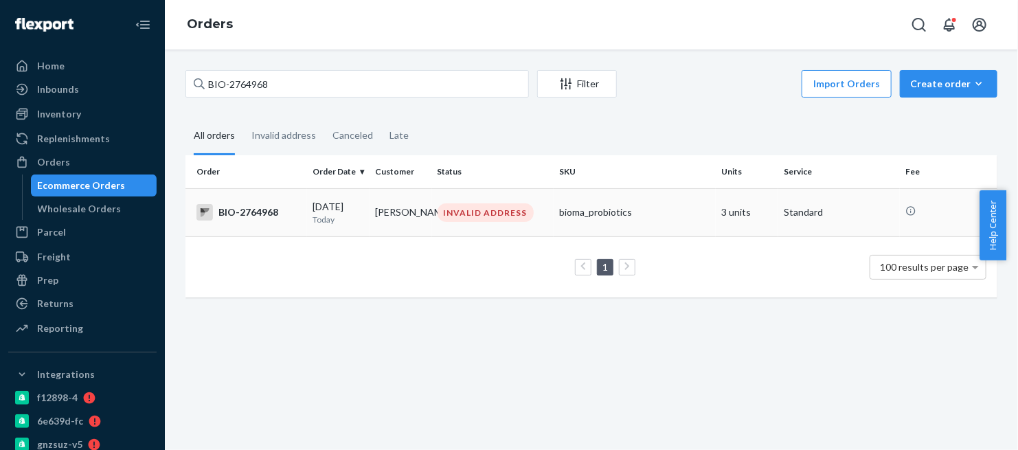
click at [274, 213] on div "BIO-2764968" at bounding box center [249, 212] width 105 height 16
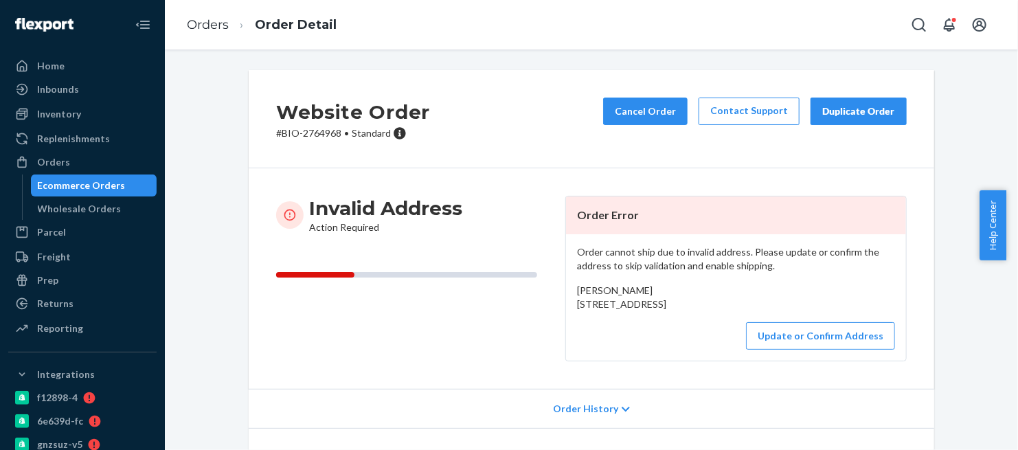
drag, startPoint x: 570, startPoint y: 307, endPoint x: 654, endPoint y: 326, distance: 85.9
click at [654, 326] on div "Order cannot ship due to invalid address. Please update or confirm the address …" at bounding box center [736, 297] width 340 height 126
click at [794, 350] on button "Update or Confirm Address" at bounding box center [820, 335] width 149 height 27
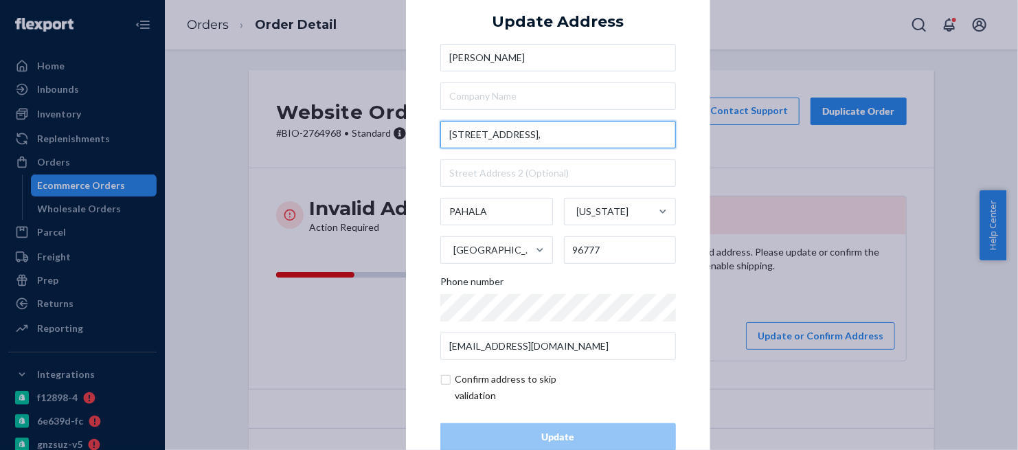
click at [548, 133] on input "96-1136 ILIAU STREET," at bounding box center [558, 134] width 236 height 27
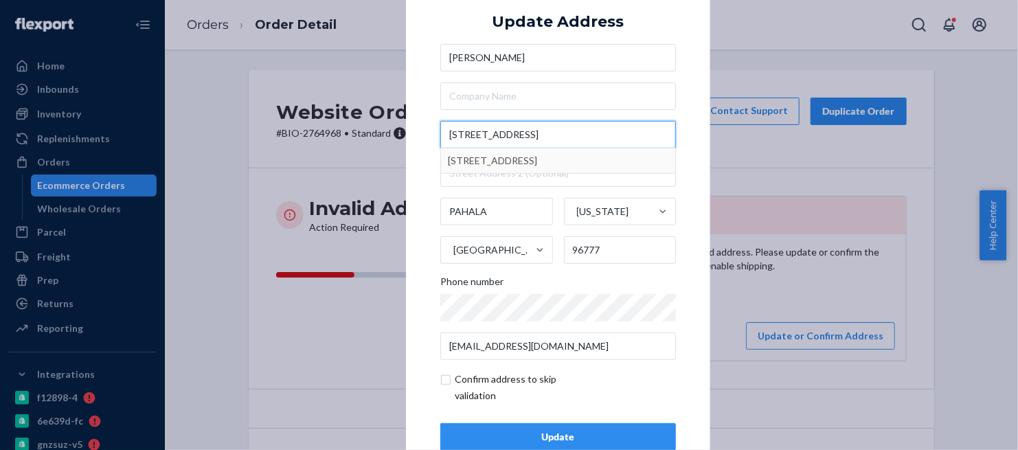
scroll to position [34, 0]
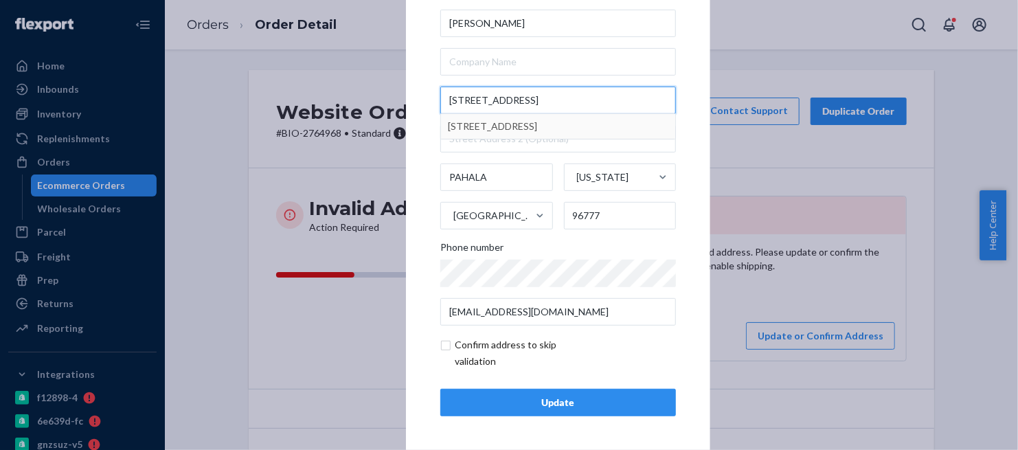
type input "96-1136 ILIAU STREET"
click at [546, 405] on div "Update" at bounding box center [558, 403] width 212 height 14
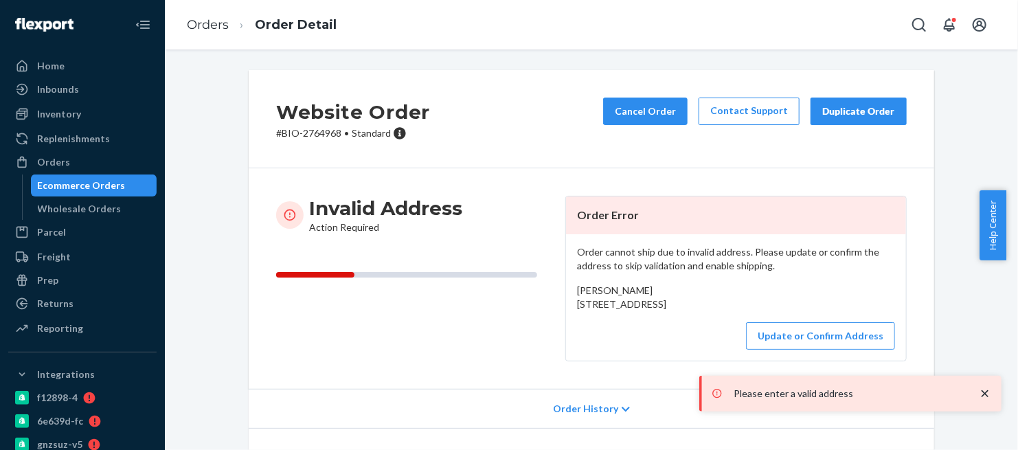
click at [986, 392] on icon "close toast" at bounding box center [985, 393] width 7 height 7
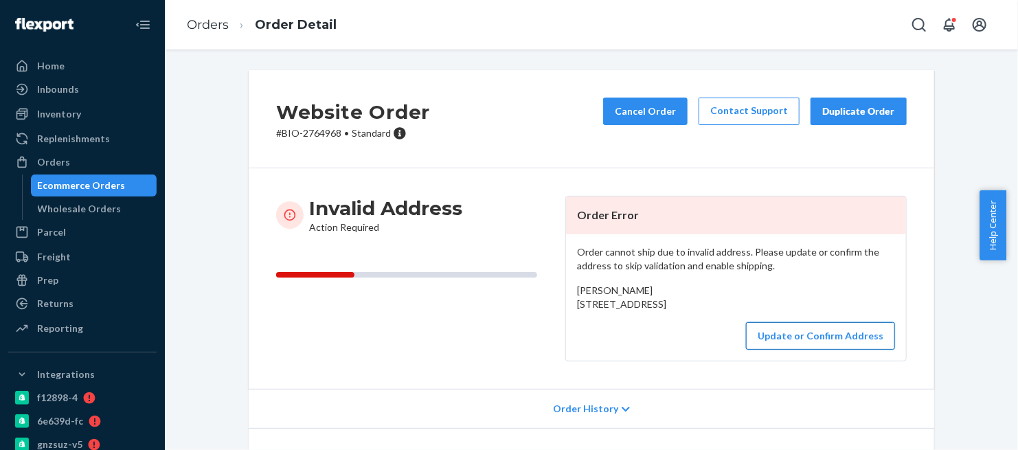
click at [783, 350] on button "Update or Confirm Address" at bounding box center [820, 335] width 149 height 27
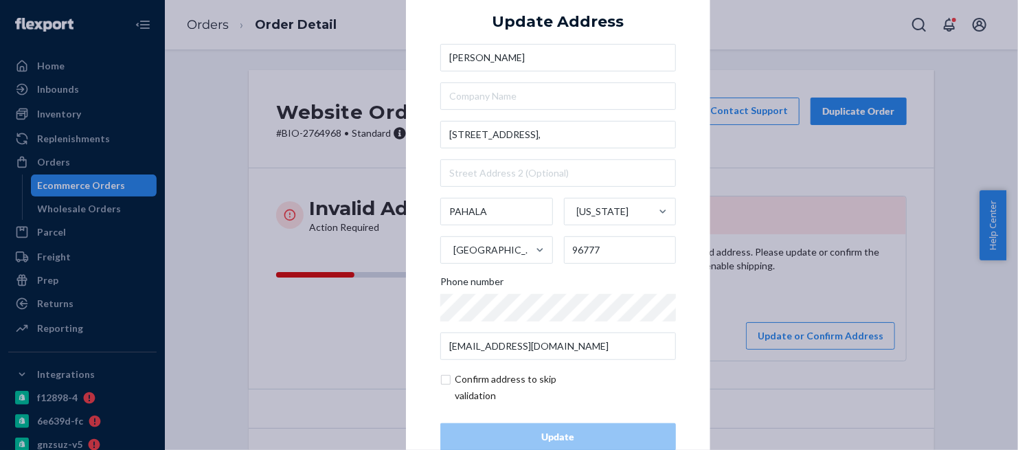
click at [440, 381] on input "checkbox" at bounding box center [519, 387] width 159 height 33
checkbox input "true"
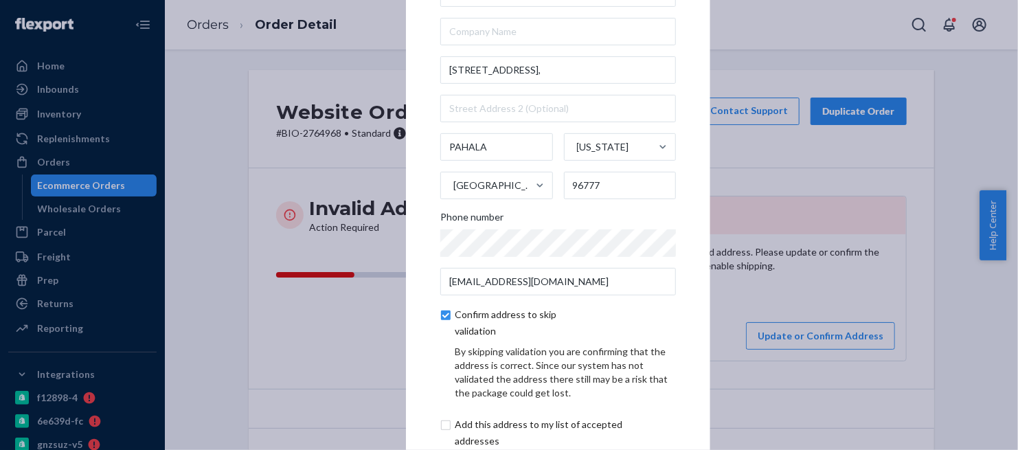
click at [440, 432] on input "checkbox" at bounding box center [554, 432] width 229 height 33
checkbox input "true"
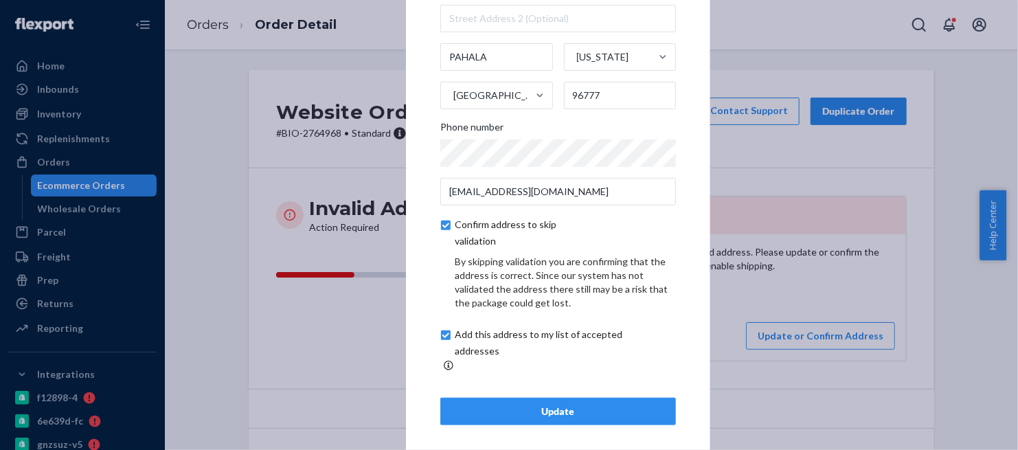
scroll to position [92, 0]
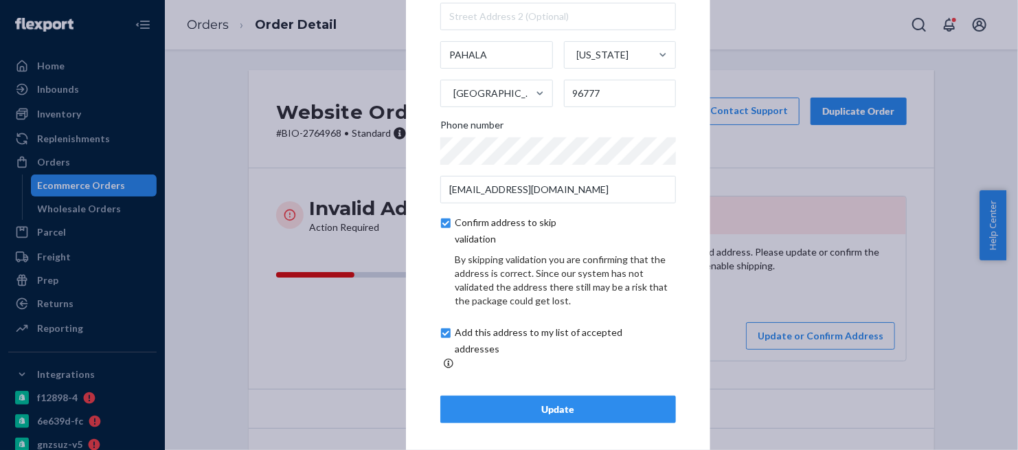
click at [575, 406] on div "Update" at bounding box center [558, 410] width 212 height 14
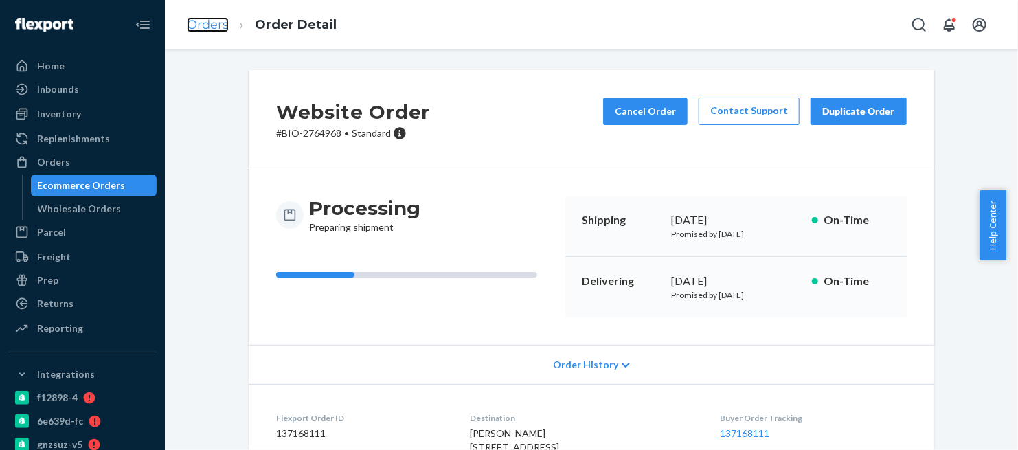
click at [198, 25] on link "Orders" at bounding box center [208, 24] width 42 height 15
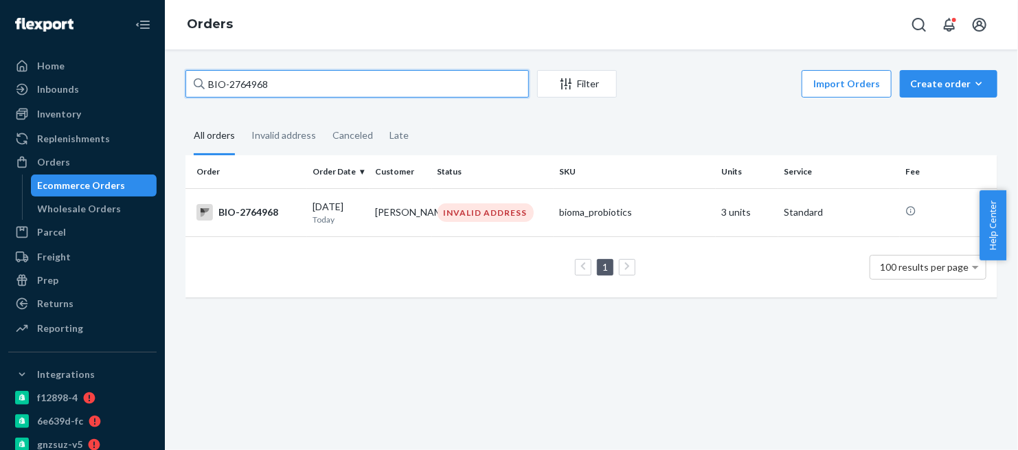
drag, startPoint x: 290, startPoint y: 84, endPoint x: 168, endPoint y: 96, distance: 122.9
click at [168, 96] on div "BIO-2764968 Filter Import Orders Create order Ecommerce order Removal order All…" at bounding box center [592, 249] width 854 height 401
paste input "6445"
type input "BIO-2766445"
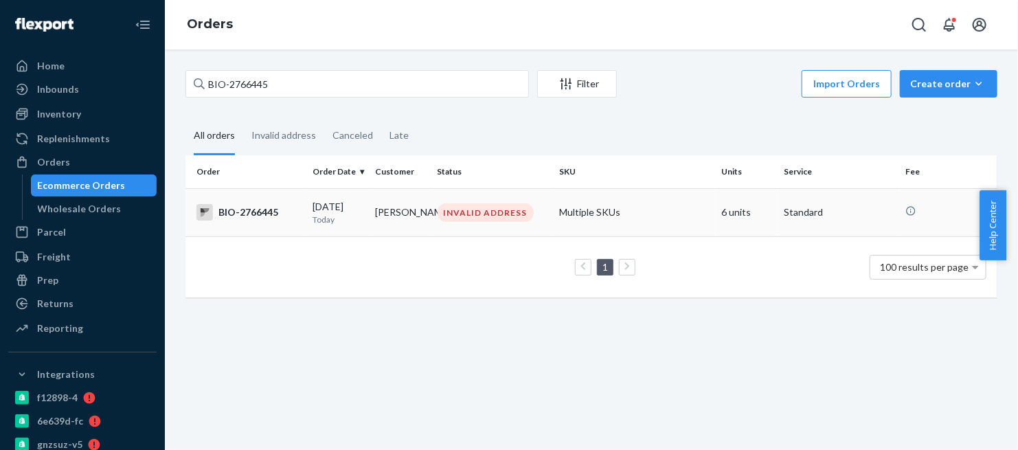
click at [257, 213] on div "BIO-2766445" at bounding box center [249, 212] width 105 height 16
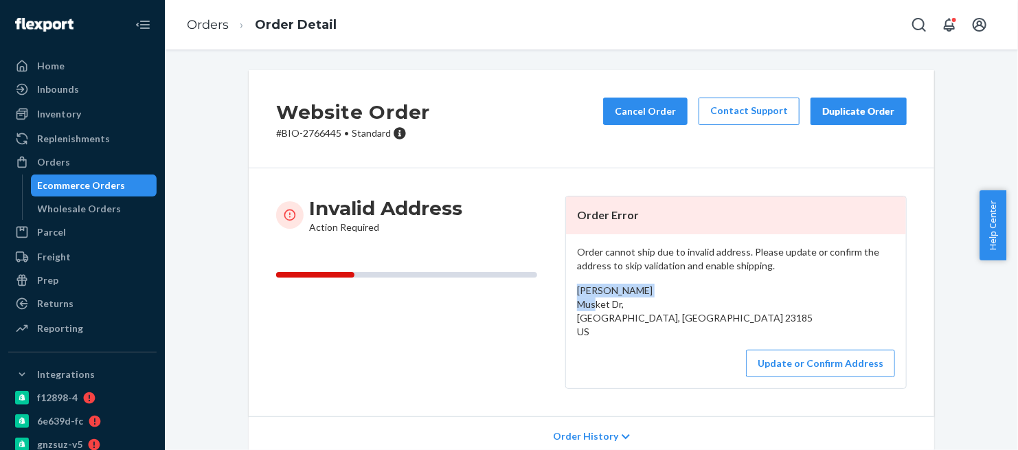
drag, startPoint x: 664, startPoint y: 288, endPoint x: 567, endPoint y: 290, distance: 96.9
click at [567, 290] on div "Order cannot ship due to invalid address. Please update or confirm the address …" at bounding box center [736, 311] width 340 height 154
click at [794, 368] on button "Update or Confirm Address" at bounding box center [820, 363] width 149 height 27
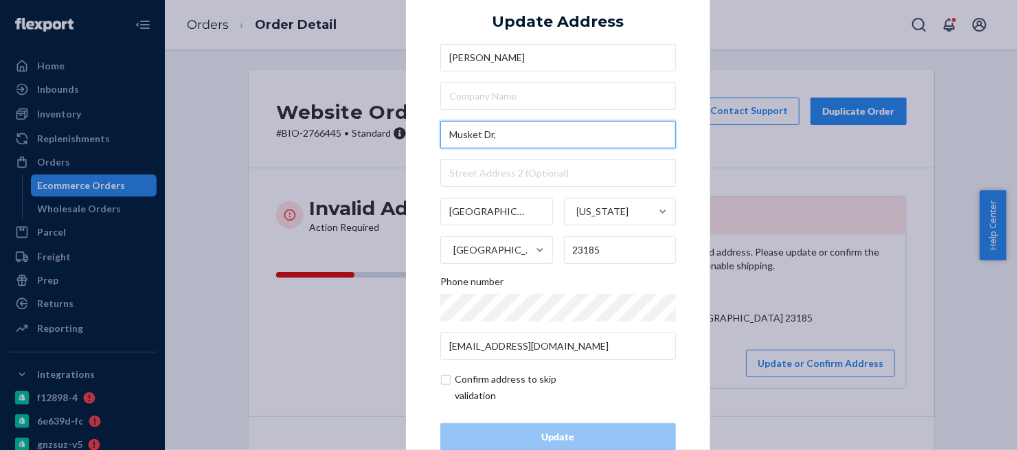
drag, startPoint x: 502, startPoint y: 137, endPoint x: 430, endPoint y: 142, distance: 73.0
click at [430, 142] on div "× Update Address MICHELE RAE Selby Musket Dr, Williamsburg Virginia United Stat…" at bounding box center [558, 225] width 304 height 520
paste input "600 Musket Dr"
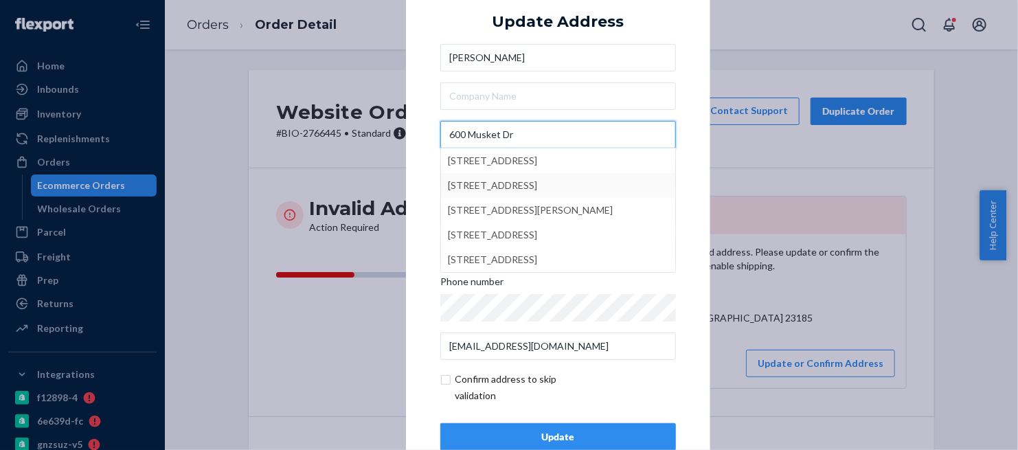
type input "600 Musket Dr"
click at [689, 171] on div "× Update Address MICHELE RAE Selby 600 Musket Dr 600 Musket Drive, Williamsburg…" at bounding box center [558, 225] width 304 height 520
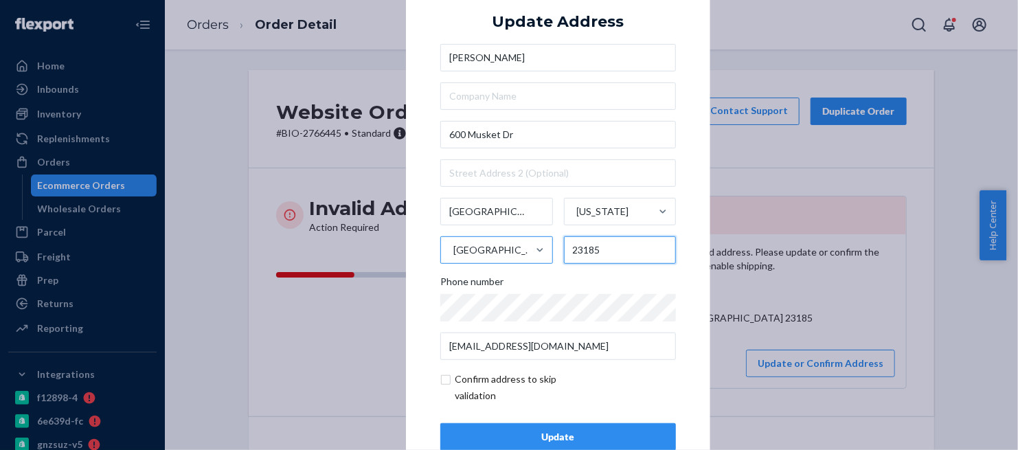
drag, startPoint x: 601, startPoint y: 254, endPoint x: 547, endPoint y: 261, distance: 54.8
click at [547, 261] on div "Williamsburg Virginia United States 23185" at bounding box center [558, 231] width 236 height 66
paste input "-5302"
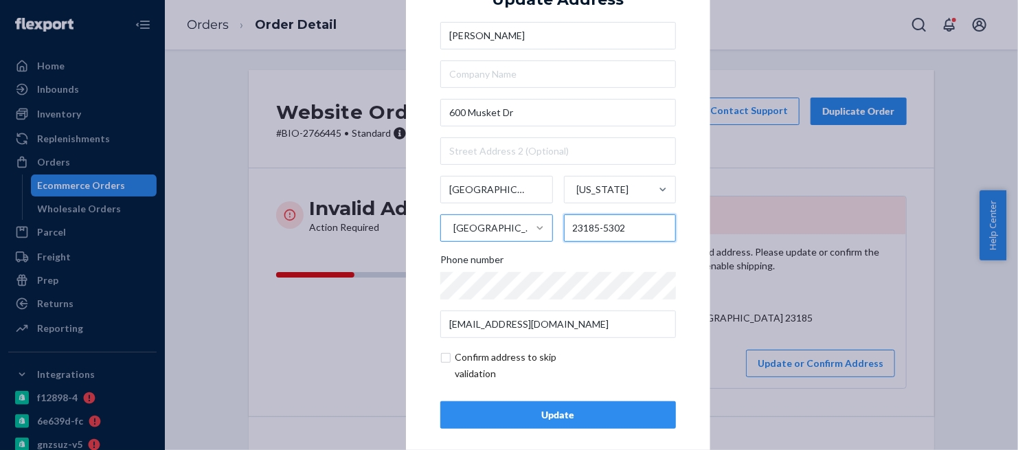
scroll to position [34, 0]
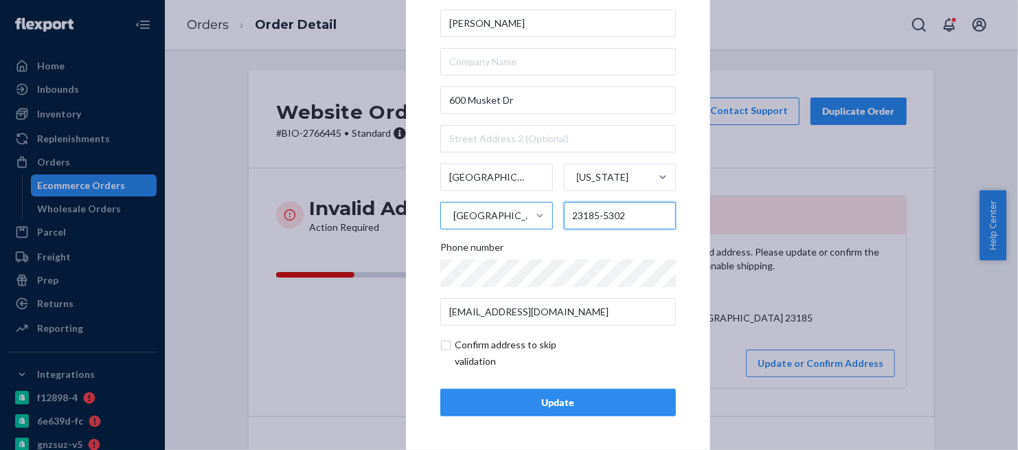
type input "23185-5302"
click at [574, 401] on div "Update" at bounding box center [558, 403] width 212 height 14
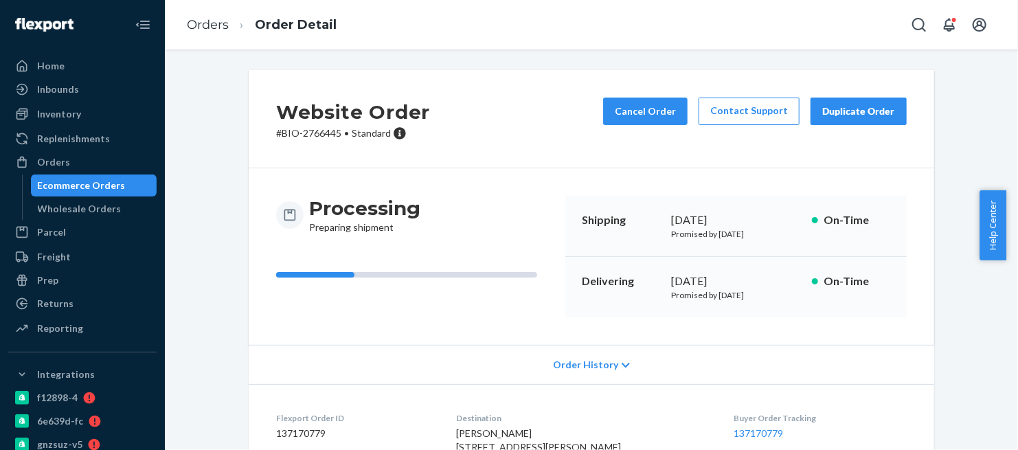
click at [316, 130] on p "# BIO-2766445 • Standard" at bounding box center [353, 133] width 154 height 14
click at [215, 24] on link "Orders" at bounding box center [208, 24] width 42 height 15
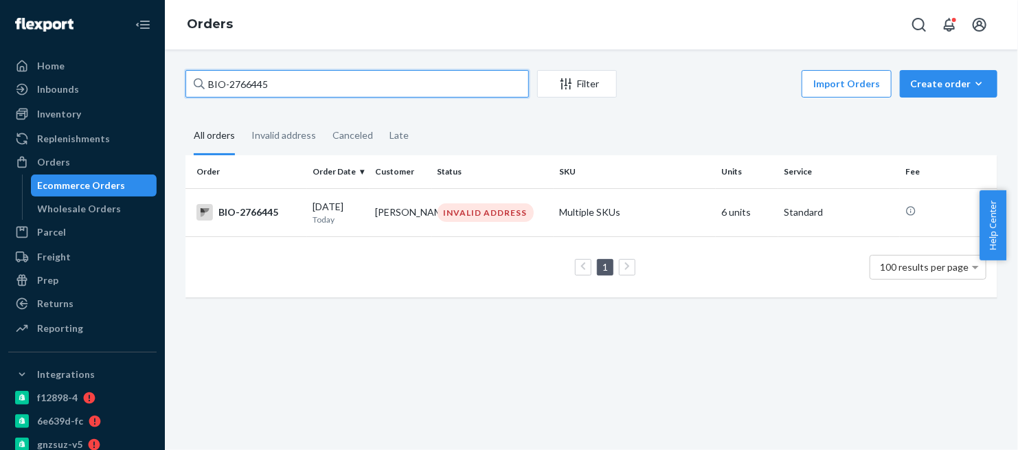
drag, startPoint x: 275, startPoint y: 80, endPoint x: 186, endPoint y: 98, distance: 91.2
click at [186, 98] on div "BIO-2766445 Filter Import Orders Create order Ecommerce order Removal order" at bounding box center [592, 85] width 812 height 31
paste input "7326"
type input "BIO-2767326"
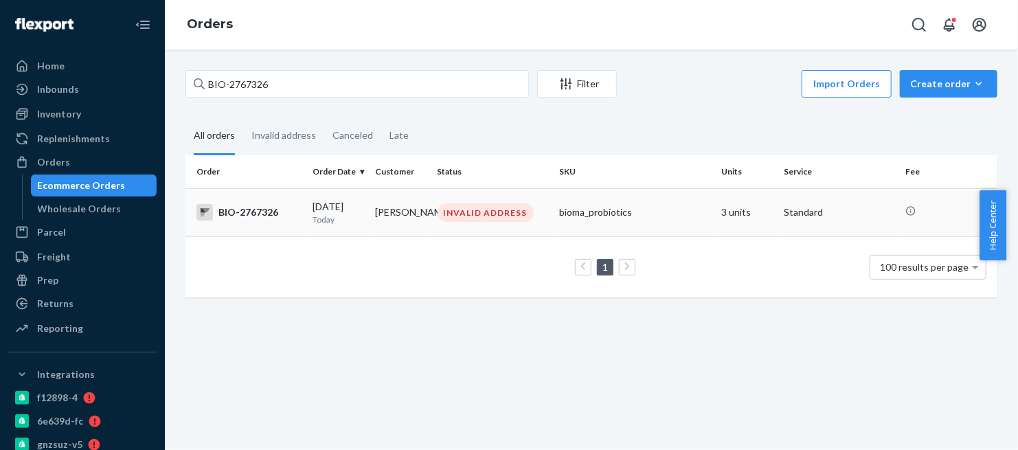
click at [254, 210] on div "BIO-2767326" at bounding box center [249, 212] width 105 height 16
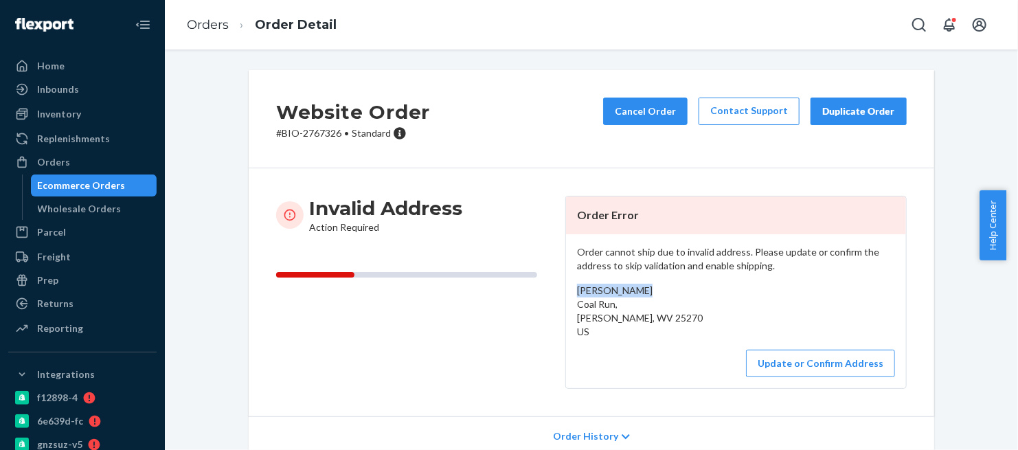
drag, startPoint x: 628, startPoint y: 290, endPoint x: 564, endPoint y: 290, distance: 64.6
click at [566, 290] on div "Order cannot ship due to invalid address. Please update or confirm the address …" at bounding box center [736, 311] width 340 height 154
click at [819, 363] on button "Update or Confirm Address" at bounding box center [820, 363] width 149 height 27
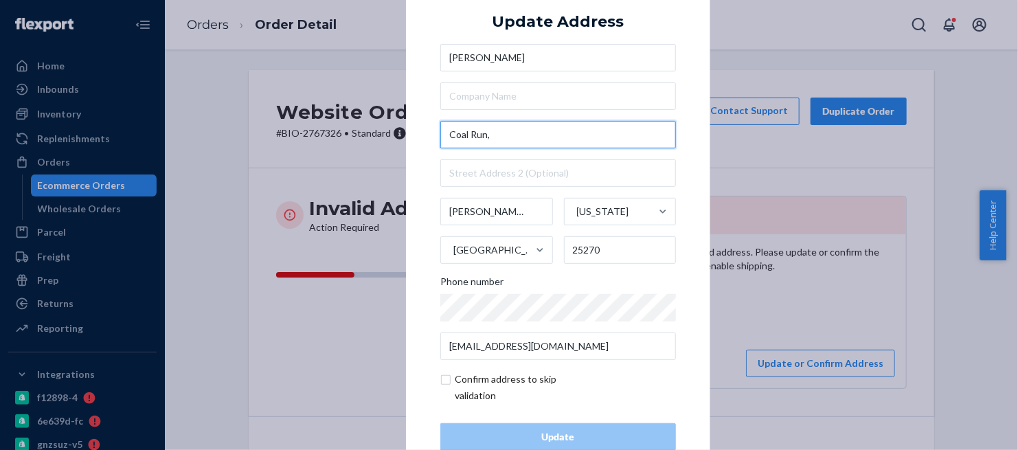
drag, startPoint x: 498, startPoint y: 135, endPoint x: 415, endPoint y: 137, distance: 83.2
click at [415, 137] on div "× Update Address Julia Whiting Coal Run, Reedy West Virginia United States 2527…" at bounding box center [558, 225] width 304 height 520
paste input "258 Co Rte 7/9"
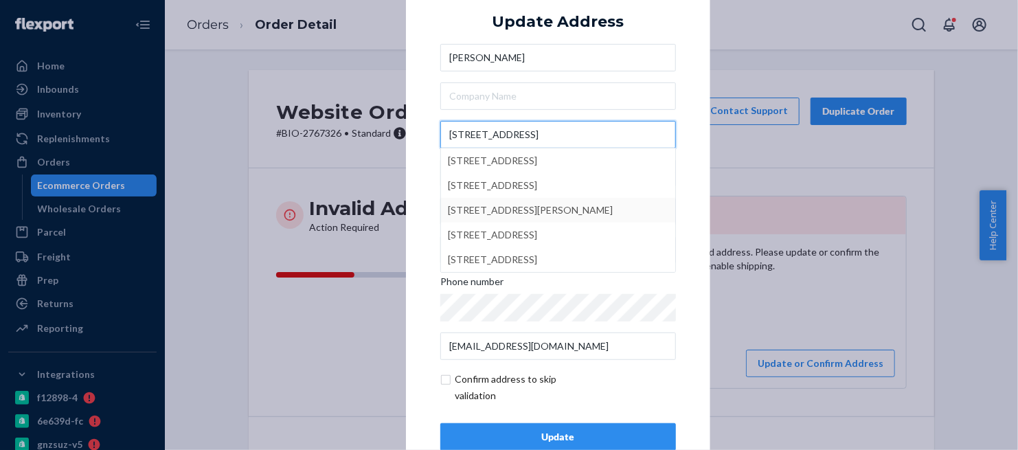
type input "258 Co Rte 7/9"
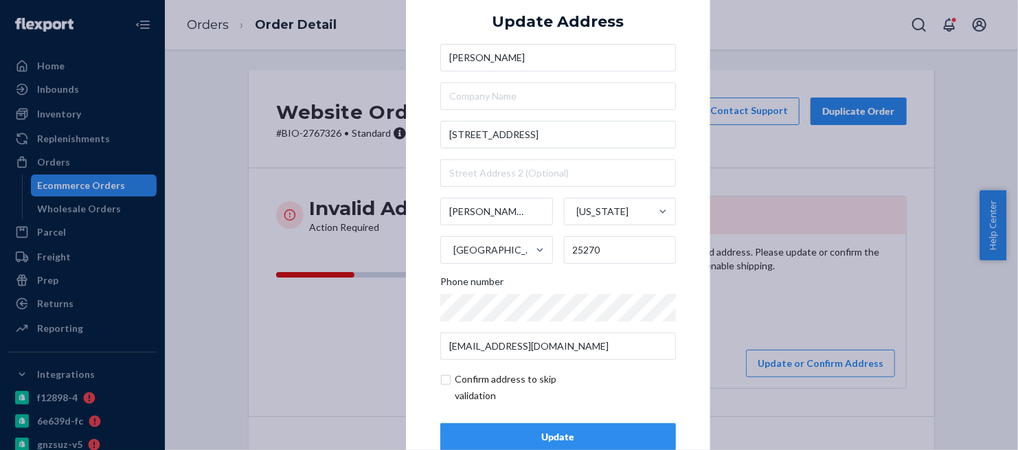
click at [584, 438] on div "Update" at bounding box center [558, 437] width 212 height 14
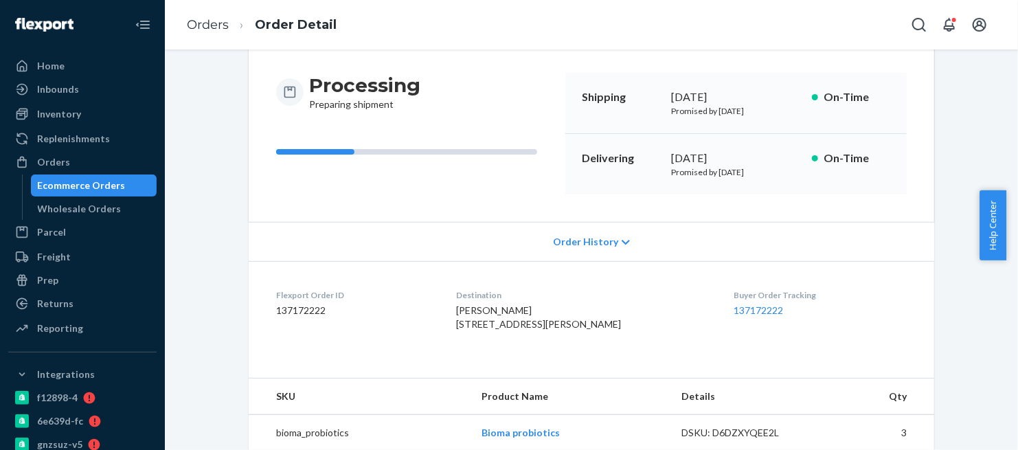
scroll to position [153, 0]
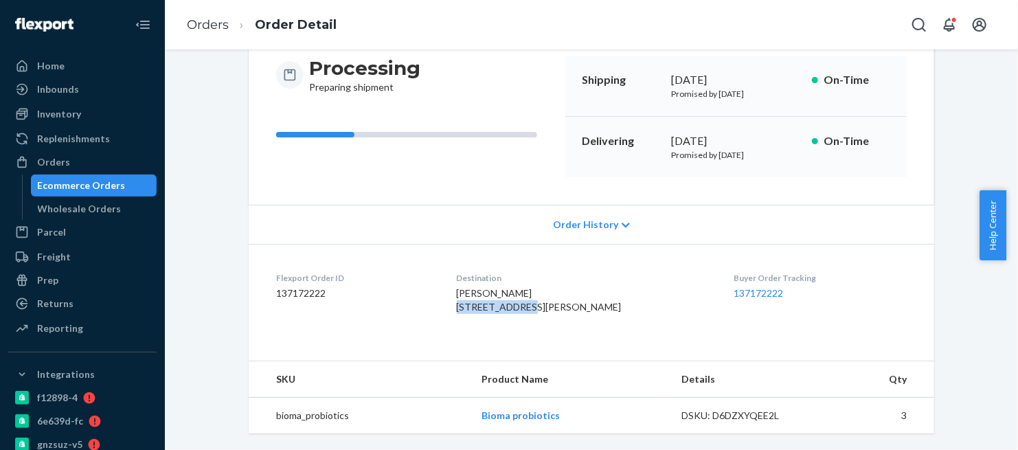
drag, startPoint x: 549, startPoint y: 290, endPoint x: 464, endPoint y: 295, distance: 85.4
click at [464, 295] on dl "Flexport Order ID 137172222 Destination Julia Whiting 258 Co Rte 7/9 Reedy, WV …" at bounding box center [592, 295] width 686 height 103
drag, startPoint x: 522, startPoint y: 310, endPoint x: 584, endPoint y: 308, distance: 62.6
click at [584, 308] on div "Julia Whiting 258 Co Rte 7/9 Reedy, WV 25270-9442 US" at bounding box center [585, 300] width 256 height 27
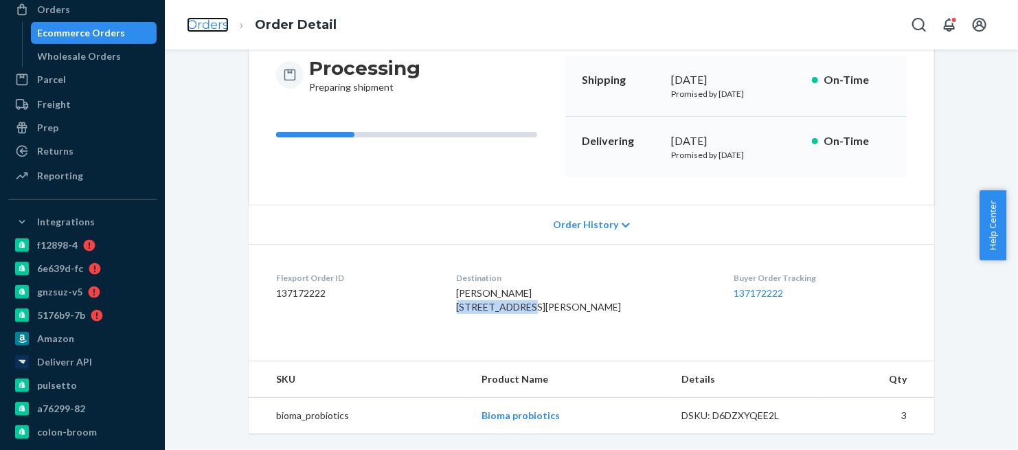
click at [208, 28] on link "Orders" at bounding box center [208, 24] width 42 height 15
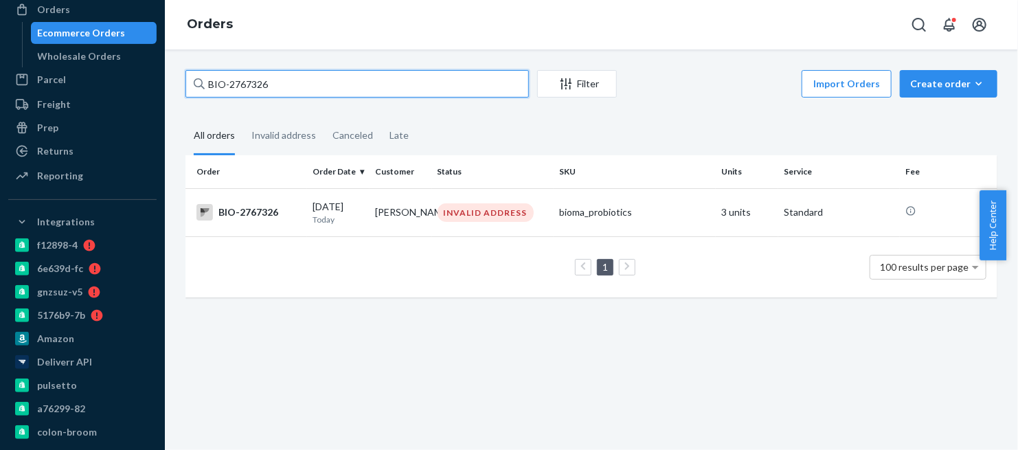
drag, startPoint x: 285, startPoint y: 84, endPoint x: 158, endPoint y: 91, distance: 127.3
click at [158, 91] on div "Home Inbounds Shipping Plans Problems Inventory Products Branded Packaging Repl…" at bounding box center [509, 225] width 1018 height 450
paste input "34"
type input "BIO-2767334"
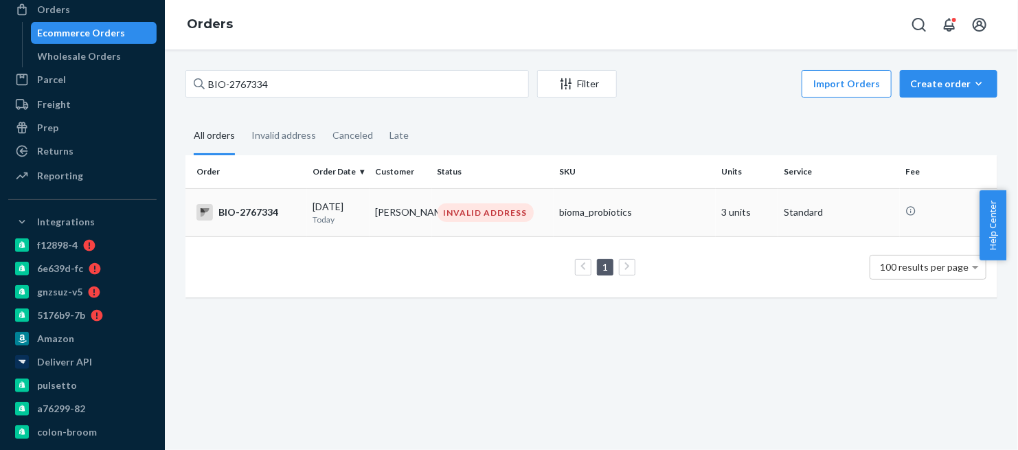
click at [230, 212] on div "BIO-2767334" at bounding box center [249, 212] width 105 height 16
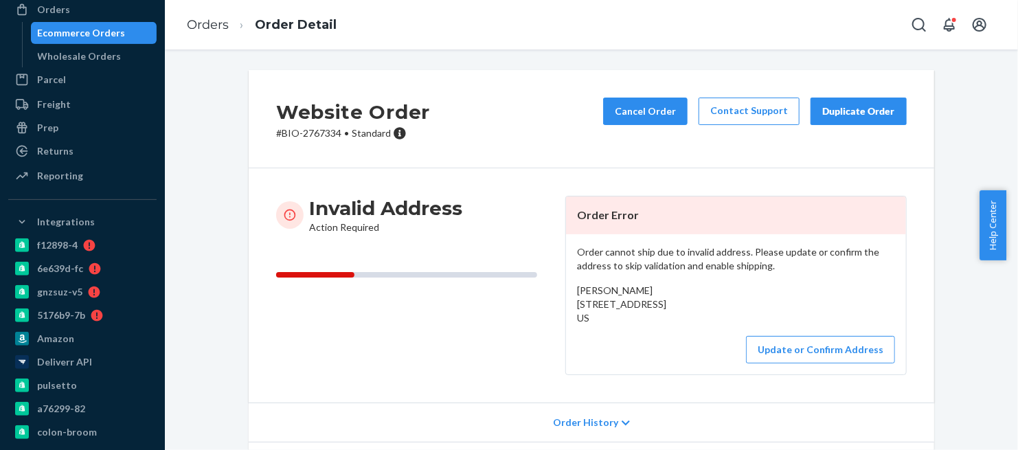
drag, startPoint x: 570, startPoint y: 304, endPoint x: 682, endPoint y: 334, distance: 115.8
click at [682, 334] on div "Order cannot ship due to invalid address. Please update or confirm the address …" at bounding box center [736, 304] width 340 height 140
drag, startPoint x: 636, startPoint y: 290, endPoint x: 560, endPoint y: 291, distance: 75.6
click at [566, 291] on div "Order cannot ship due to invalid address. Please update or confirm the address …" at bounding box center [736, 304] width 340 height 140
click at [777, 362] on button "Update or Confirm Address" at bounding box center [820, 349] width 149 height 27
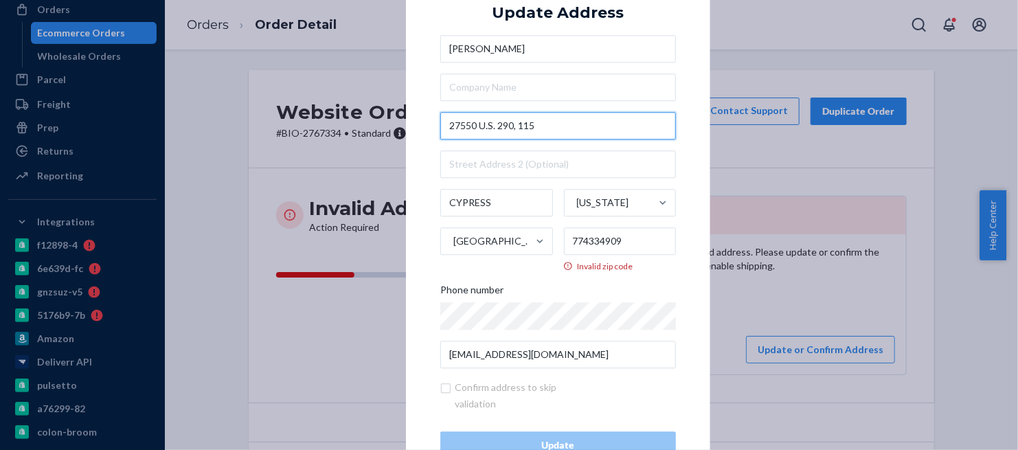
drag, startPoint x: 531, startPoint y: 127, endPoint x: 410, endPoint y: 142, distance: 121.2
click at [410, 142] on div "× Update Address Maria Razeto 27550 U.S. 290, 115 CYPRESS Texas United States 7…" at bounding box center [558, 225] width 304 height 537
paste input "S-290 Frontage Rd"
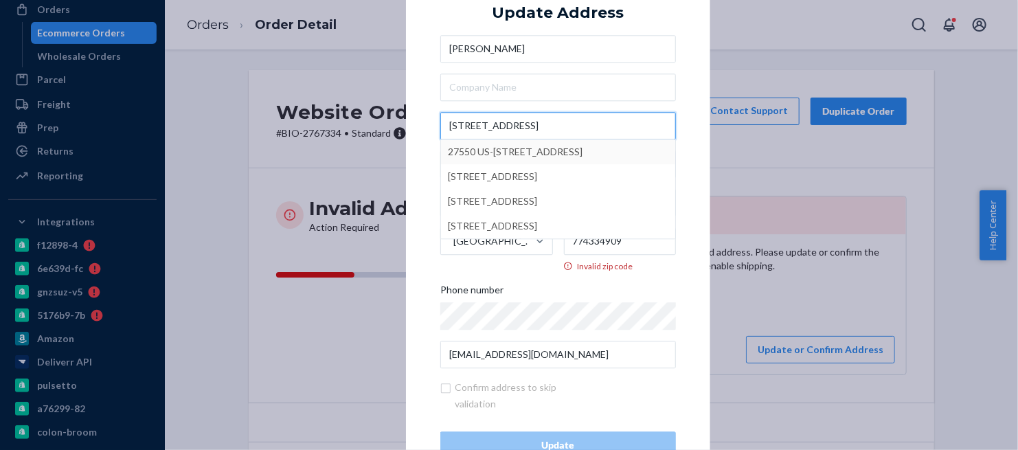
type input "27550 US-290 Frontage Rd"
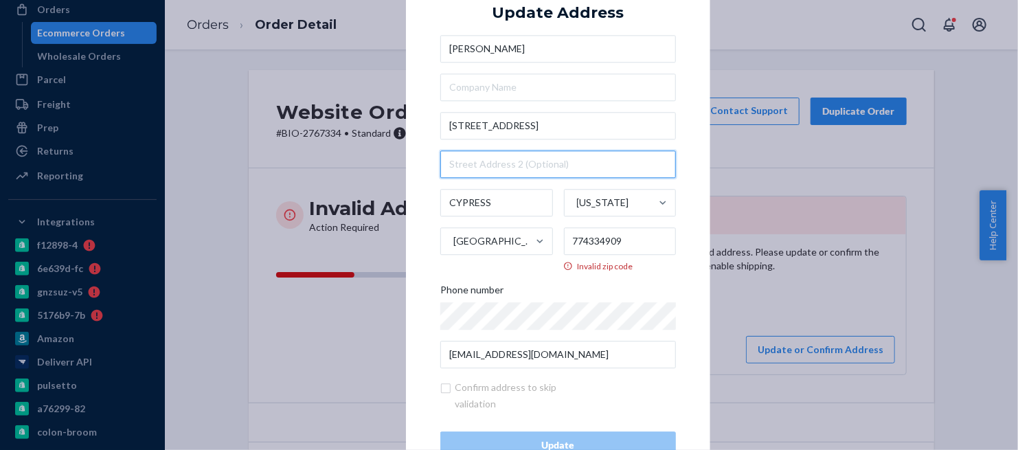
click at [468, 161] on input "text" at bounding box center [558, 163] width 236 height 27
paste input "Apartment 115"
type input "Apartment 115"
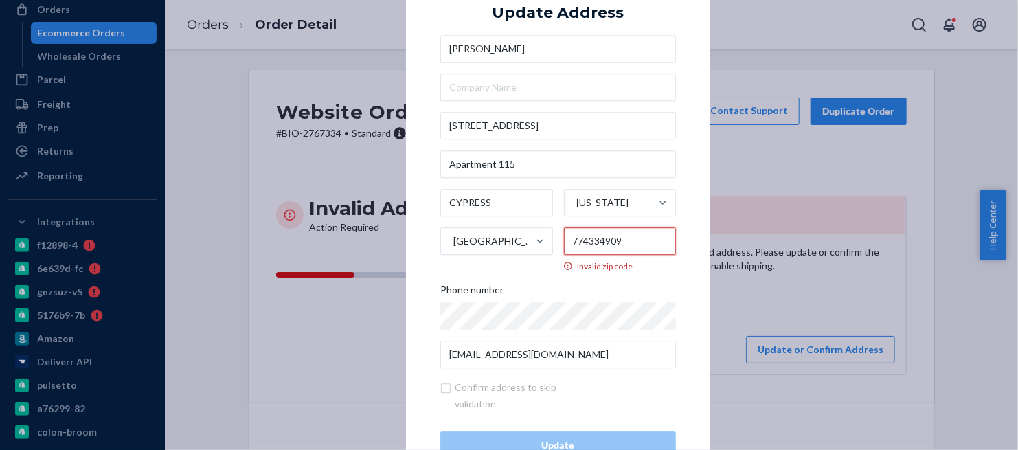
drag, startPoint x: 625, startPoint y: 243, endPoint x: 550, endPoint y: 245, distance: 75.6
click at [550, 245] on div "CYPRESS Texas United States 774334909 Invalid zip code" at bounding box center [558, 230] width 236 height 83
paste input "text"
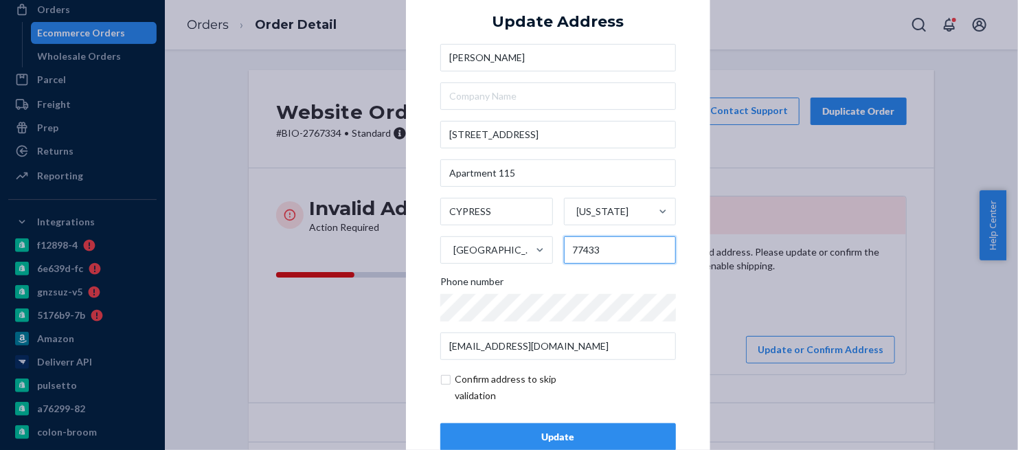
type input "77433"
click at [559, 438] on div "Update" at bounding box center [558, 437] width 212 height 14
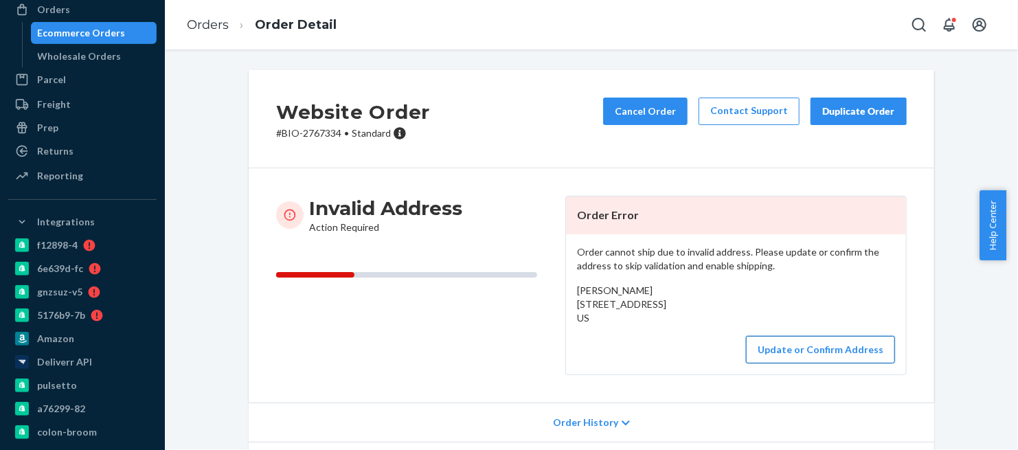
click at [825, 361] on button "Update or Confirm Address" at bounding box center [820, 349] width 149 height 27
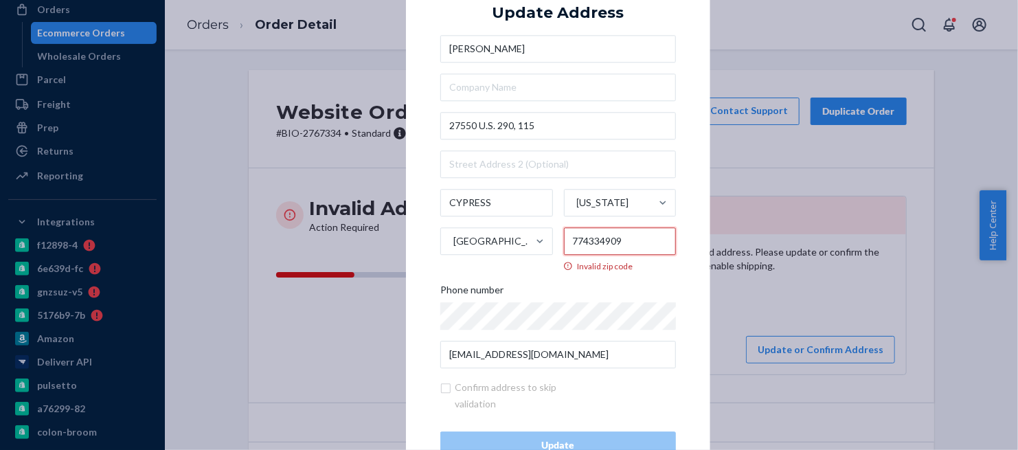
drag, startPoint x: 621, startPoint y: 238, endPoint x: 564, endPoint y: 241, distance: 57.8
click at [564, 241] on input "774334909" at bounding box center [620, 240] width 113 height 27
paste input "-"
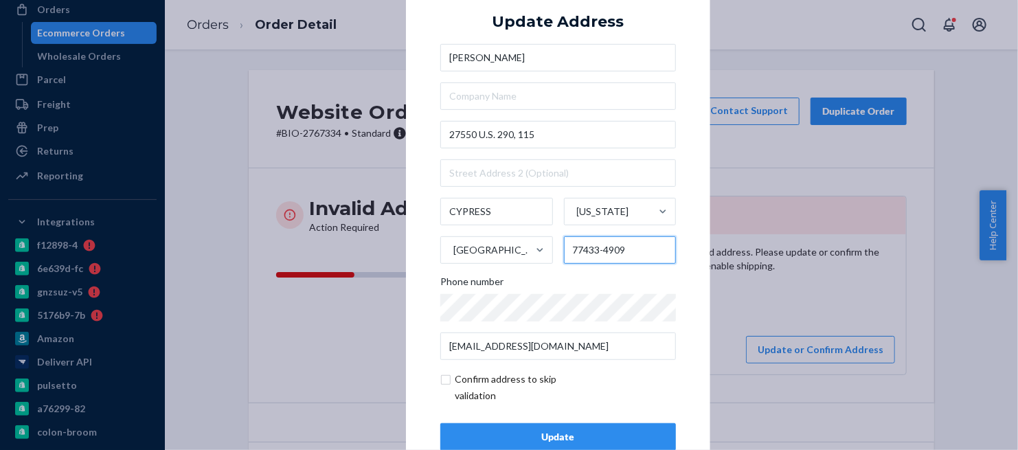
type input "77433-4909"
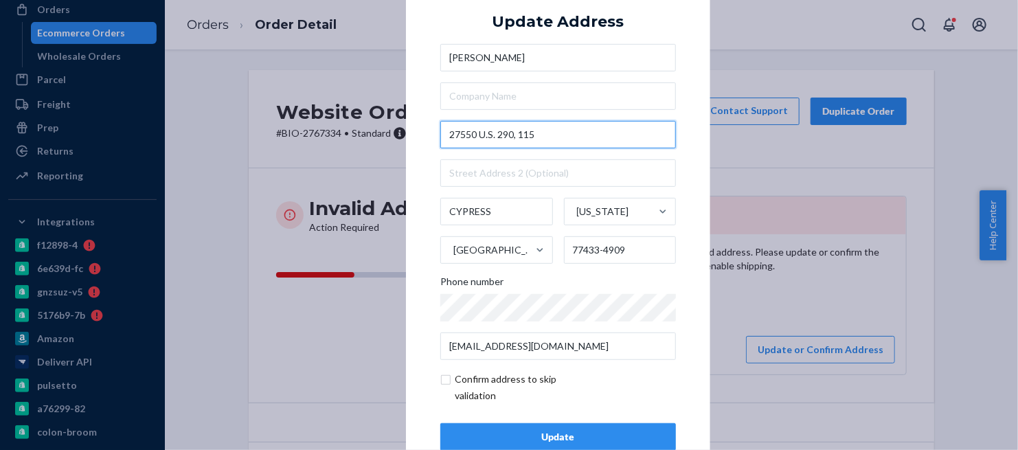
drag, startPoint x: 514, startPoint y: 136, endPoint x: 563, endPoint y: 136, distance: 48.8
click at [563, 136] on input "27550 U.S. 290, 115" at bounding box center [558, 134] width 236 height 27
click at [546, 135] on input "27550 U.S. 290, 115" at bounding box center [558, 134] width 236 height 27
drag, startPoint x: 513, startPoint y: 142, endPoint x: 416, endPoint y: 149, distance: 97.9
click at [416, 149] on div "× Update Address Maria Razeto 27550 U.S. 290, 115 CYPRESS Texas United States 7…" at bounding box center [558, 225] width 304 height 520
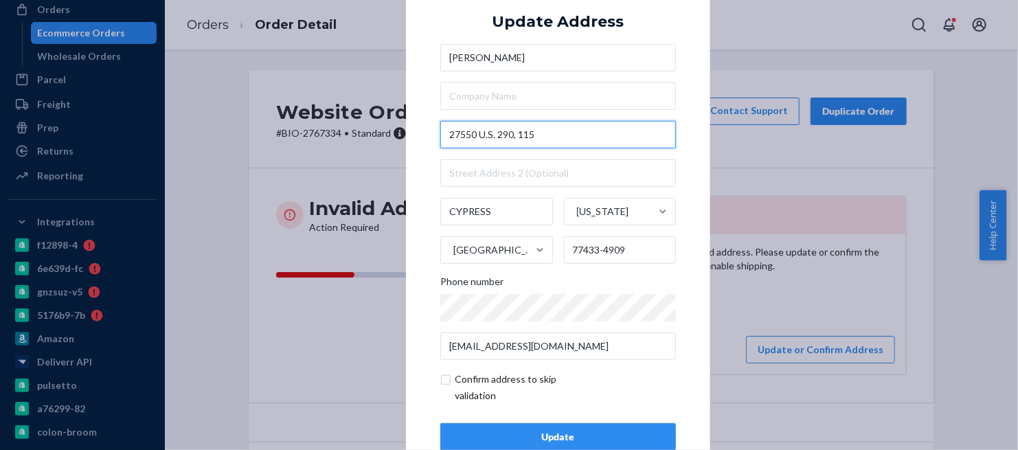
paste input "S-290 Frontage Rd"
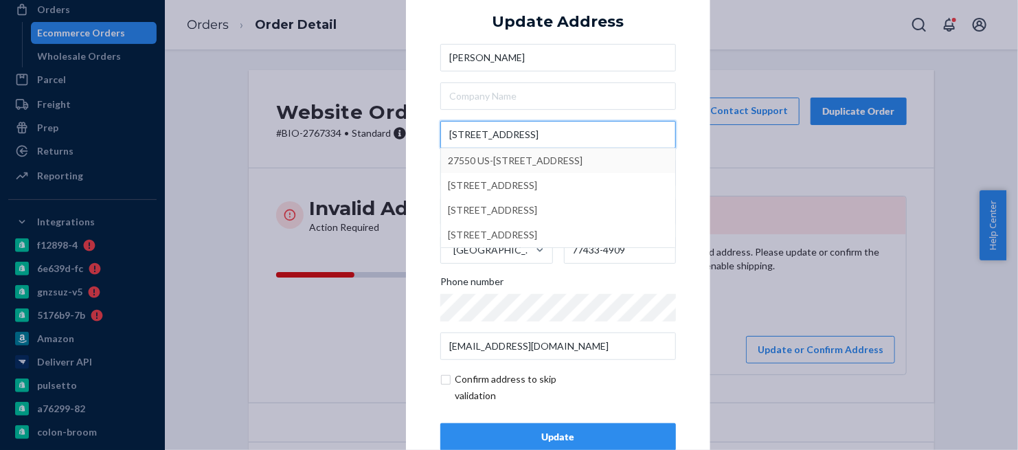
type input "27550 US-290 Frontage Rd"
click at [692, 161] on div "× Update Address Maria Razeto 27550 US-290 Frontage Rd 27550 US-290 Frontage Rd…" at bounding box center [558, 225] width 304 height 520
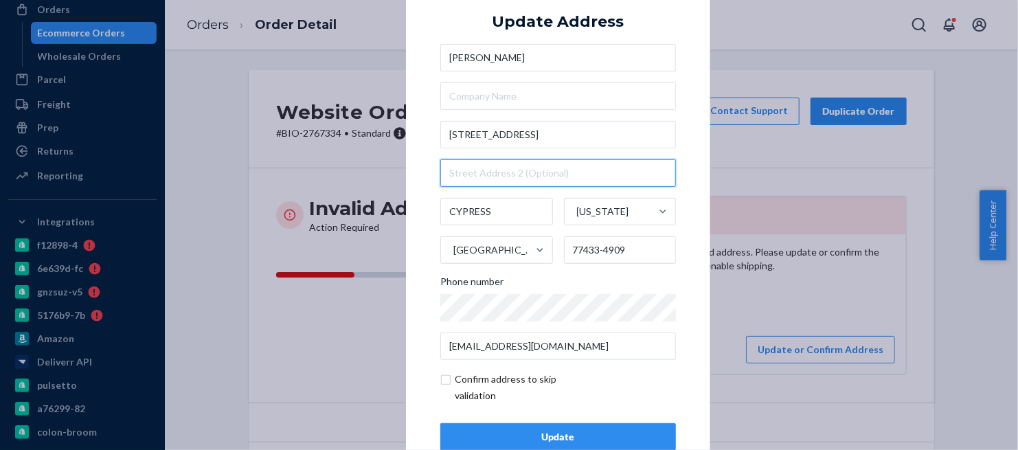
click at [458, 171] on input "text" at bounding box center [558, 172] width 236 height 27
paste input "Apartment 115"
type input "Apartment 115"
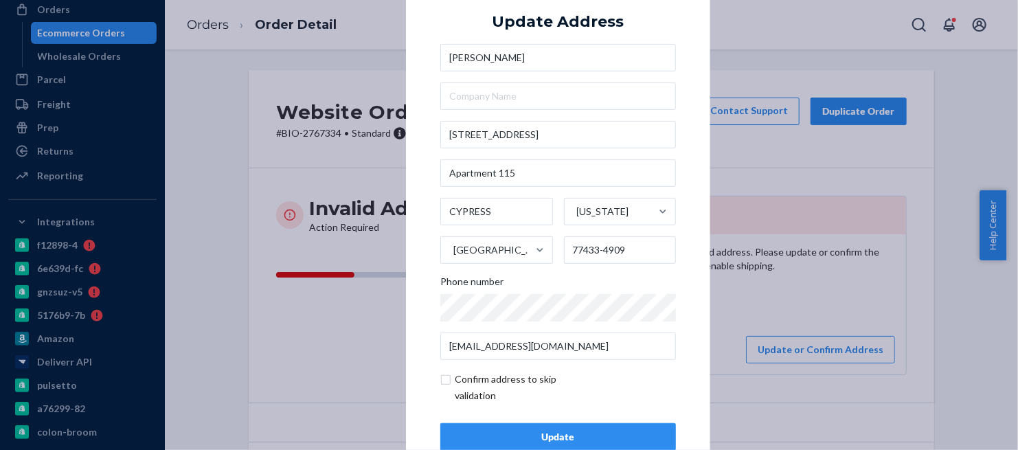
click at [555, 436] on div "Update" at bounding box center [558, 437] width 212 height 14
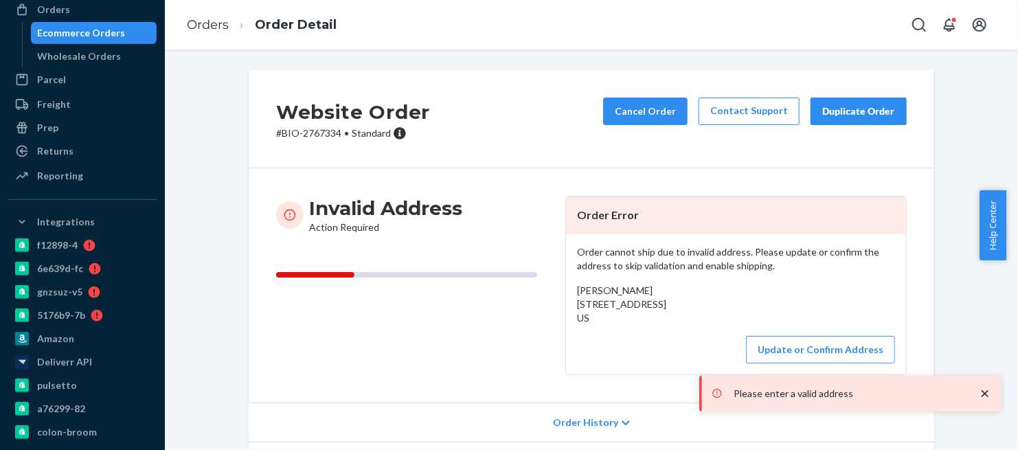
click at [986, 390] on icon "close toast" at bounding box center [986, 394] width 14 height 14
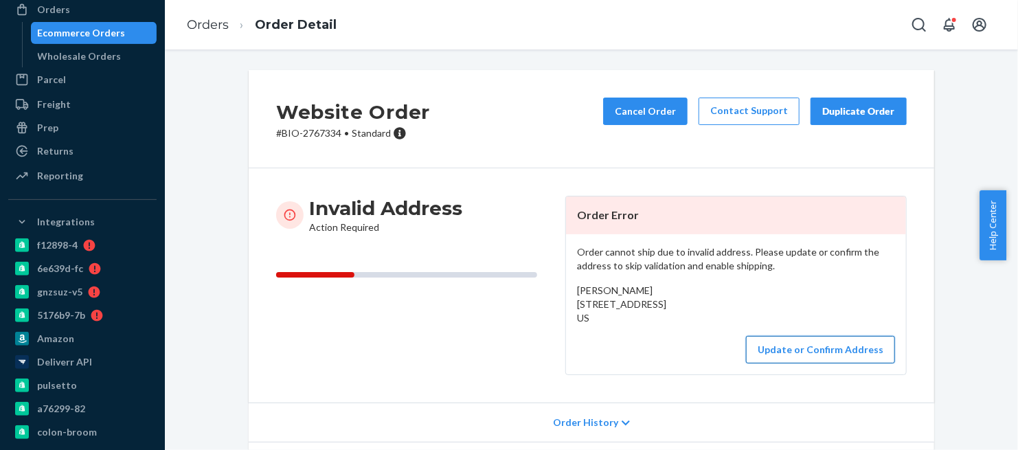
click at [816, 362] on button "Update or Confirm Address" at bounding box center [820, 349] width 149 height 27
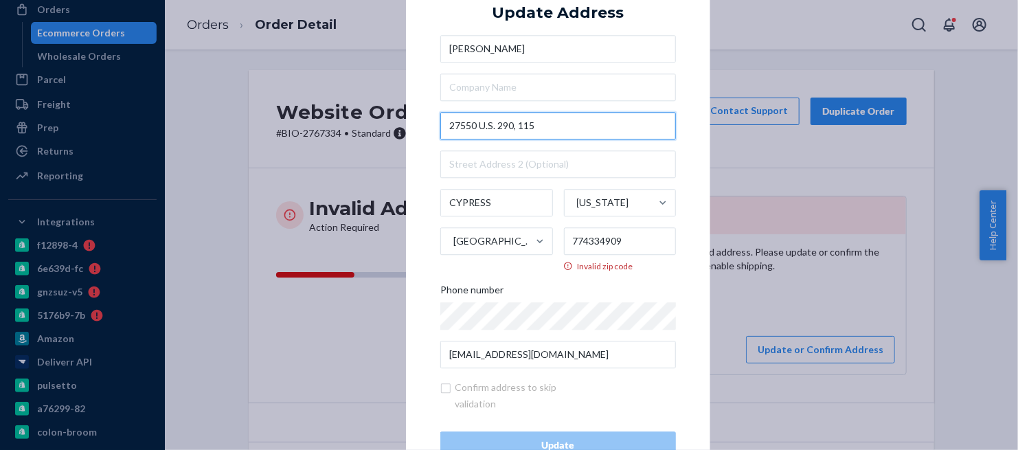
drag, startPoint x: 537, startPoint y: 125, endPoint x: 369, endPoint y: 129, distance: 167.7
click at [370, 128] on div "× Update Address Maria Razeto 27550 U.S. 290, 115 CYPRESS Texas United States 7…" at bounding box center [509, 225] width 1018 height 450
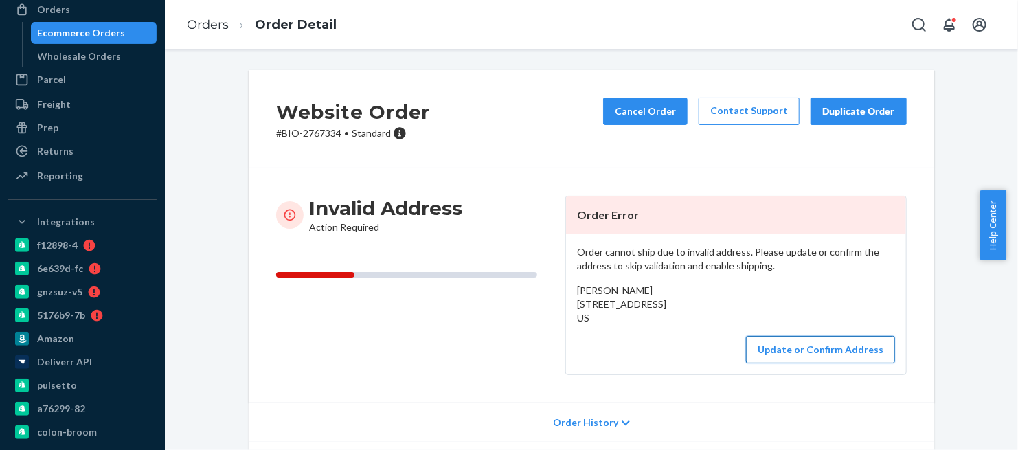
click at [827, 363] on button "Update or Confirm Address" at bounding box center [820, 349] width 149 height 27
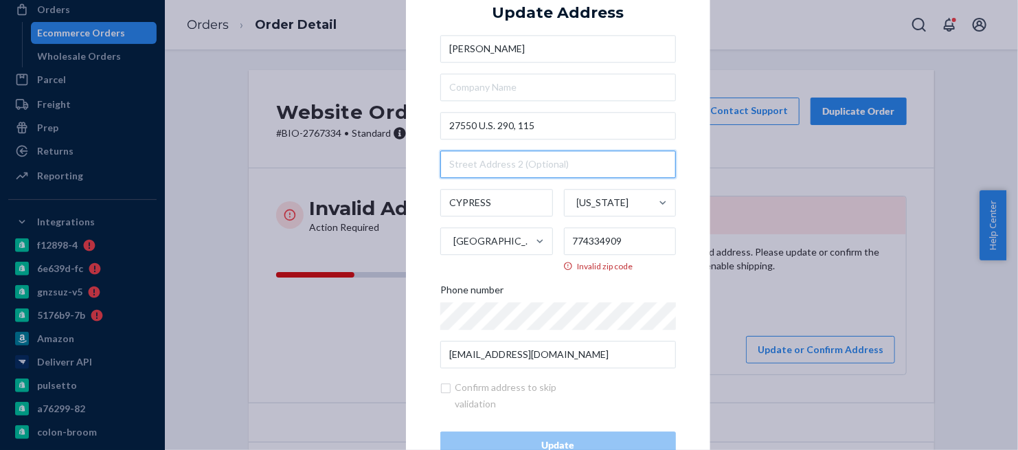
click at [458, 170] on input "text" at bounding box center [558, 163] width 236 height 27
paste input "Apartment 115"
type input "Apartment 115"
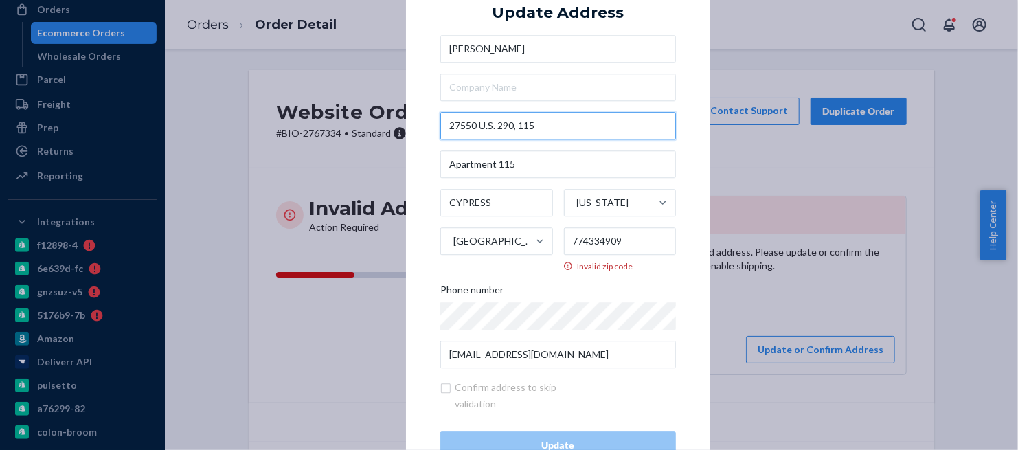
drag, startPoint x: 529, startPoint y: 124, endPoint x: 423, endPoint y: 137, distance: 106.7
click at [423, 137] on div "× Update Address Maria Razeto 27550 U.S. 290, 115 Apartment 115 CYPRESS Texas U…" at bounding box center [558, 225] width 304 height 537
paste input "S-290 Frontage Rd."
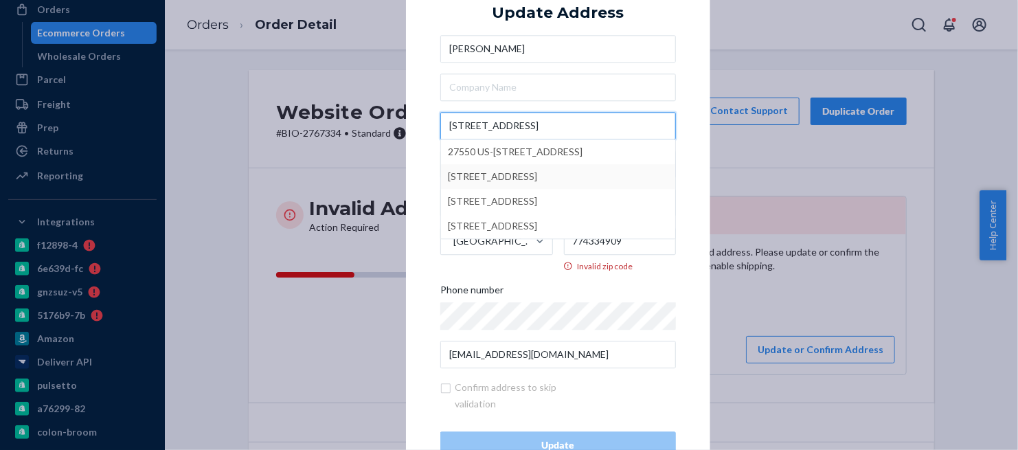
type input "27550 US-290 Frontage Rd."
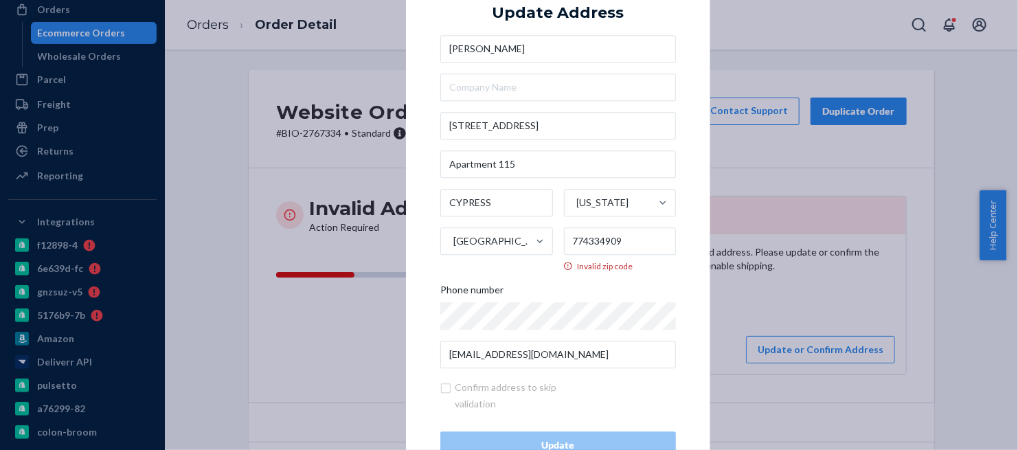
click at [693, 177] on div "× Update Address Maria Razeto 27550 US-290 Frontage Rd. Apartment 115 CYPRESS T…" at bounding box center [558, 225] width 304 height 537
drag, startPoint x: 629, startPoint y: 241, endPoint x: 555, endPoint y: 241, distance: 74.2
click at [555, 241] on div "CYPRESS Texas United States 774334909 Invalid zip code" at bounding box center [558, 230] width 236 height 83
paste input "-"
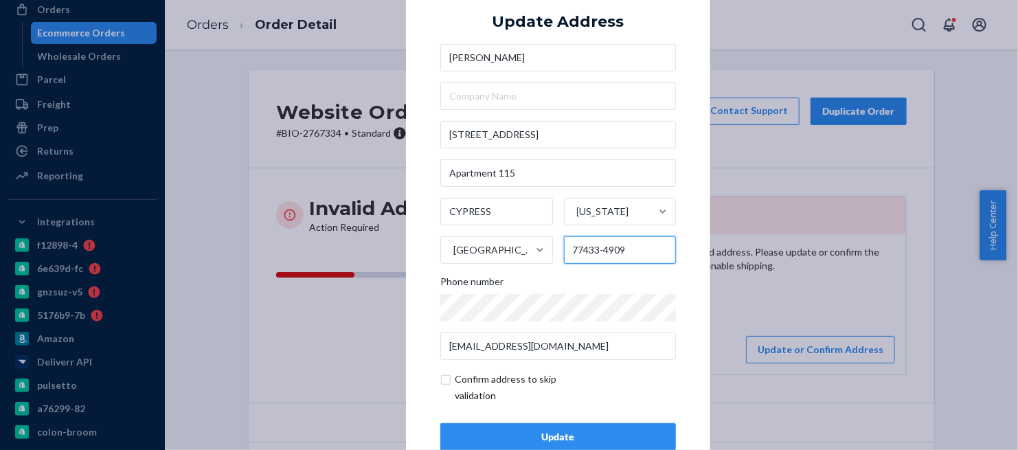
type input "77433-4909"
click at [440, 377] on input "checkbox" at bounding box center [519, 387] width 159 height 33
checkbox input "true"
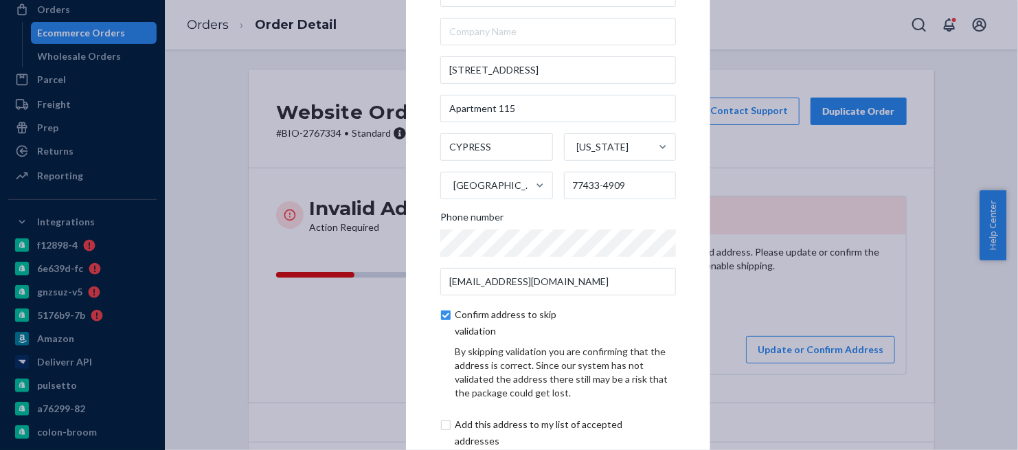
scroll to position [76, 0]
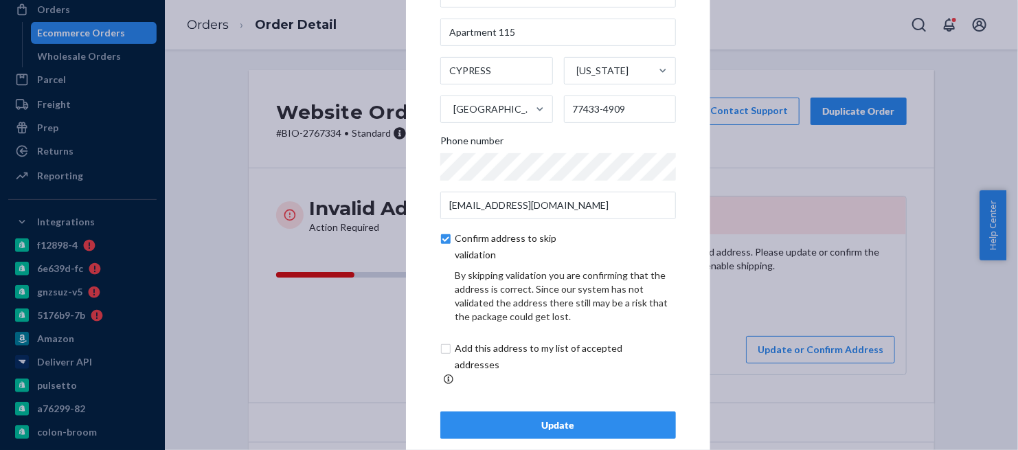
click at [440, 351] on input "checkbox" at bounding box center [554, 356] width 229 height 33
checkbox input "true"
click at [558, 419] on div "Update" at bounding box center [558, 426] width 212 height 14
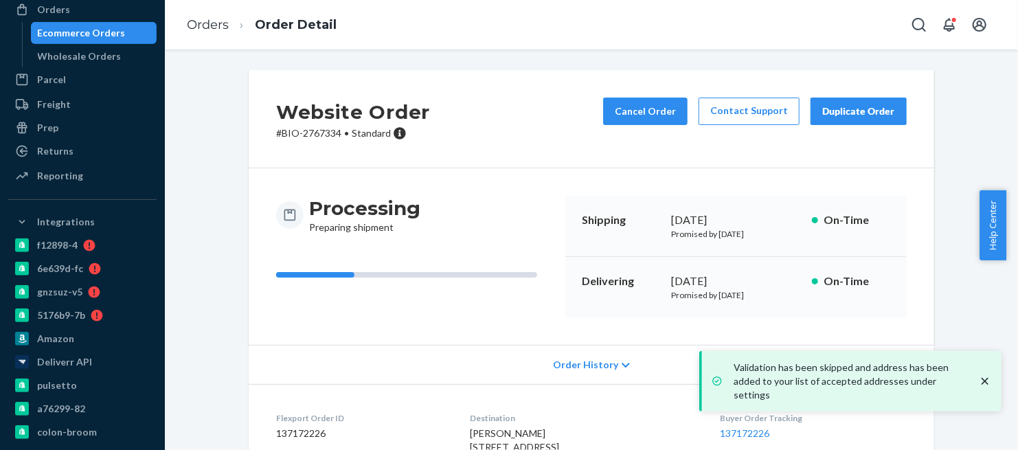
click at [325, 135] on p "# BIO-2767334 • Standard" at bounding box center [353, 133] width 154 height 14
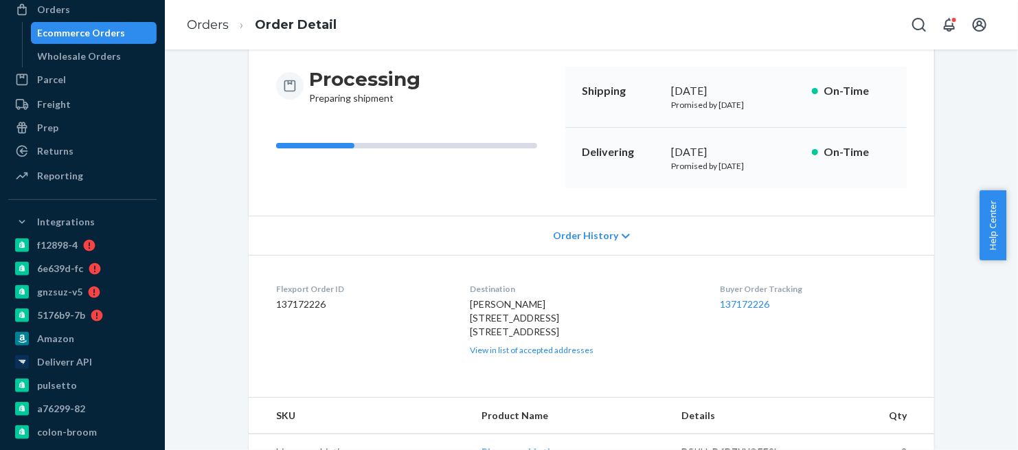
scroll to position [192, 0]
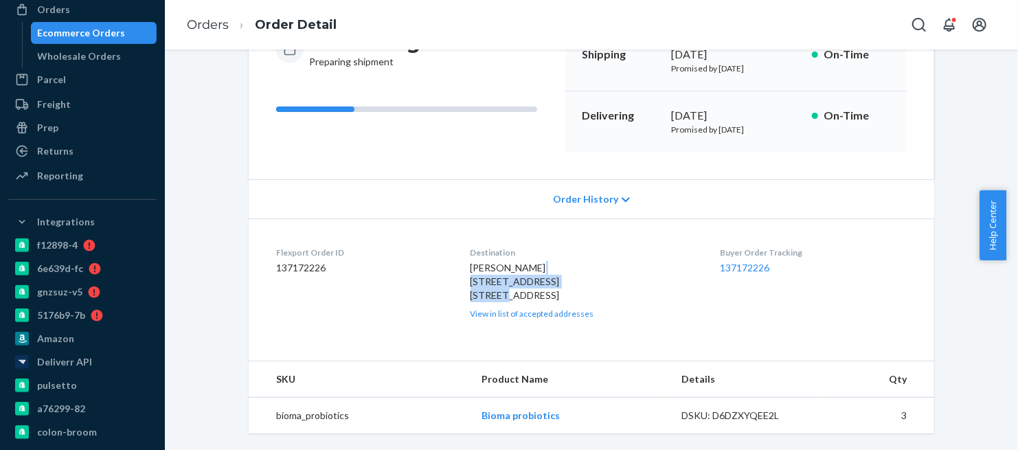
drag, startPoint x: 585, startPoint y: 256, endPoint x: 466, endPoint y: 261, distance: 119.7
click at [471, 261] on div "Maria Razeto 27550 US-290 Frontage Rd. Apartment 115 CYPRESS, TX 77433-4909 US …" at bounding box center [585, 290] width 228 height 58
click at [535, 273] on div "Maria Razeto 27550 US-290 Frontage Rd. Apartment 115 CYPRESS, TX 77433-4909 US …" at bounding box center [585, 290] width 228 height 58
drag, startPoint x: 536, startPoint y: 265, endPoint x: 456, endPoint y: 265, distance: 79.7
click at [456, 265] on dl "Flexport Order ID 137172226 Destination Maria Razeto 27550 US-290 Frontage Rd. …" at bounding box center [592, 283] width 686 height 129
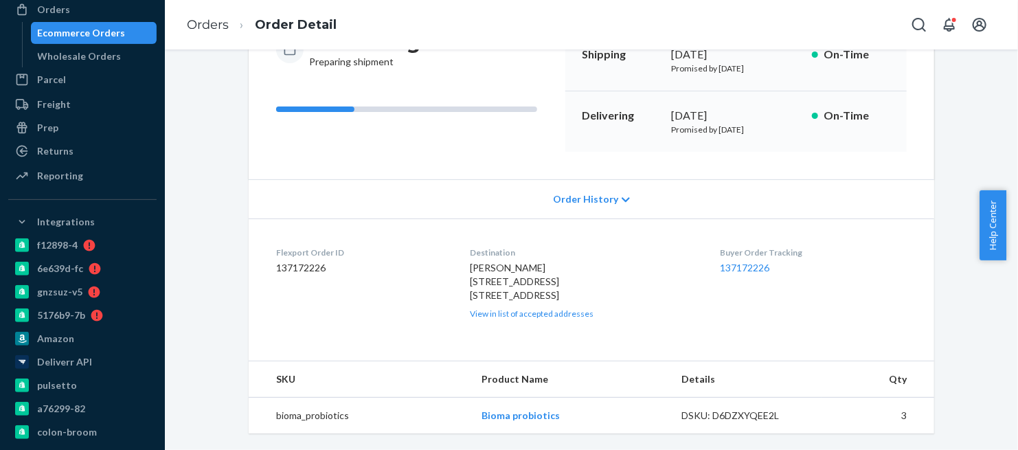
drag, startPoint x: 584, startPoint y: 282, endPoint x: 522, endPoint y: 280, distance: 62.6
click at [522, 280] on div "Maria Razeto 27550 US-290 Frontage Rd. Apartment 115 CYPRESS, TX 77433-4909 US …" at bounding box center [585, 290] width 228 height 58
drag, startPoint x: 542, startPoint y: 268, endPoint x: 464, endPoint y: 269, distance: 77.7
click at [464, 269] on dl "Flexport Order ID 137172226 Destination Maria Razeto 27550 US-290 Frontage Rd. …" at bounding box center [592, 283] width 686 height 129
drag, startPoint x: 585, startPoint y: 256, endPoint x: 463, endPoint y: 254, distance: 122.4
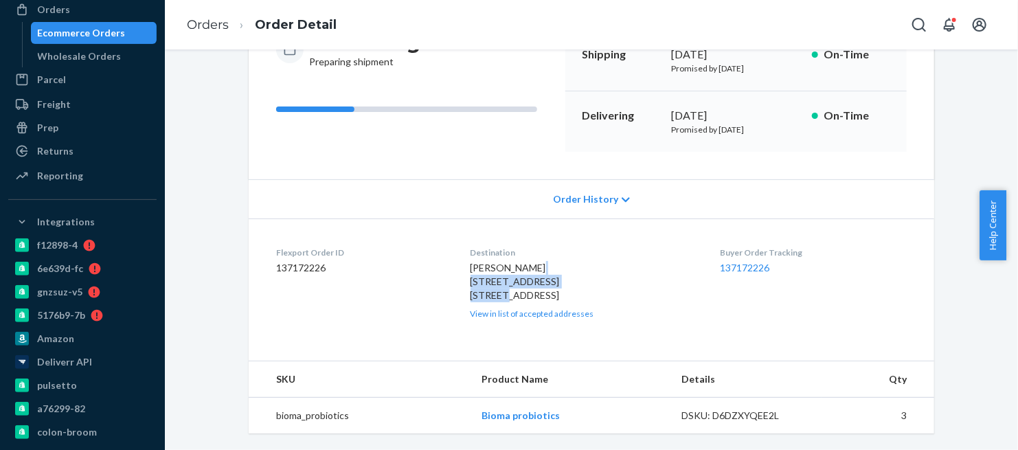
click at [463, 254] on dl "Flexport Order ID 137172226 Destination Maria Razeto 27550 US-290 Frontage Rd. …" at bounding box center [592, 283] width 686 height 129
click at [216, 27] on link "Orders" at bounding box center [208, 24] width 42 height 15
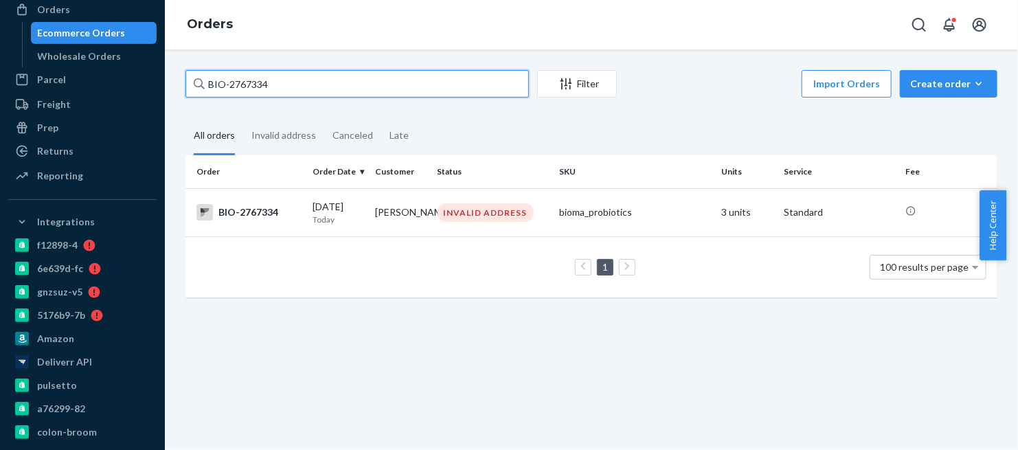
drag, startPoint x: 282, startPoint y: 87, endPoint x: 179, endPoint y: 109, distance: 105.3
click at [179, 109] on div "BIO-2767334 Filter Import Orders Create order Ecommerce order Removal order All…" at bounding box center [591, 190] width 833 height 241
paste input "77713"
type input "BIO-2777713"
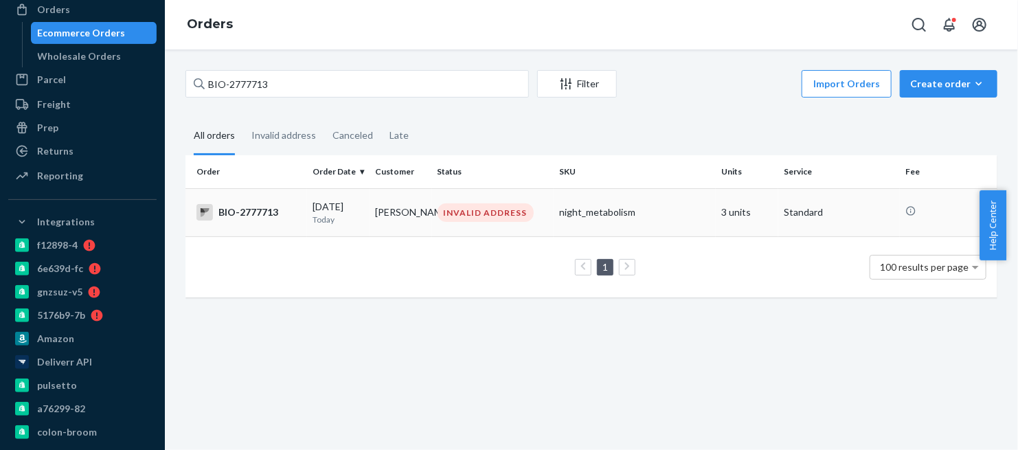
click at [243, 211] on div "BIO-2777713" at bounding box center [249, 212] width 105 height 16
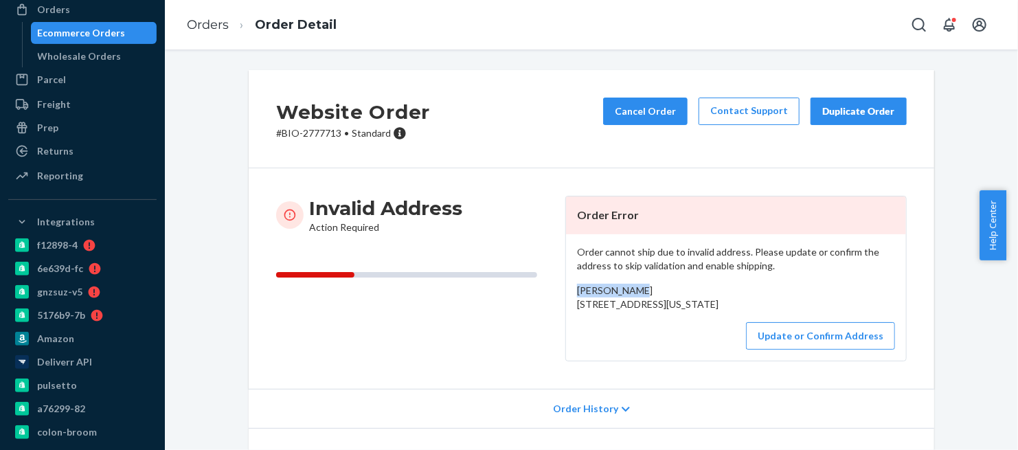
drag, startPoint x: 640, startPoint y: 289, endPoint x: 574, endPoint y: 284, distance: 66.8
click at [577, 284] on div "Sharon Lough 1712 Pennsylvania Ave, Bradenton, FL 34281 US" at bounding box center [736, 297] width 318 height 27
drag, startPoint x: 570, startPoint y: 304, endPoint x: 617, endPoint y: 328, distance: 53.5
click at [617, 328] on div "Order cannot ship due to invalid address. Please update or confirm the address …" at bounding box center [736, 297] width 340 height 126
click at [807, 350] on button "Update or Confirm Address" at bounding box center [820, 335] width 149 height 27
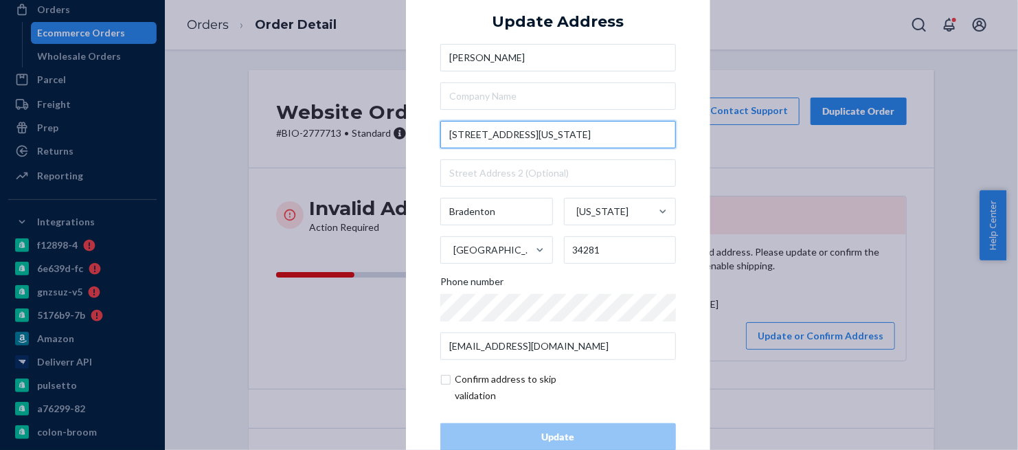
click at [546, 137] on input "1712 Pennsylvania Ave," at bounding box center [558, 134] width 236 height 27
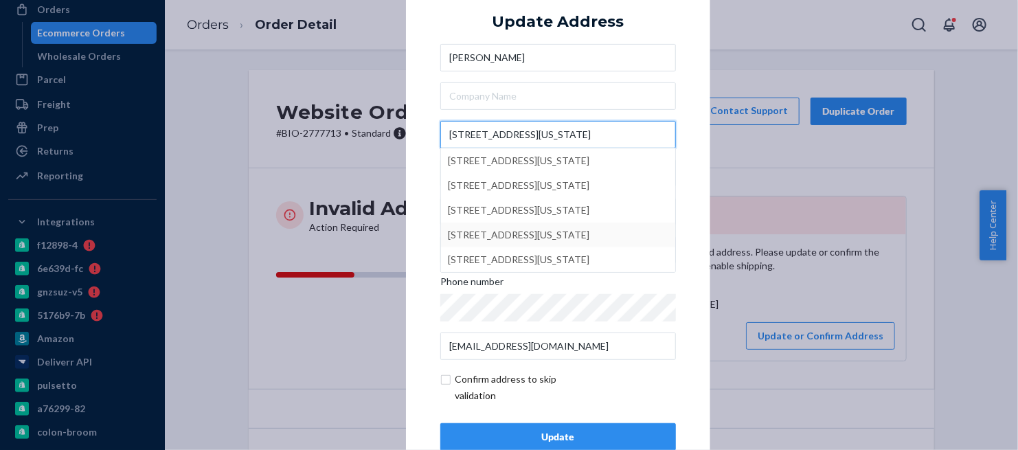
scroll to position [34, 0]
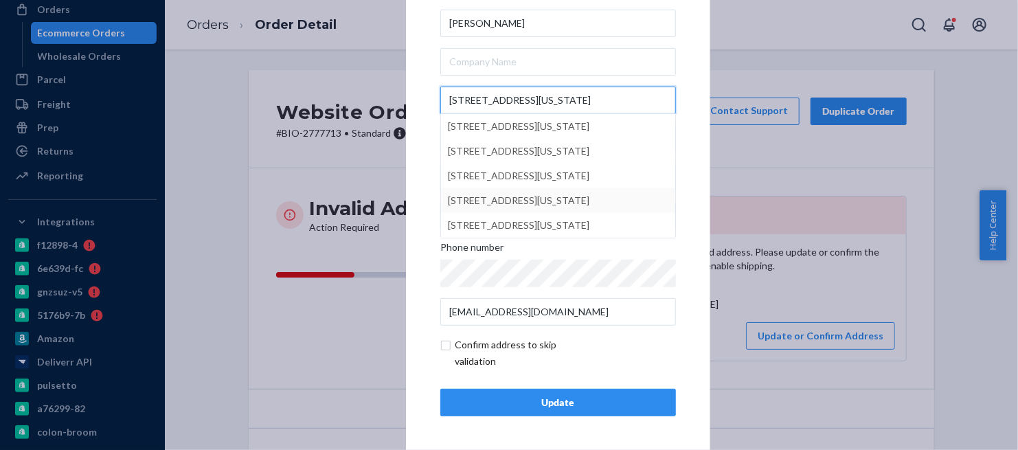
type input "1712 Pennsylvania Ave"
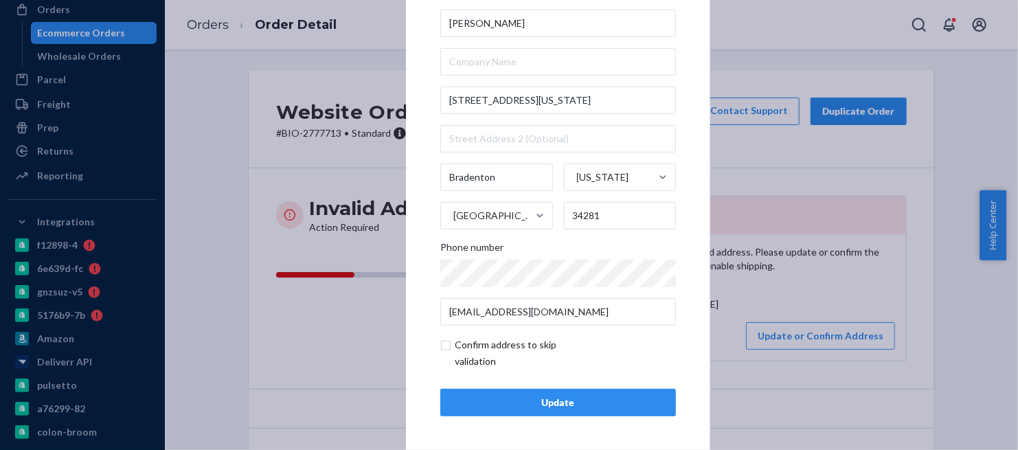
click at [567, 406] on div "Update" at bounding box center [558, 403] width 212 height 14
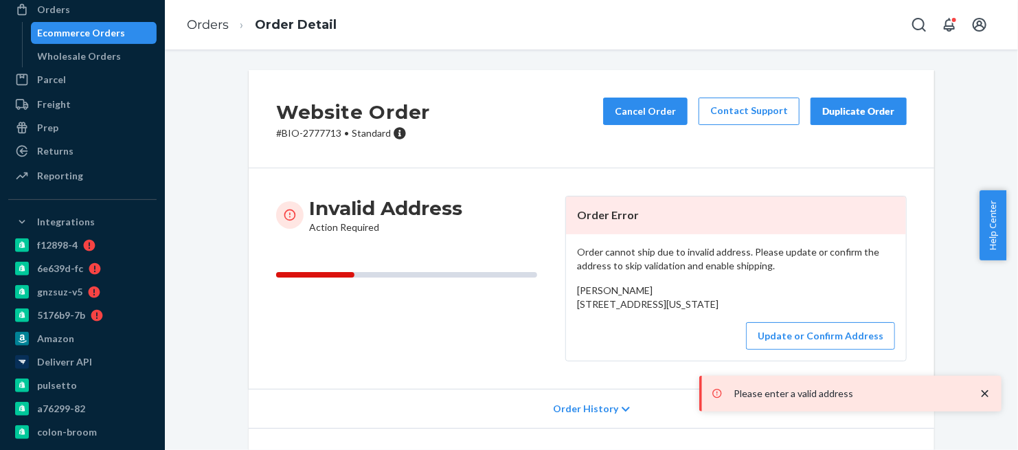
click at [987, 392] on icon "close toast" at bounding box center [985, 393] width 7 height 7
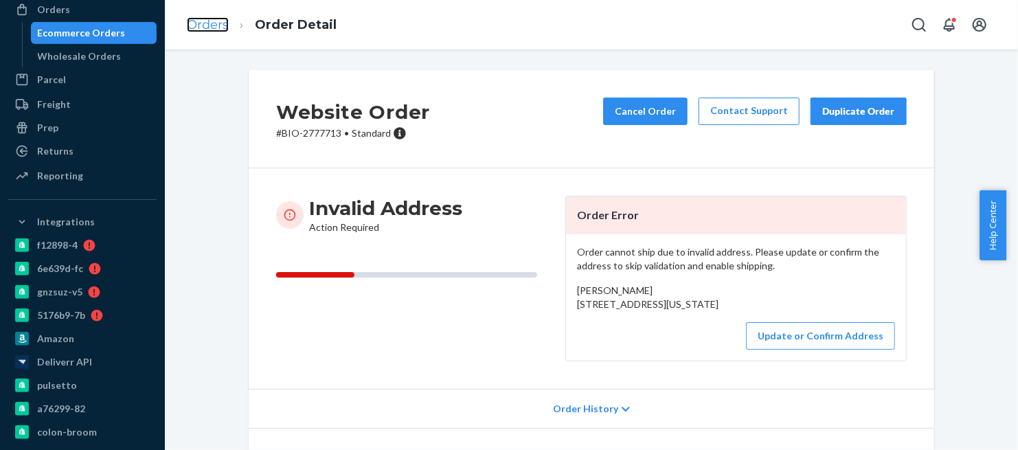
click at [207, 26] on link "Orders" at bounding box center [208, 24] width 42 height 15
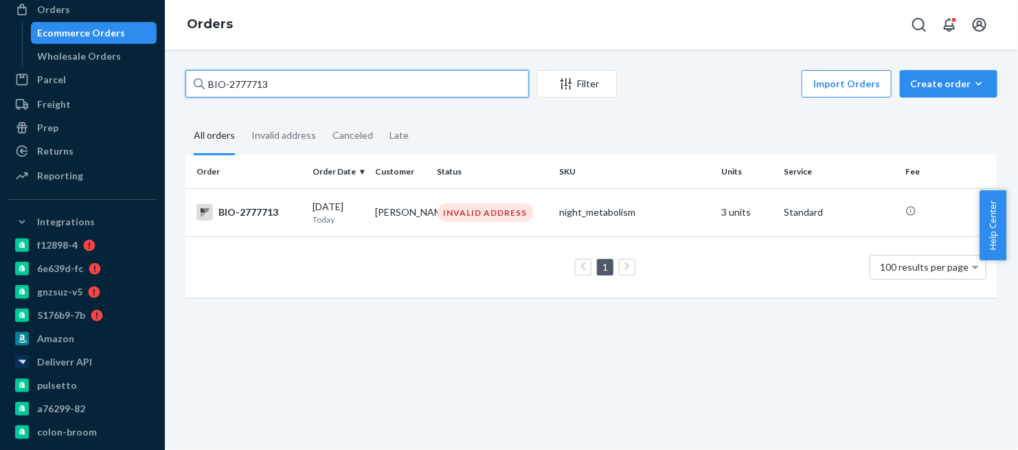
drag, startPoint x: 280, startPoint y: 82, endPoint x: 208, endPoint y: 91, distance: 72.6
click at [208, 91] on input "BIO-2777713" at bounding box center [358, 83] width 344 height 27
paste input "41"
type input "BIO-2777741"
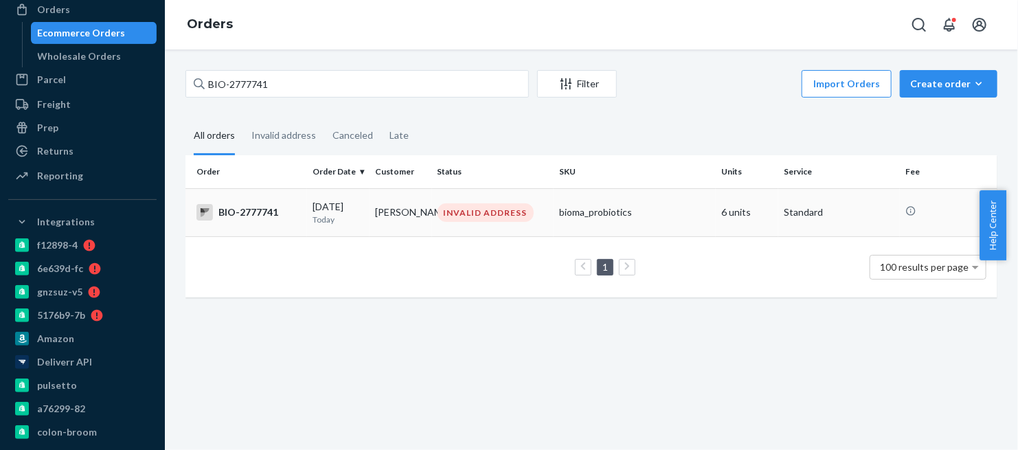
click at [263, 212] on div "BIO-2777741" at bounding box center [249, 212] width 105 height 16
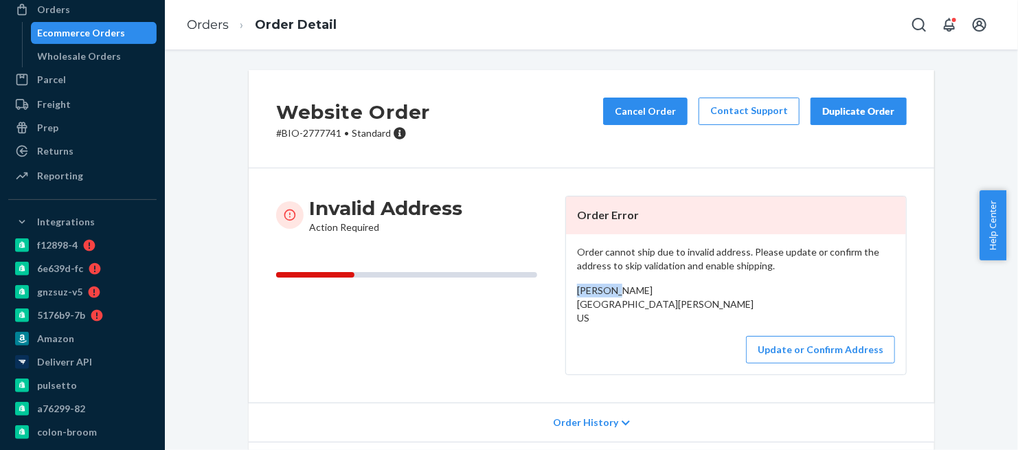
drag, startPoint x: 620, startPoint y: 282, endPoint x: 566, endPoint y: 289, distance: 54.7
click at [566, 289] on div "Order cannot ship due to invalid address. Please update or confirm the address …" at bounding box center [736, 304] width 340 height 140
drag, startPoint x: 570, startPoint y: 306, endPoint x: 627, endPoint y: 333, distance: 63.3
click at [627, 333] on div "Order cannot ship due to invalid address. Please update or confirm the address …" at bounding box center [736, 304] width 340 height 140
click at [207, 24] on link "Orders" at bounding box center [208, 24] width 42 height 15
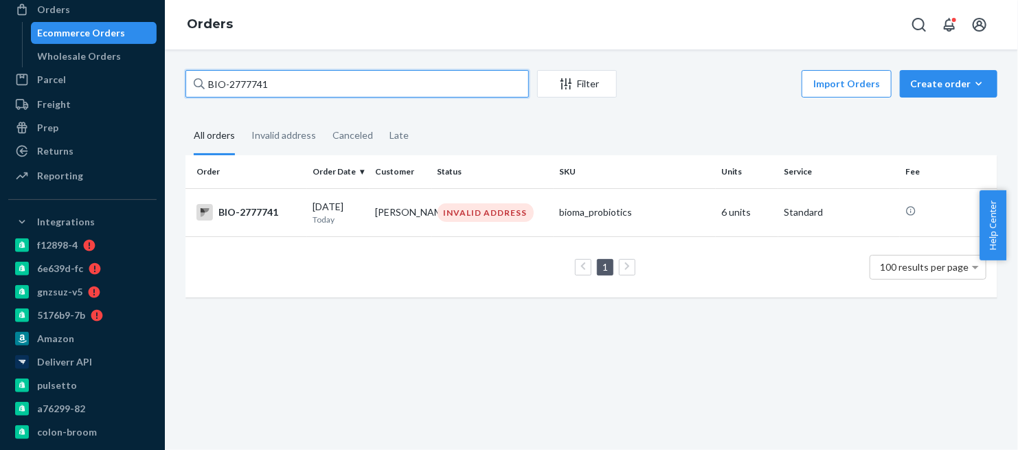
drag, startPoint x: 279, startPoint y: 82, endPoint x: 189, endPoint y: 80, distance: 90.0
click at [189, 80] on input "BIO-2777741" at bounding box center [358, 83] width 344 height 27
paste input "CB-4217968"
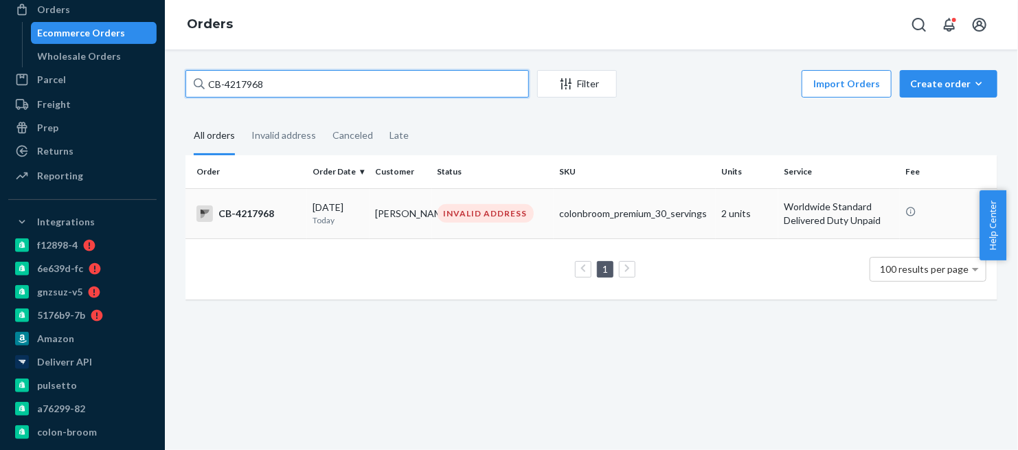
type input "CB-4217968"
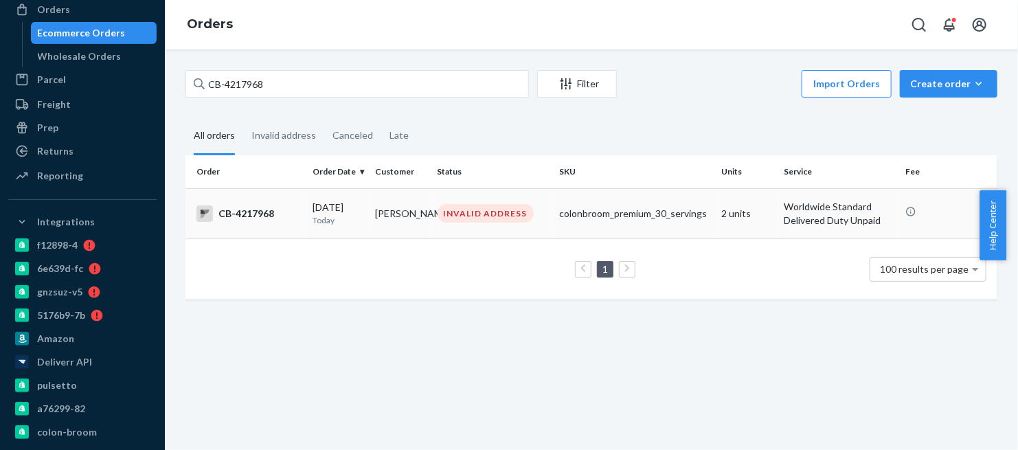
click at [254, 217] on div "CB-4217968" at bounding box center [249, 213] width 105 height 16
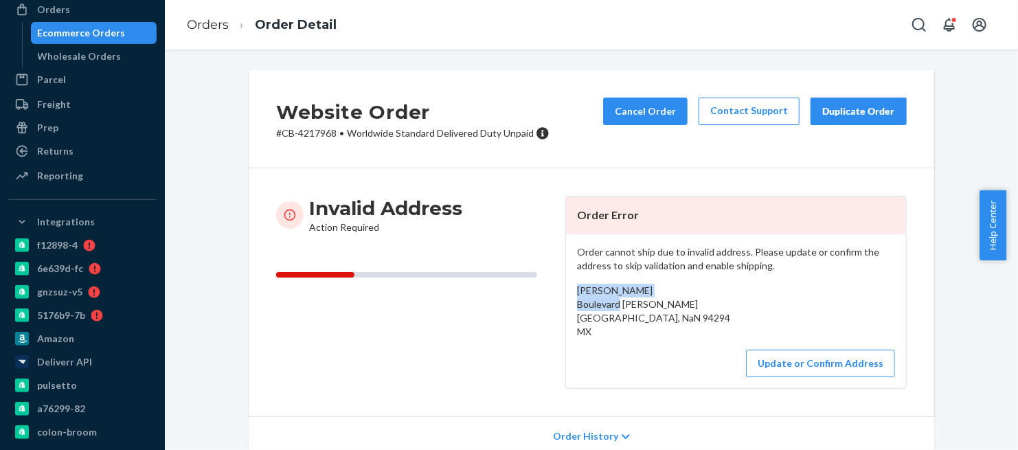
drag, startPoint x: 688, startPoint y: 288, endPoint x: 566, endPoint y: 283, distance: 122.4
click at [566, 283] on div "Order cannot ship due to invalid address. Please update or confirm the address …" at bounding box center [736, 311] width 340 height 154
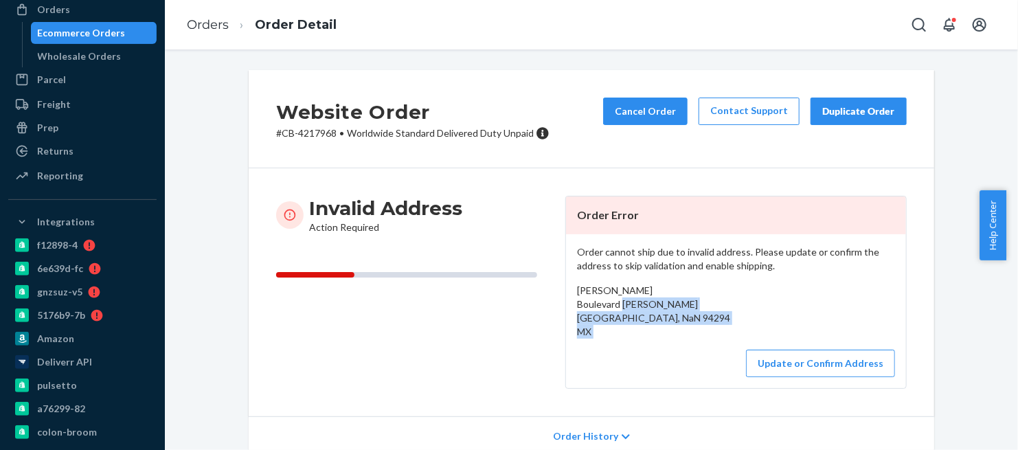
drag, startPoint x: 568, startPoint y: 305, endPoint x: 672, endPoint y: 345, distance: 111.8
click at [672, 345] on div "Order cannot ship due to invalid address. Please update or confirm the address …" at bounding box center [736, 311] width 340 height 154
click at [208, 26] on link "Orders" at bounding box center [208, 24] width 42 height 15
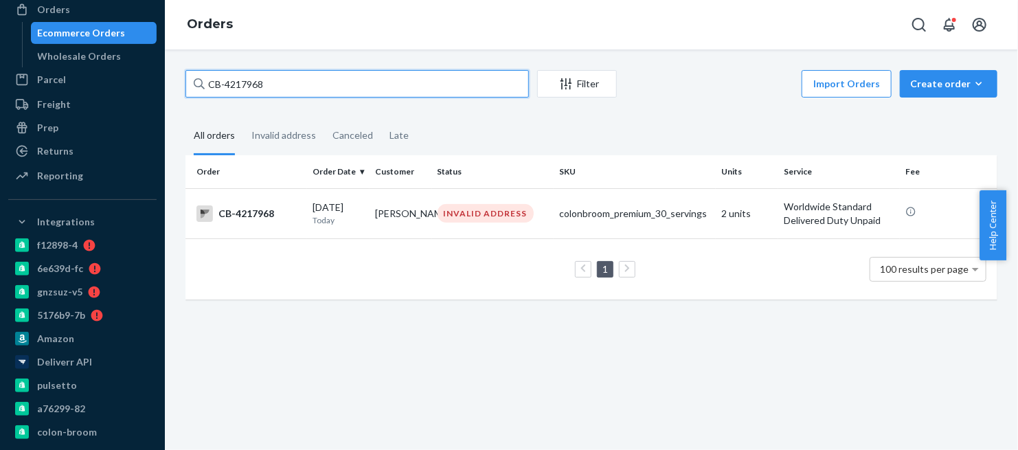
drag, startPoint x: 287, startPoint y: 79, endPoint x: 155, endPoint y: 90, distance: 133.1
click at [156, 89] on div "Home Inbounds Shipping Plans Problems Inventory Products Branded Packaging Repl…" at bounding box center [509, 225] width 1018 height 450
paste input "8027"
type input "CB-4218027"
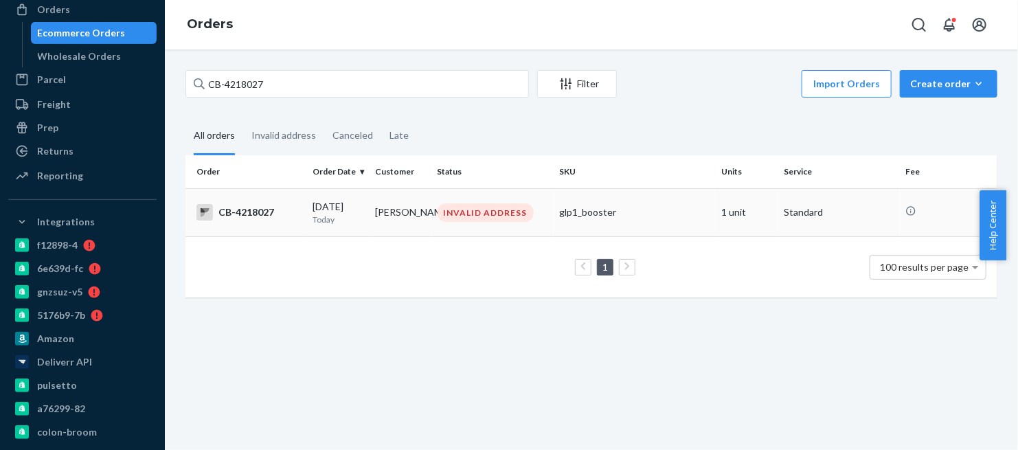
click at [240, 210] on div "CB-4218027" at bounding box center [249, 212] width 105 height 16
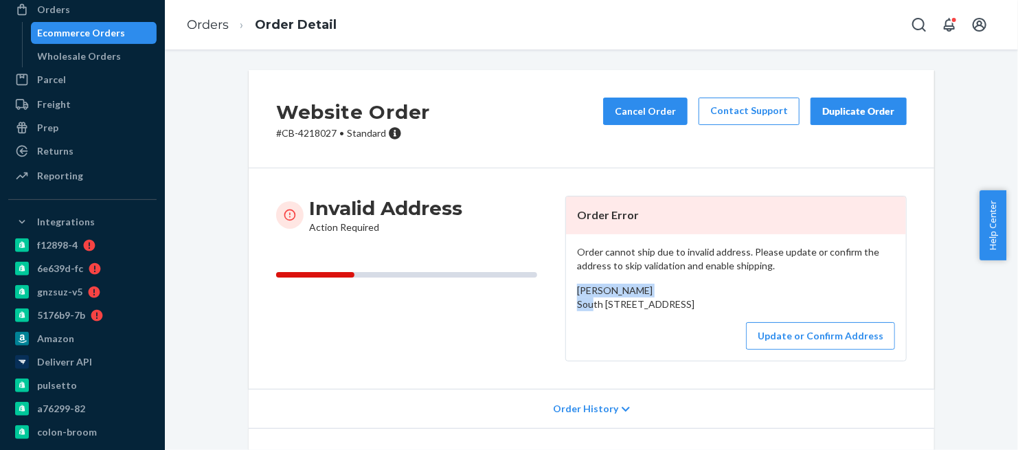
drag, startPoint x: 647, startPoint y: 285, endPoint x: 572, endPoint y: 285, distance: 75.6
click at [577, 285] on div "Jacqueline Robles South 3430 East New harmony, UT 84757 US" at bounding box center [736, 297] width 318 height 27
click at [785, 350] on button "Update or Confirm Address" at bounding box center [820, 335] width 149 height 27
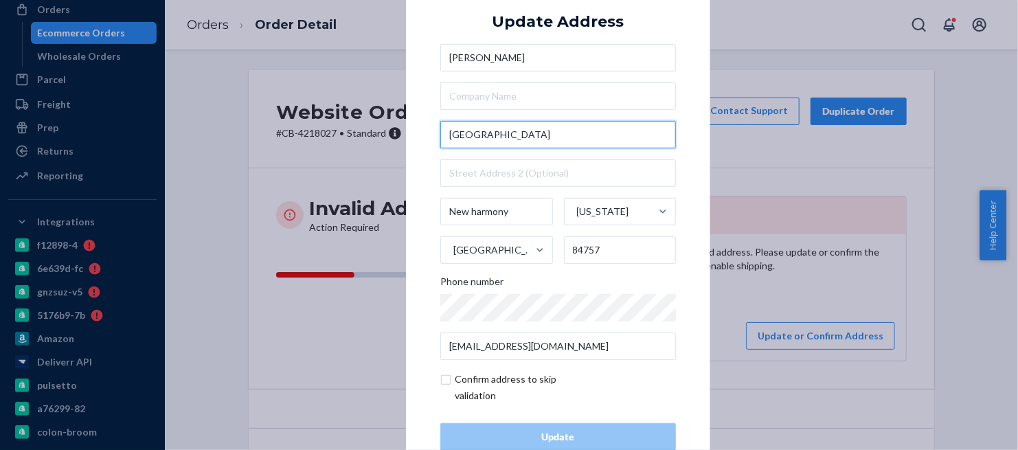
drag, startPoint x: 532, startPoint y: 133, endPoint x: 426, endPoint y: 146, distance: 106.6
click at [426, 146] on div "× Update Address Jacqueline Robles South 3430 East New harmony Utah United Stat…" at bounding box center [558, 225] width 304 height 520
paste input "347 S 3430 E"
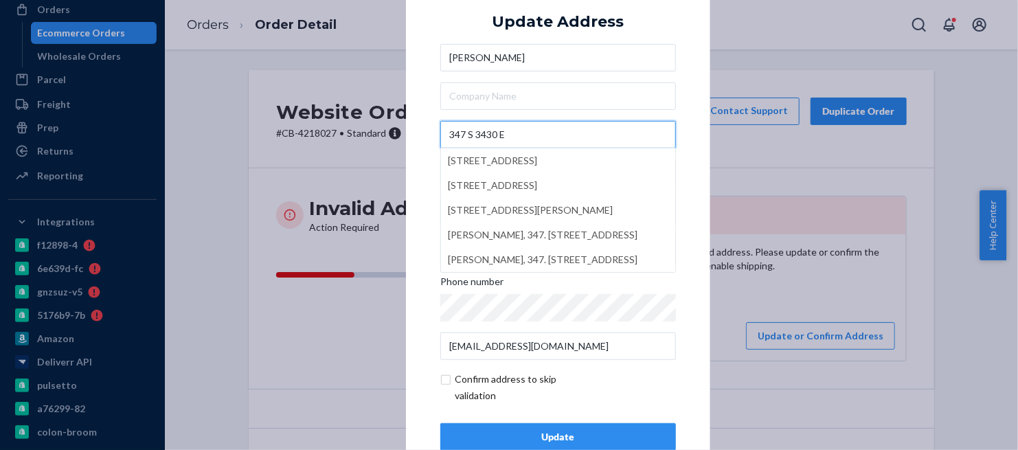
type input "347 S 3430 E"
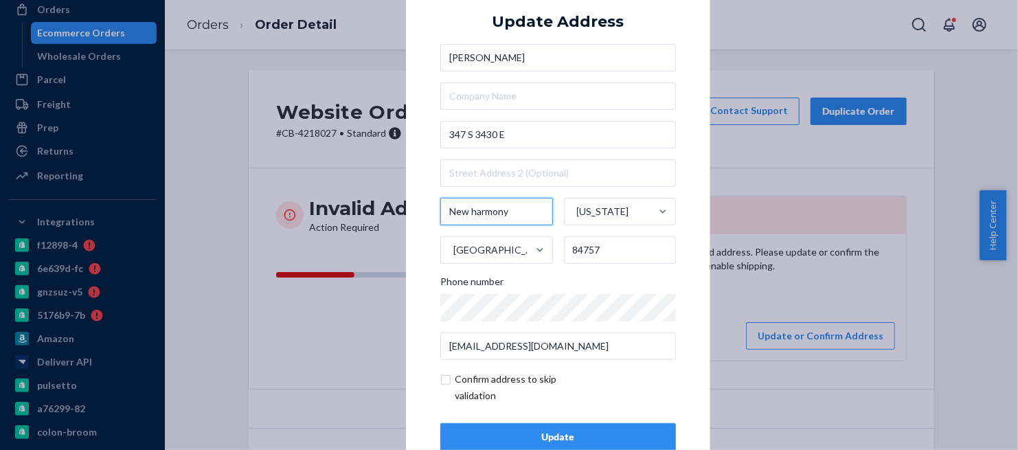
drag, startPoint x: 502, startPoint y: 214, endPoint x: 421, endPoint y: 226, distance: 81.9
click at [421, 226] on div "× Update Address Jacqueline Robles 347 S 3430 E New harmony Utah United States …" at bounding box center [558, 225] width 304 height 520
paste input "Harmony,"
type input "New Harmony,"
drag, startPoint x: 602, startPoint y: 245, endPoint x: 548, endPoint y: 258, distance: 55.0
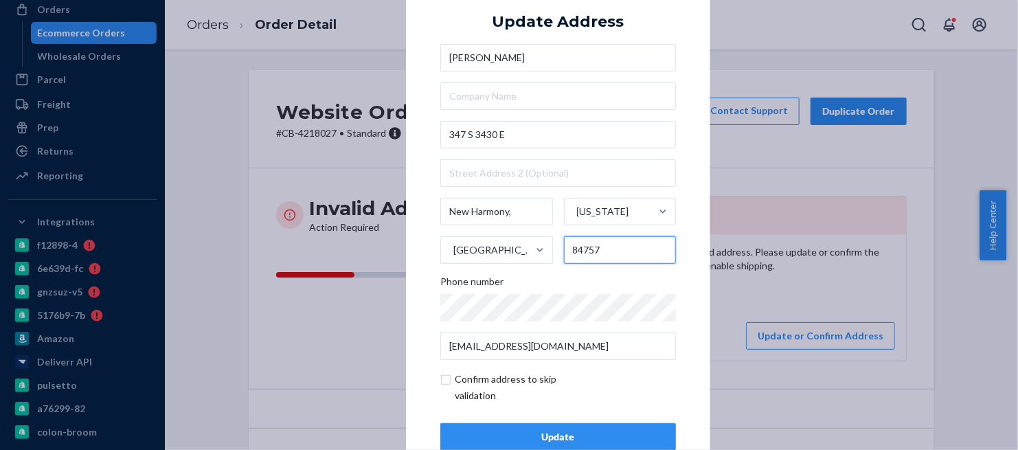
click at [548, 258] on div "New Harmony, Utah United States 84757" at bounding box center [558, 231] width 236 height 66
paste input "-5016"
type input "84757-5016"
click at [583, 439] on div "Update" at bounding box center [558, 437] width 212 height 14
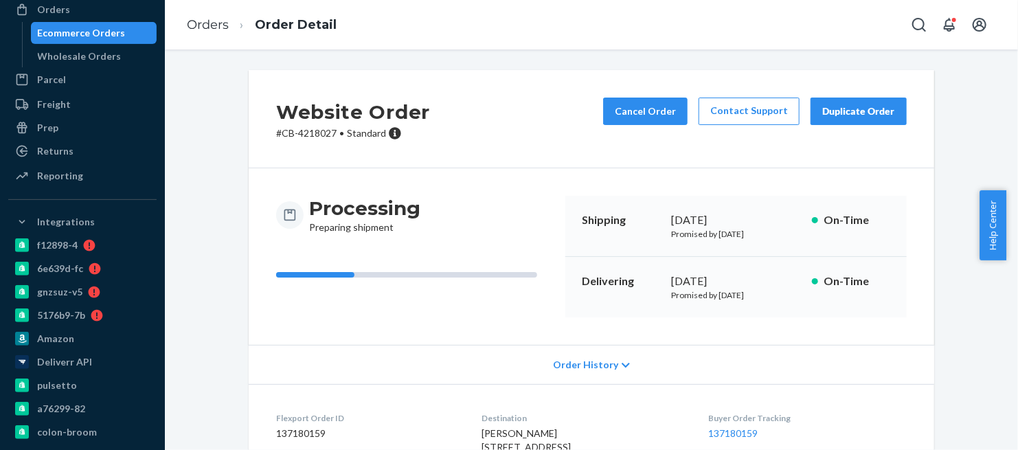
click at [309, 129] on p "# CB-4218027 • Standard" at bounding box center [353, 133] width 154 height 14
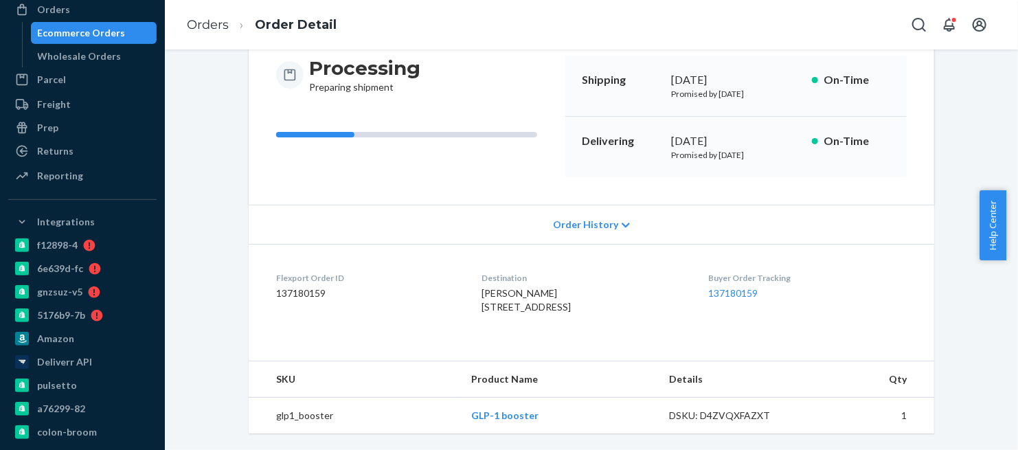
scroll to position [167, 0]
drag, startPoint x: 533, startPoint y: 277, endPoint x: 460, endPoint y: 281, distance: 73.0
click at [460, 281] on dl "Flexport Order ID 137180159 Destination Jacqueline Robles 347 S 3430 E New Harm…" at bounding box center [592, 295] width 686 height 103
click at [212, 25] on link "Orders" at bounding box center [208, 24] width 42 height 15
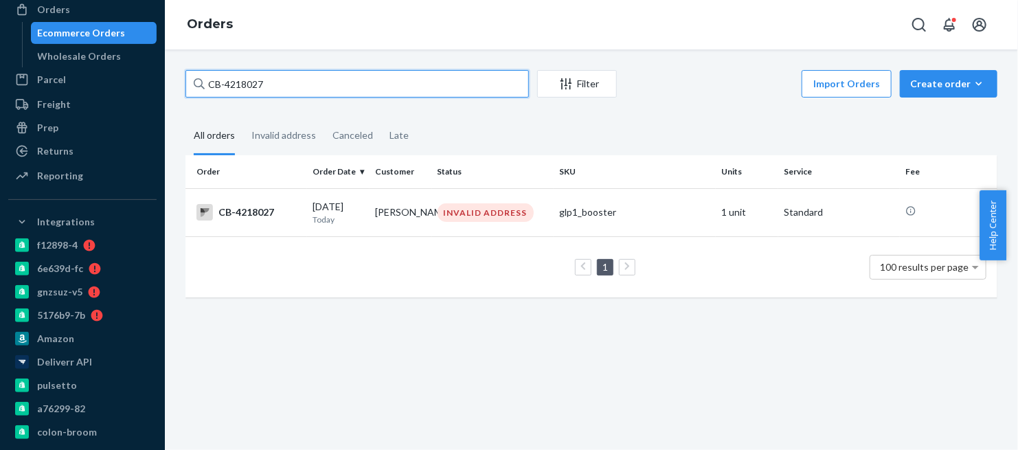
drag, startPoint x: 275, startPoint y: 83, endPoint x: 161, endPoint y: 96, distance: 114.1
click at [161, 96] on div "Home Inbounds Shipping Plans Problems Inventory Products Branded Packaging Repl…" at bounding box center [509, 225] width 1018 height 450
paste input "BIO-277811"
type input "BIO-2778117"
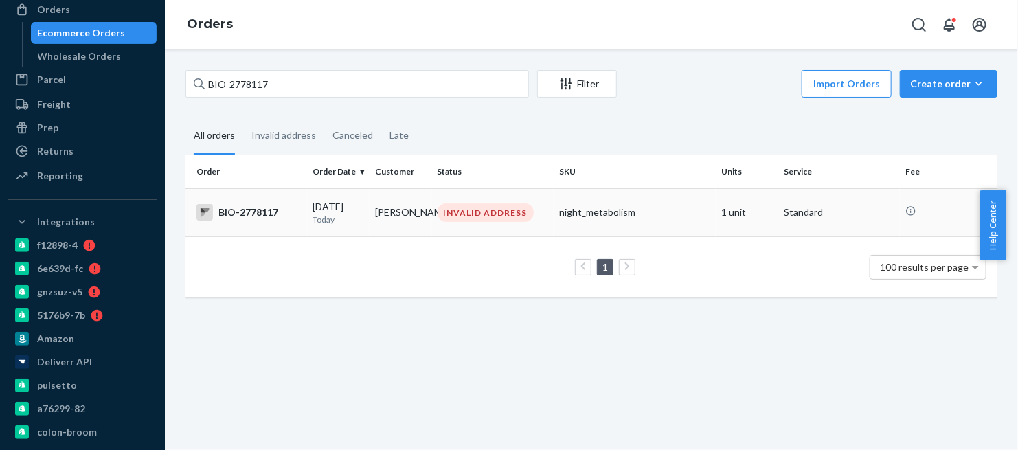
click at [263, 215] on div "BIO-2778117" at bounding box center [249, 212] width 105 height 16
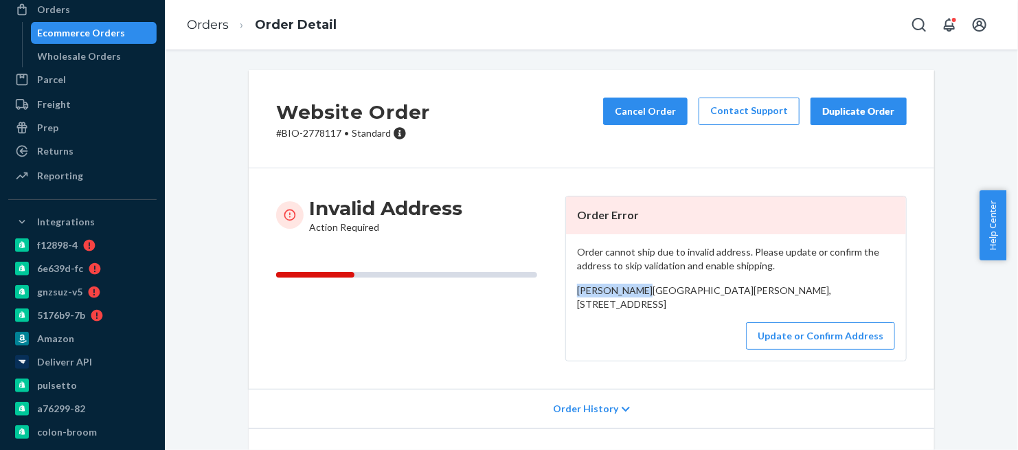
drag, startPoint x: 653, startPoint y: 288, endPoint x: 568, endPoint y: 297, distance: 85.0
click at [568, 297] on div "Order cannot ship due to invalid address. Please update or confirm the address …" at bounding box center [736, 297] width 340 height 126
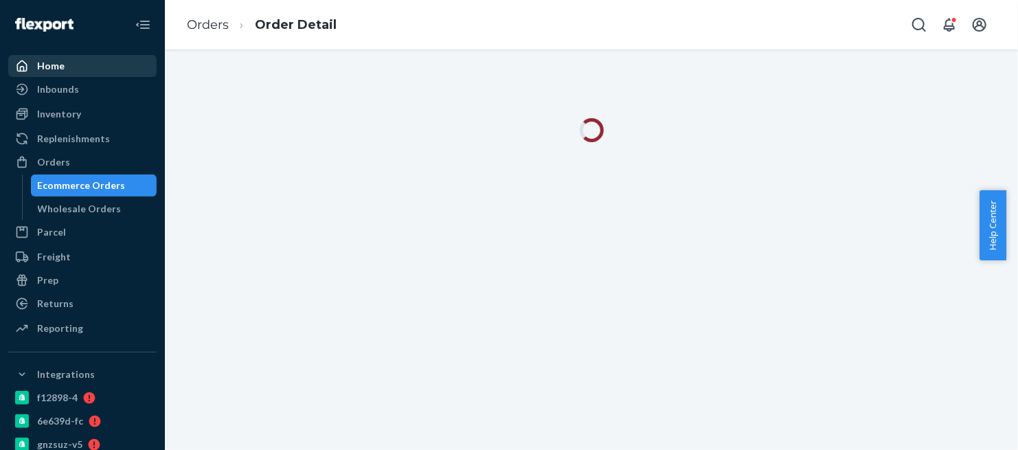
click at [57, 69] on div "Home" at bounding box center [50, 66] width 27 height 14
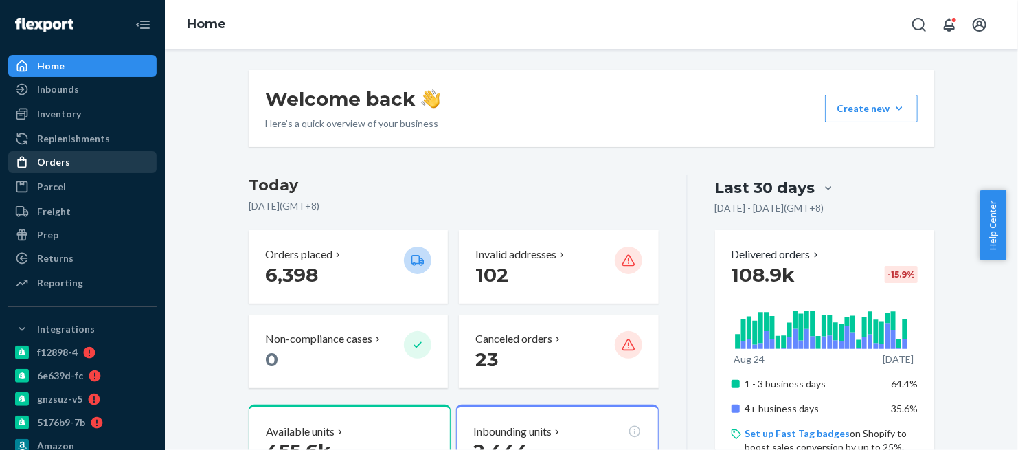
click at [50, 164] on div "Orders" at bounding box center [53, 162] width 33 height 14
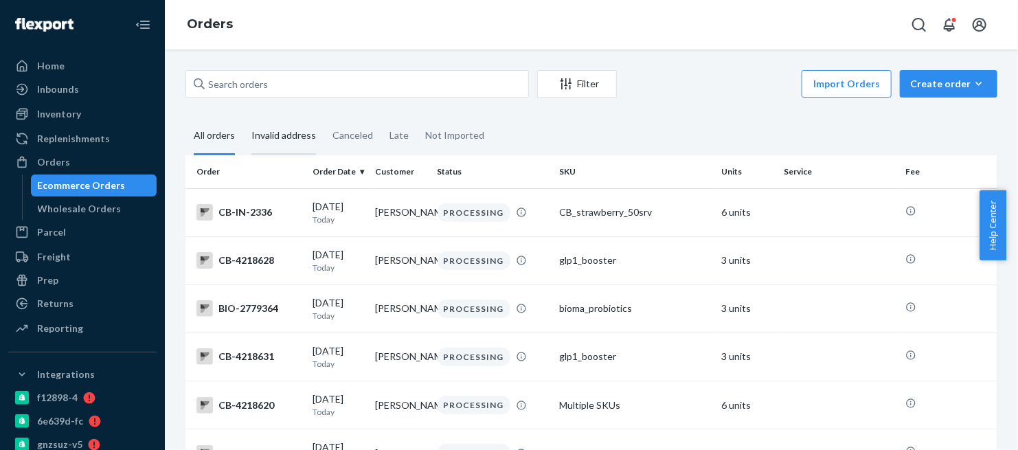
click at [282, 135] on div "Invalid address" at bounding box center [284, 137] width 65 height 38
click at [243, 118] on input "Invalid address" at bounding box center [243, 118] width 0 height 0
